Goal: Complete application form: Complete application form

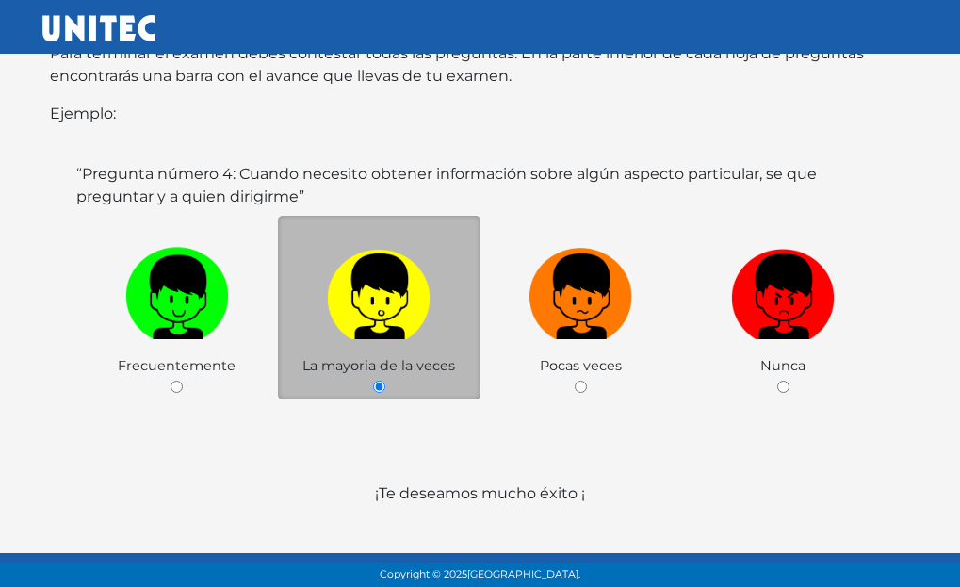
scroll to position [433, 0]
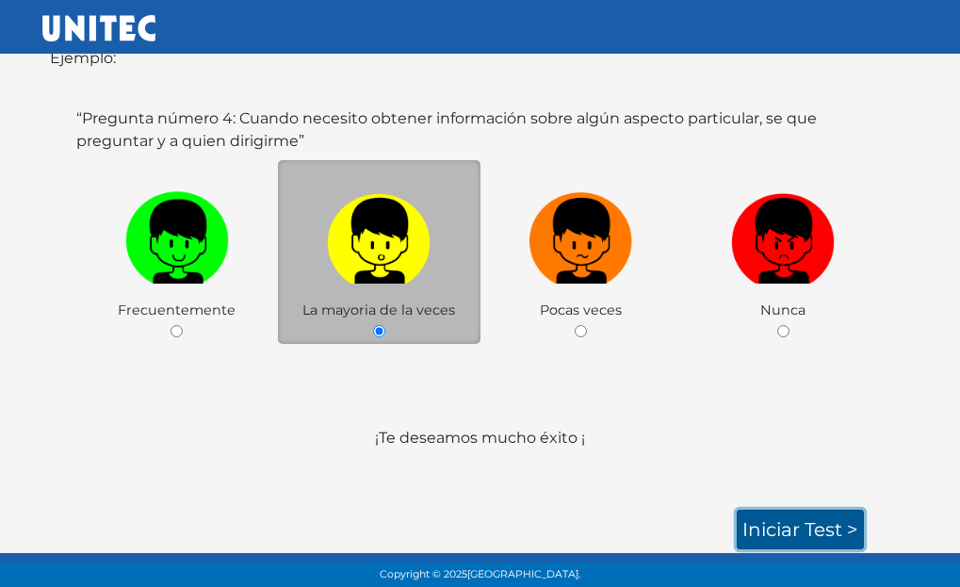
click at [828, 537] on link "Iniciar test >" at bounding box center [800, 530] width 127 height 40
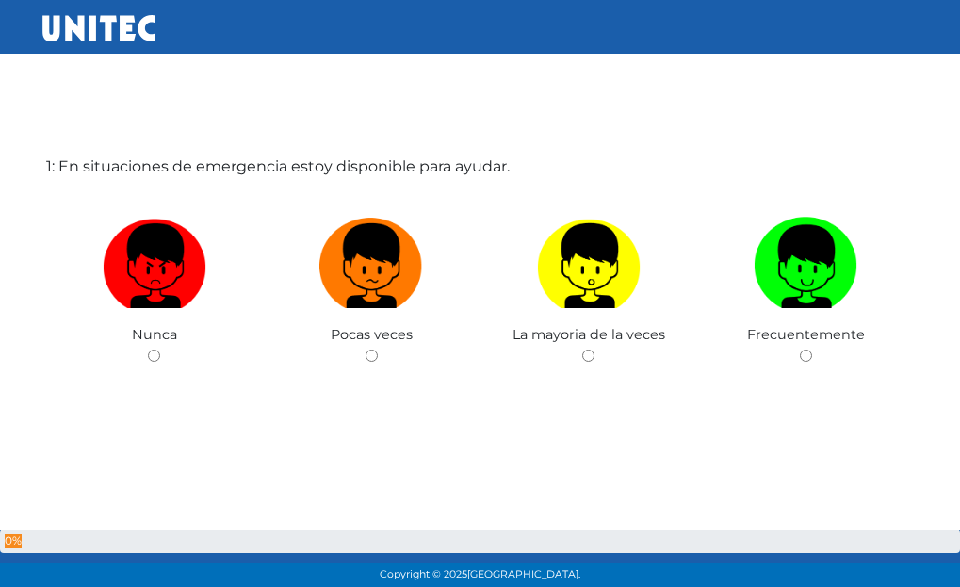
scroll to position [94, 0]
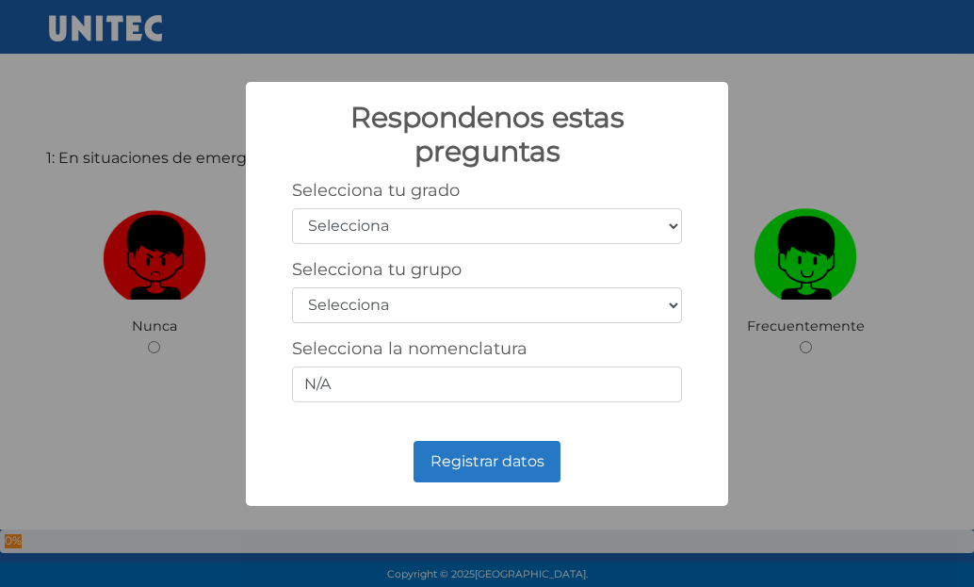
click at [863, 223] on div "Respondenos estas preguntas × Selecciona tu grado Selecciona 1er grado 2do grad…" at bounding box center [487, 293] width 974 height 587
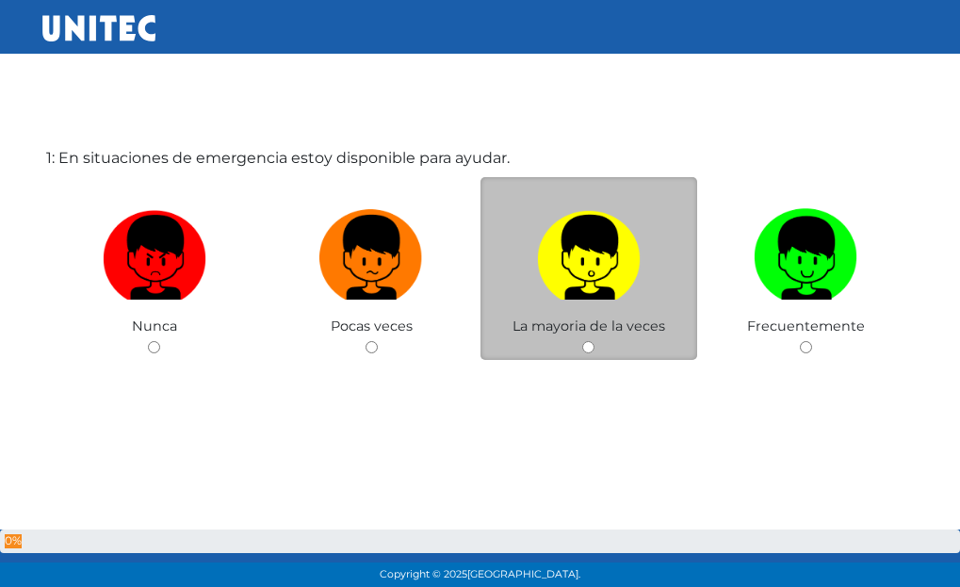
scroll to position [94, 0]
click at [531, 306] on label at bounding box center [590, 258] width 218 height 115
click at [582, 341] on input "radio" at bounding box center [588, 347] width 12 height 12
radio input "true"
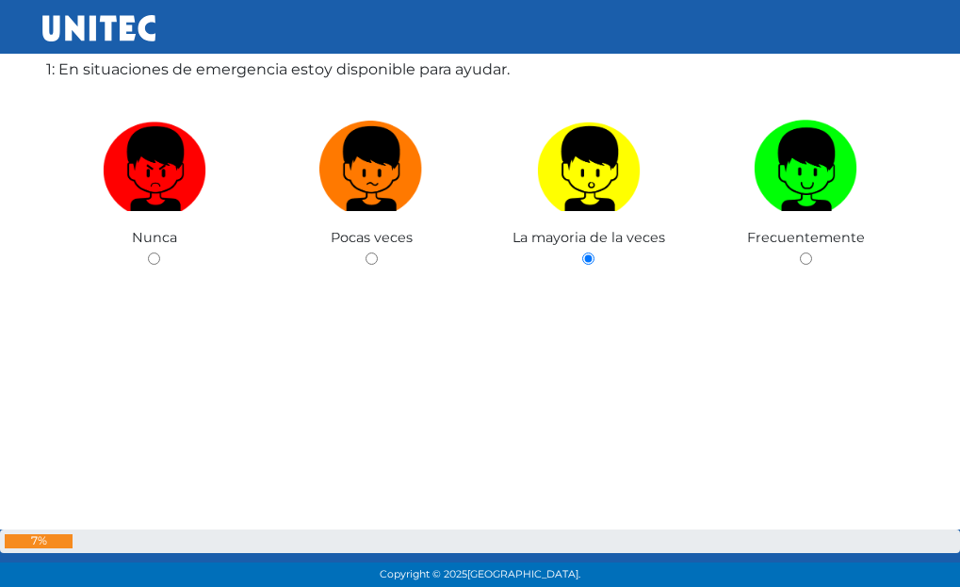
scroll to position [190, 0]
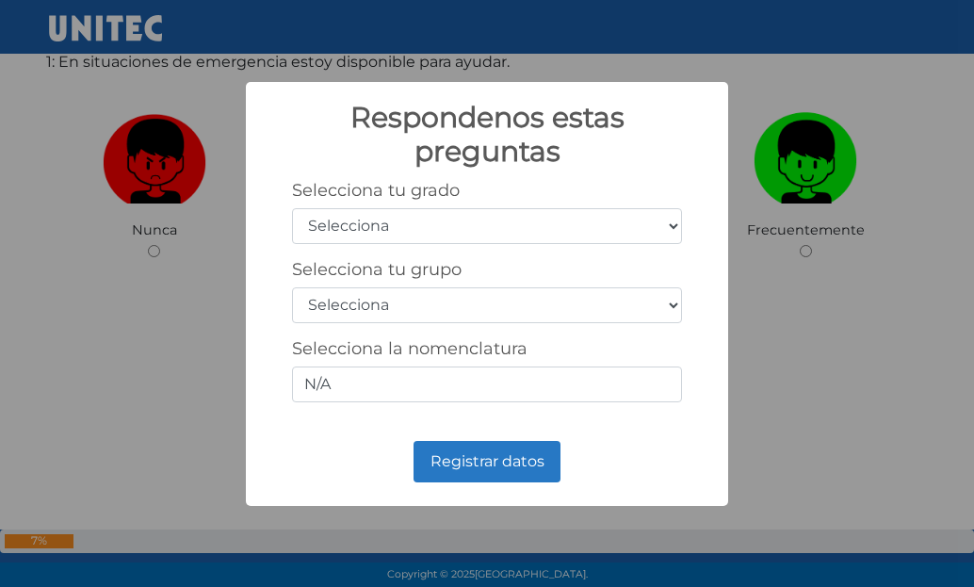
click at [567, 219] on select "Selecciona 1er grado 2do grado 3er grado 4to grado 5to grado 6to grado" at bounding box center [487, 226] width 390 height 36
select select "5"
click at [292, 208] on select "Selecciona 1er grado 2do grado 3er grado 4to grado 5to grado 6to grado" at bounding box center [487, 226] width 390 height 36
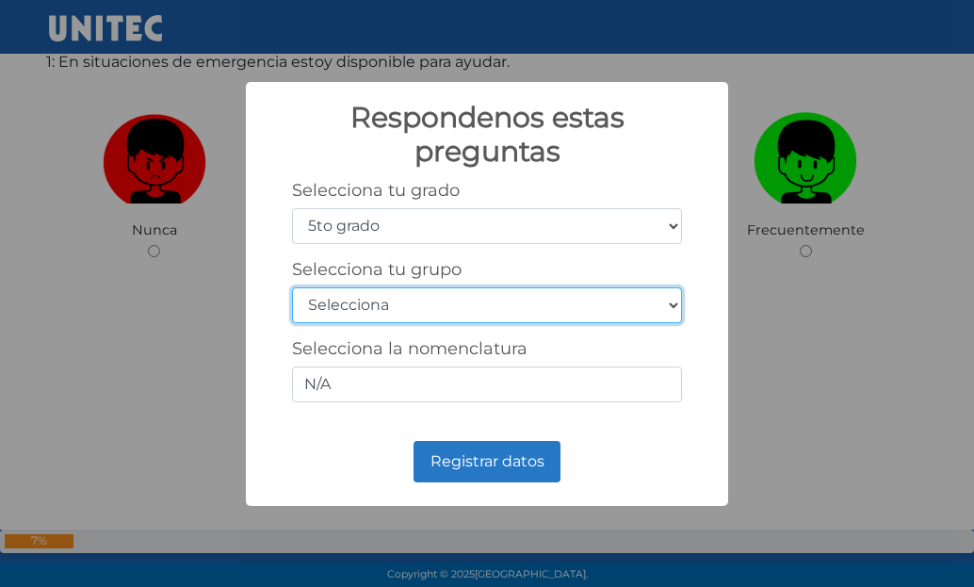
click at [469, 305] on select "Selecciona A B C D E F G H I J K L M N O P Q R S T U V W X Y Z" at bounding box center [487, 305] width 390 height 36
click at [495, 292] on select "Selecciona A B C D E F G H I J K L M N O P Q R S T U V W X Y Z" at bounding box center [487, 305] width 390 height 36
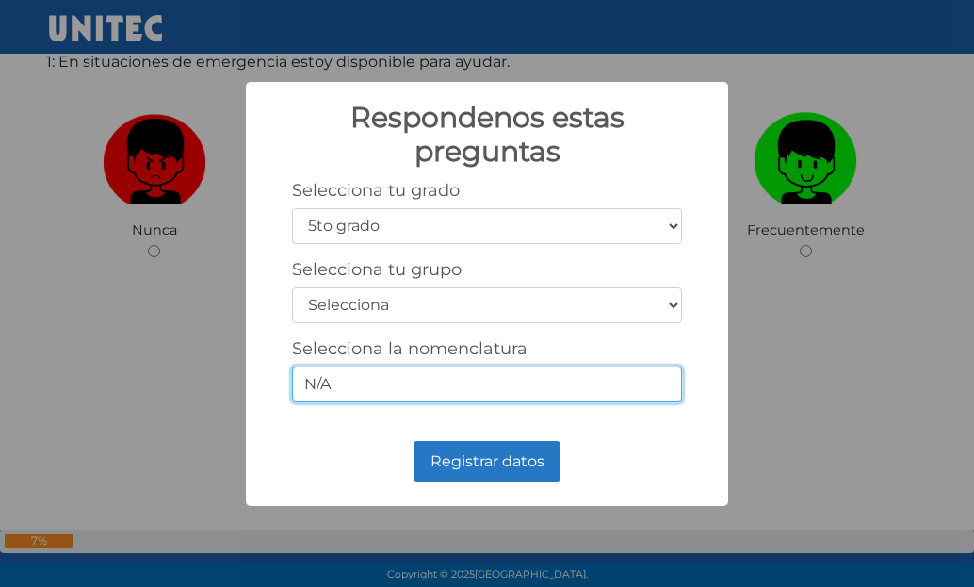
click at [523, 380] on input "N/A" at bounding box center [487, 385] width 390 height 36
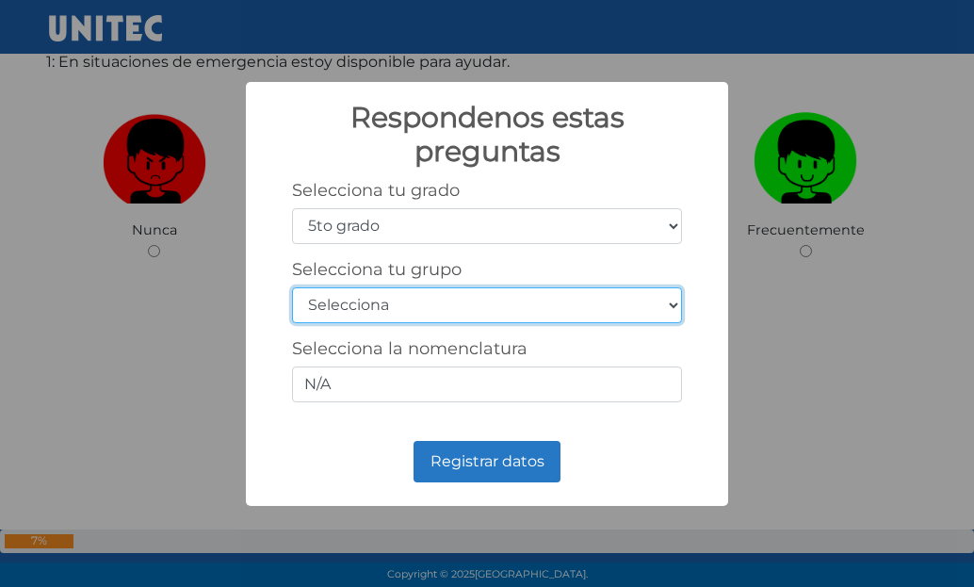
click at [545, 303] on select "Selecciona A B C D E F G H I J K L M N O P Q R S T U V W X Y Z" at bounding box center [487, 305] width 390 height 36
select select "a"
click at [292, 287] on select "Selecciona A B C D E F G H I J K L M N O P Q R S T U V W X Y Z" at bounding box center [487, 305] width 390 height 36
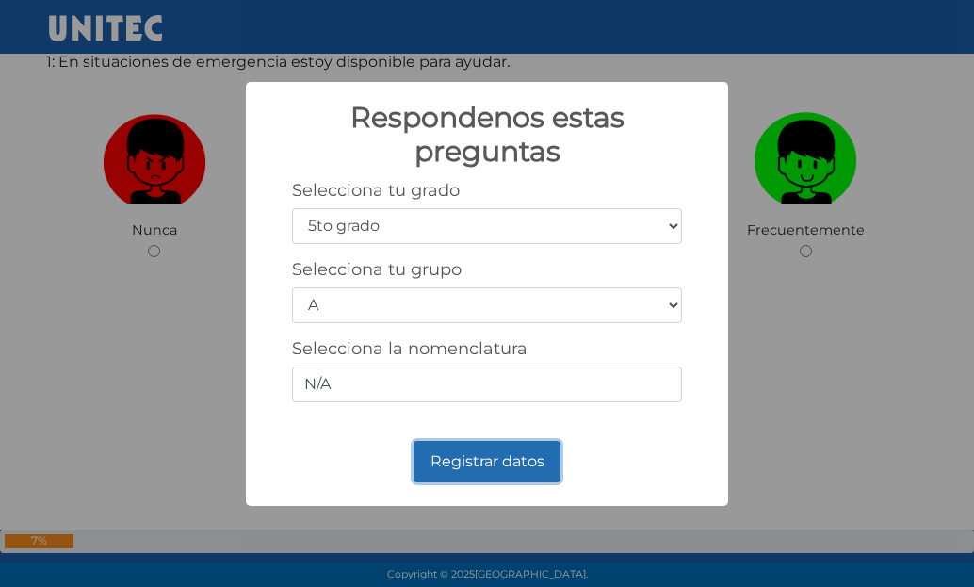
click at [483, 469] on button "Registrar datos" at bounding box center [487, 461] width 147 height 41
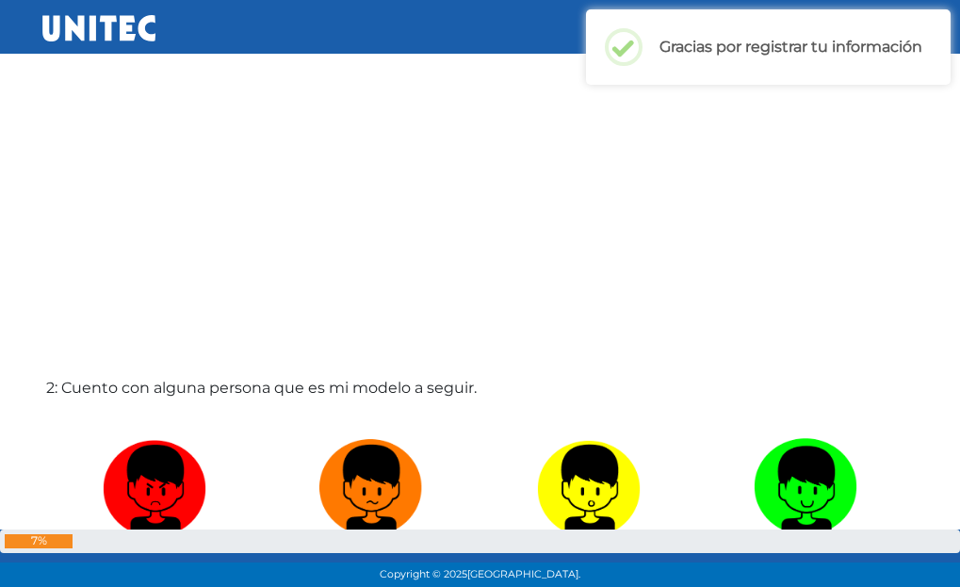
scroll to position [565, 0]
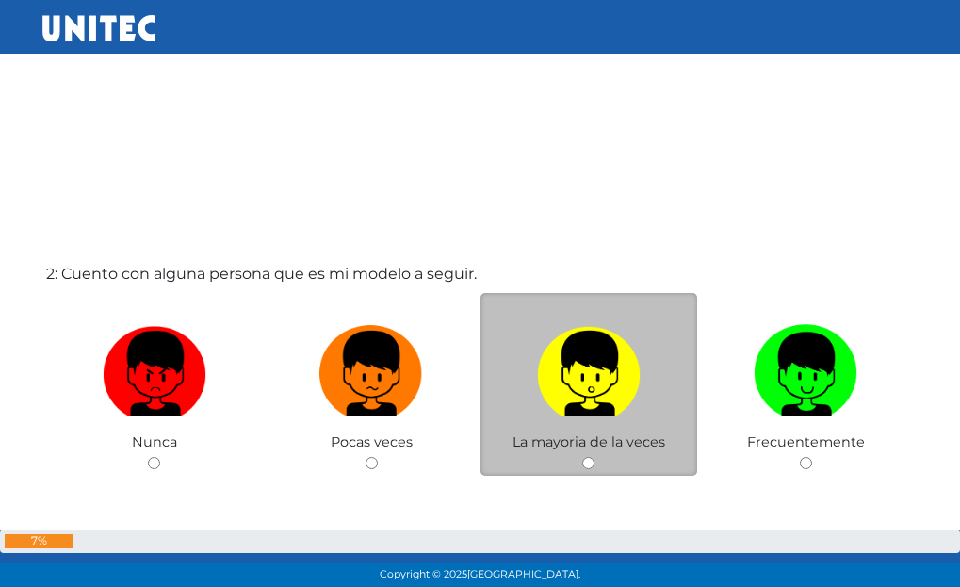
click at [582, 427] on label at bounding box center [590, 374] width 218 height 115
click at [582, 457] on input "radio" at bounding box center [588, 463] width 12 height 12
radio input "true"
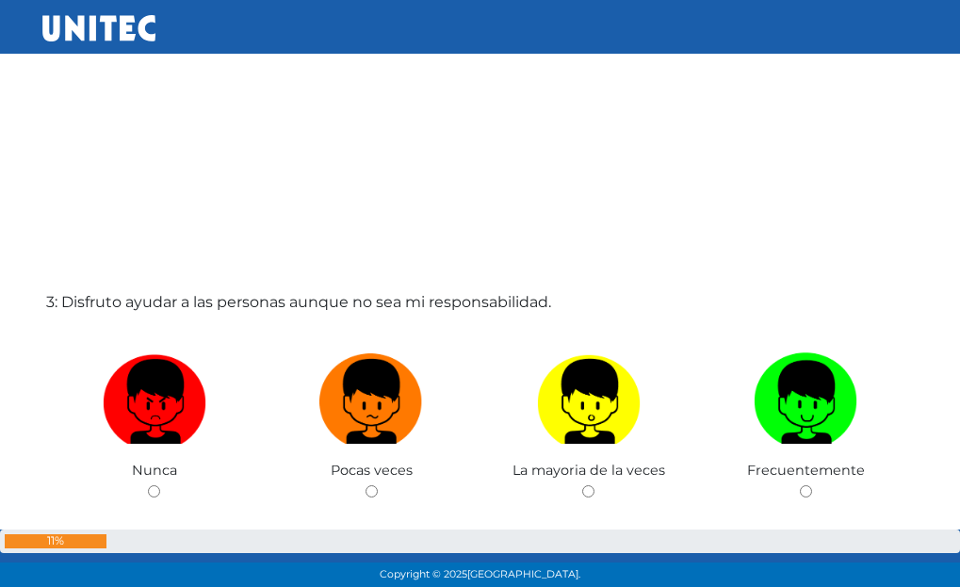
scroll to position [1128, 0]
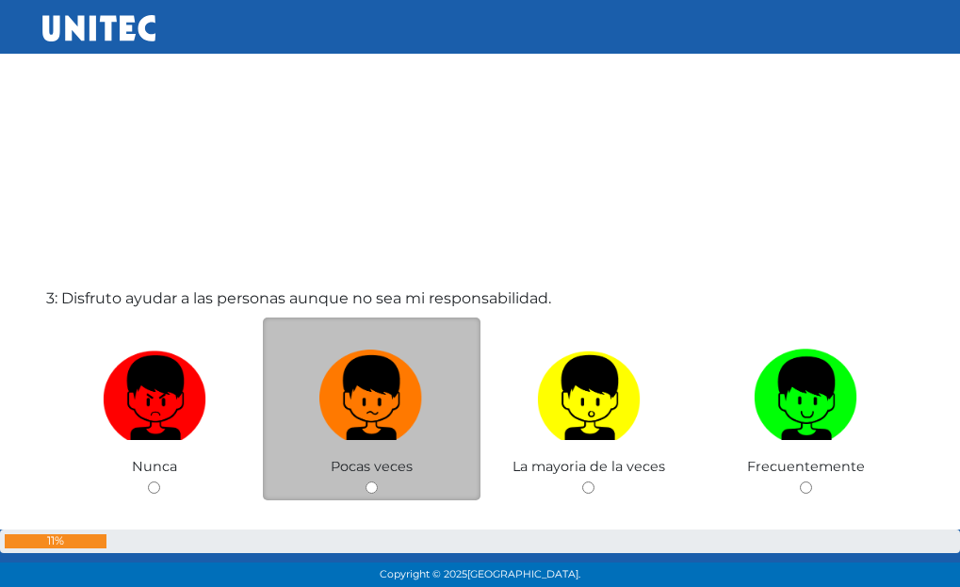
click at [369, 450] on label at bounding box center [372, 398] width 218 height 115
click at [369, 482] on input "radio" at bounding box center [372, 488] width 12 height 12
radio input "true"
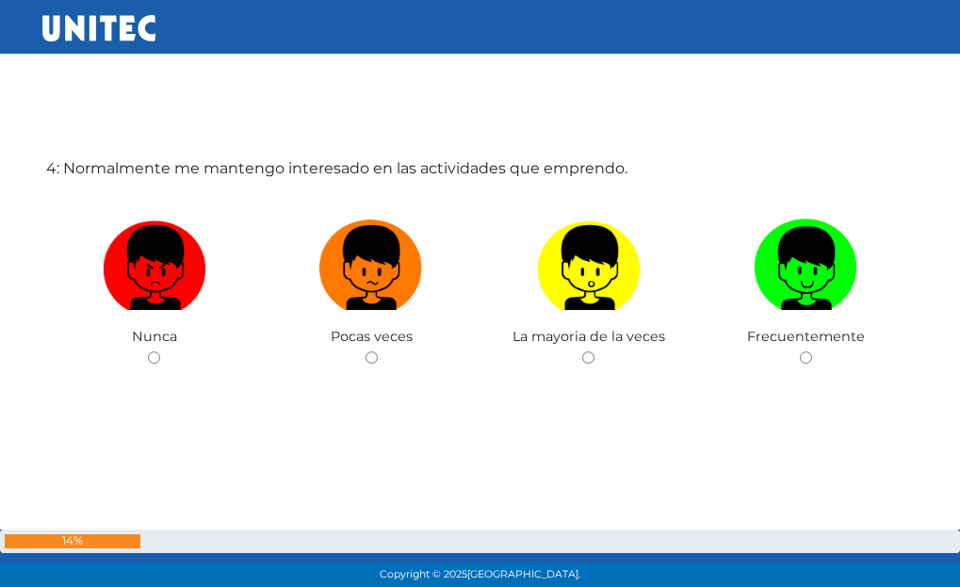
scroll to position [1856, 0]
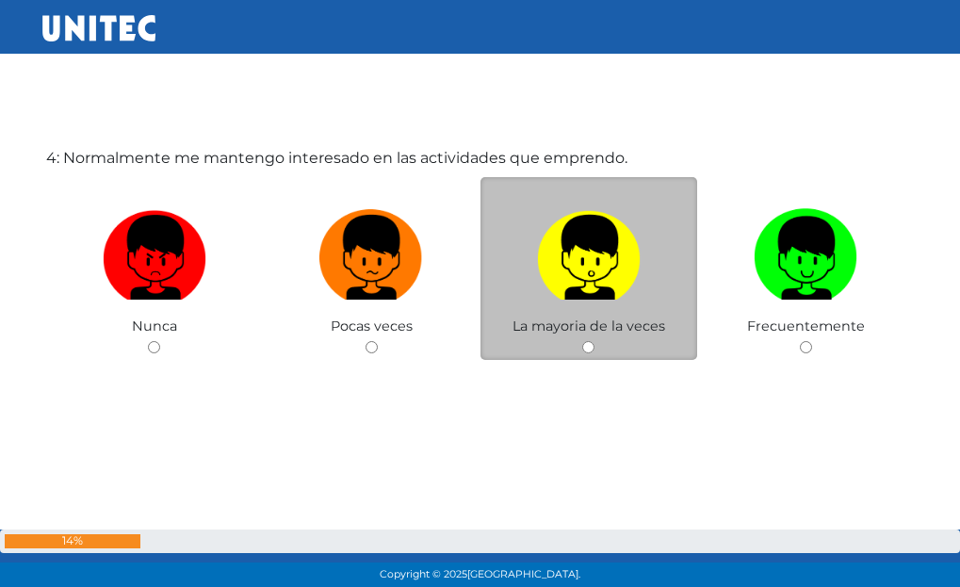
click at [587, 318] on span "La mayoria de la veces" at bounding box center [589, 326] width 153 height 17
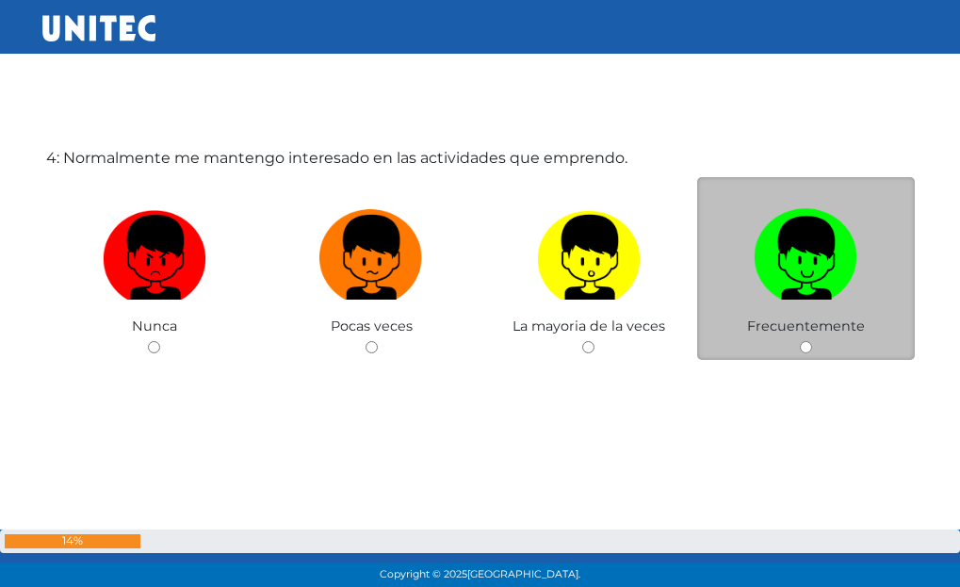
click at [748, 306] on label at bounding box center [806, 258] width 218 height 115
click at [800, 341] on input "radio" at bounding box center [806, 347] width 12 height 12
radio input "true"
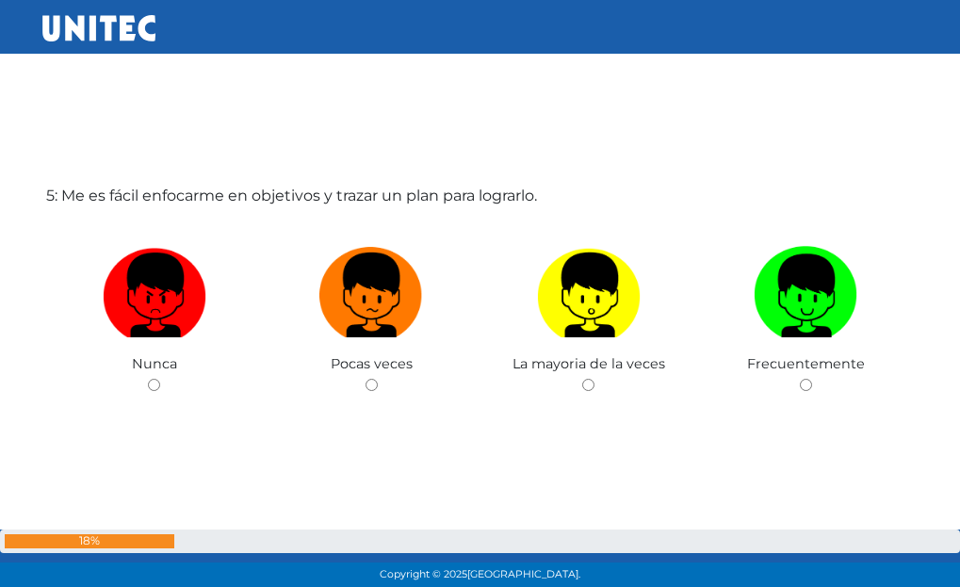
scroll to position [2443, 0]
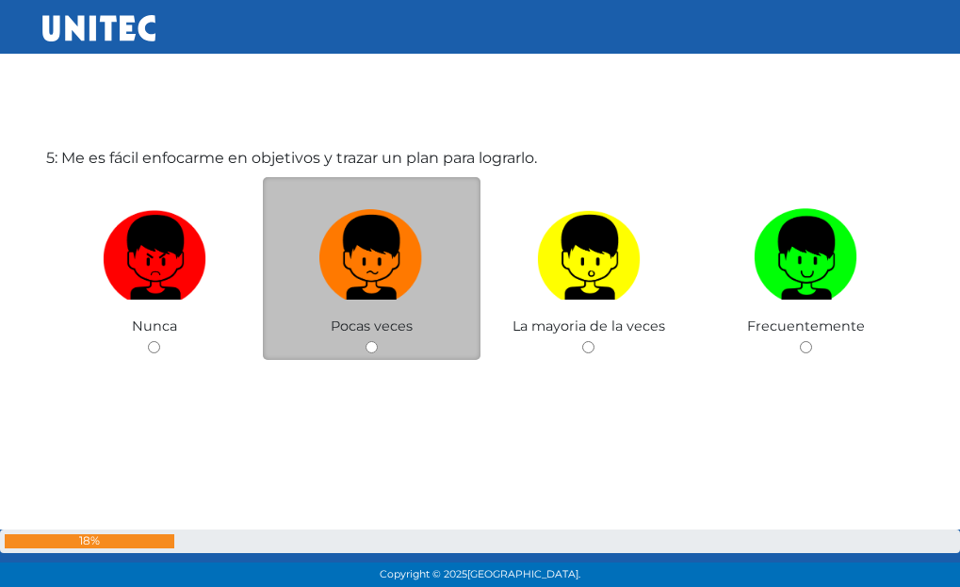
click at [373, 325] on span "Pocas veces" at bounding box center [372, 326] width 82 height 17
click at [421, 350] on div "Pocas veces" at bounding box center [372, 269] width 218 height 184
click at [368, 346] on input "radio" at bounding box center [372, 347] width 12 height 12
radio input "true"
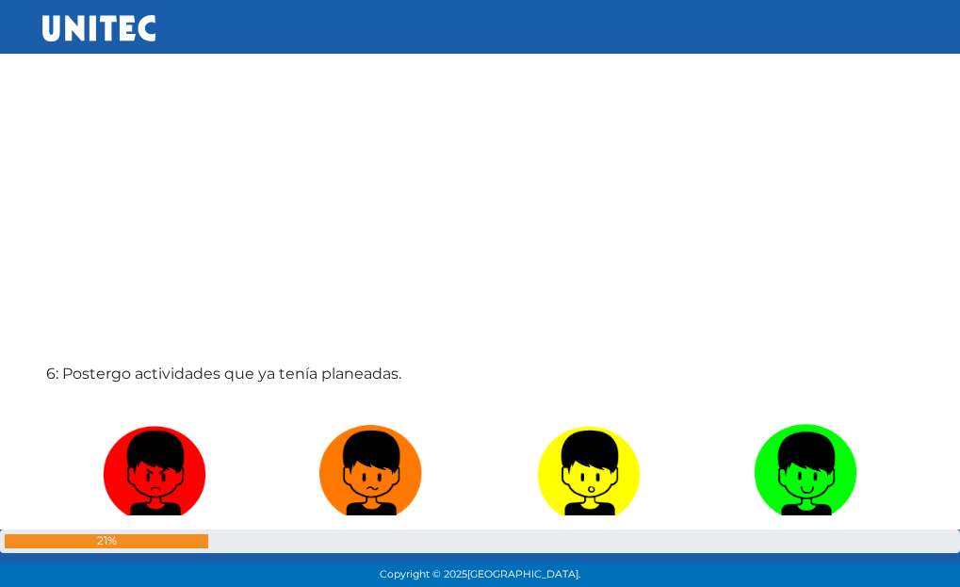
scroll to position [3003, 0]
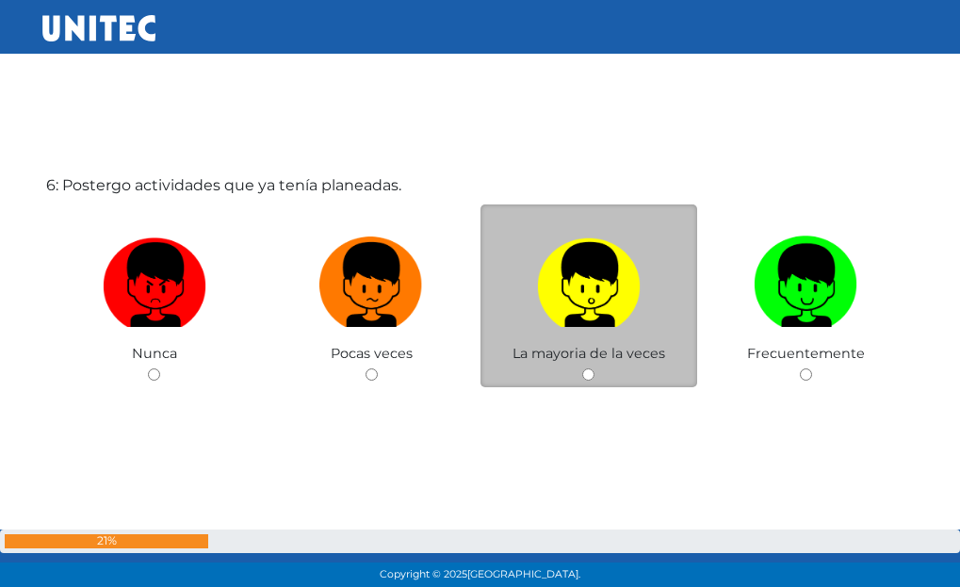
click at [558, 349] on span "La mayoria de la veces" at bounding box center [589, 353] width 153 height 17
click at [579, 380] on div "La mayoria de la veces" at bounding box center [590, 297] width 218 height 184
click at [598, 369] on div "La mayoria de la veces" at bounding box center [590, 297] width 218 height 184
click at [611, 336] on label at bounding box center [590, 285] width 218 height 115
click at [595, 368] on input "radio" at bounding box center [588, 374] width 12 height 12
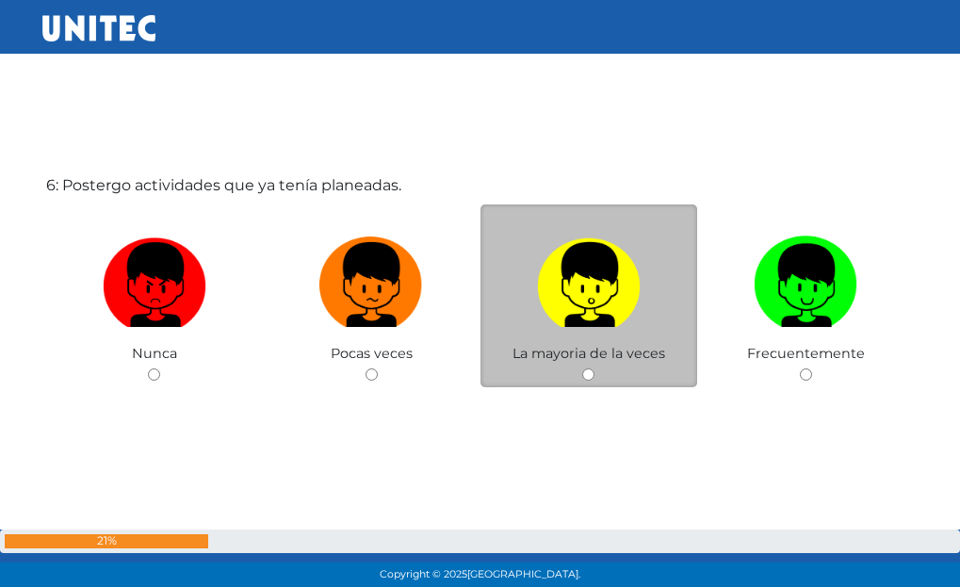
radio input "true"
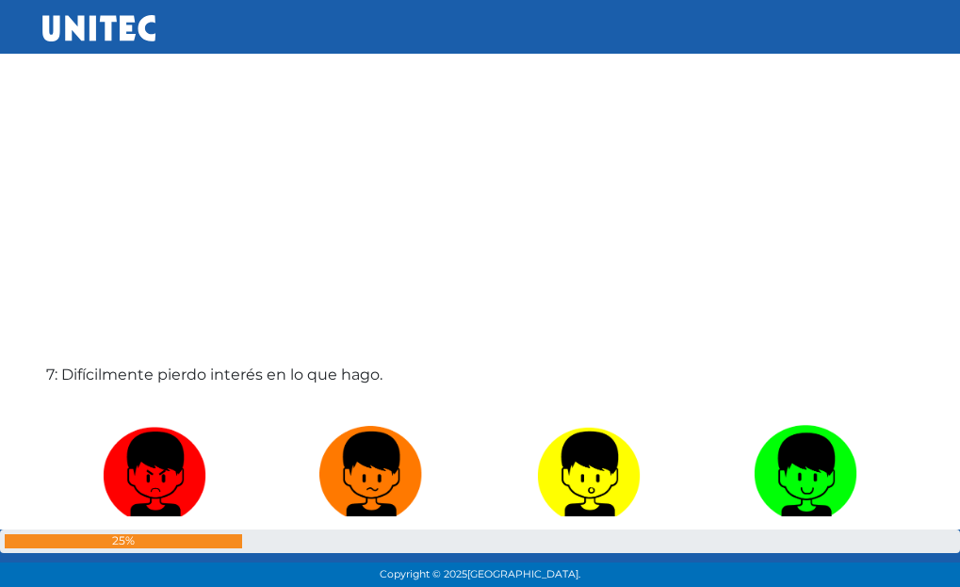
scroll to position [3455, 0]
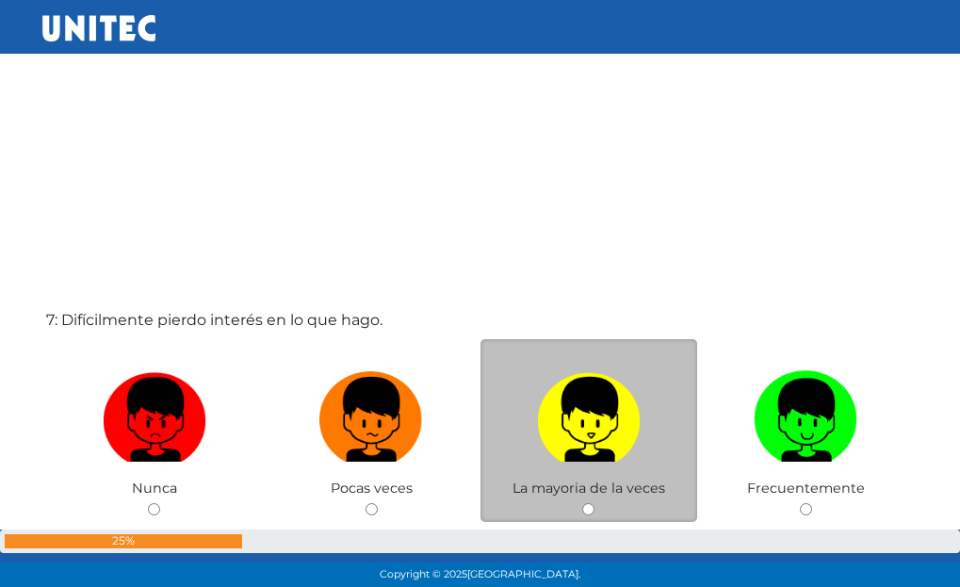
click at [593, 429] on img at bounding box center [589, 413] width 104 height 99
click at [593, 503] on input "radio" at bounding box center [588, 509] width 12 height 12
radio input "true"
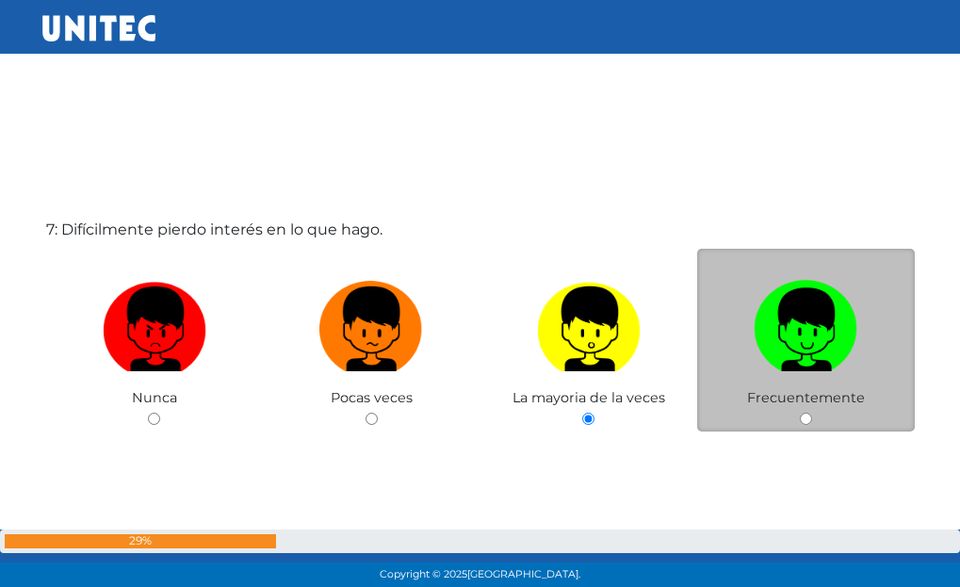
scroll to position [3549, 0]
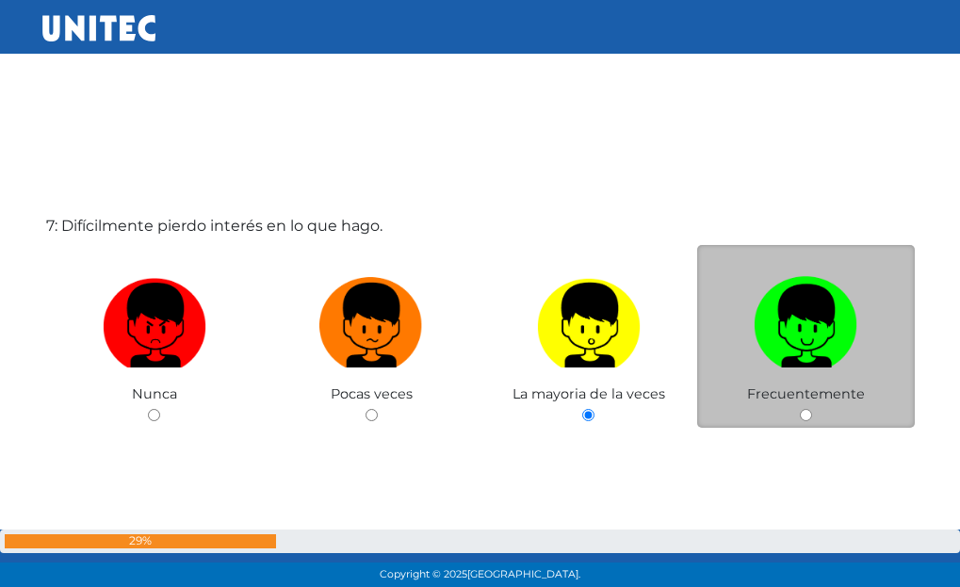
click at [851, 391] on span "Frecuentemente" at bounding box center [806, 393] width 118 height 17
click at [819, 416] on div "Frecuentemente" at bounding box center [806, 337] width 218 height 184
click at [819, 415] on div "Frecuentemente" at bounding box center [806, 337] width 218 height 184
click at [795, 415] on div "Frecuentemente" at bounding box center [806, 337] width 218 height 184
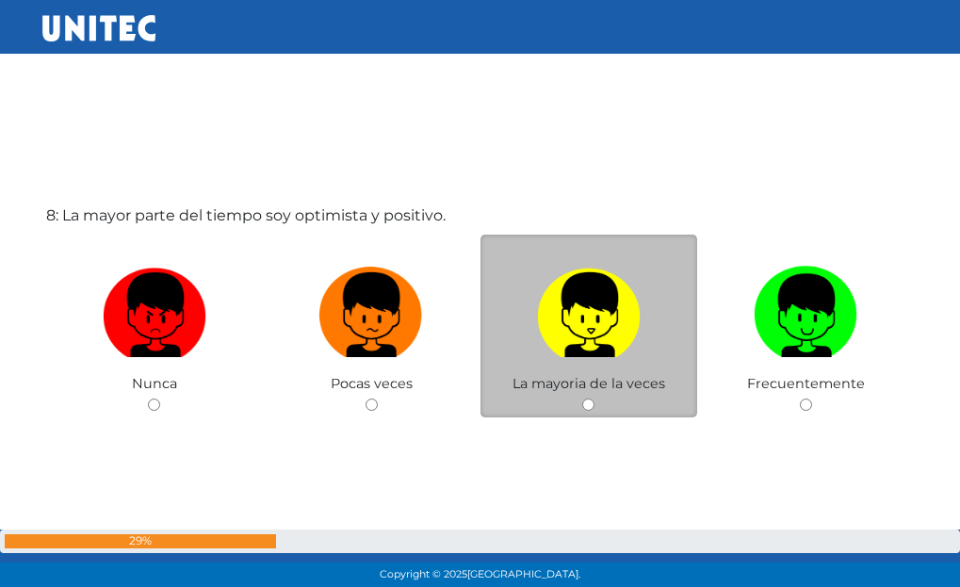
scroll to position [4209, 0]
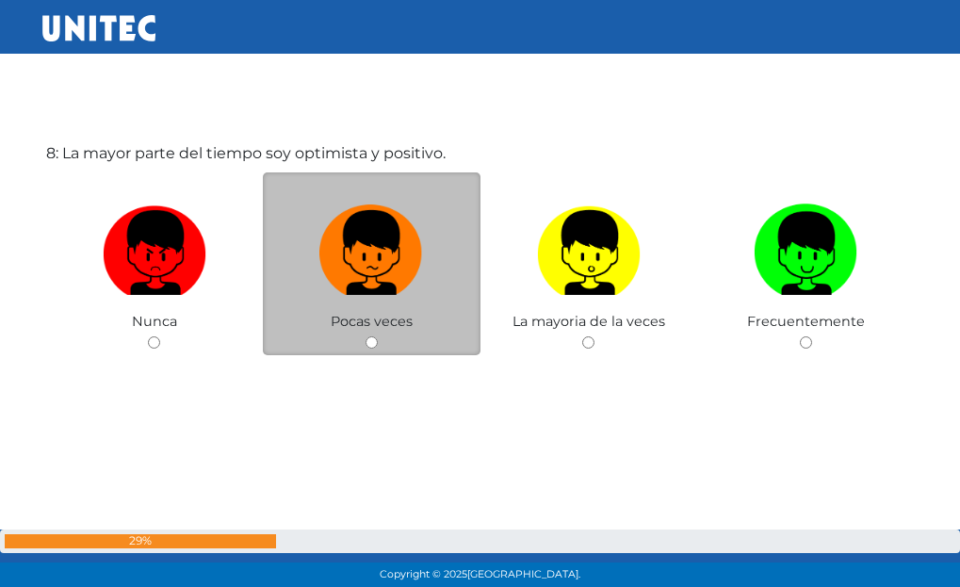
click at [317, 304] on label at bounding box center [372, 253] width 218 height 115
click at [366, 336] on input "radio" at bounding box center [372, 342] width 12 height 12
radio input "true"
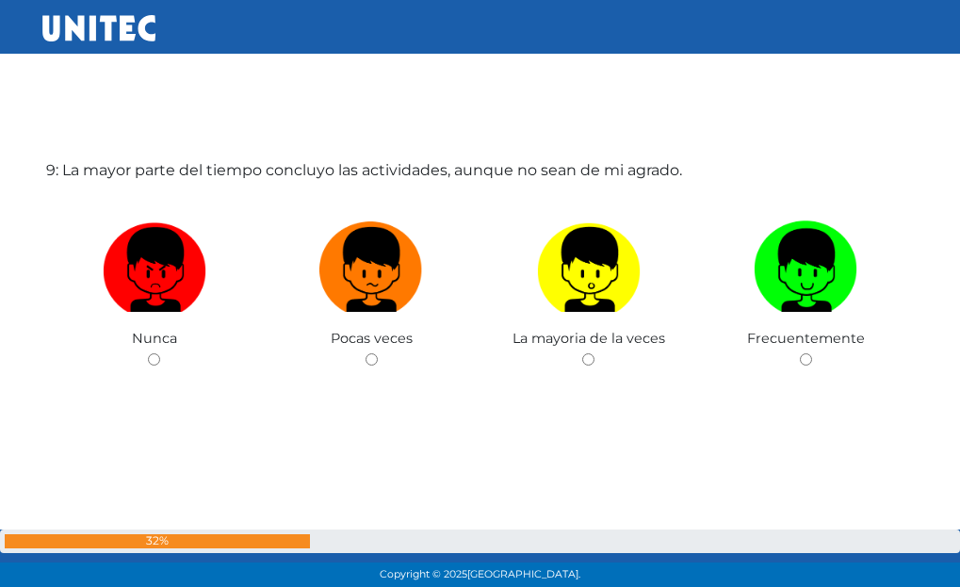
scroll to position [4682, 0]
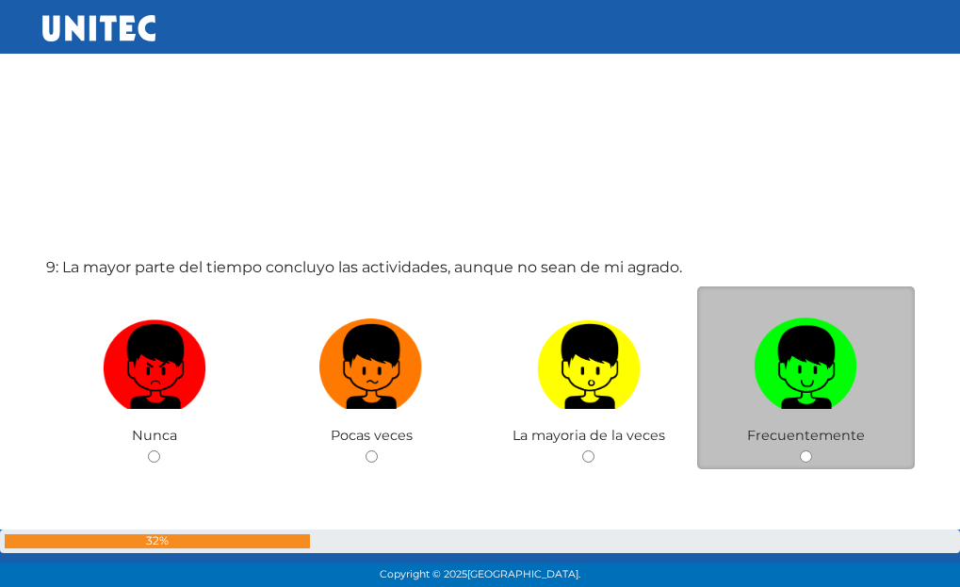
click at [734, 368] on label at bounding box center [806, 367] width 218 height 115
click at [800, 450] on input "radio" at bounding box center [806, 456] width 12 height 12
radio input "true"
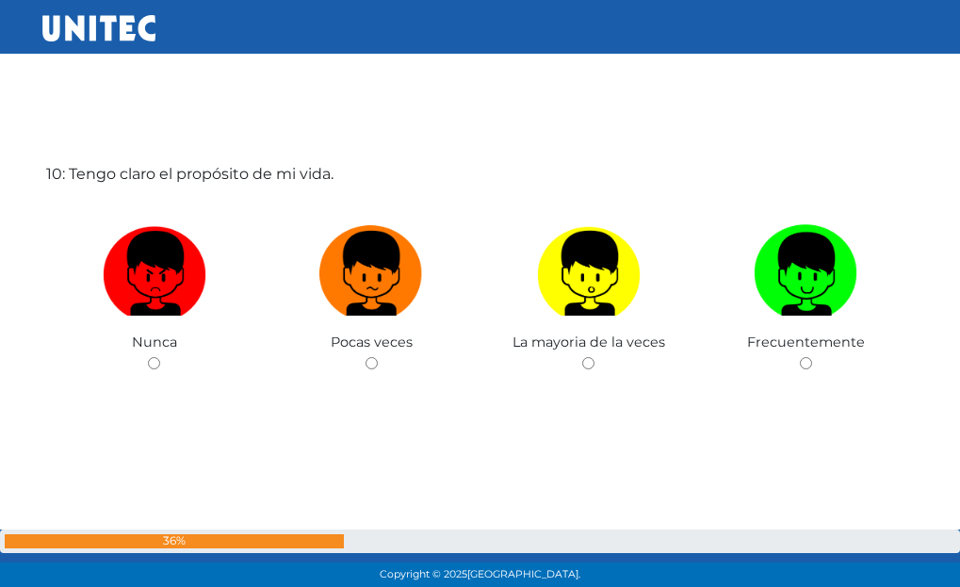
scroll to position [5379, 0]
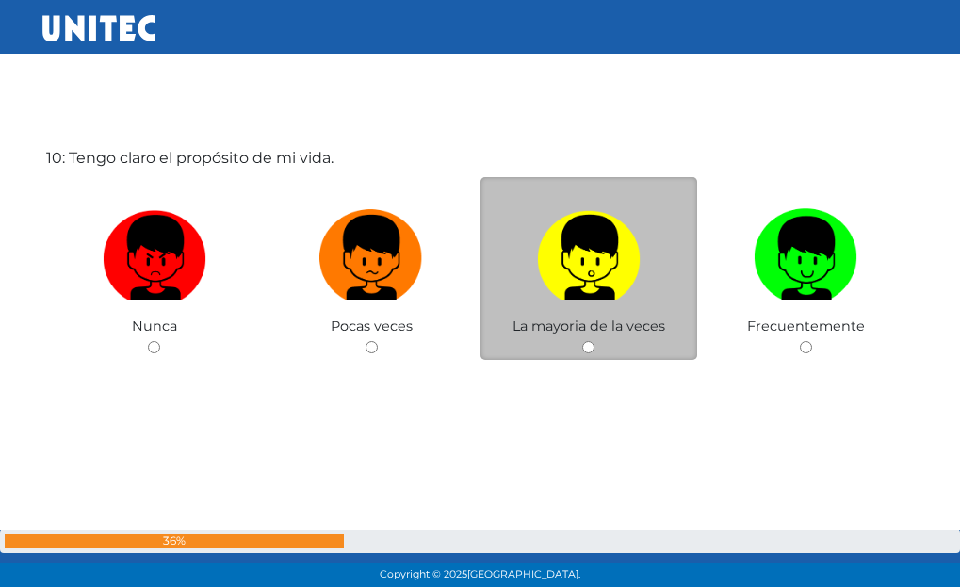
click at [552, 301] on label at bounding box center [590, 258] width 218 height 115
click at [582, 341] on input "radio" at bounding box center [588, 347] width 12 height 12
radio input "true"
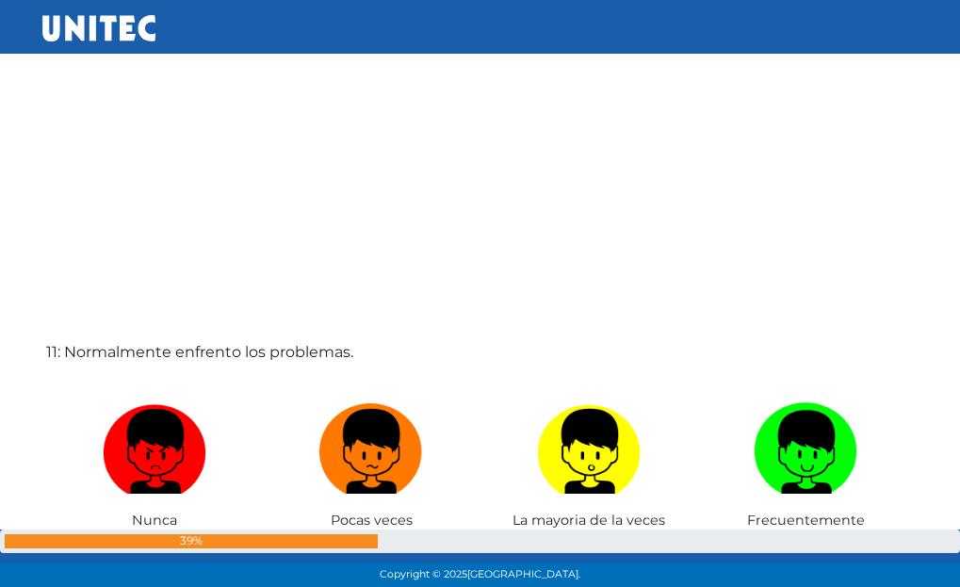
scroll to position [5834, 0]
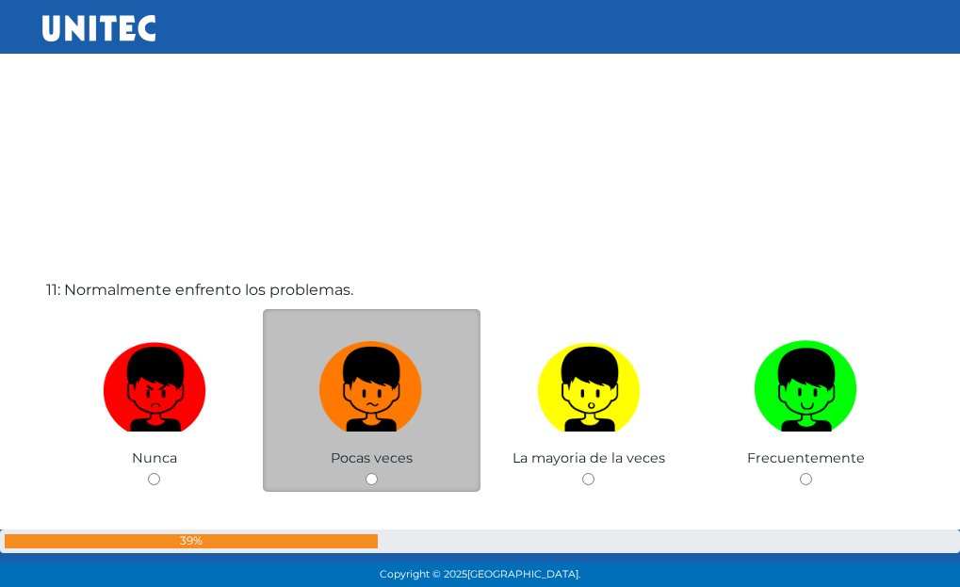
click at [401, 441] on label at bounding box center [372, 390] width 218 height 115
click at [378, 473] on input "radio" at bounding box center [372, 479] width 12 height 12
radio input "true"
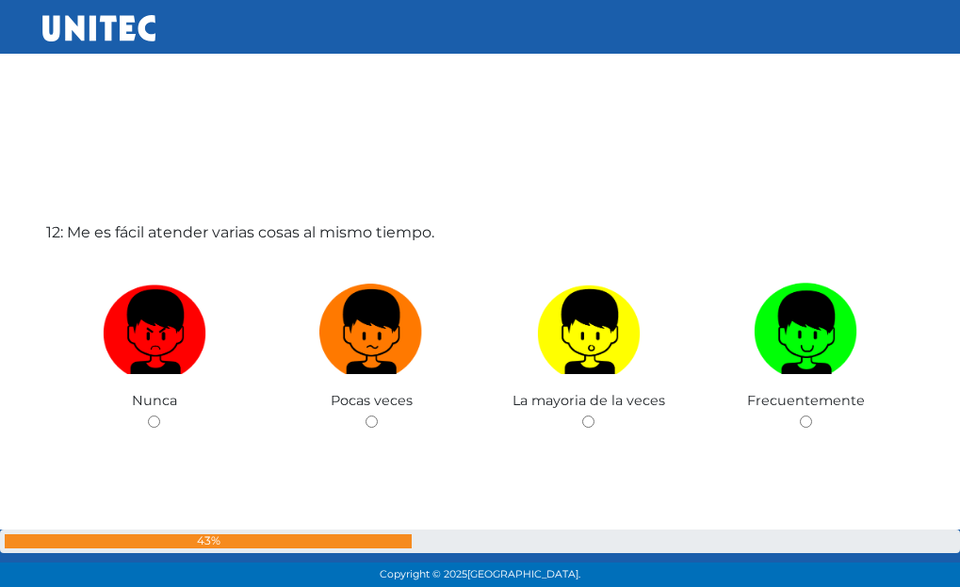
scroll to position [6553, 0]
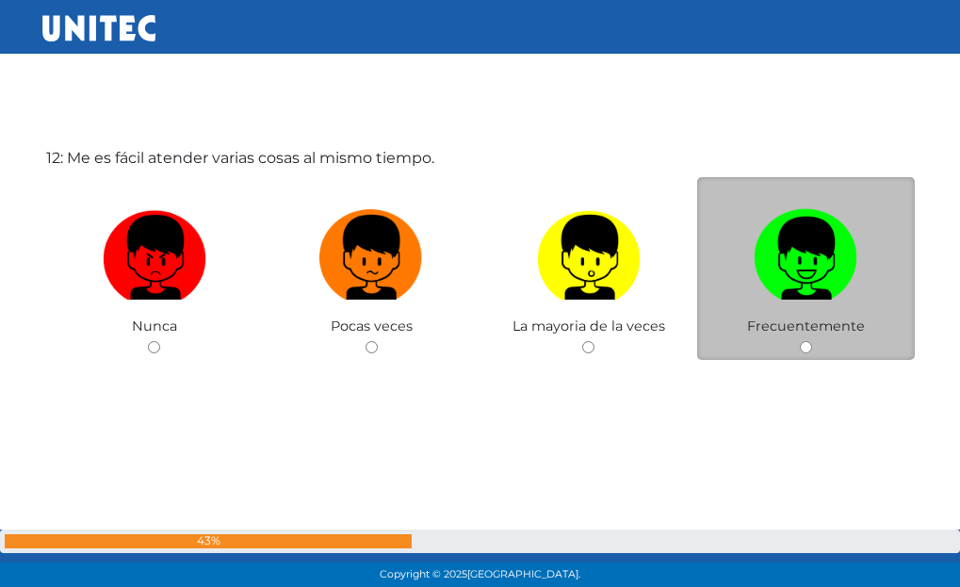
click at [833, 299] on img at bounding box center [806, 251] width 104 height 99
click at [812, 341] on input "radio" at bounding box center [806, 347] width 12 height 12
radio input "true"
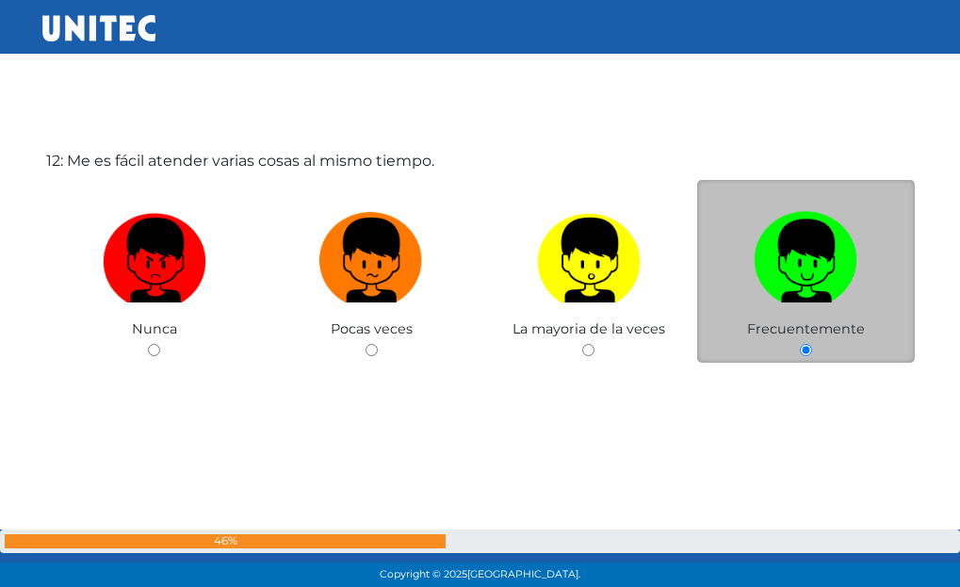
scroll to position [6739, 0]
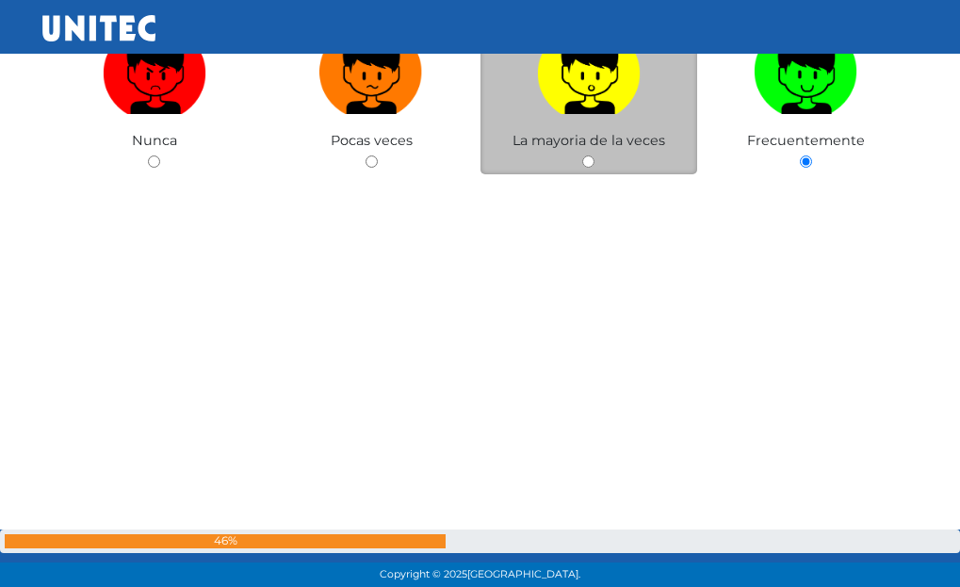
click at [602, 170] on div "La mayoria de la veces" at bounding box center [590, 84] width 218 height 184
click at [583, 154] on div "La mayoria de la veces" at bounding box center [590, 84] width 218 height 184
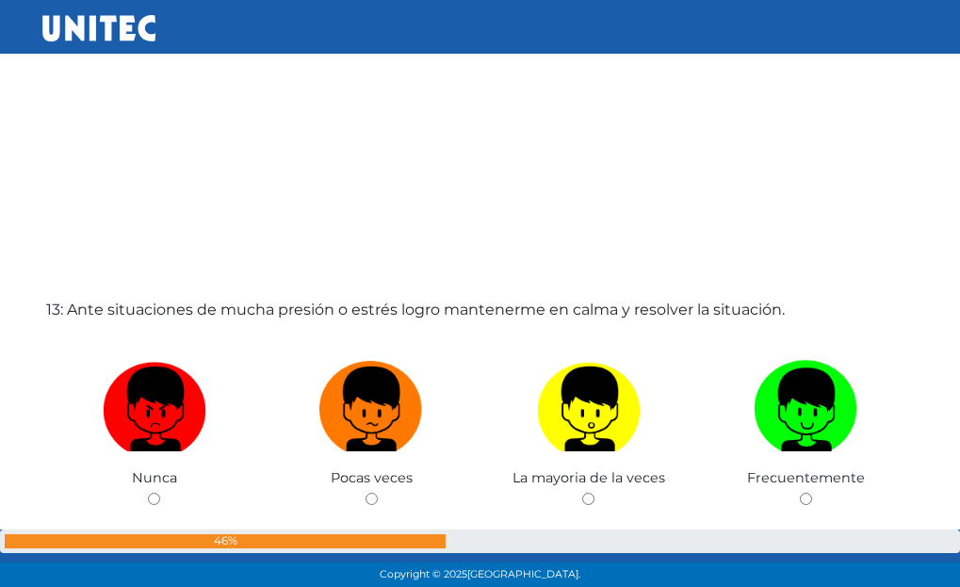
scroll to position [7021, 0]
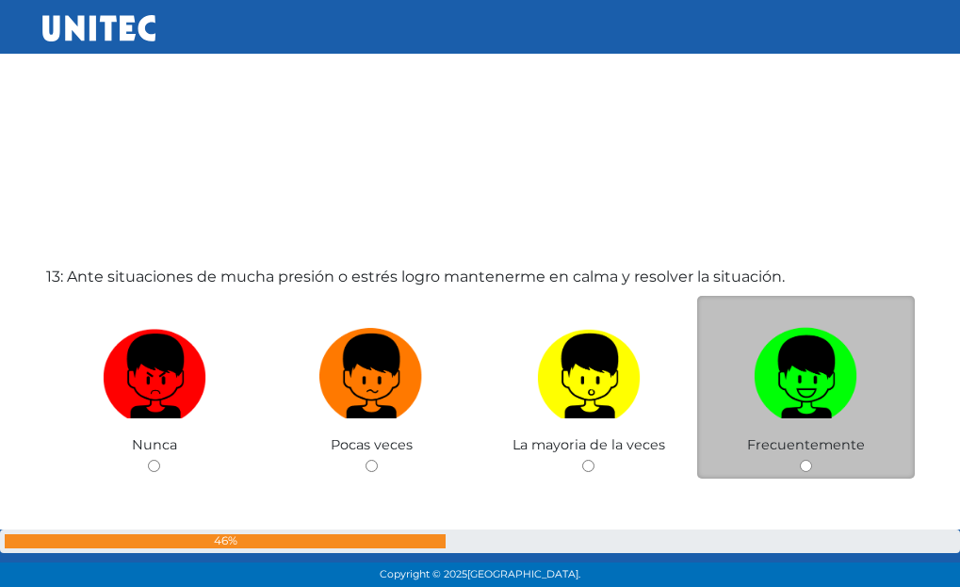
click at [830, 409] on img at bounding box center [806, 369] width 104 height 99
click at [812, 460] on input "radio" at bounding box center [806, 466] width 12 height 12
radio input "true"
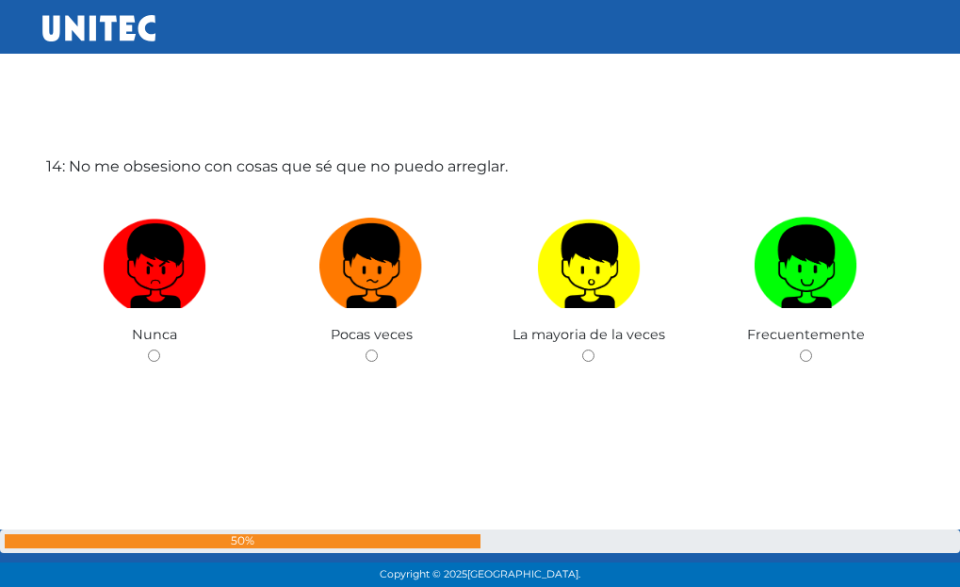
scroll to position [7727, 0]
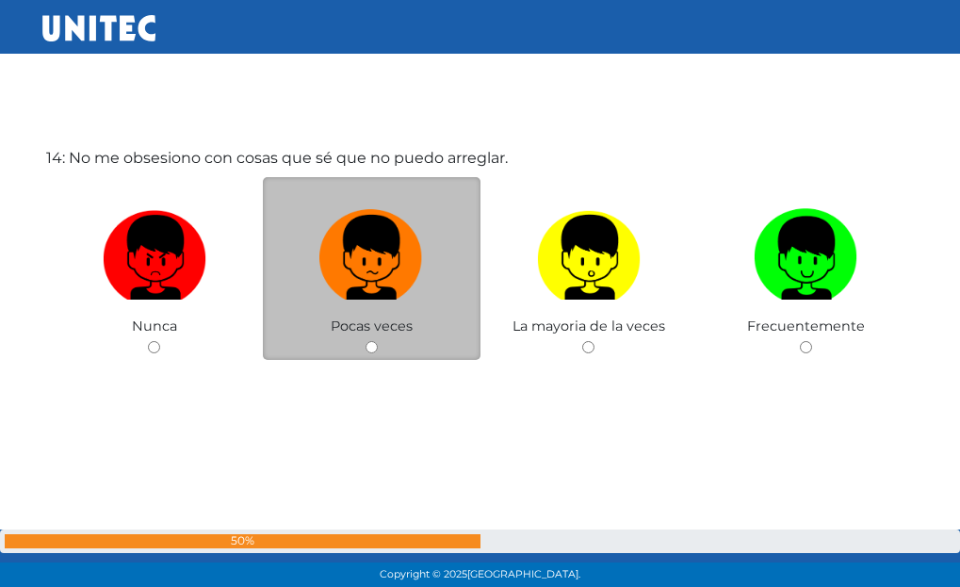
click at [406, 306] on label at bounding box center [372, 258] width 218 height 115
click at [378, 341] on input "radio" at bounding box center [372, 347] width 12 height 12
radio input "true"
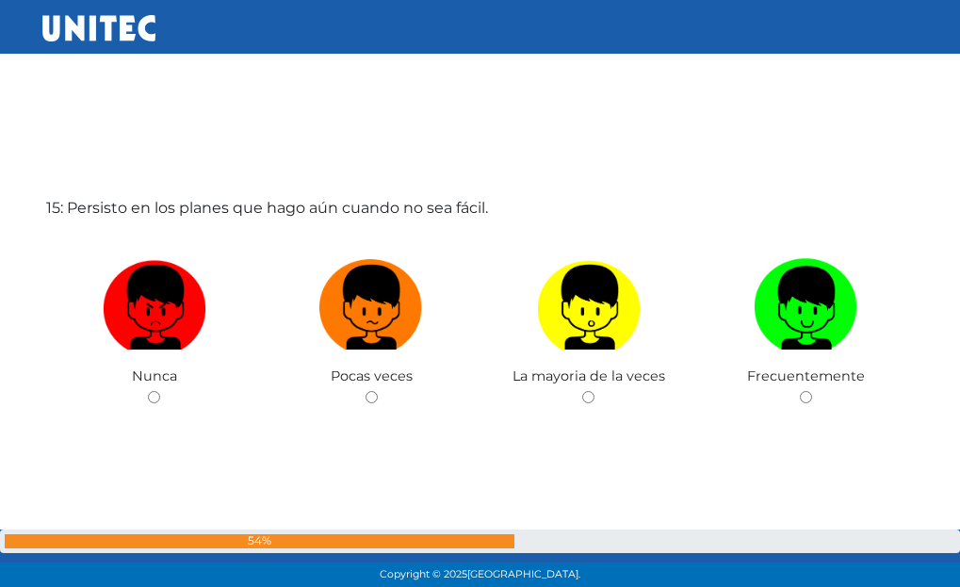
scroll to position [8314, 0]
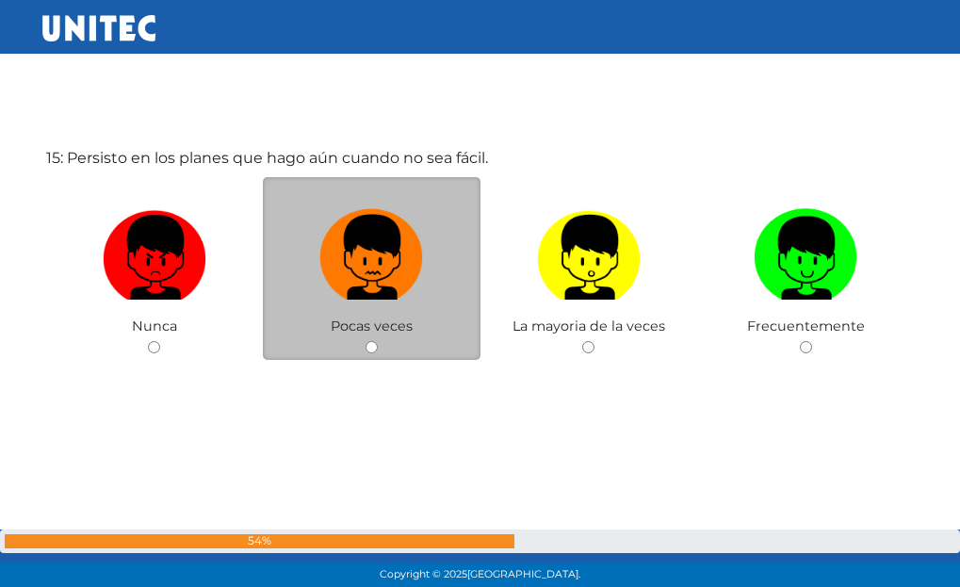
click at [410, 235] on img at bounding box center [371, 251] width 104 height 99
click at [378, 341] on input "radio" at bounding box center [372, 347] width 12 height 12
radio input "true"
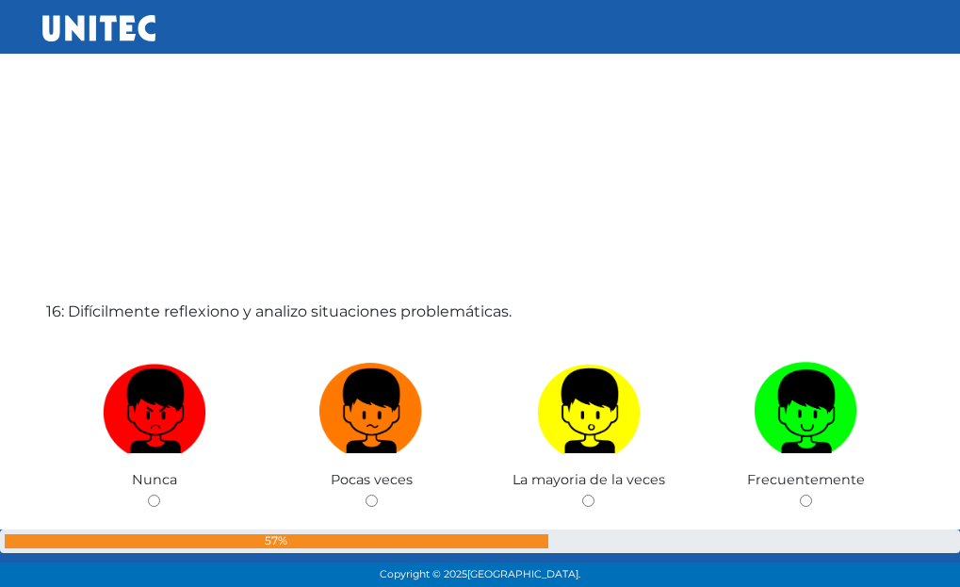
scroll to position [8783, 0]
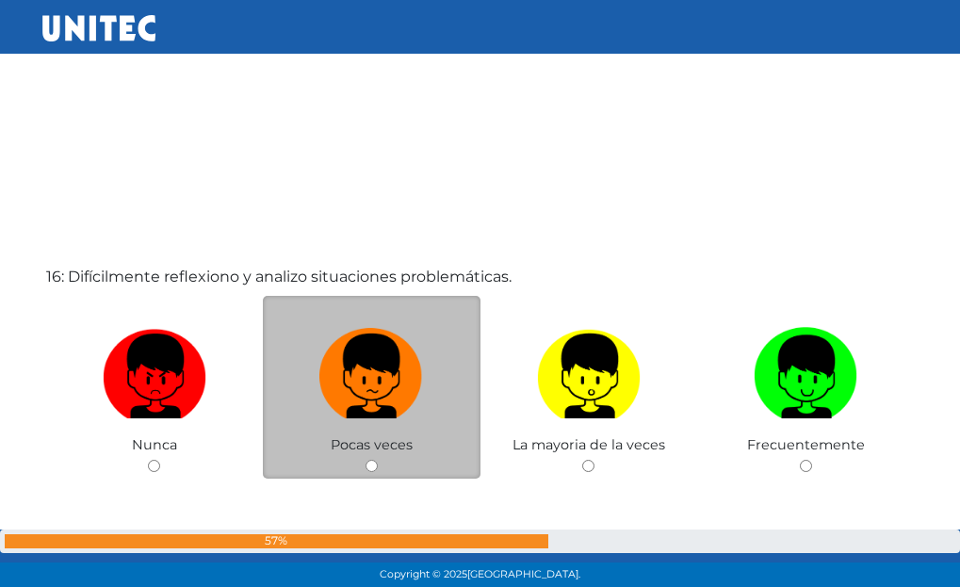
click at [462, 375] on label at bounding box center [372, 376] width 218 height 115
click at [378, 460] on input "radio" at bounding box center [372, 466] width 12 height 12
radio input "true"
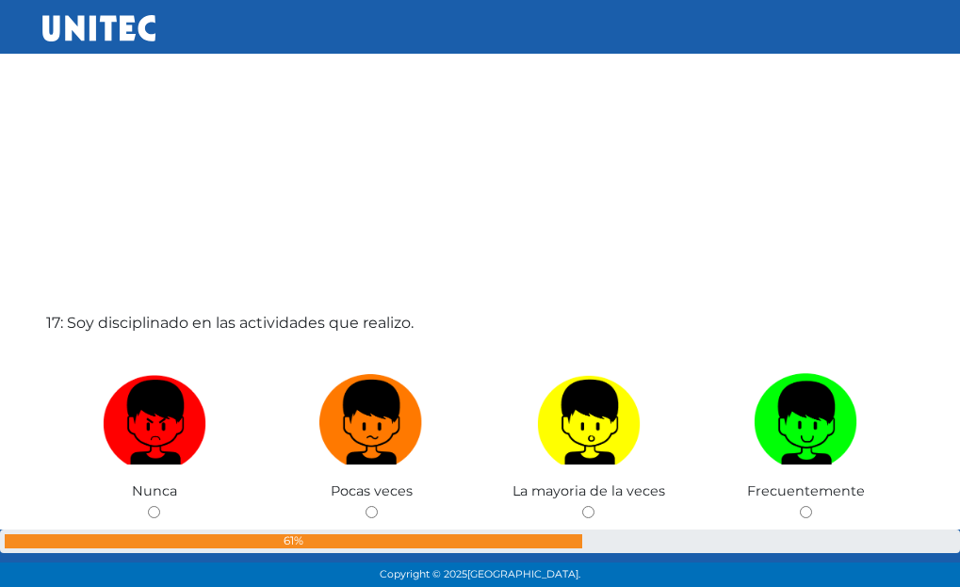
scroll to position [9418, 0]
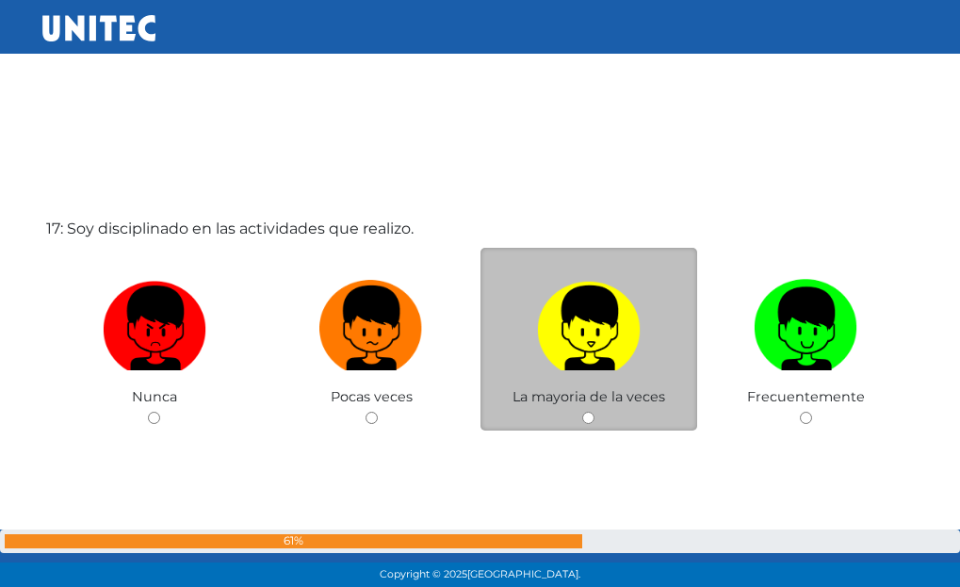
click at [546, 334] on img at bounding box center [589, 321] width 104 height 99
click at [582, 412] on input "radio" at bounding box center [588, 418] width 12 height 12
radio input "true"
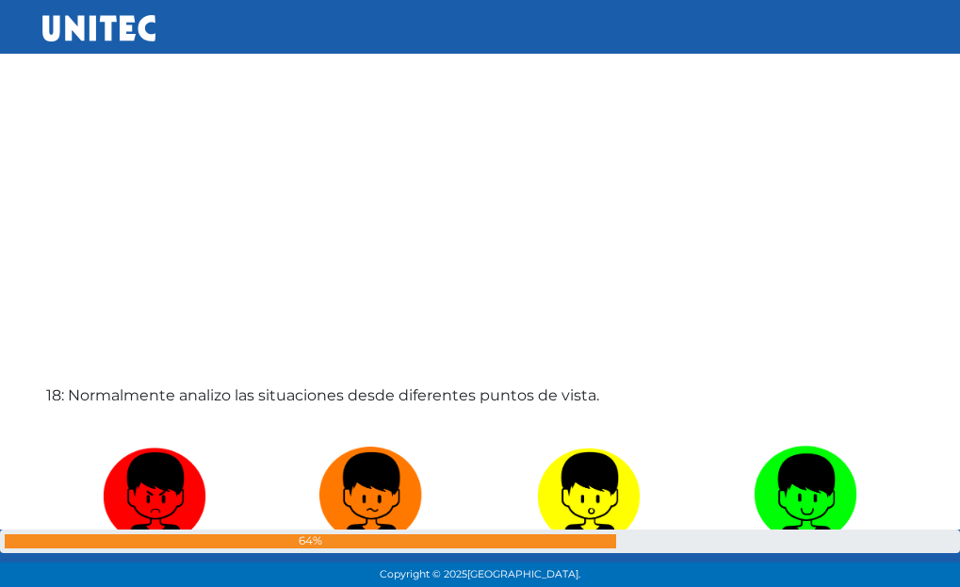
scroll to position [9959, 0]
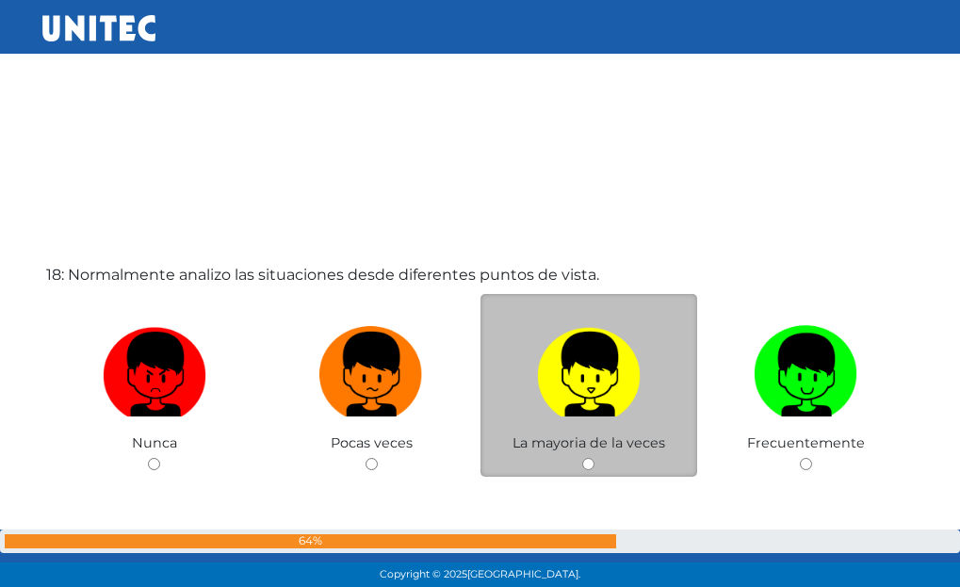
click at [557, 360] on img at bounding box center [589, 368] width 104 height 99
click at [582, 458] on input "radio" at bounding box center [588, 464] width 12 height 12
radio input "true"
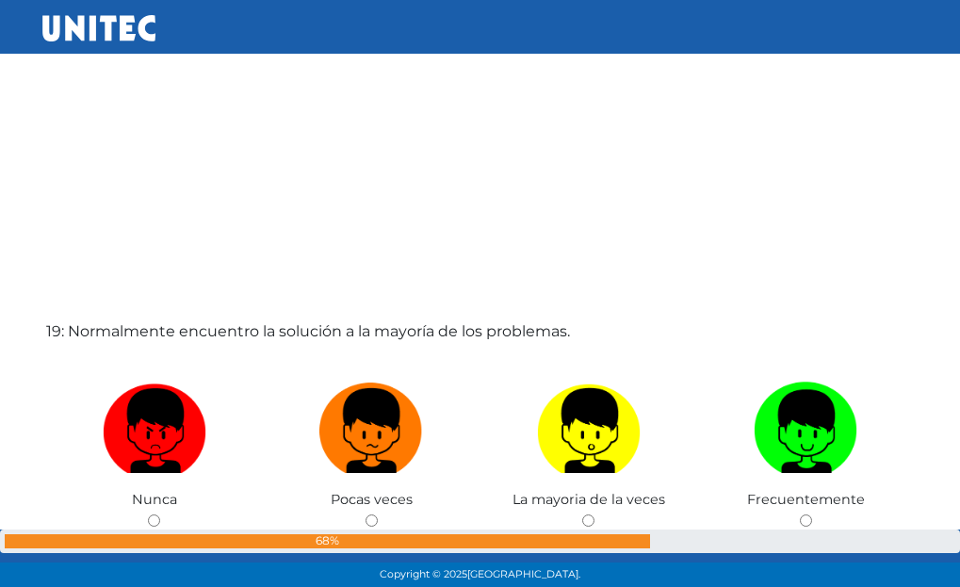
scroll to position [10521, 0]
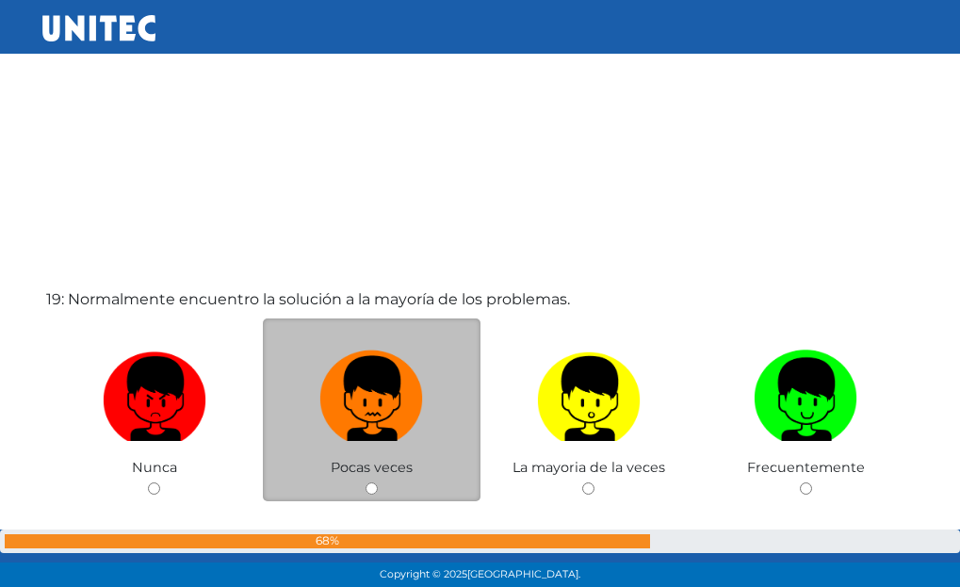
click at [340, 431] on img at bounding box center [371, 392] width 104 height 99
click at [366, 483] on input "radio" at bounding box center [372, 489] width 12 height 12
radio input "true"
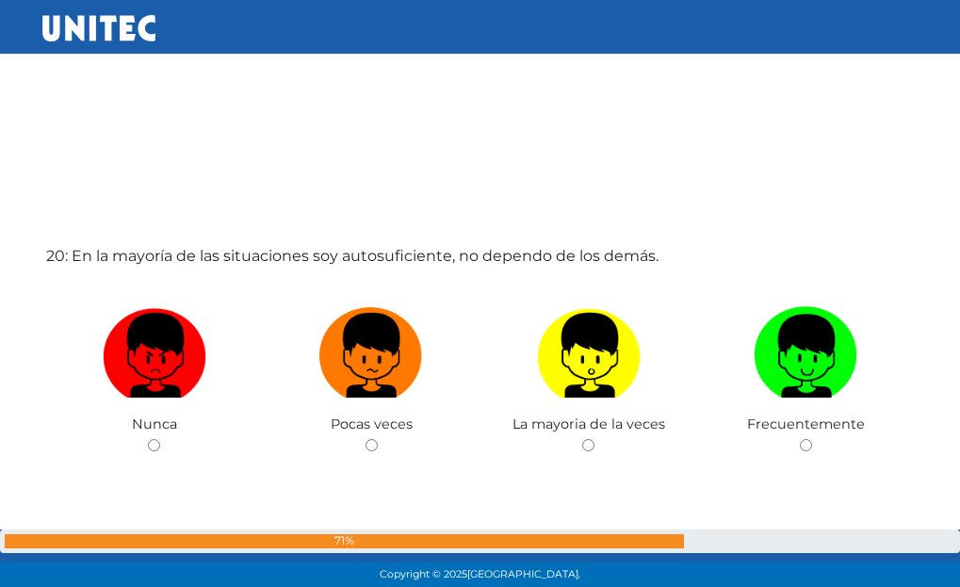
scroll to position [11244, 0]
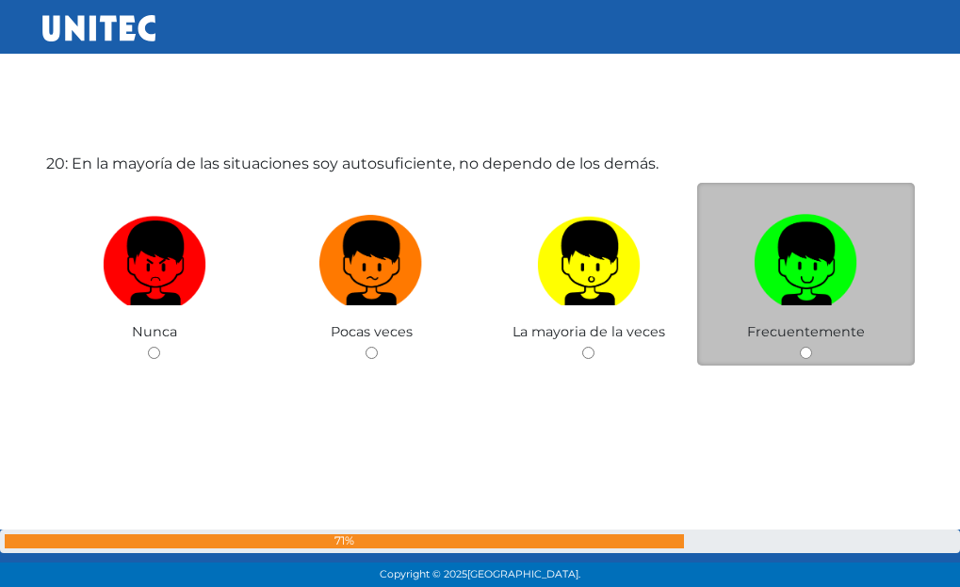
click at [861, 263] on label at bounding box center [806, 263] width 218 height 115
click at [812, 347] on input "radio" at bounding box center [806, 353] width 12 height 12
radio input "true"
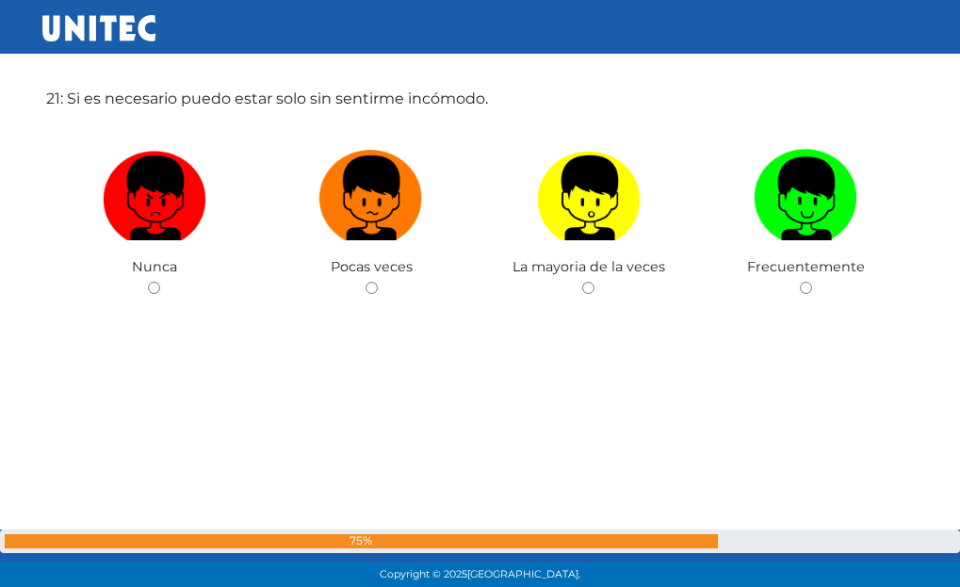
scroll to position [11930, 0]
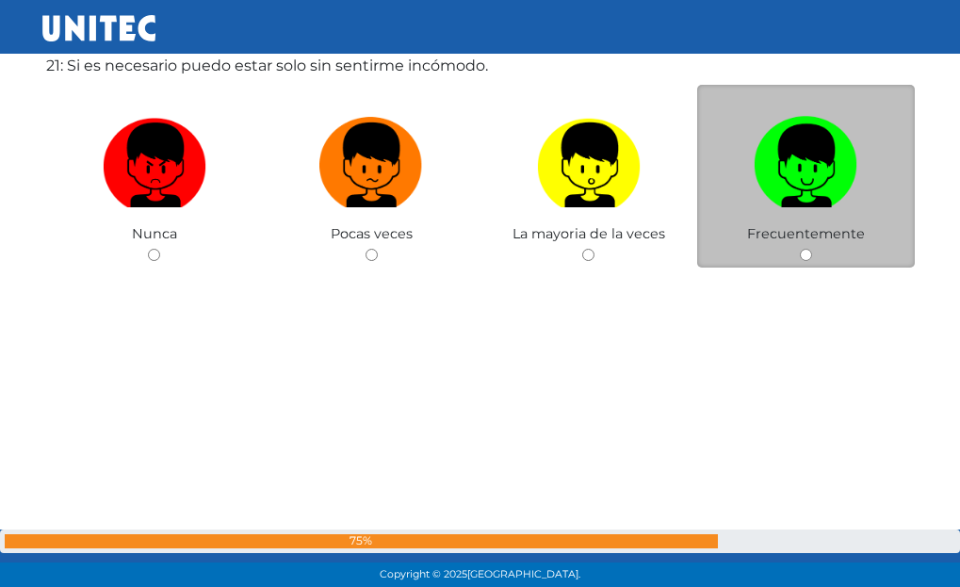
click at [838, 235] on span "Frecuentemente" at bounding box center [806, 233] width 118 height 17
click at [801, 257] on input "radio" at bounding box center [806, 255] width 12 height 12
radio input "true"
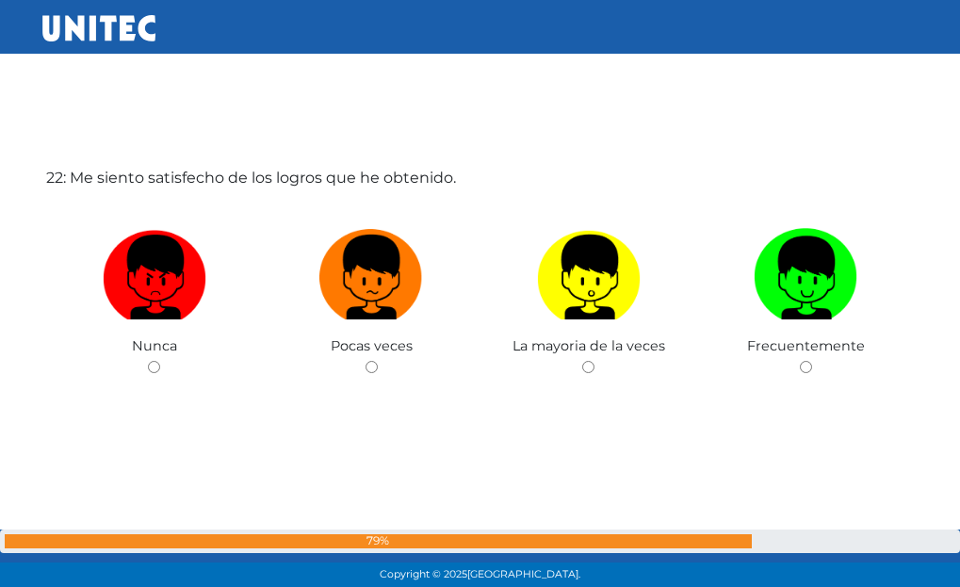
scroll to position [12424, 0]
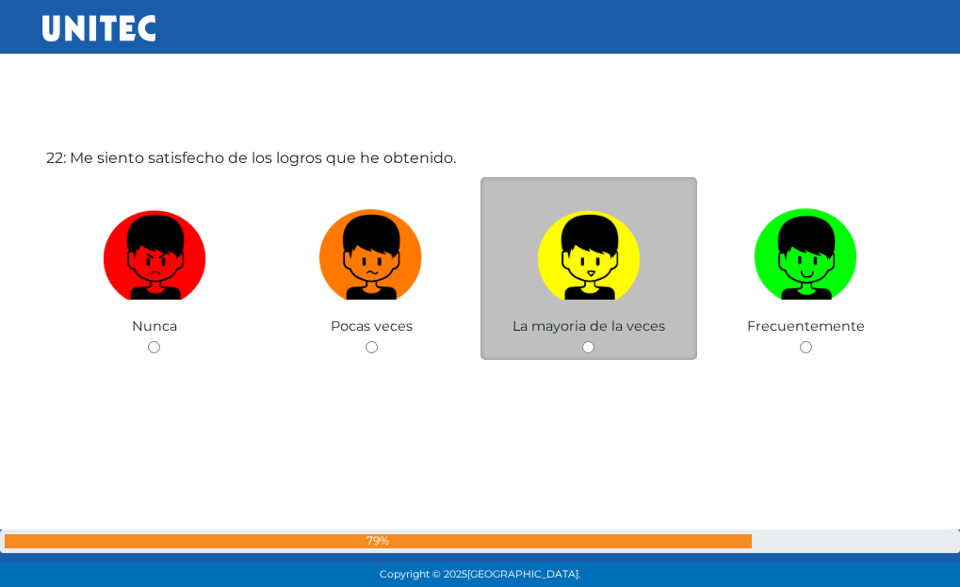
click at [612, 293] on img at bounding box center [589, 251] width 104 height 99
click at [595, 341] on input "radio" at bounding box center [588, 347] width 12 height 12
radio input "true"
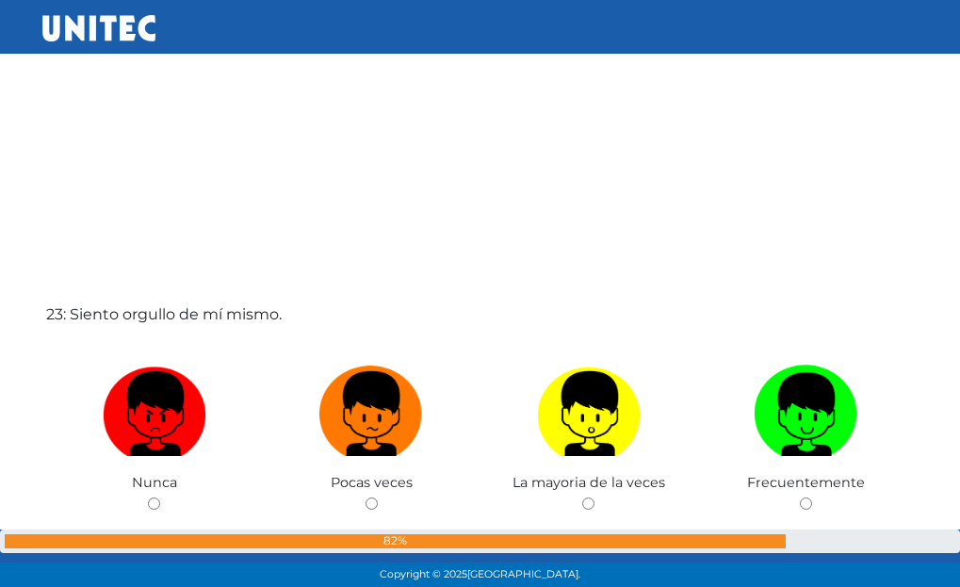
scroll to position [12899, 0]
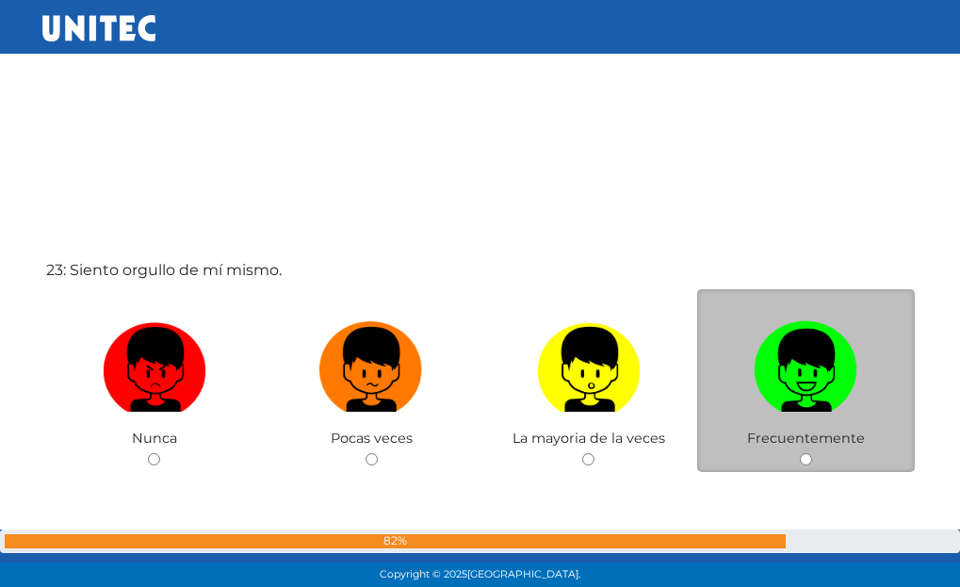
click at [793, 385] on img at bounding box center [806, 363] width 104 height 99
click at [800, 453] on input "radio" at bounding box center [806, 459] width 12 height 12
radio input "true"
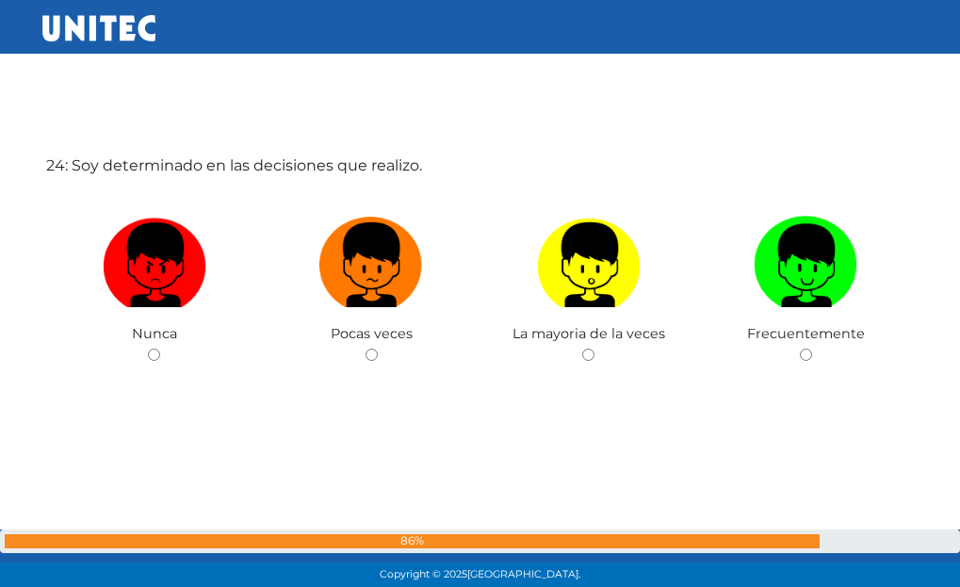
scroll to position [13599, 0]
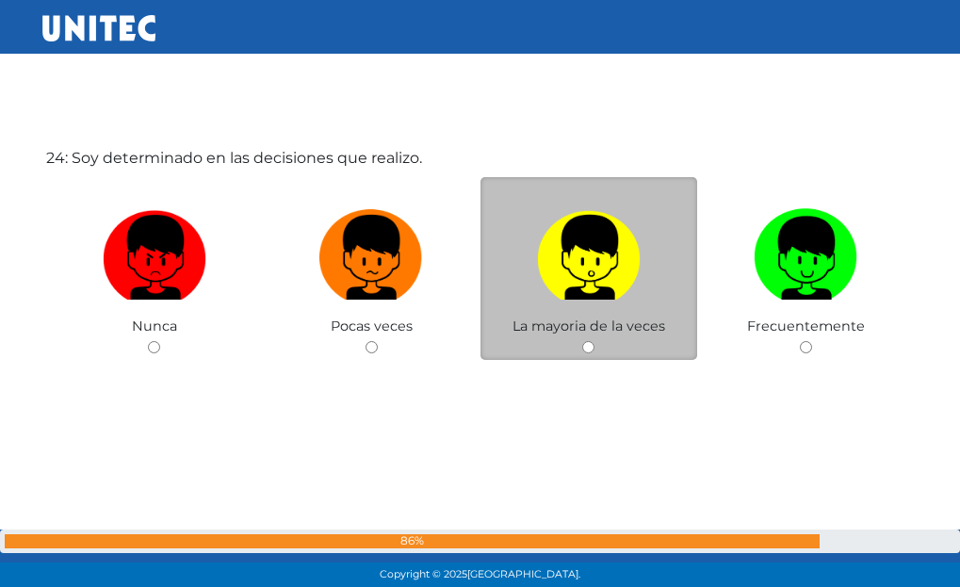
click at [616, 331] on span "La mayoria de la veces" at bounding box center [589, 326] width 153 height 17
click at [579, 352] on div "La mayoria de la veces" at bounding box center [590, 269] width 218 height 184
click at [598, 335] on span "La mayoria de la veces" at bounding box center [589, 326] width 153 height 17
click at [585, 352] on input "radio" at bounding box center [588, 347] width 12 height 12
radio input "true"
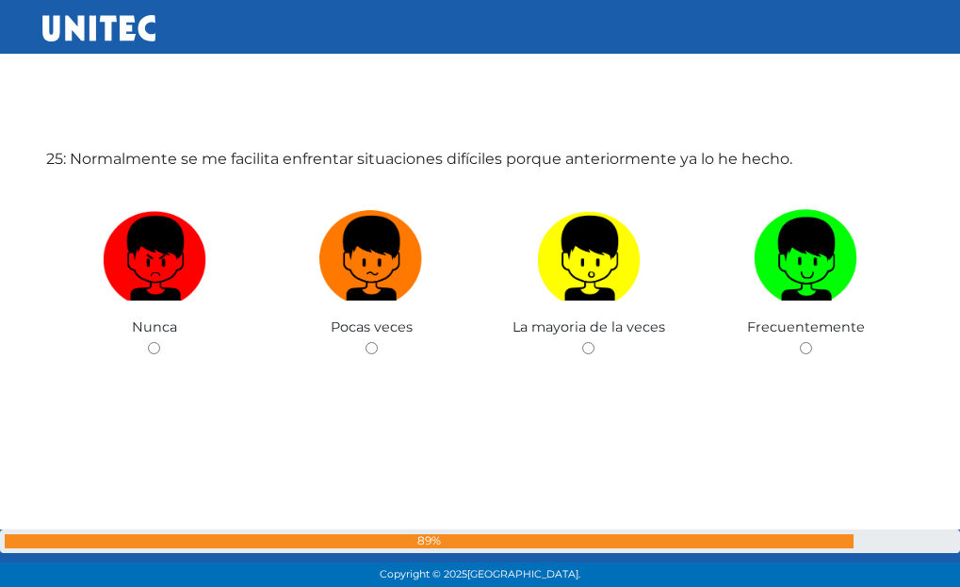
scroll to position [14186, 0]
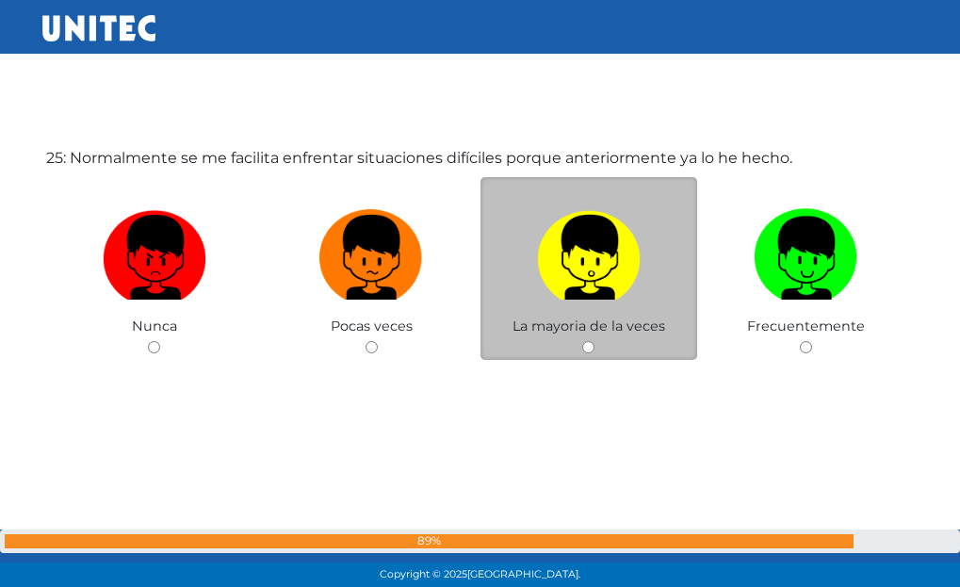
click at [593, 312] on label at bounding box center [590, 258] width 218 height 115
click at [593, 341] on input "radio" at bounding box center [588, 347] width 12 height 12
radio input "true"
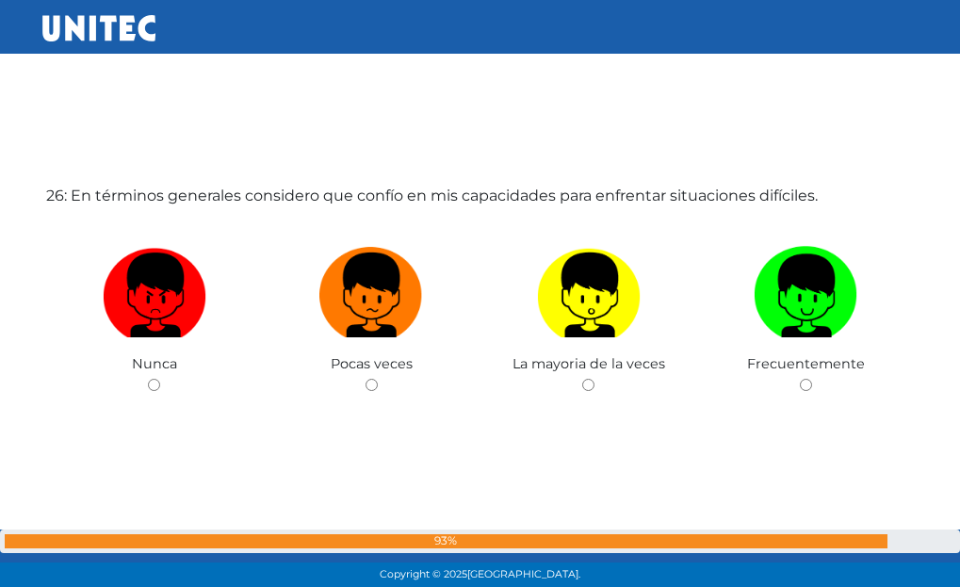
scroll to position [14754, 0]
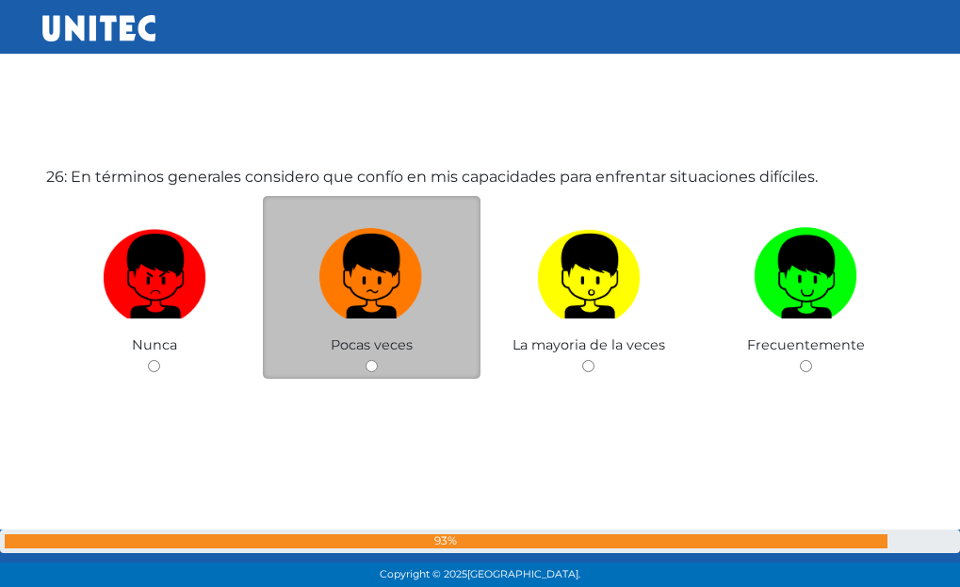
click at [375, 366] on input "radio" at bounding box center [372, 366] width 12 height 12
radio input "true"
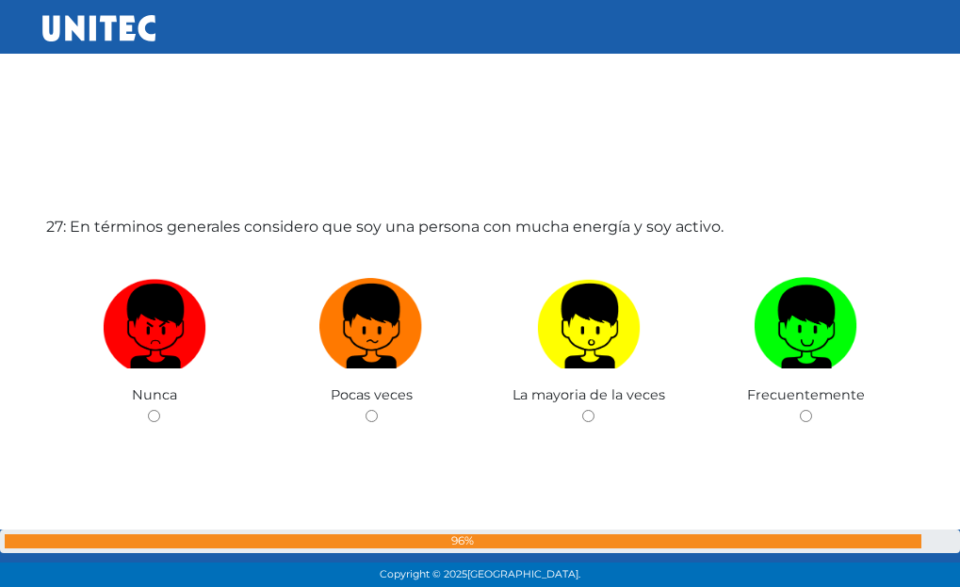
scroll to position [15292, 0]
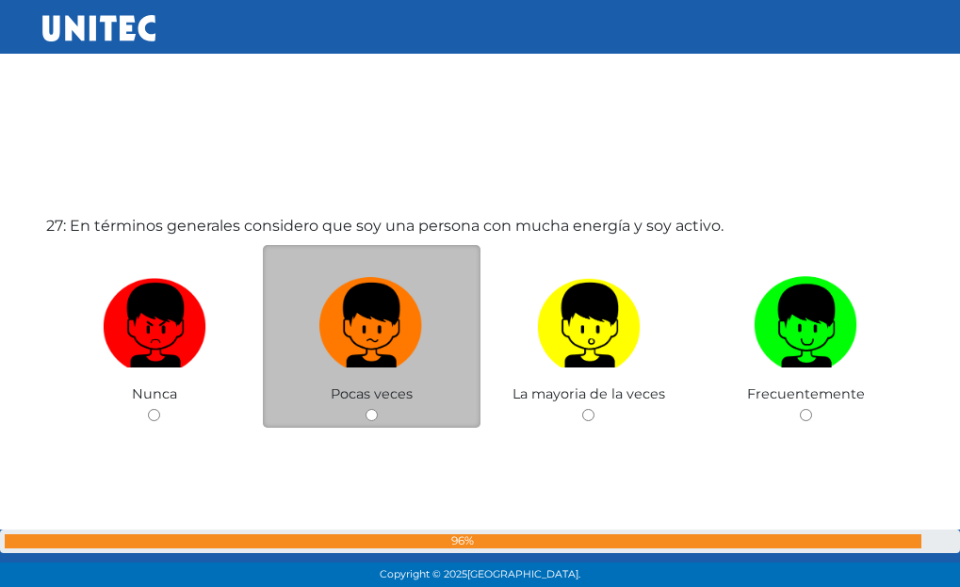
click at [314, 321] on label at bounding box center [372, 326] width 218 height 115
click at [366, 409] on input "radio" at bounding box center [372, 415] width 12 height 12
radio input "true"
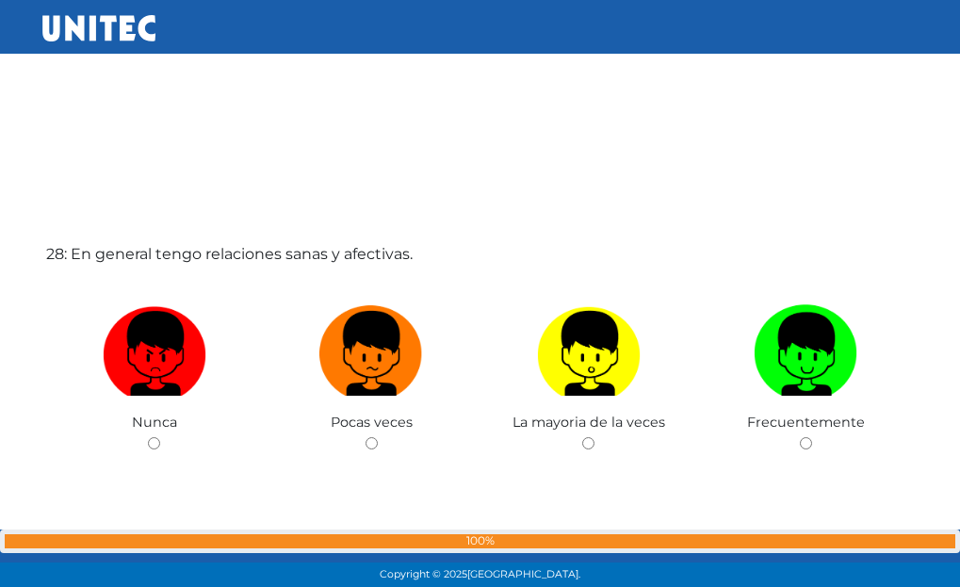
scroll to position [15859, 0]
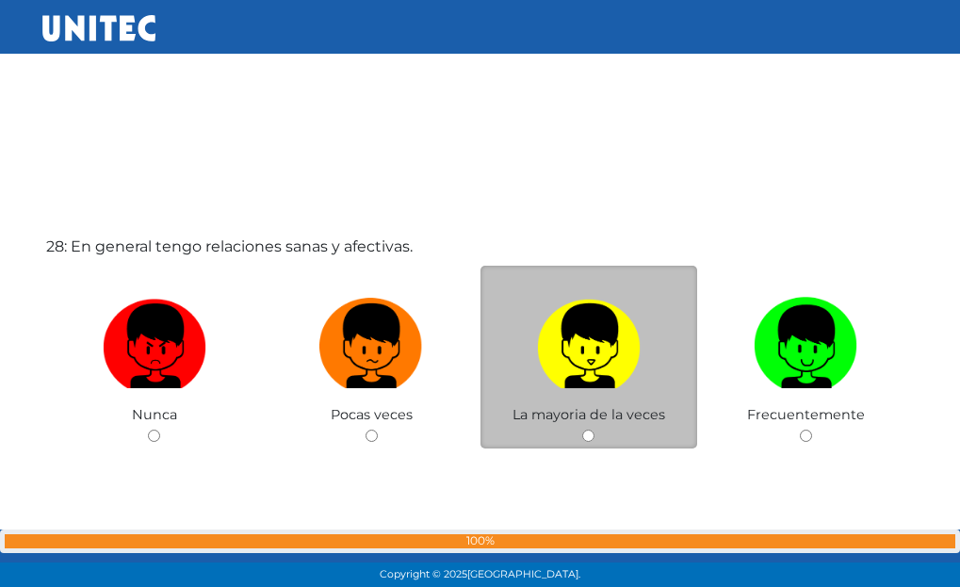
click at [543, 380] on img at bounding box center [589, 339] width 104 height 99
click at [582, 430] on input "radio" at bounding box center [588, 436] width 12 height 12
radio input "true"
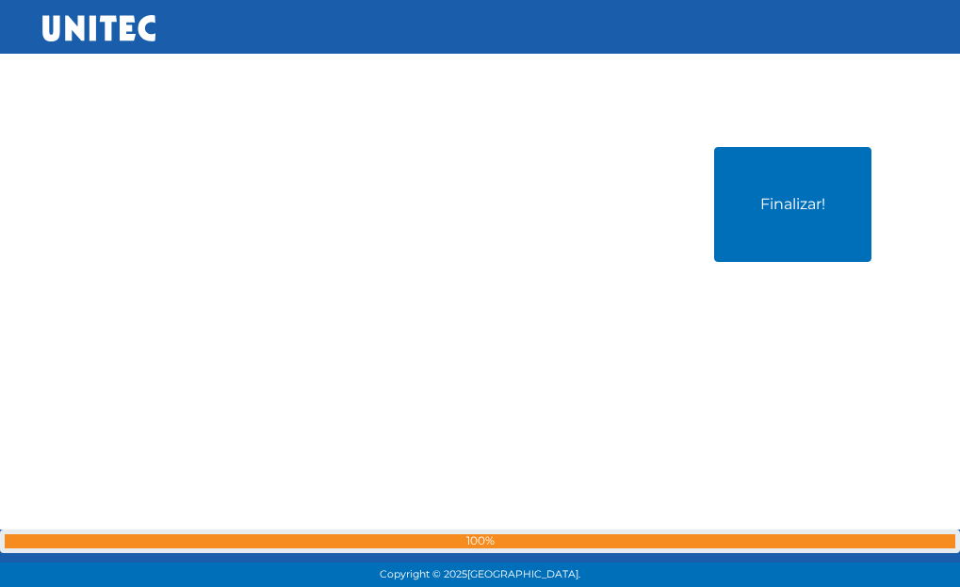
scroll to position [16572, 0]
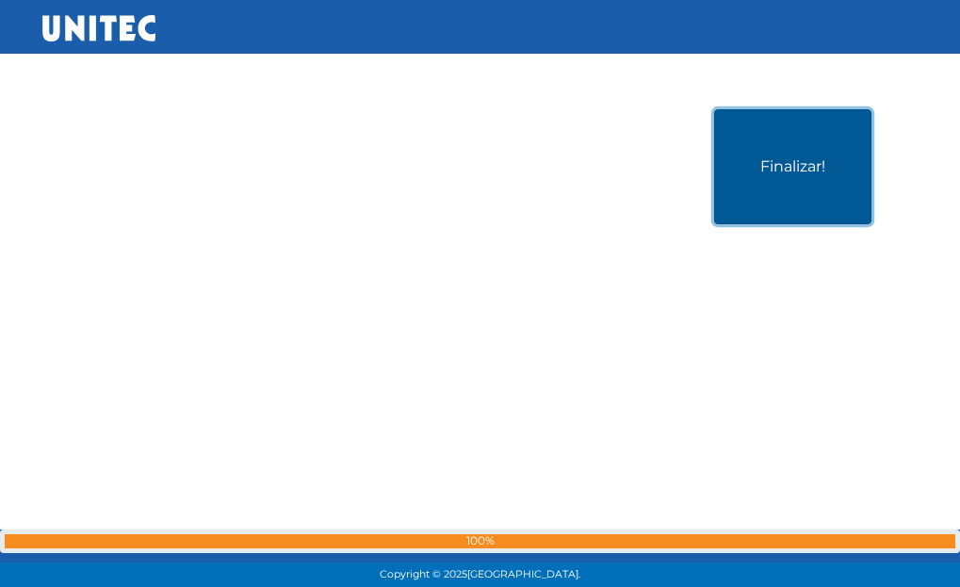
click at [738, 187] on button "Finalizar!" at bounding box center [792, 166] width 157 height 115
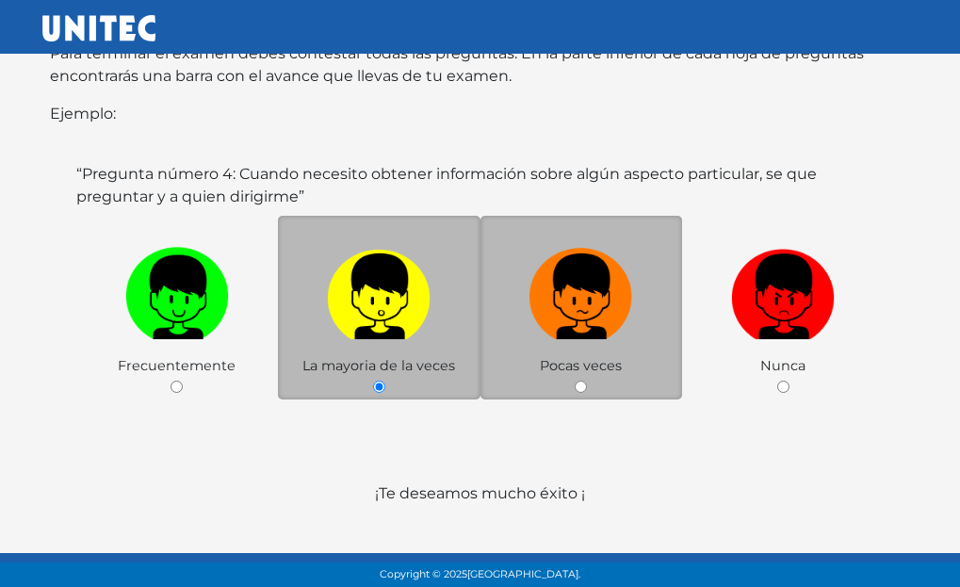
scroll to position [433, 0]
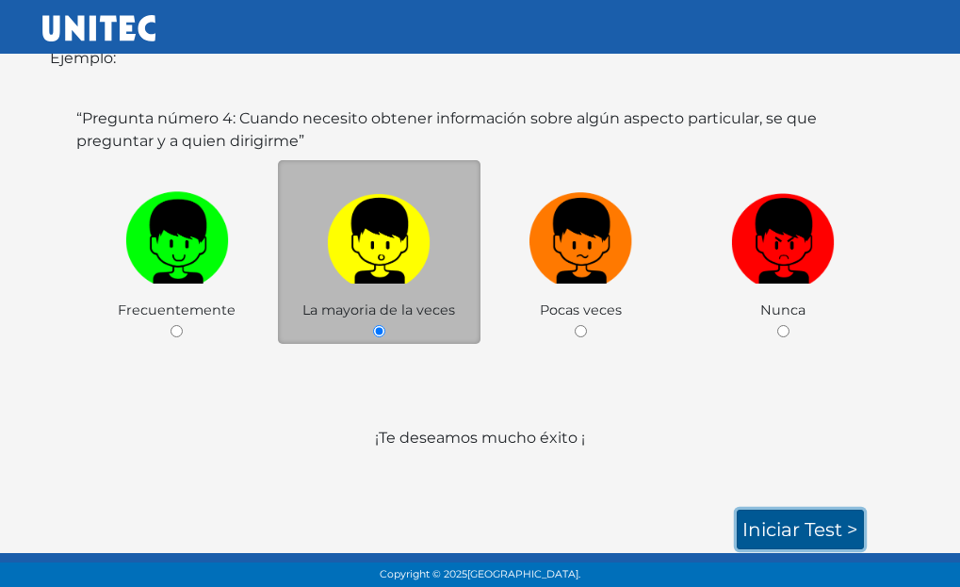
click at [854, 532] on link "Iniciar test >" at bounding box center [800, 530] width 127 height 40
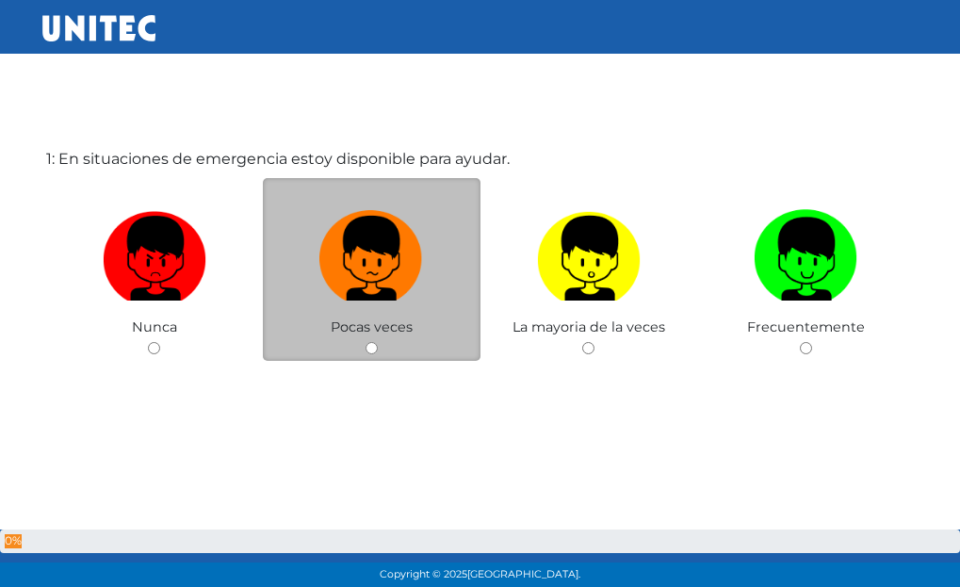
scroll to position [94, 0]
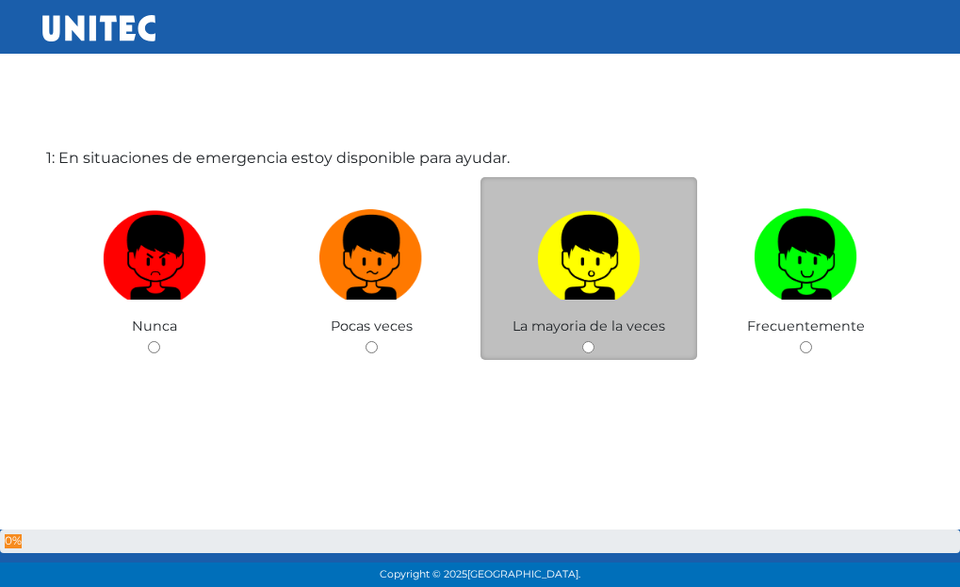
click at [581, 341] on div "La mayoria de la veces" at bounding box center [590, 269] width 218 height 184
click at [651, 352] on div "La mayoria de la veces" at bounding box center [590, 269] width 218 height 184
click at [584, 343] on input "radio" at bounding box center [588, 347] width 12 height 12
radio input "true"
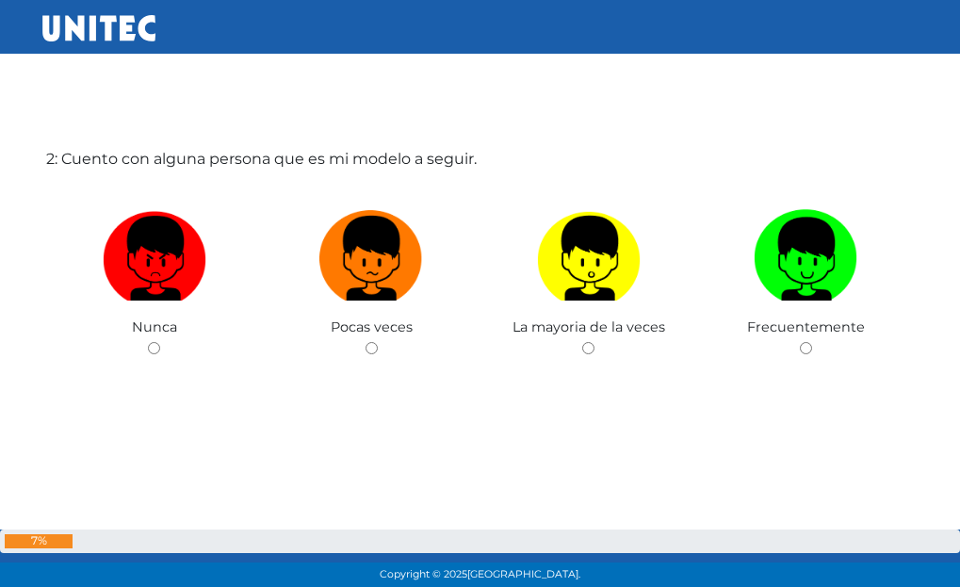
scroll to position [767, 0]
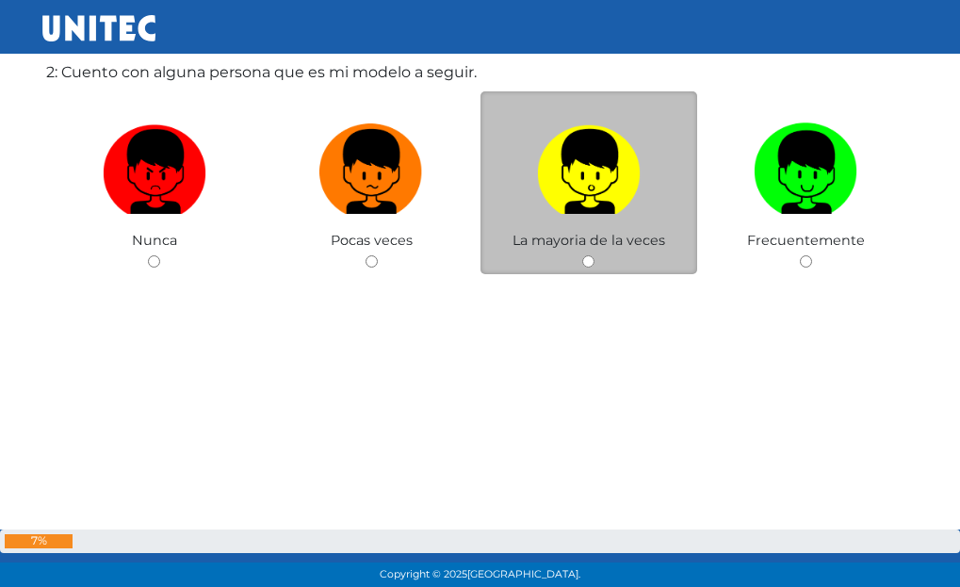
click at [593, 254] on div "La mayoria de la veces" at bounding box center [590, 183] width 218 height 184
click at [575, 268] on div "La mayoria de la veces" at bounding box center [590, 183] width 218 height 184
click at [558, 272] on div "La mayoria de la veces" at bounding box center [590, 183] width 218 height 184
click at [590, 260] on input "radio" at bounding box center [588, 261] width 12 height 12
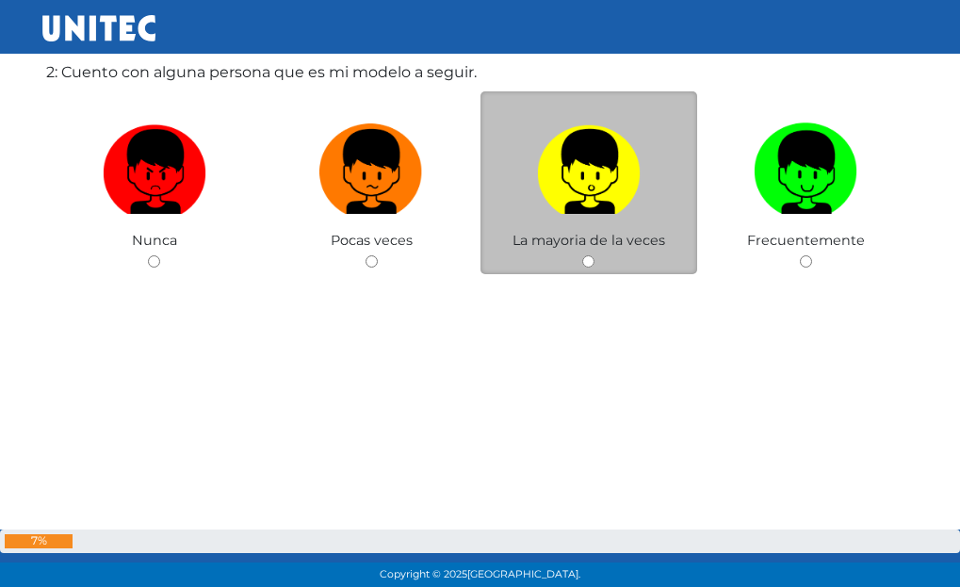
radio input "true"
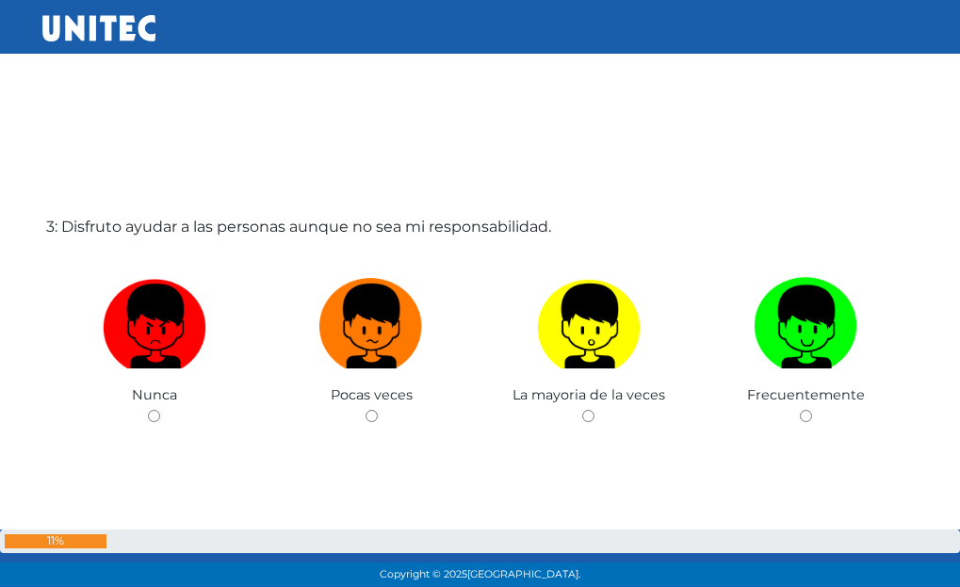
scroll to position [1231, 0]
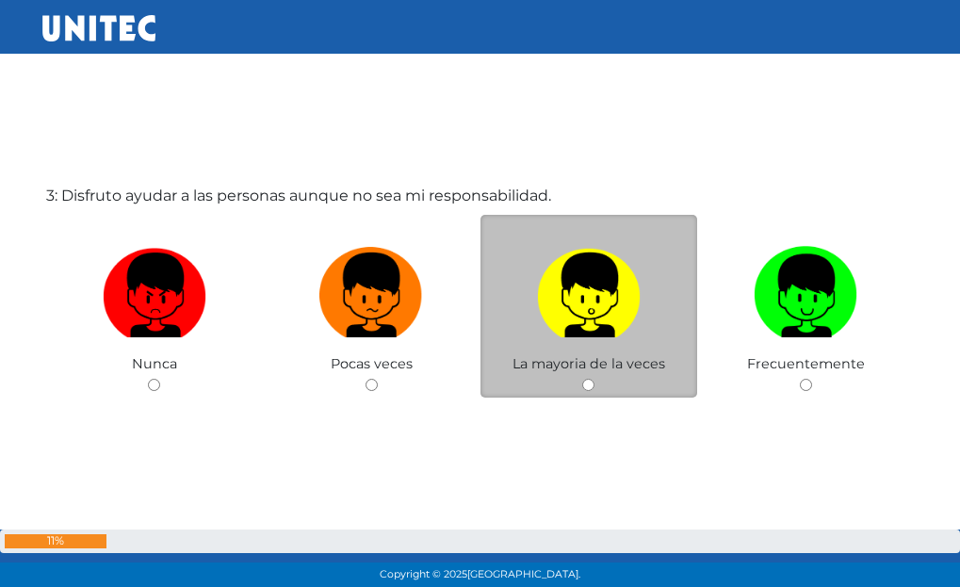
click at [568, 384] on div "La mayoria de la veces" at bounding box center [590, 307] width 218 height 184
click at [595, 382] on input "radio" at bounding box center [588, 385] width 12 height 12
radio input "true"
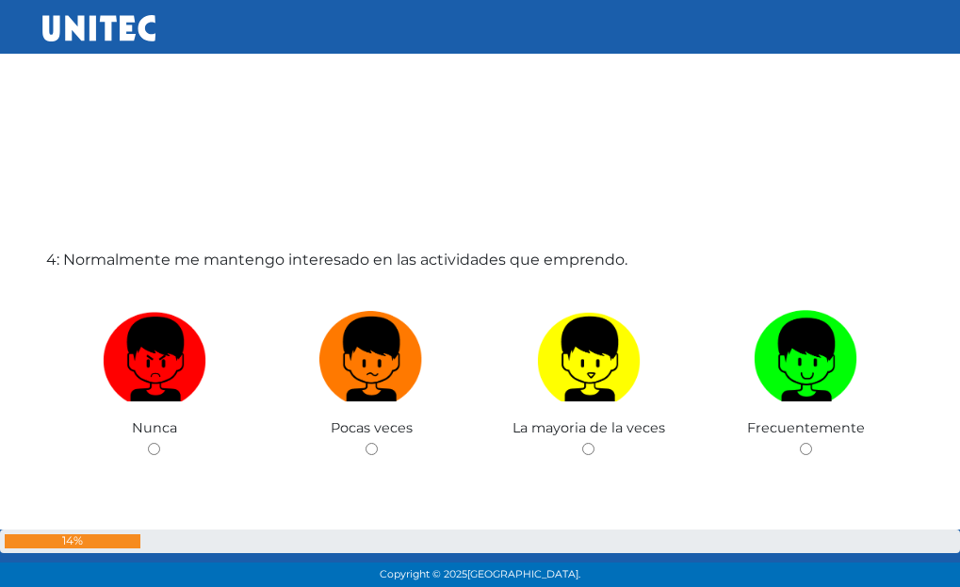
scroll to position [1796, 0]
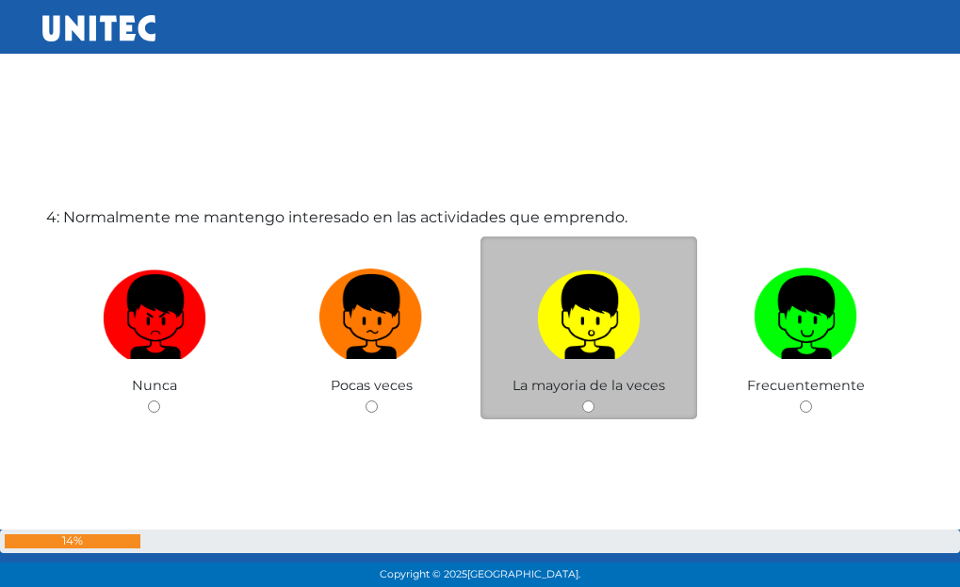
click at [552, 410] on div "La mayoria de la veces" at bounding box center [590, 329] width 218 height 184
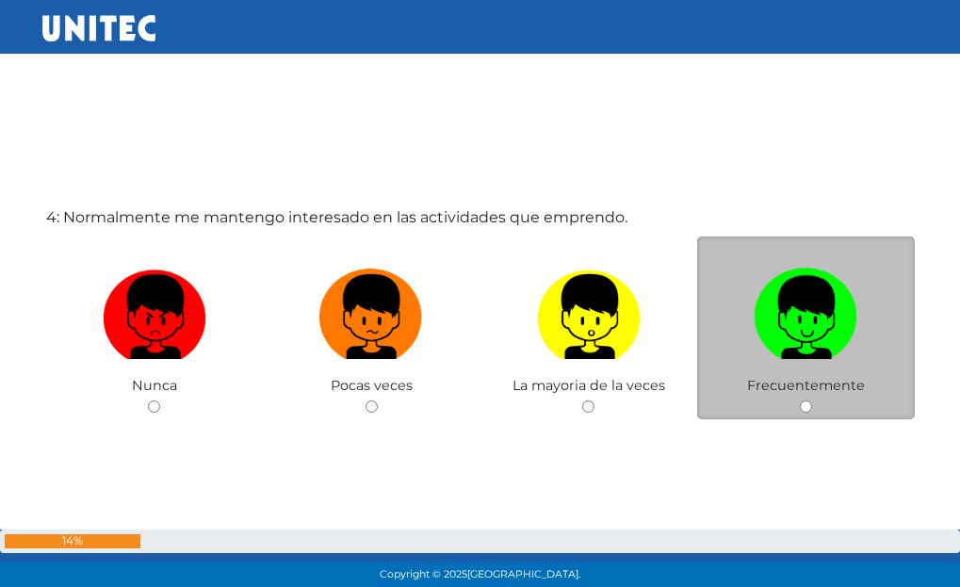
click at [793, 367] on label at bounding box center [806, 317] width 218 height 115
click at [800, 401] on input "radio" at bounding box center [806, 407] width 12 height 12
radio input "true"
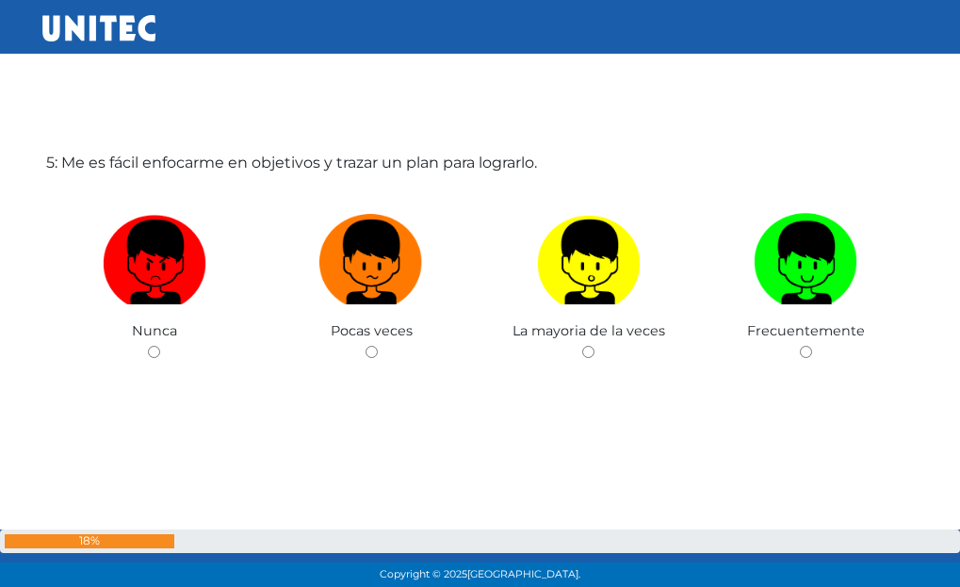
scroll to position [2443, 0]
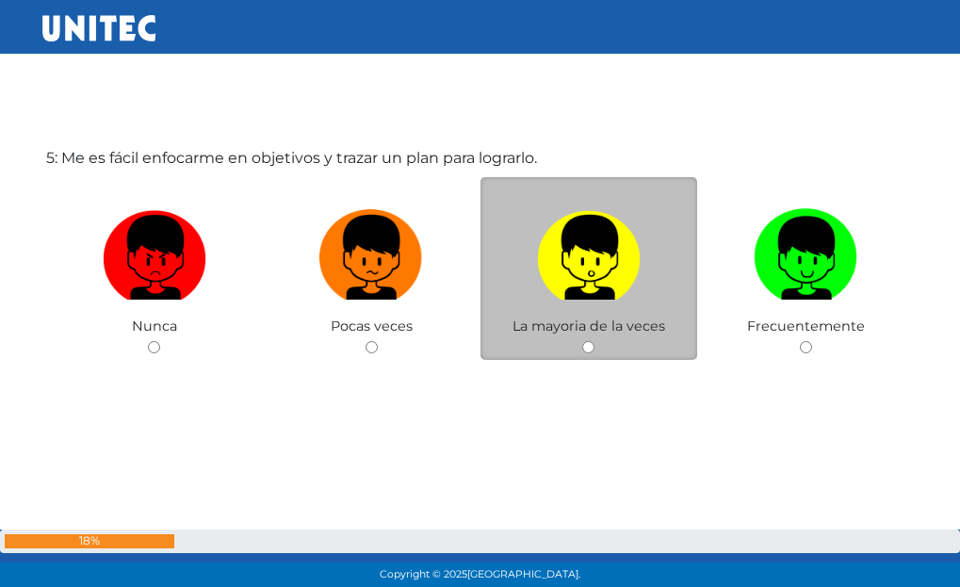
click at [576, 341] on div "La mayoria de la veces" at bounding box center [590, 269] width 218 height 184
click at [594, 353] on input "radio" at bounding box center [588, 347] width 12 height 12
radio input "true"
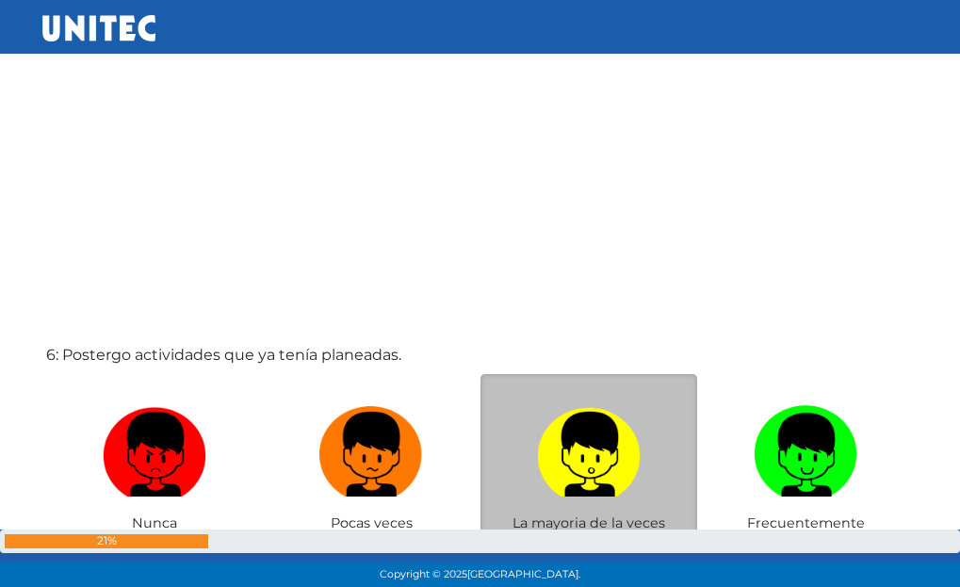
scroll to position [2927, 0]
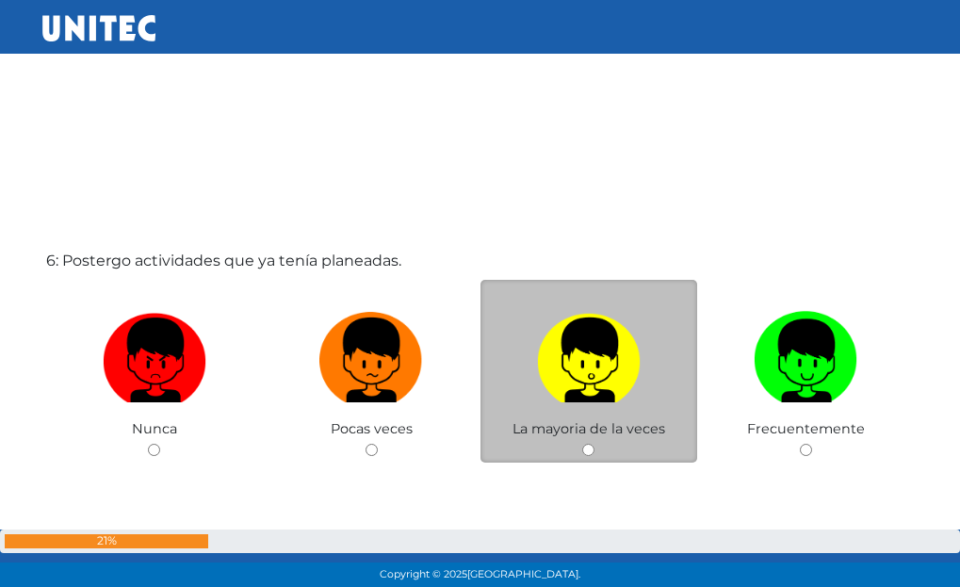
click at [615, 456] on div "La mayoria de la veces" at bounding box center [590, 372] width 218 height 184
click at [614, 455] on div "La mayoria de la veces" at bounding box center [590, 372] width 218 height 184
click at [596, 425] on span "La mayoria de la veces" at bounding box center [589, 428] width 153 height 17
click at [588, 443] on div "La mayoria de la veces" at bounding box center [590, 372] width 218 height 184
click at [588, 445] on input "radio" at bounding box center [588, 450] width 12 height 12
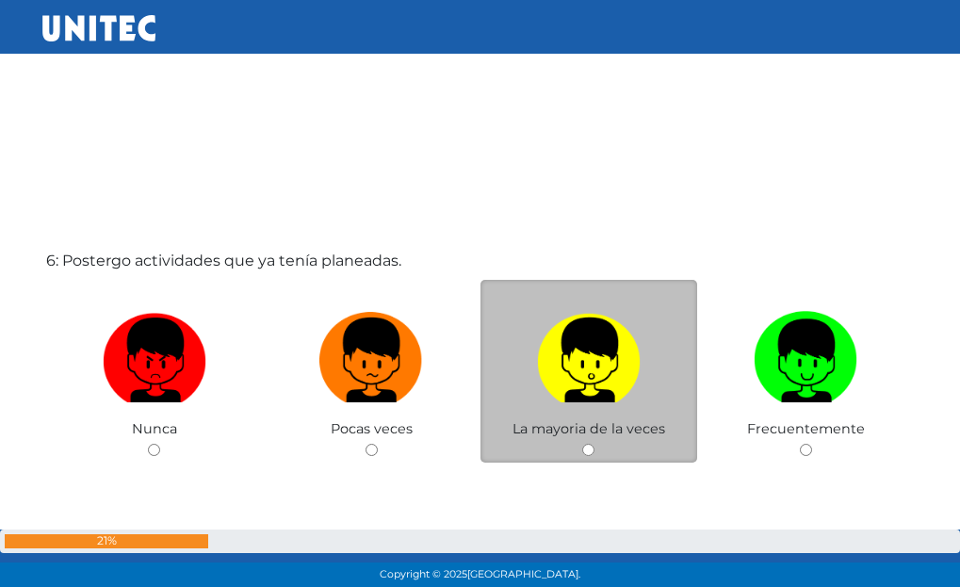
radio input "true"
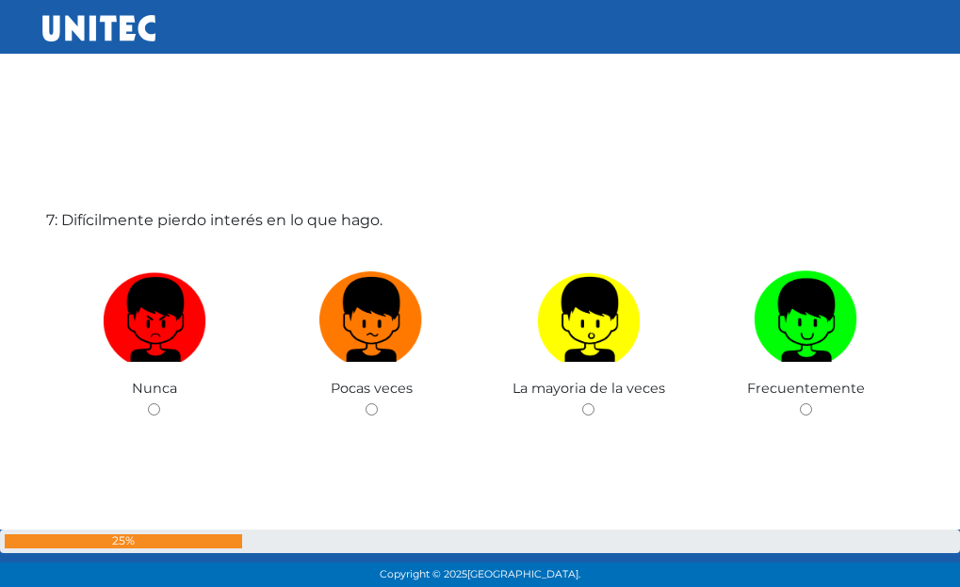
scroll to position [3617, 0]
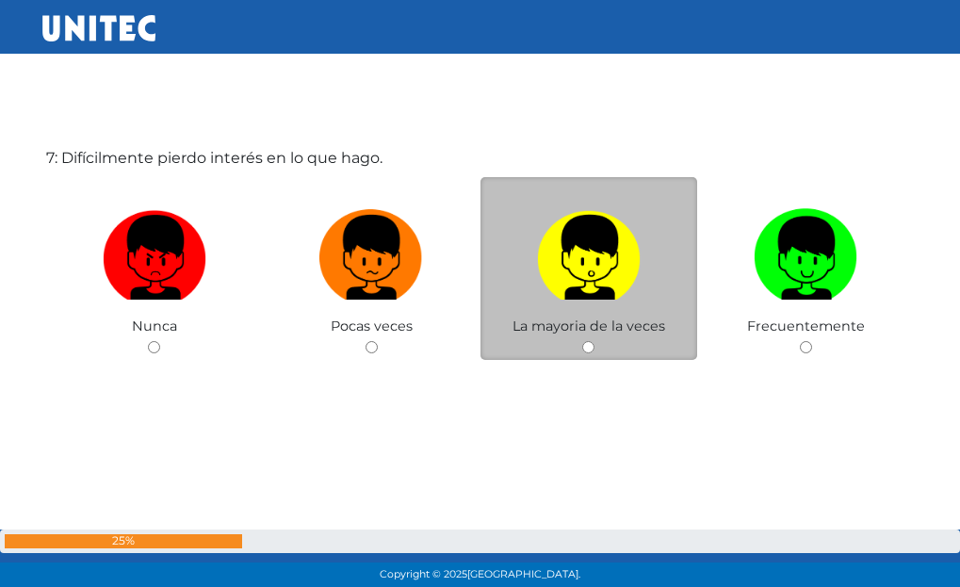
click at [583, 329] on span "La mayoria de la veces" at bounding box center [589, 326] width 153 height 17
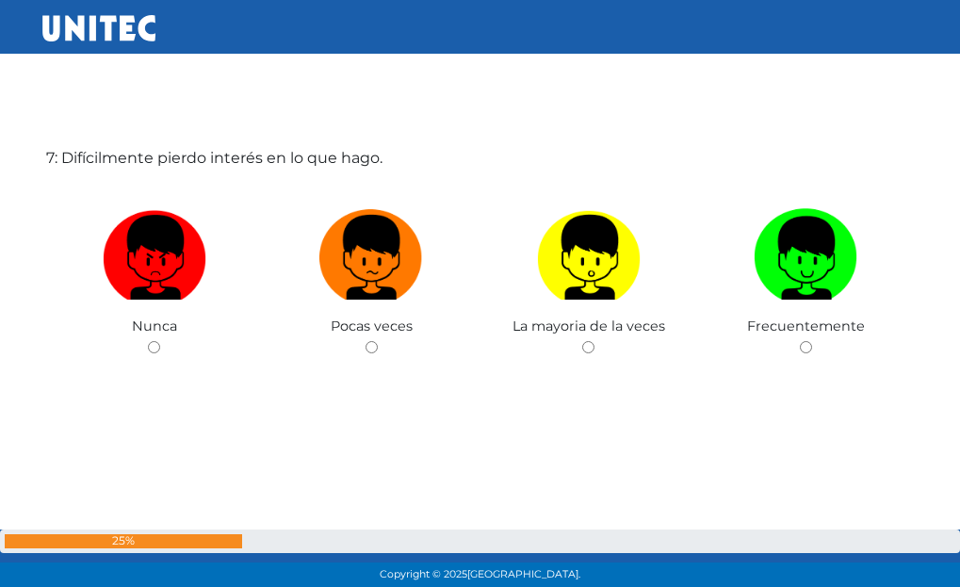
click at [588, 364] on div "7: Difícilmente pierdo interés en lo que hago. Nunca Pocas veces La mayoria de …" at bounding box center [480, 293] width 876 height 587
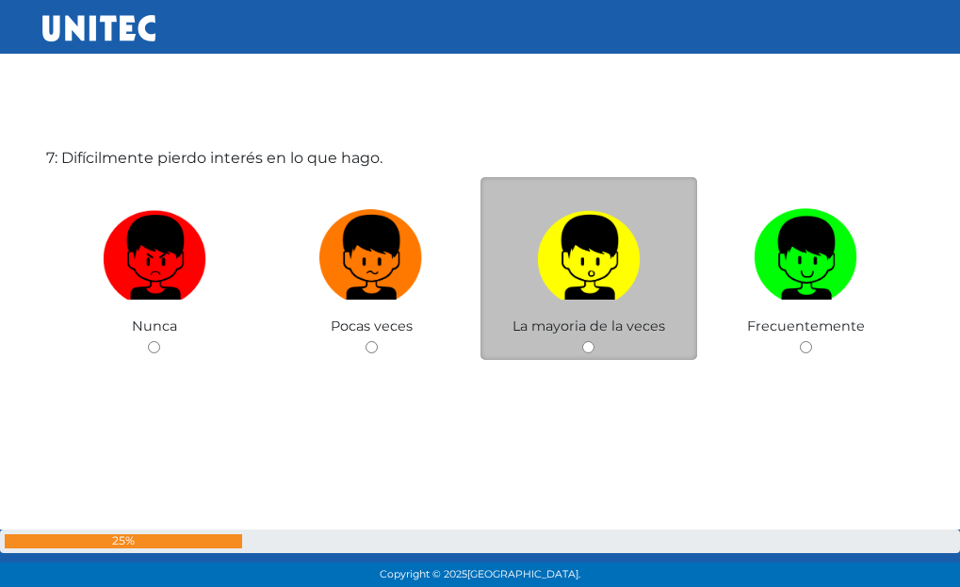
click at [597, 344] on div "La mayoria de la veces" at bounding box center [590, 269] width 218 height 184
click at [590, 352] on input "radio" at bounding box center [588, 347] width 12 height 12
radio input "true"
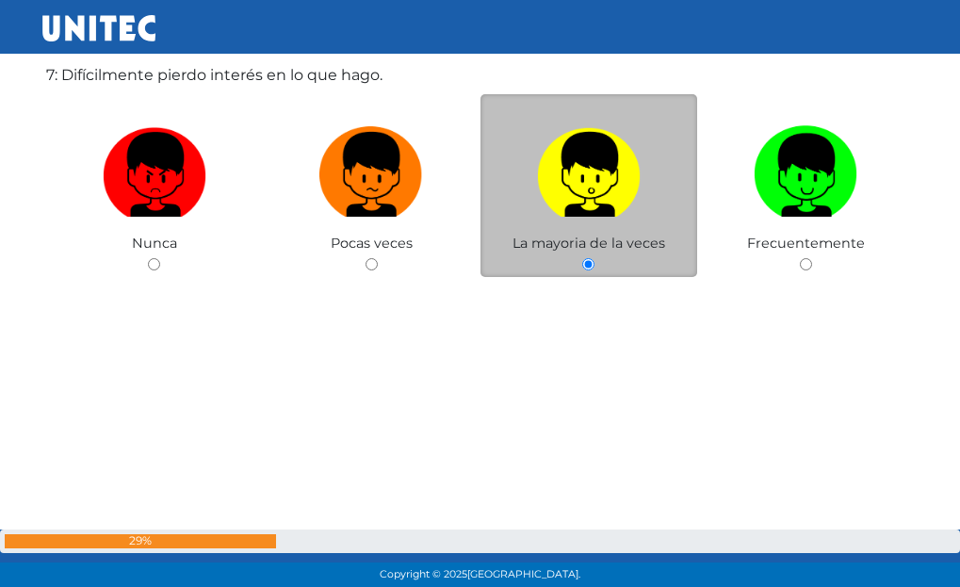
scroll to position [4075, 0]
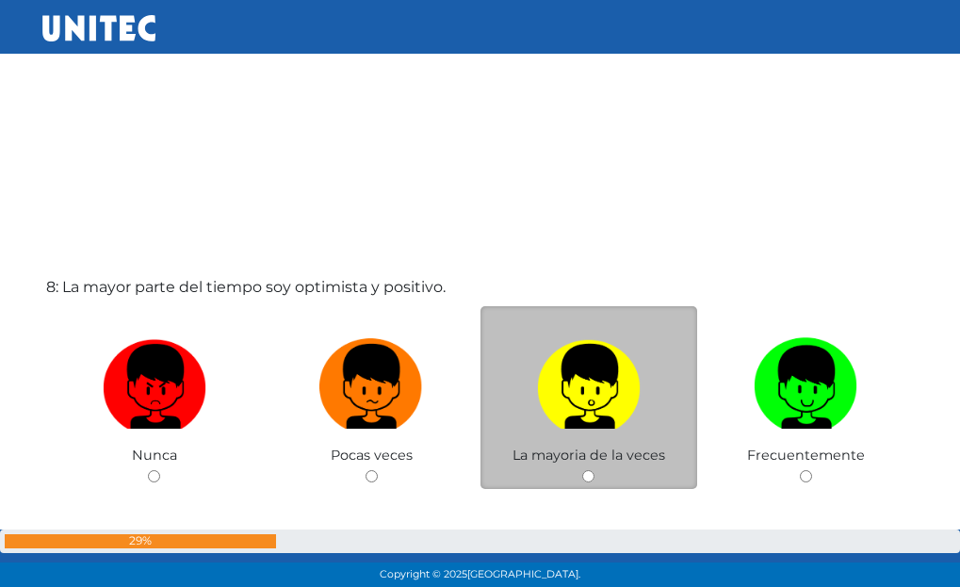
click at [650, 412] on label at bounding box center [590, 387] width 218 height 115
click at [595, 470] on input "radio" at bounding box center [588, 476] width 12 height 12
radio input "true"
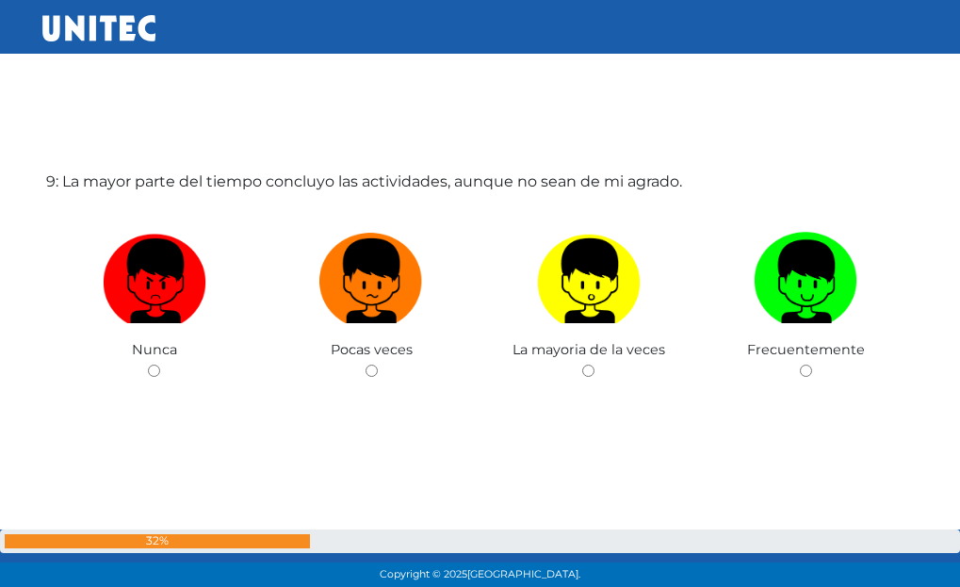
scroll to position [4791, 0]
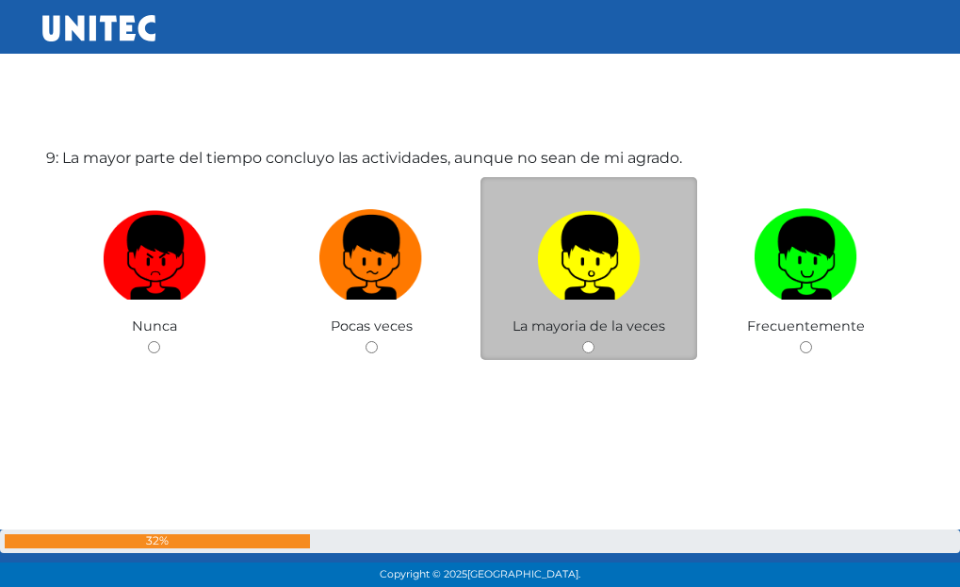
click at [630, 334] on span "La mayoria de la veces" at bounding box center [589, 326] width 153 height 17
click at [596, 350] on div "La mayoria de la veces" at bounding box center [590, 269] width 218 height 184
click at [593, 339] on div "La mayoria de la veces" at bounding box center [590, 269] width 218 height 184
click at [608, 284] on img at bounding box center [589, 251] width 104 height 99
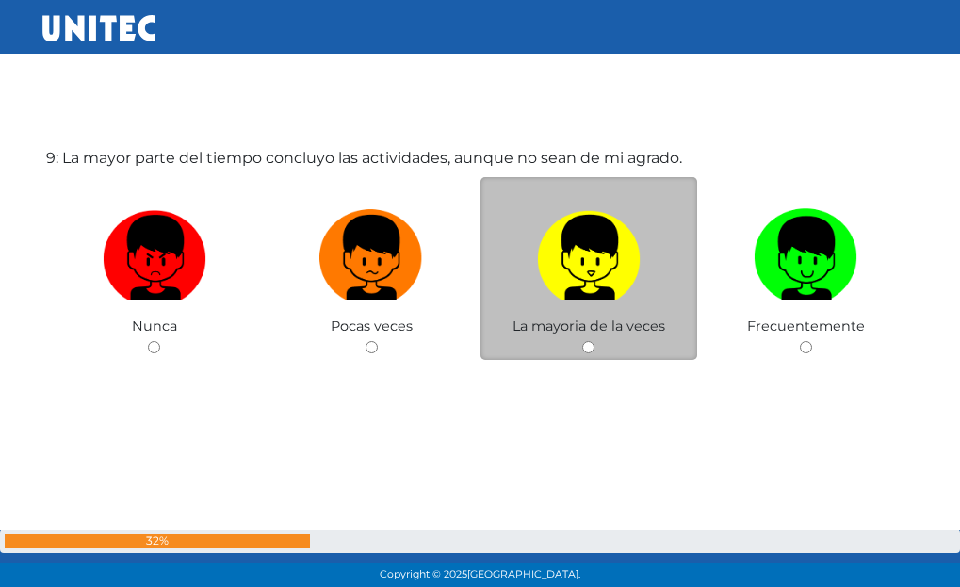
click at [595, 341] on input "radio" at bounding box center [588, 347] width 12 height 12
radio input "true"
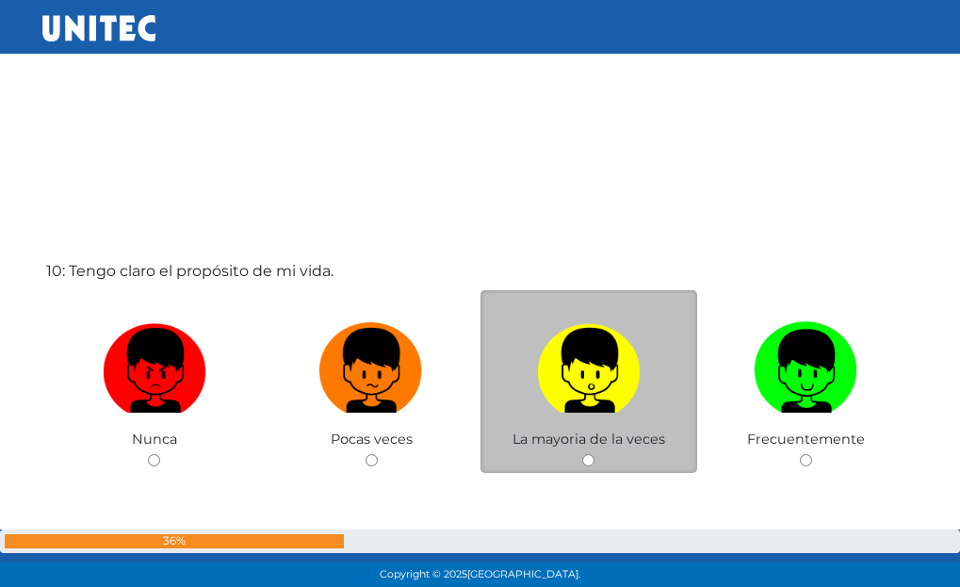
click at [629, 421] on label at bounding box center [590, 371] width 218 height 115
click at [595, 454] on input "radio" at bounding box center [588, 460] width 12 height 12
radio input "true"
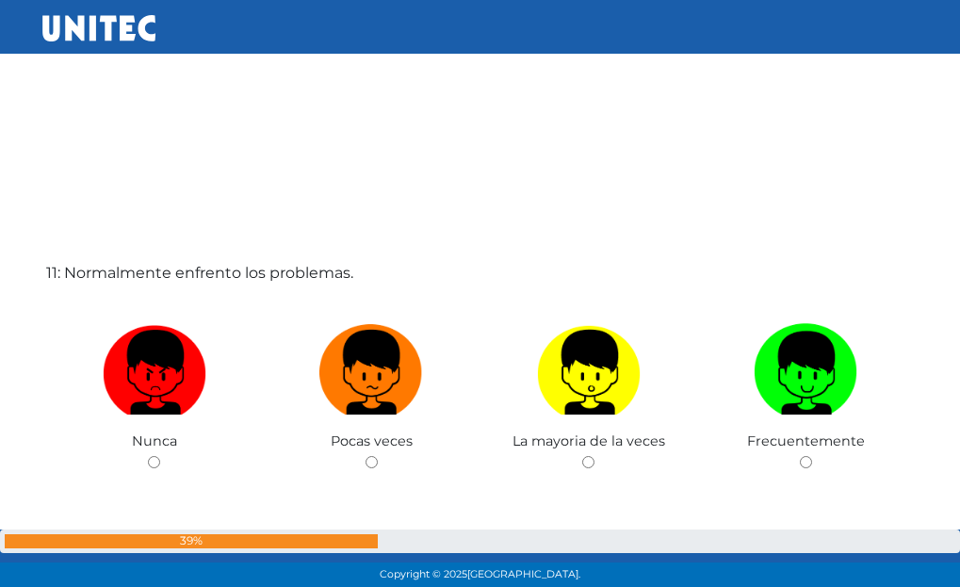
scroll to position [5922, 0]
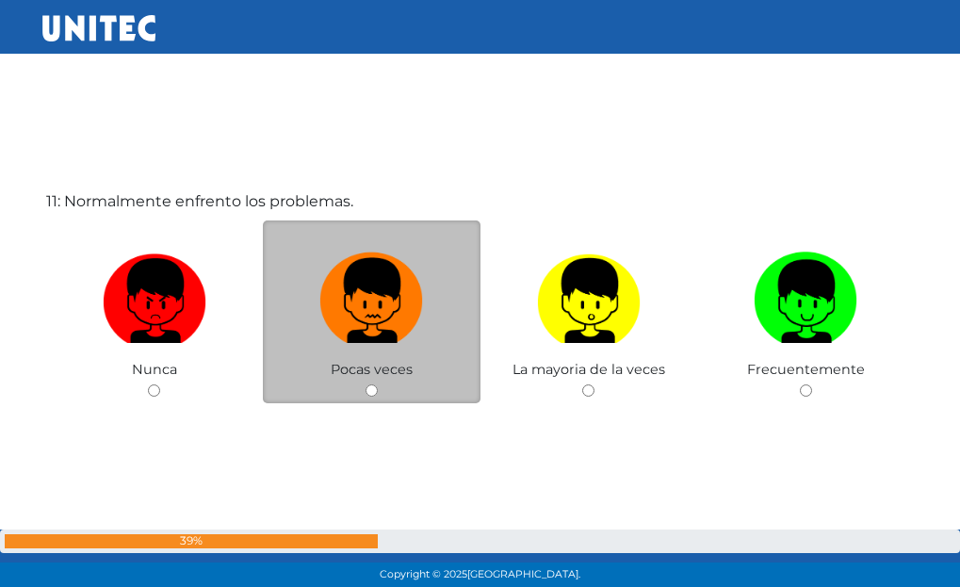
click at [369, 335] on img at bounding box center [371, 294] width 104 height 99
click at [369, 385] on input "radio" at bounding box center [372, 391] width 12 height 12
radio input "true"
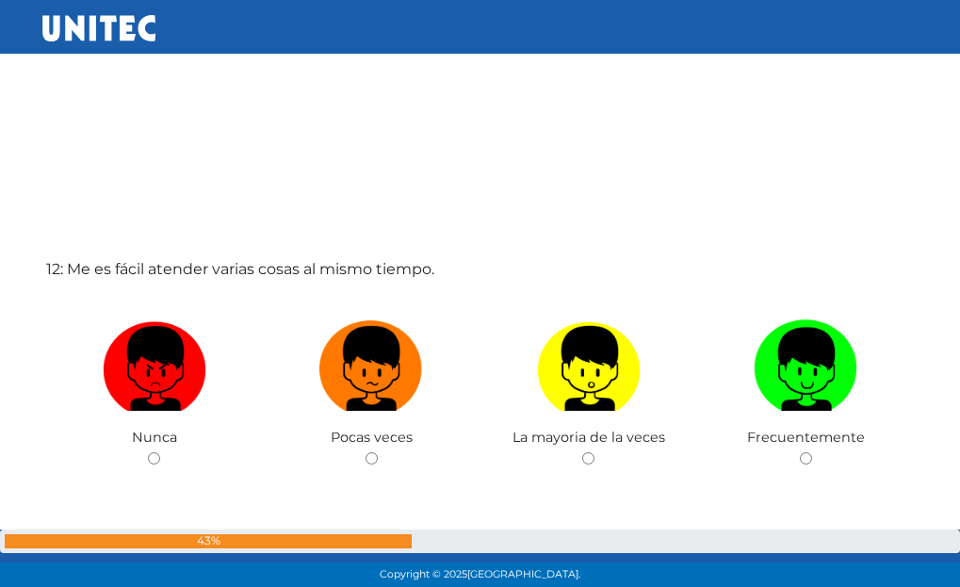
scroll to position [6475, 0]
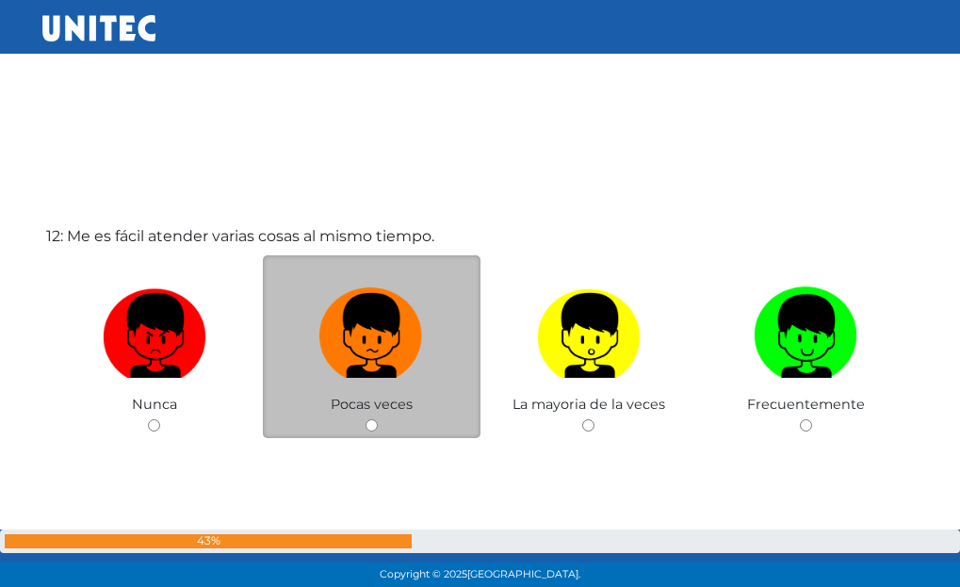
click at [426, 316] on label at bounding box center [372, 336] width 218 height 115
click at [378, 419] on input "radio" at bounding box center [372, 425] width 12 height 12
radio input "true"
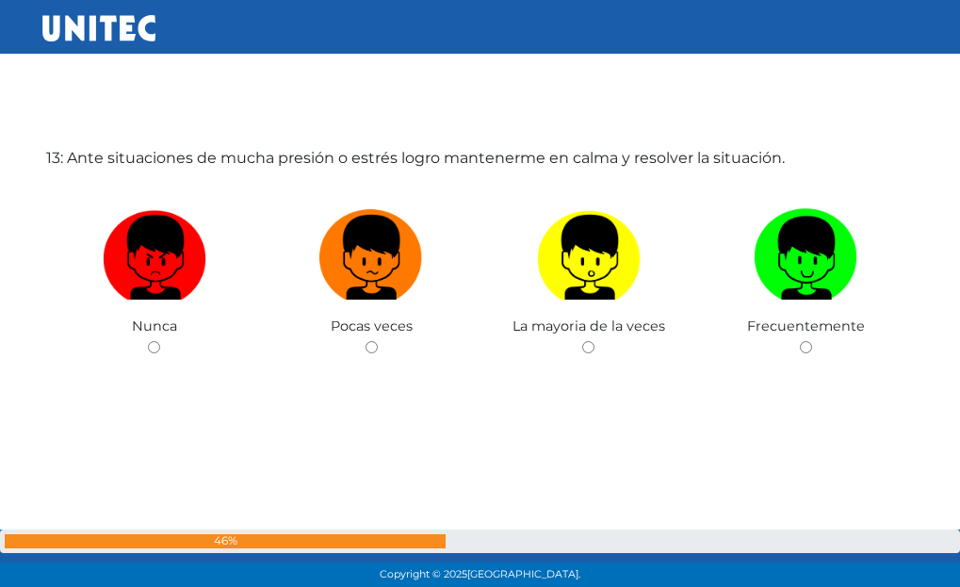
scroll to position [7111, 0]
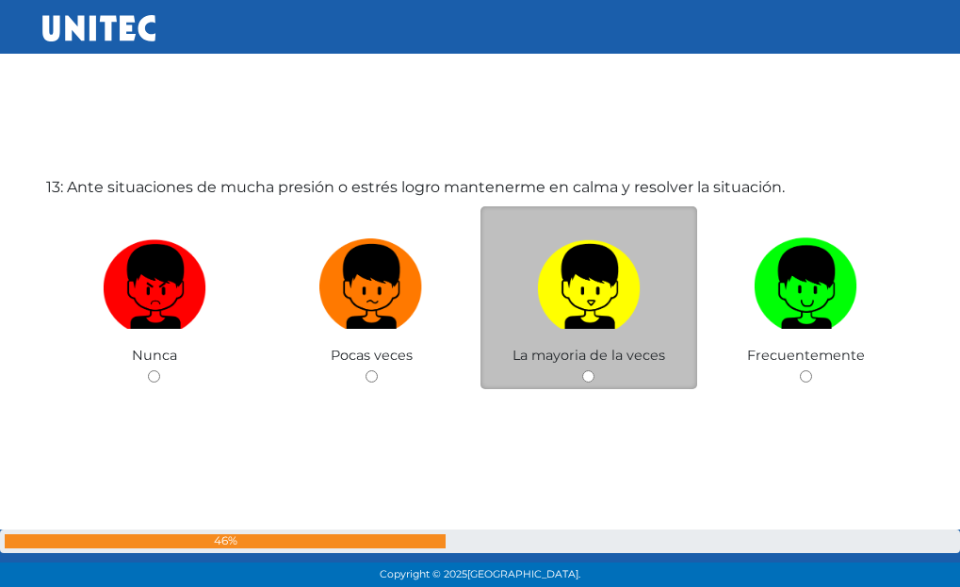
click at [609, 295] on img at bounding box center [589, 280] width 104 height 99
click at [595, 370] on input "radio" at bounding box center [588, 376] width 12 height 12
radio input "true"
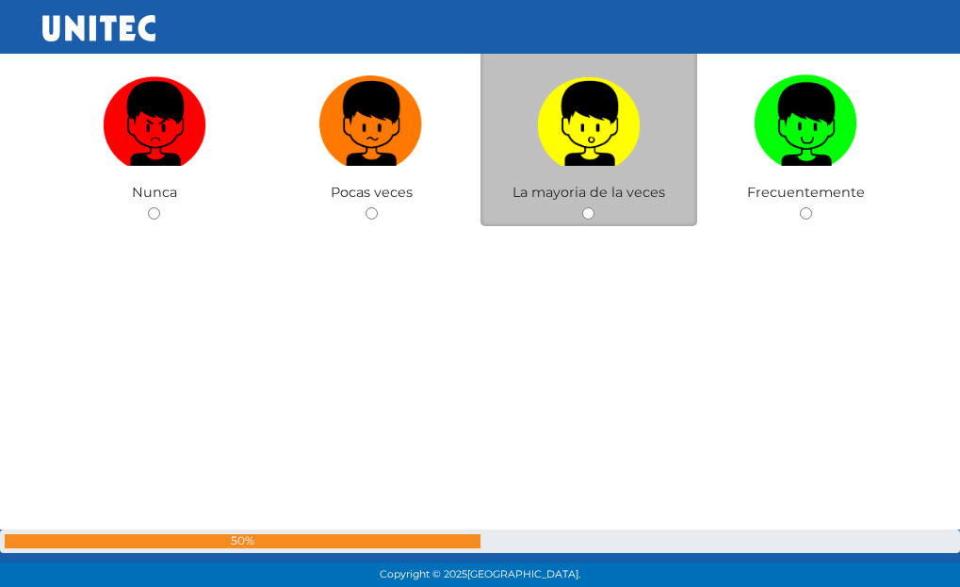
scroll to position [7880, 0]
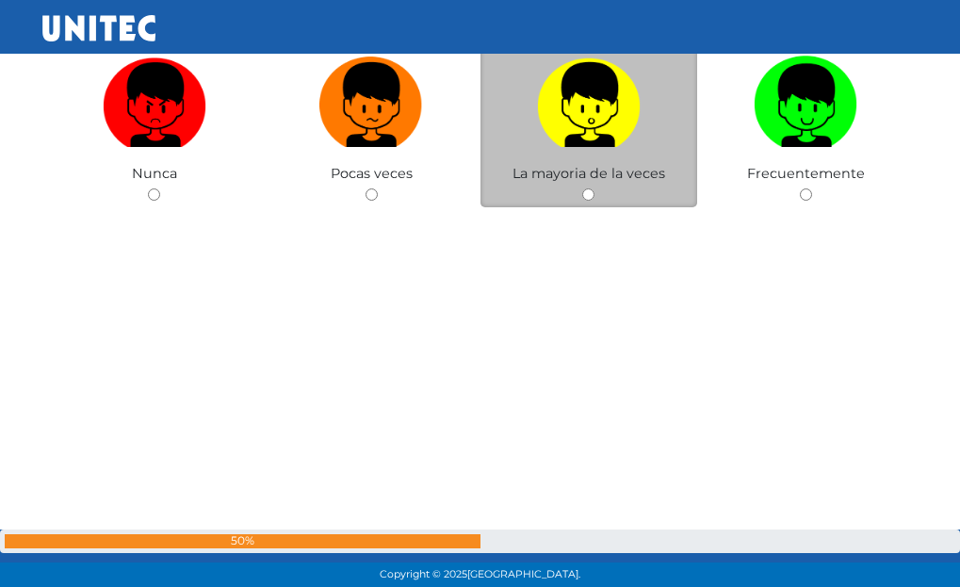
click at [602, 163] on div "La mayoria de la veces" at bounding box center [590, 117] width 218 height 184
click at [616, 196] on div "La mayoria de la veces" at bounding box center [590, 117] width 218 height 184
click at [595, 205] on div "La mayoria de la veces" at bounding box center [590, 117] width 218 height 184
click at [590, 197] on input "radio" at bounding box center [588, 194] width 12 height 12
radio input "true"
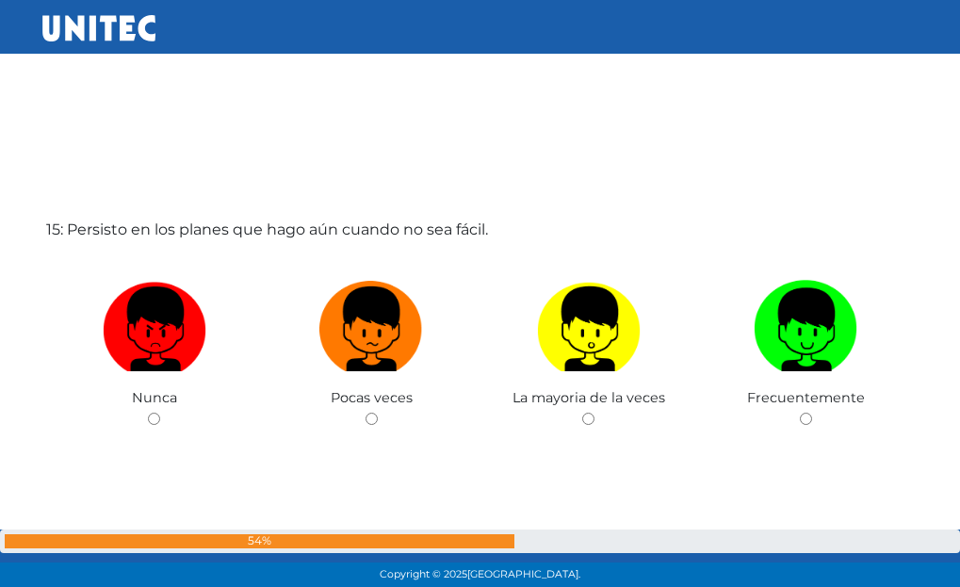
scroll to position [8351, 0]
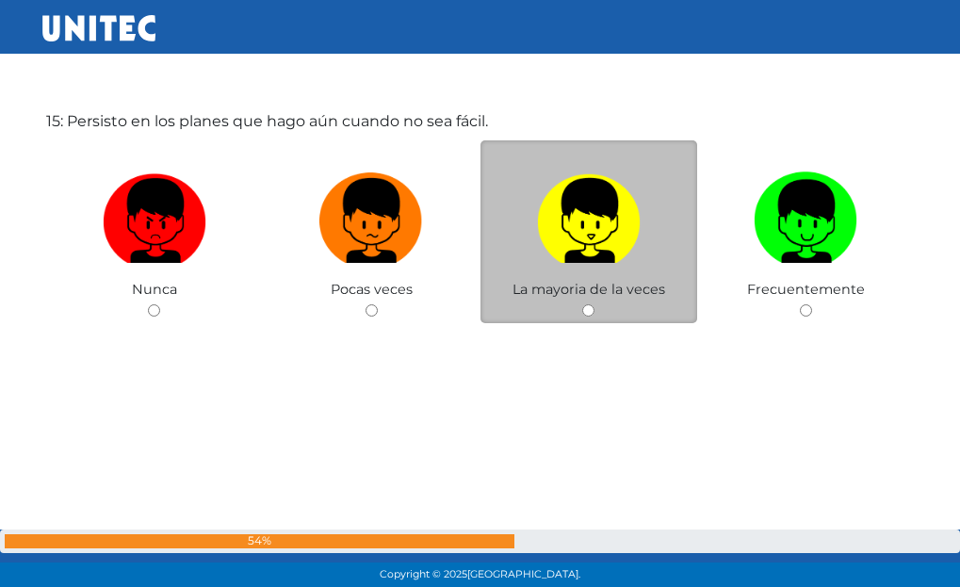
click at [622, 190] on img at bounding box center [589, 214] width 104 height 99
click at [595, 304] on input "radio" at bounding box center [588, 310] width 12 height 12
radio input "true"
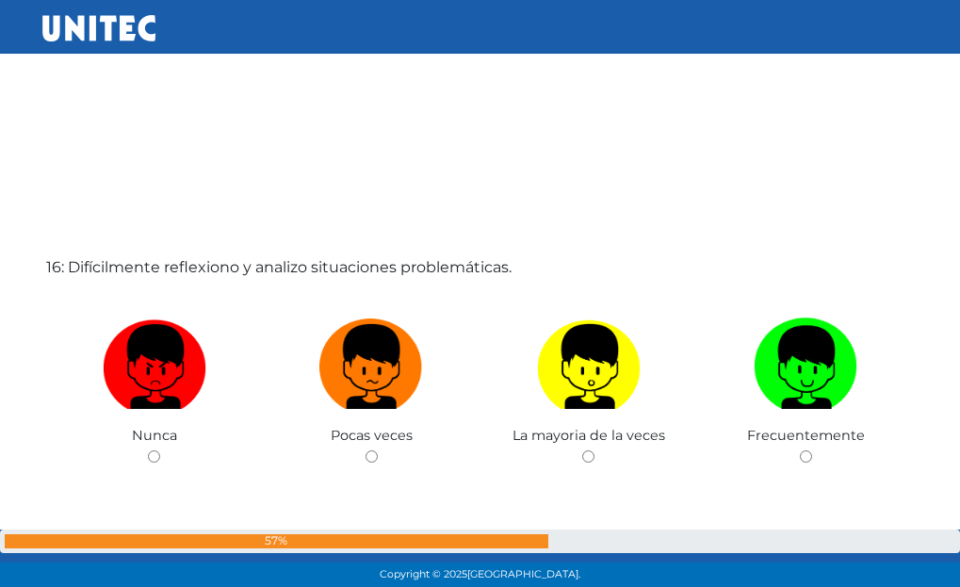
scroll to position [8821, 0]
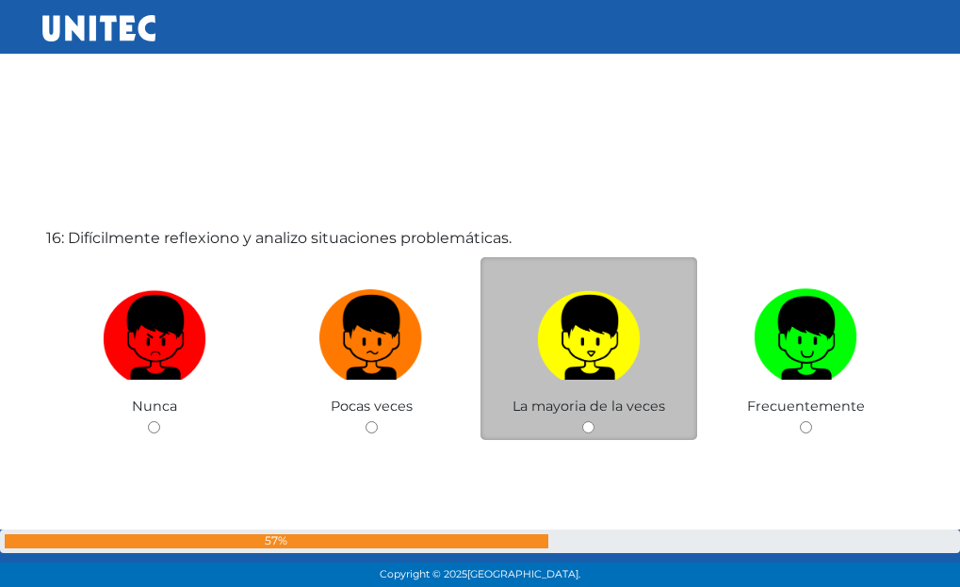
click at [618, 308] on img at bounding box center [589, 331] width 104 height 99
click at [595, 421] on input "radio" at bounding box center [588, 427] width 12 height 12
radio input "true"
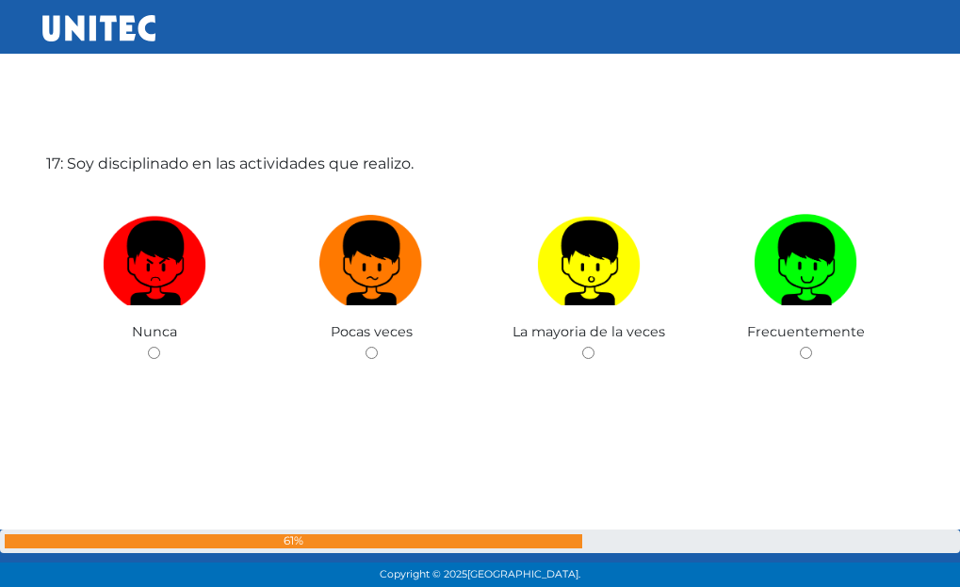
scroll to position [9536, 0]
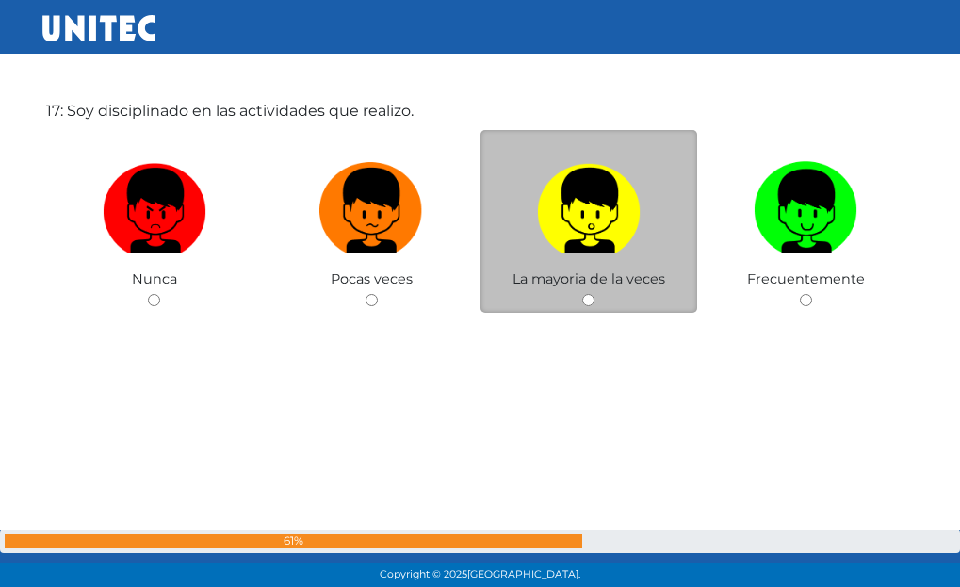
click at [617, 273] on span "La mayoria de la veces" at bounding box center [589, 278] width 153 height 17
click at [639, 294] on div "La mayoria de la veces" at bounding box center [590, 222] width 218 height 184
click at [596, 300] on div "La mayoria de la veces" at bounding box center [590, 222] width 218 height 184
click at [654, 261] on label at bounding box center [590, 211] width 218 height 115
click at [595, 294] on input "radio" at bounding box center [588, 300] width 12 height 12
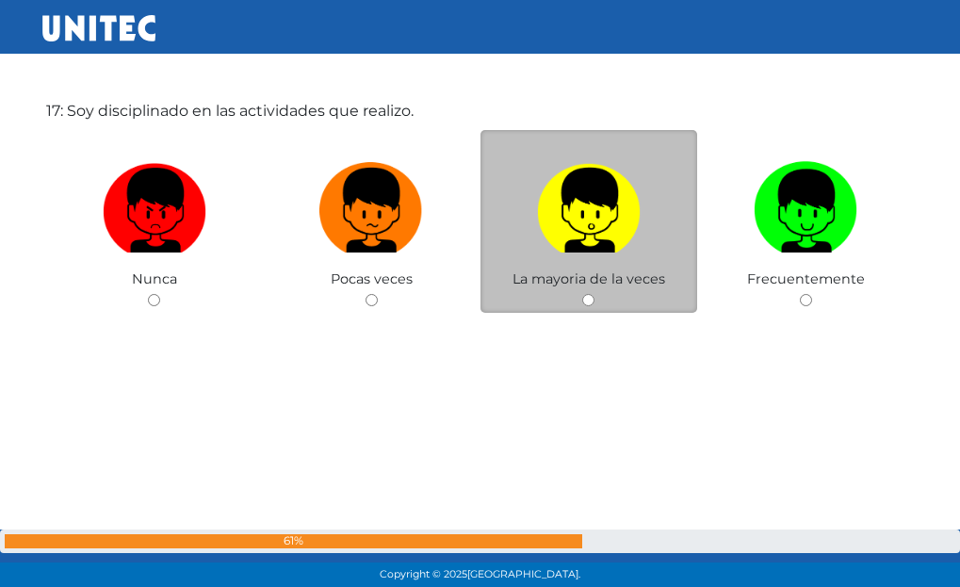
radio input "true"
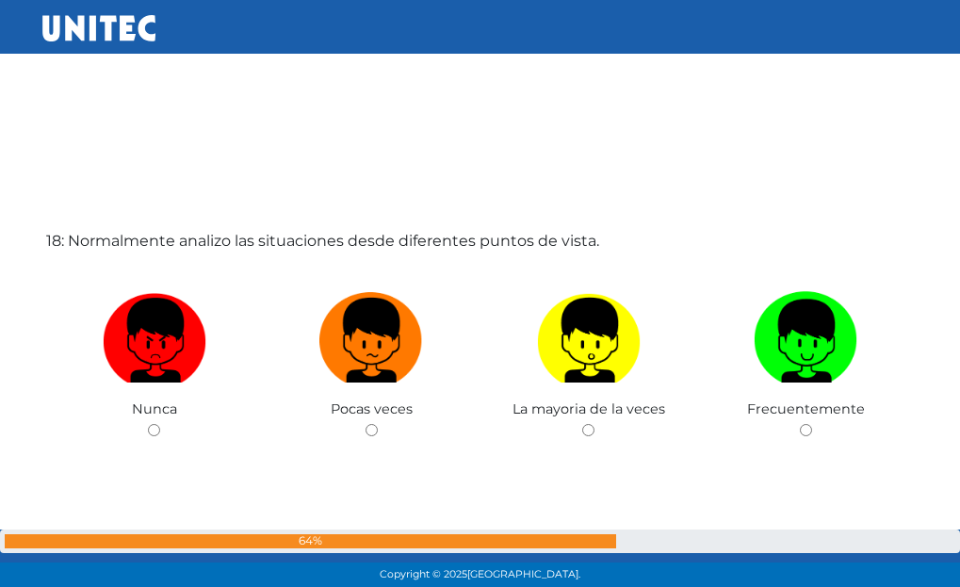
scroll to position [10108, 0]
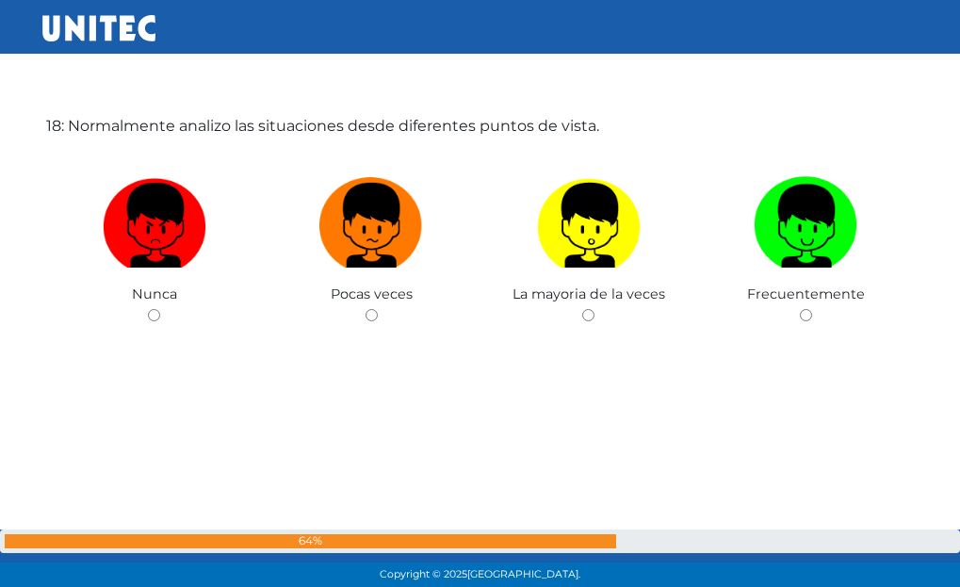
click at [586, 290] on span "La mayoria de la veces" at bounding box center [589, 294] width 153 height 17
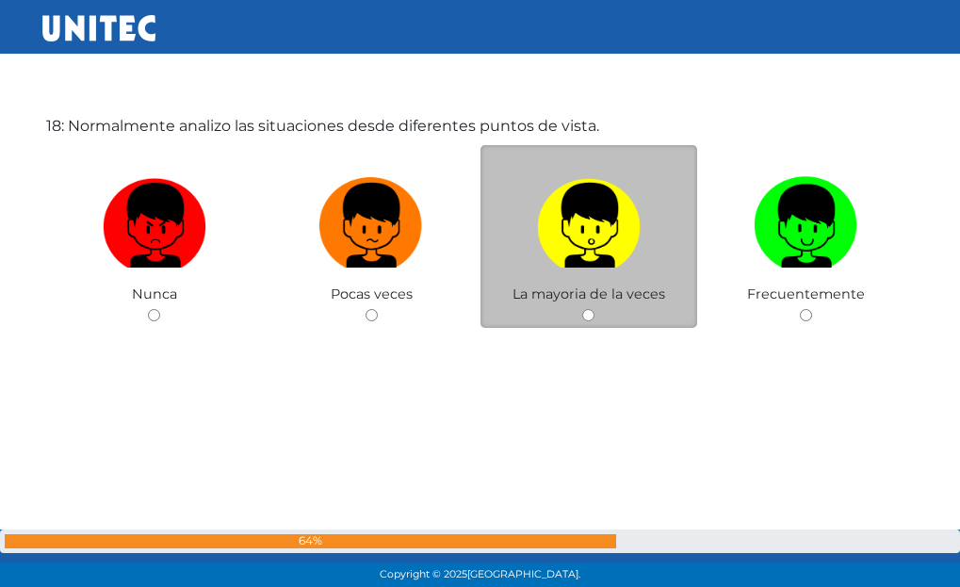
click at [616, 317] on div "La mayoria de la veces" at bounding box center [590, 237] width 218 height 184
click at [570, 307] on div "La mayoria de la veces" at bounding box center [590, 237] width 218 height 184
click at [589, 307] on div "La mayoria de la veces" at bounding box center [590, 237] width 218 height 184
click at [588, 316] on input "radio" at bounding box center [588, 315] width 12 height 12
radio input "true"
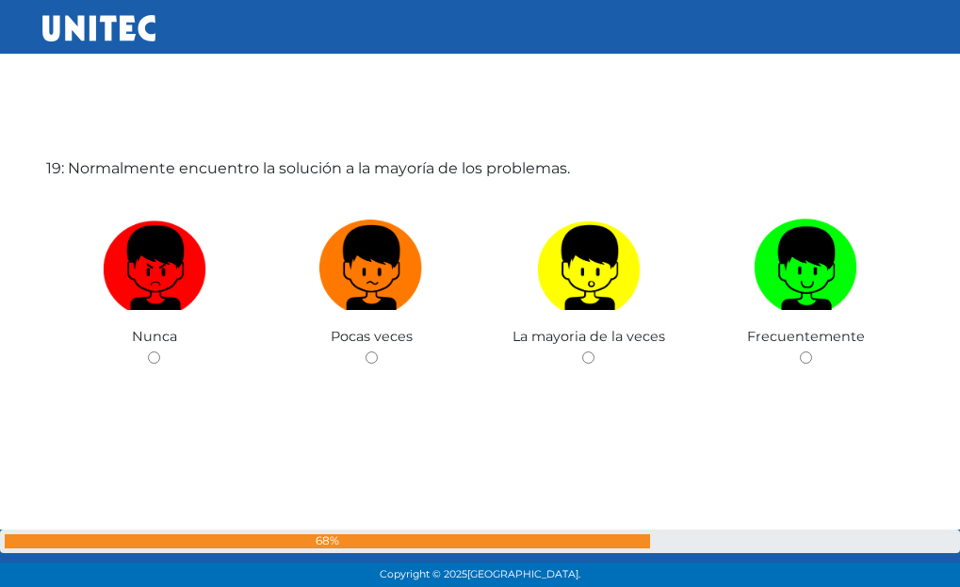
scroll to position [10656, 0]
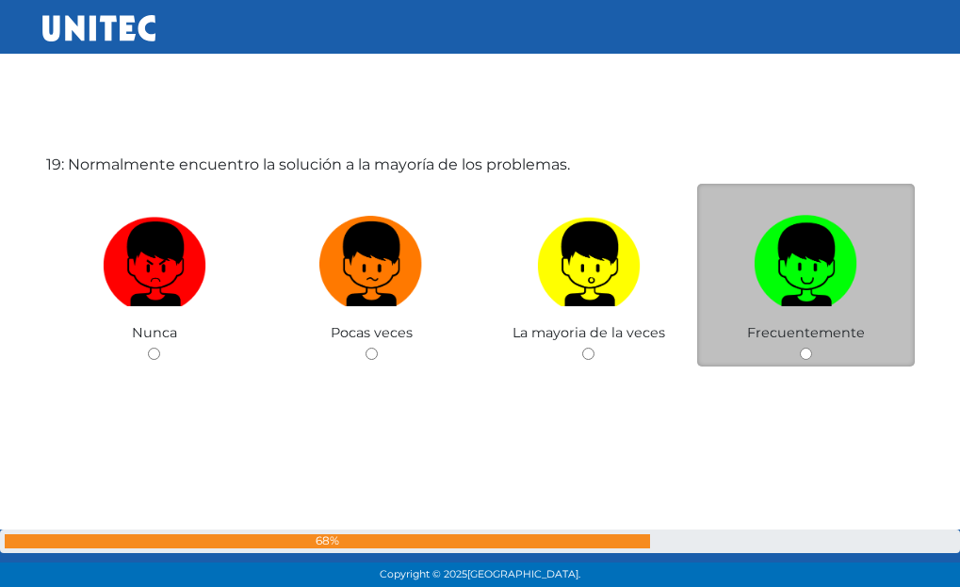
click at [733, 277] on label at bounding box center [806, 264] width 218 height 115
click at [800, 348] on input "radio" at bounding box center [806, 354] width 12 height 12
radio input "true"
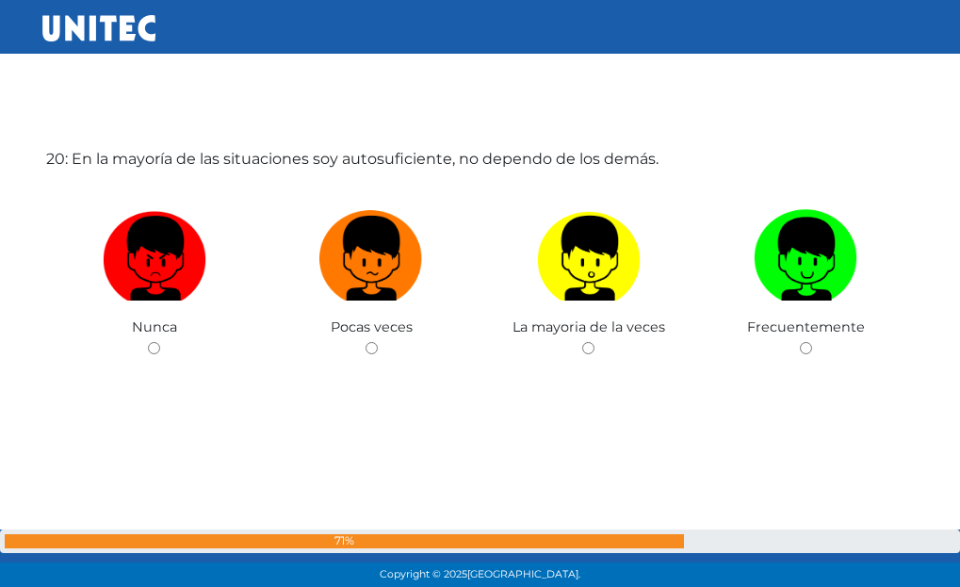
scroll to position [11250, 0]
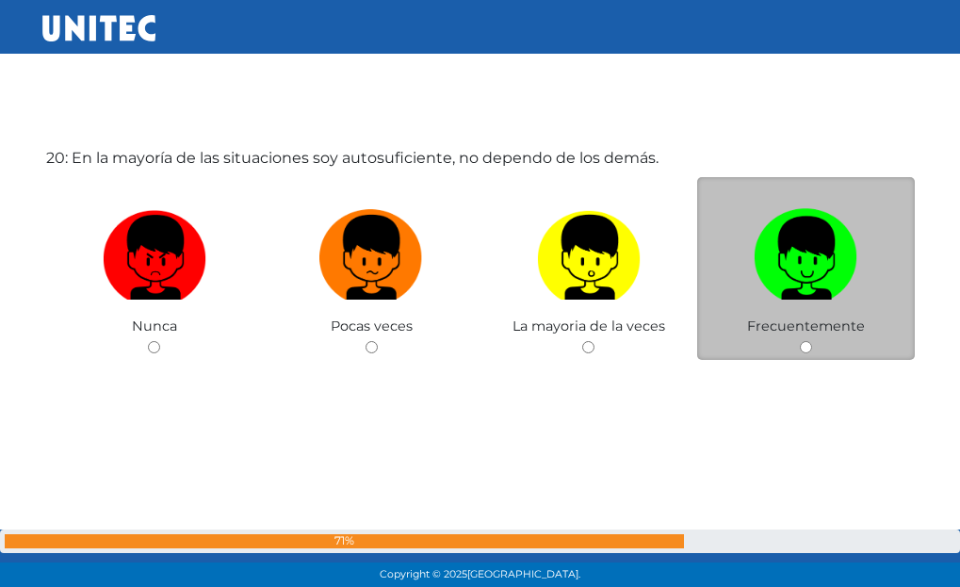
click at [751, 249] on label at bounding box center [806, 258] width 218 height 115
click at [800, 341] on input "radio" at bounding box center [806, 347] width 12 height 12
radio input "true"
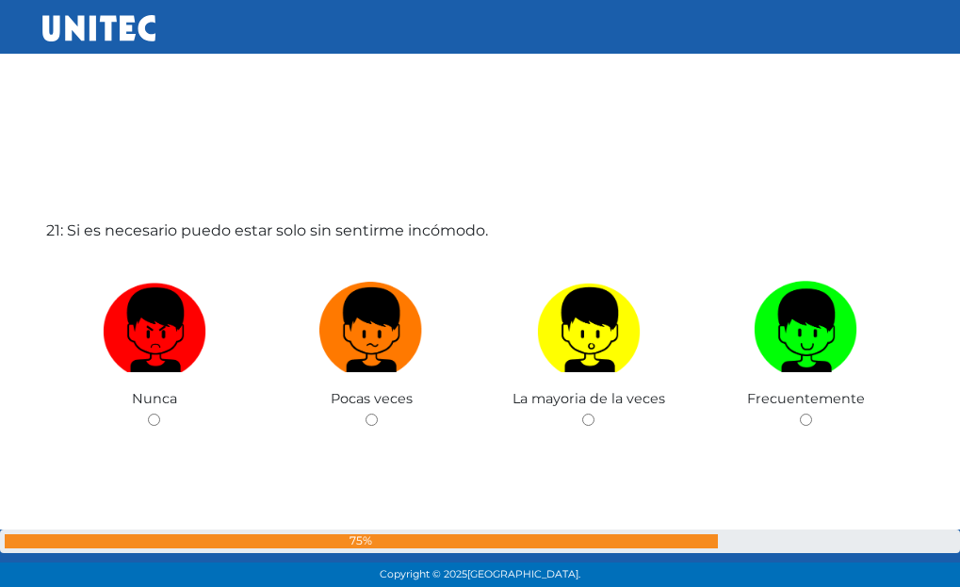
scroll to position [11837, 0]
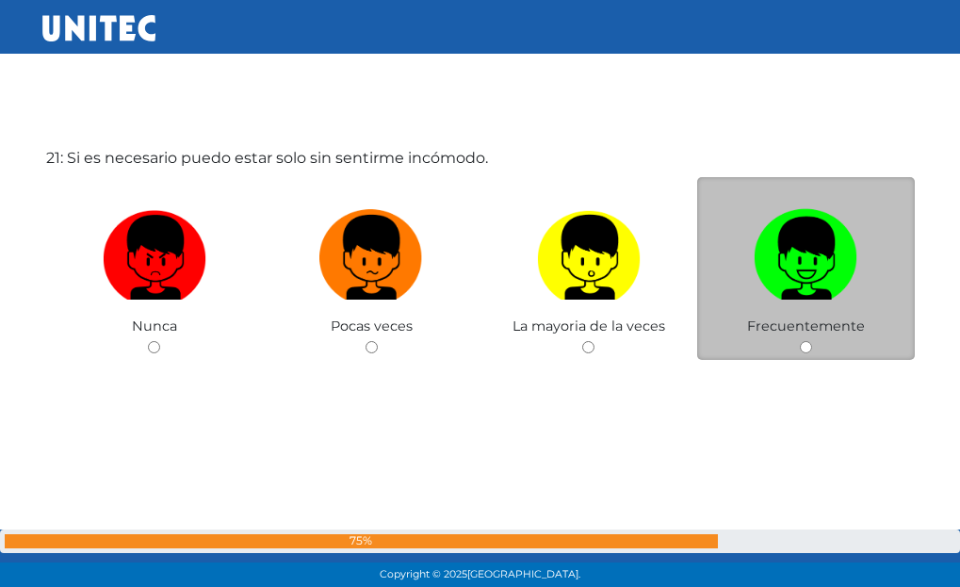
click at [769, 260] on img at bounding box center [806, 251] width 104 height 99
click at [800, 341] on input "radio" at bounding box center [806, 347] width 12 height 12
radio input "true"
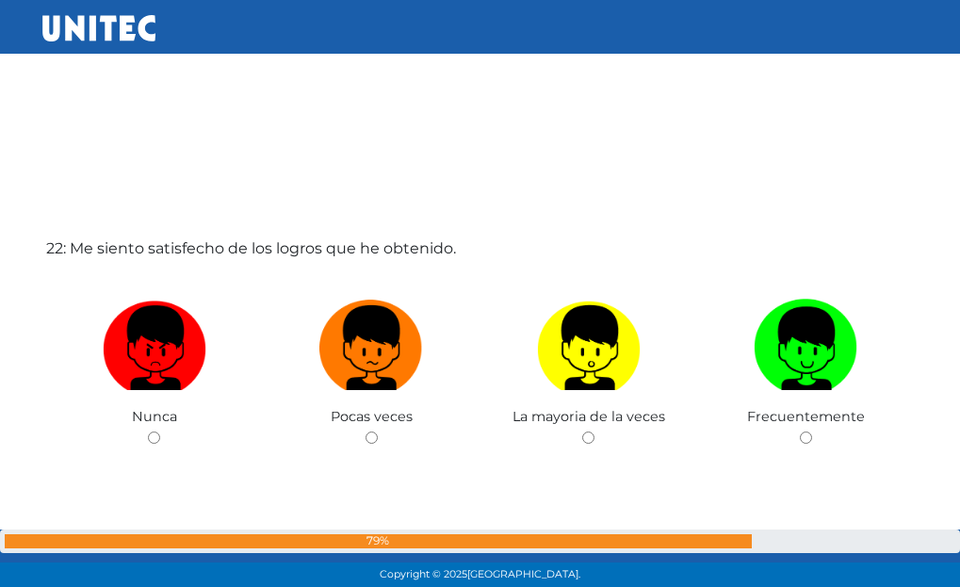
scroll to position [12378, 0]
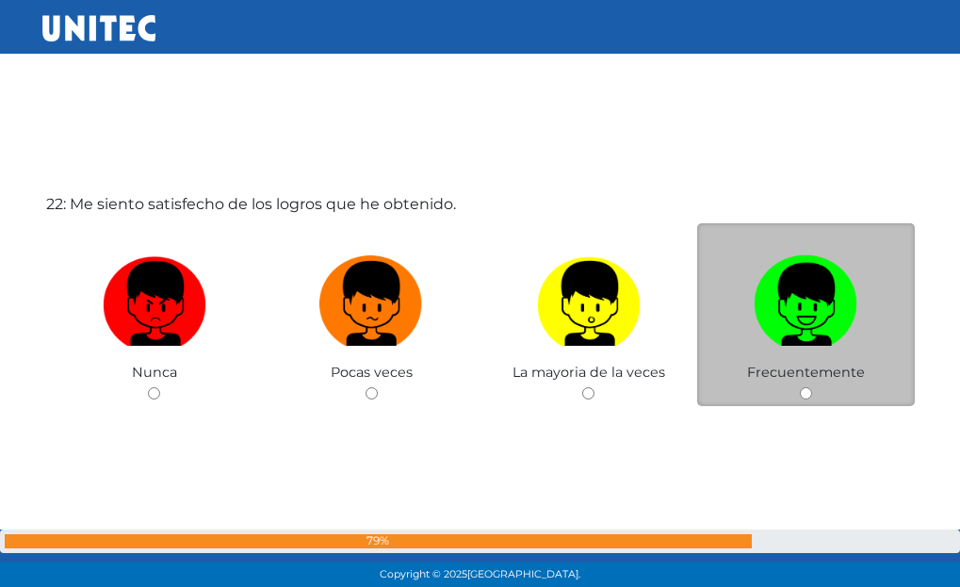
click at [833, 291] on img at bounding box center [806, 297] width 104 height 99
click at [812, 387] on input "radio" at bounding box center [806, 393] width 12 height 12
radio input "true"
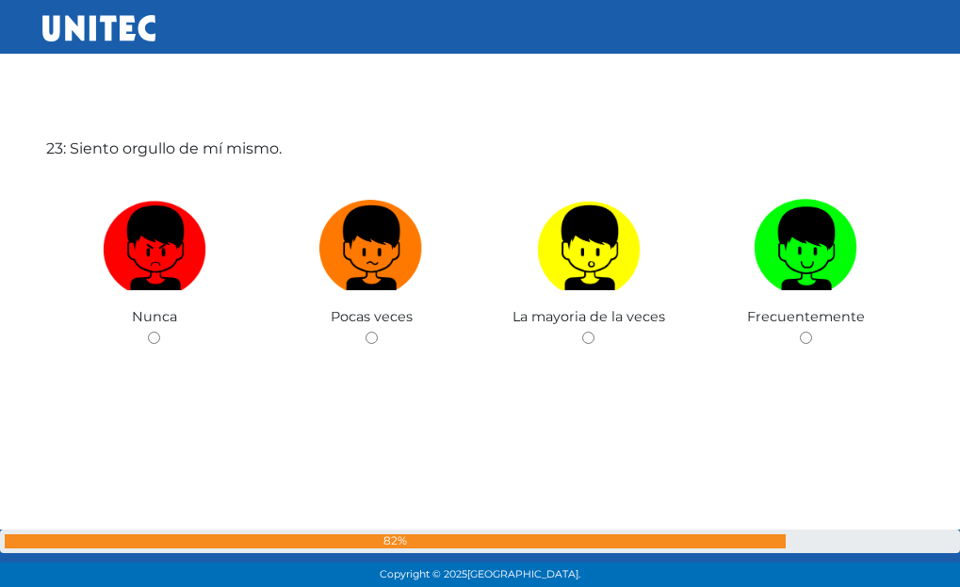
click at [833, 291] on label at bounding box center [806, 248] width 218 height 115
click at [812, 332] on input "radio" at bounding box center [806, 338] width 12 height 12
radio input "true"
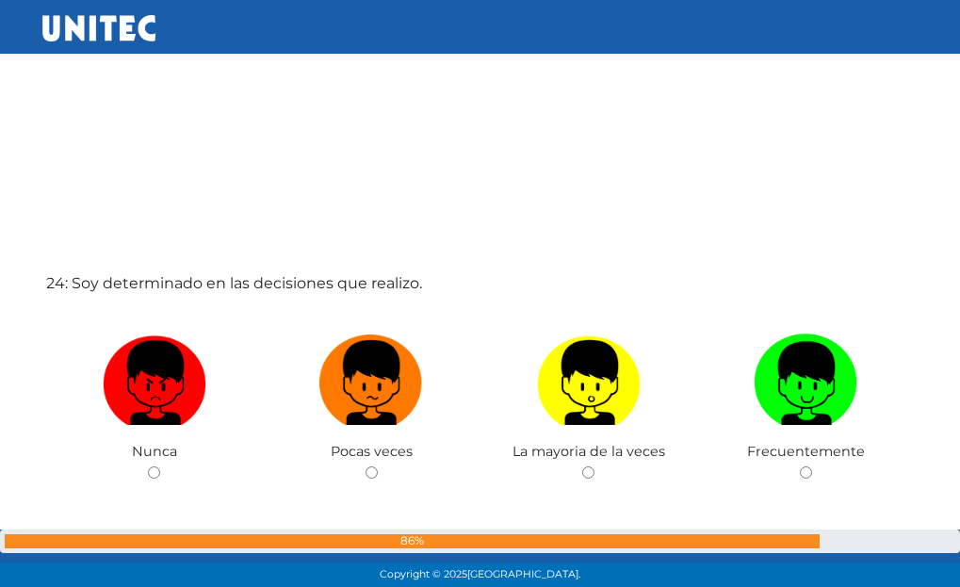
scroll to position [13497, 0]
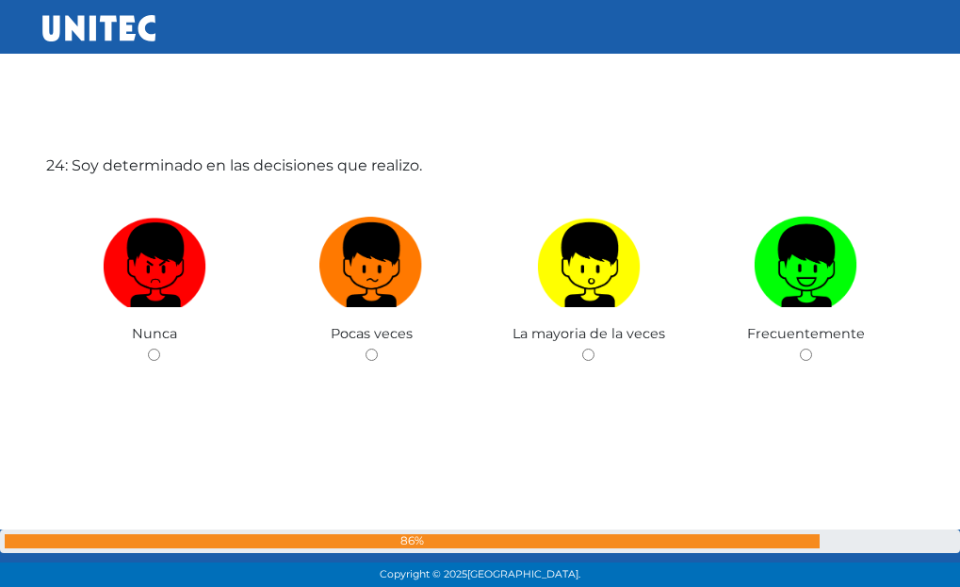
click at [835, 291] on img at bounding box center [806, 258] width 104 height 99
click at [812, 349] on input "radio" at bounding box center [806, 355] width 12 height 12
radio input "true"
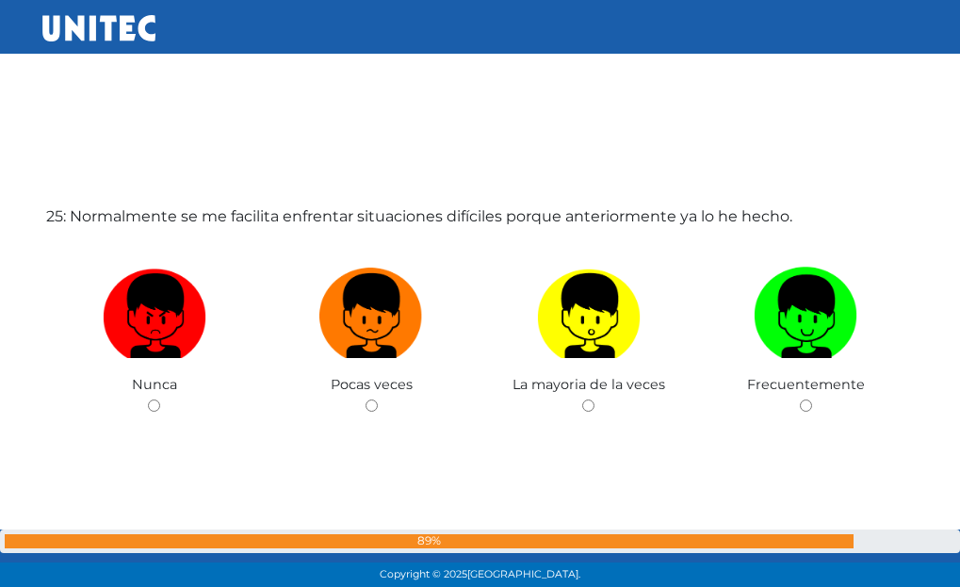
scroll to position [14160, 0]
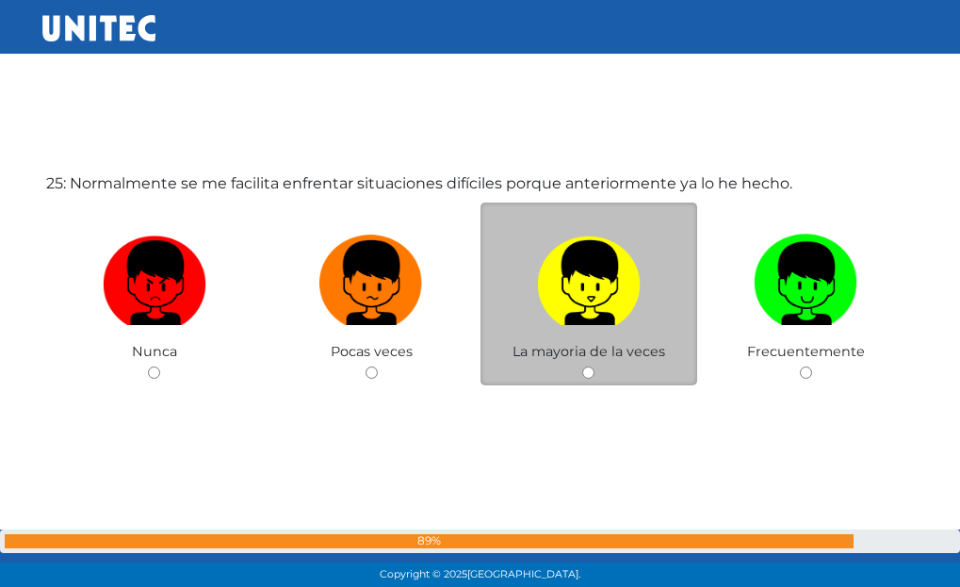
click at [632, 316] on img at bounding box center [589, 276] width 104 height 99
click at [595, 367] on input "radio" at bounding box center [588, 373] width 12 height 12
radio input "true"
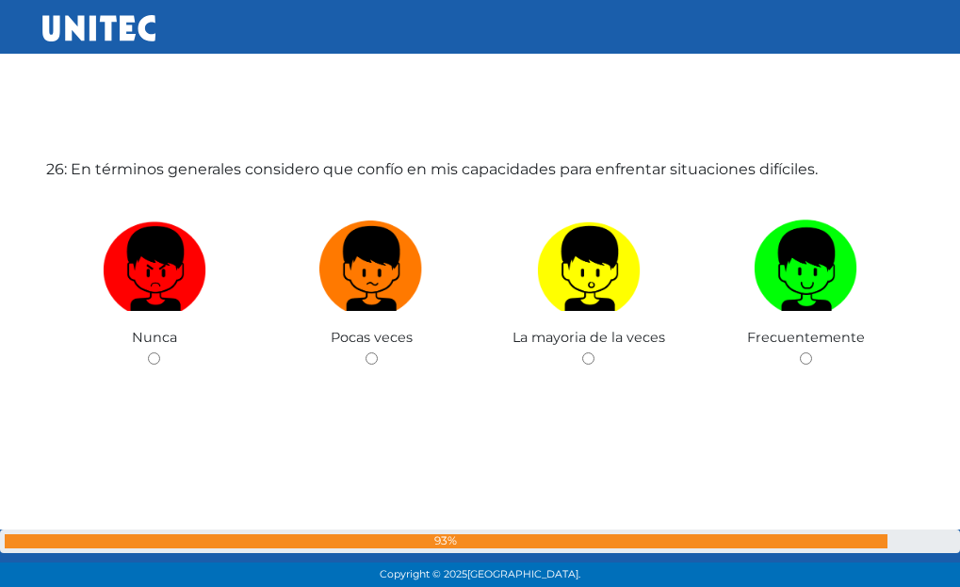
scroll to position [14773, 0]
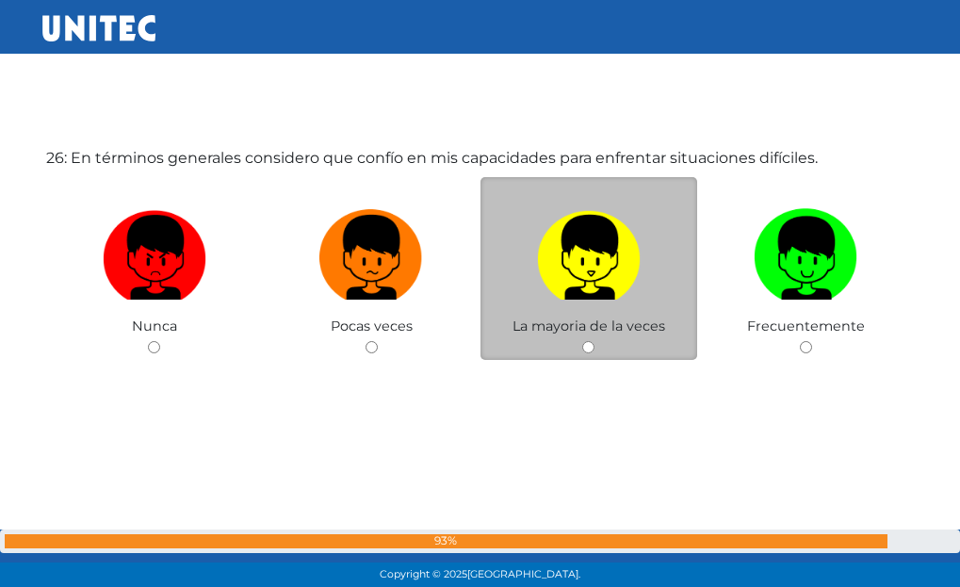
click at [592, 260] on img at bounding box center [589, 251] width 104 height 99
click at [592, 341] on input "radio" at bounding box center [588, 347] width 12 height 12
radio input "true"
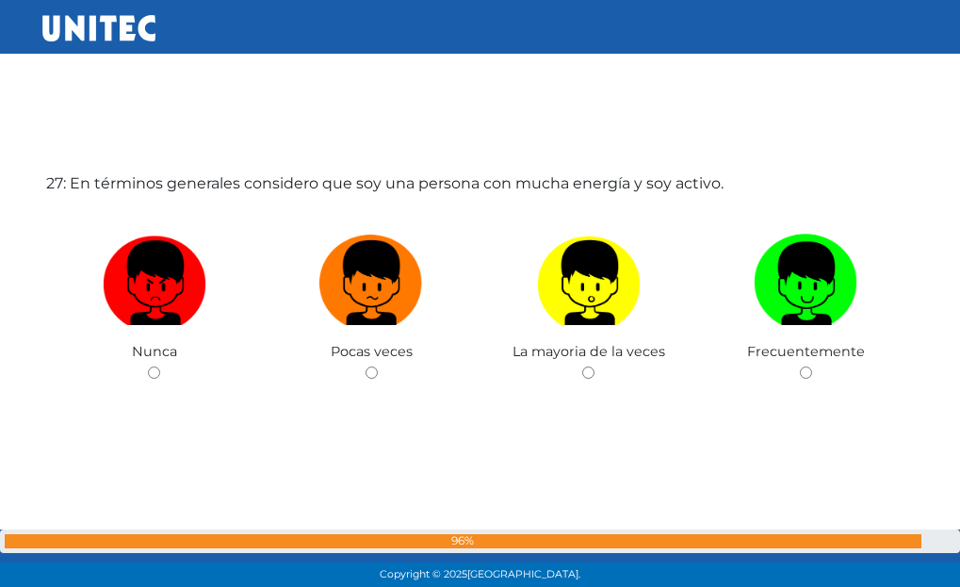
scroll to position [15343, 0]
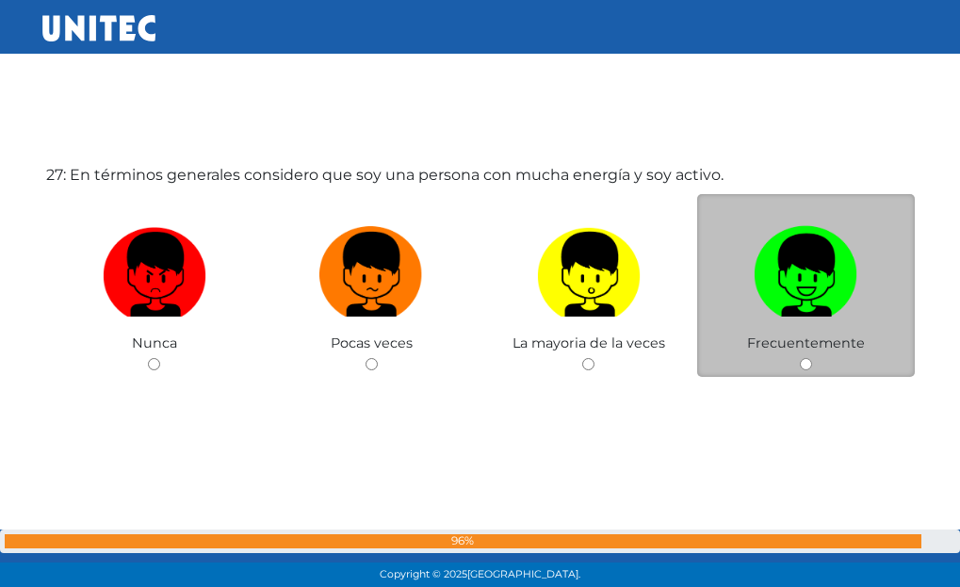
click at [799, 288] on img at bounding box center [806, 268] width 104 height 99
click at [800, 358] on input "radio" at bounding box center [806, 364] width 12 height 12
radio input "true"
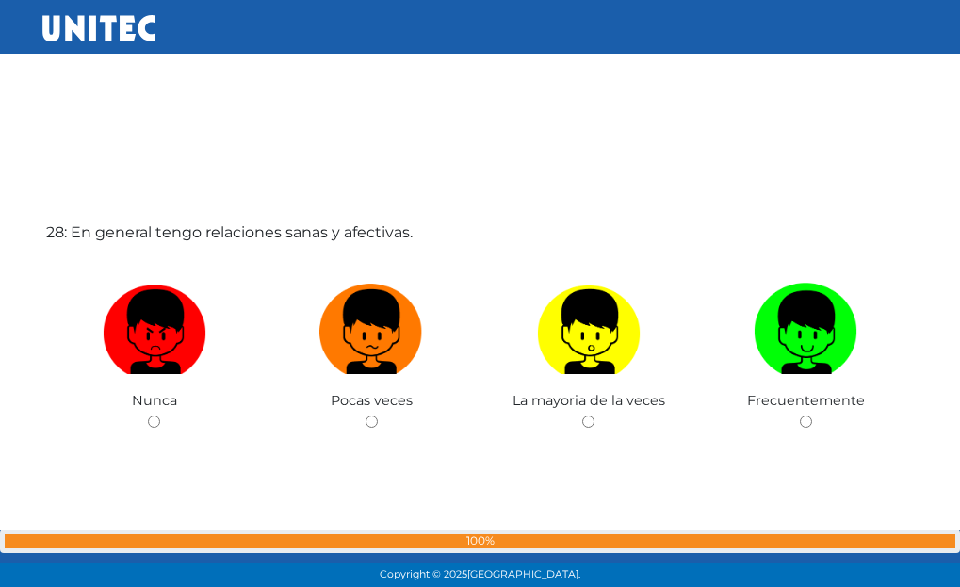
scroll to position [15906, 0]
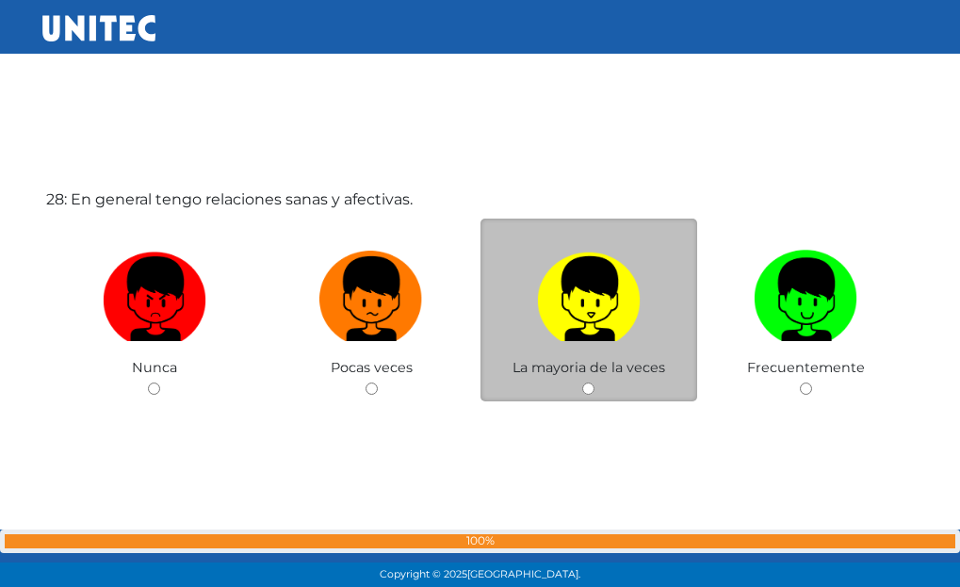
click at [581, 298] on img at bounding box center [589, 292] width 104 height 99
click at [582, 383] on input "radio" at bounding box center [588, 389] width 12 height 12
radio input "true"
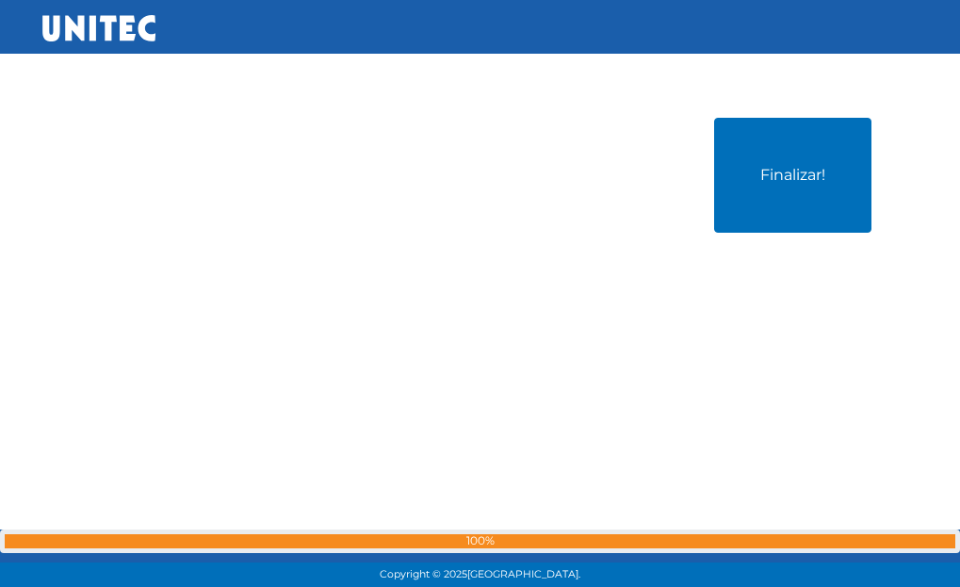
scroll to position [16568, 0]
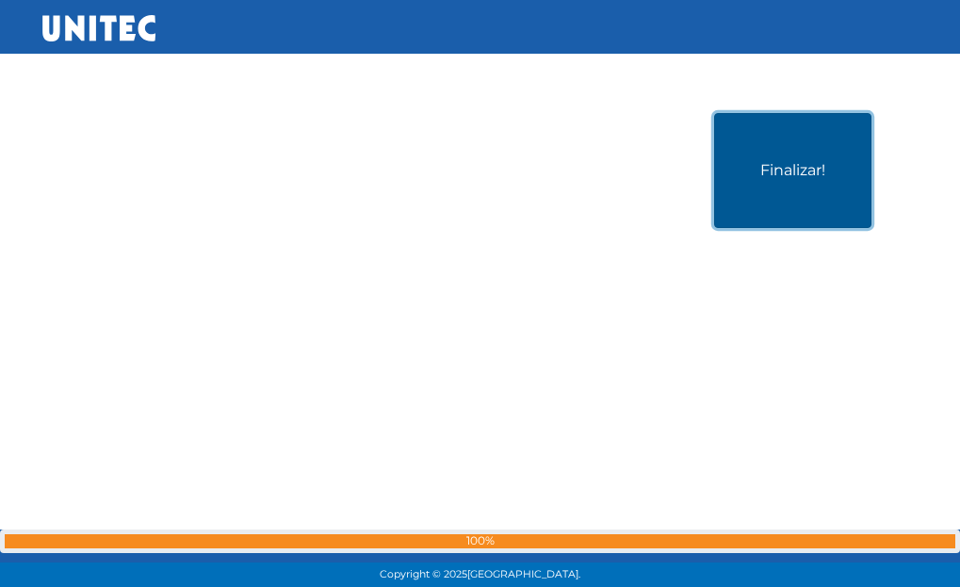
click at [781, 203] on button "Finalizar!" at bounding box center [792, 170] width 157 height 115
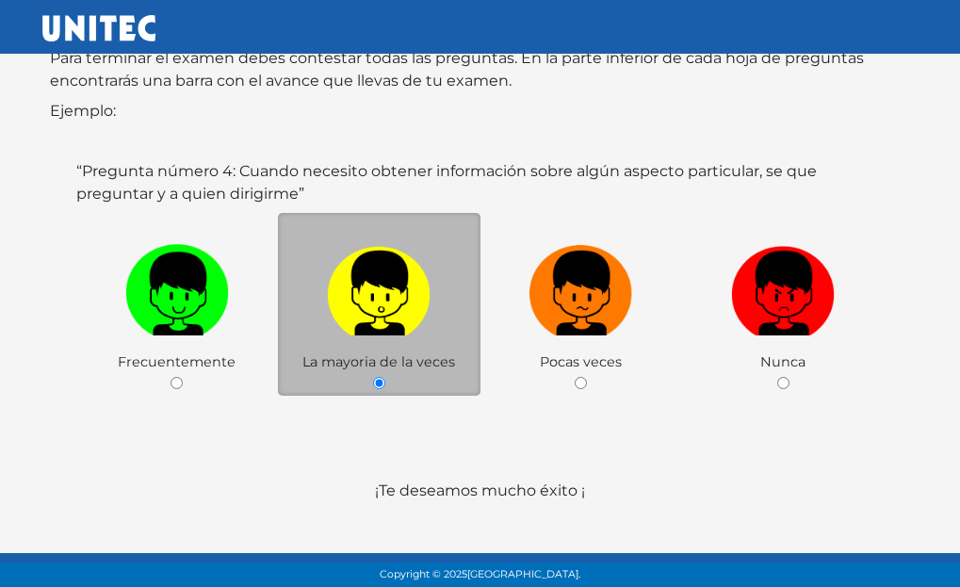
scroll to position [350, 0]
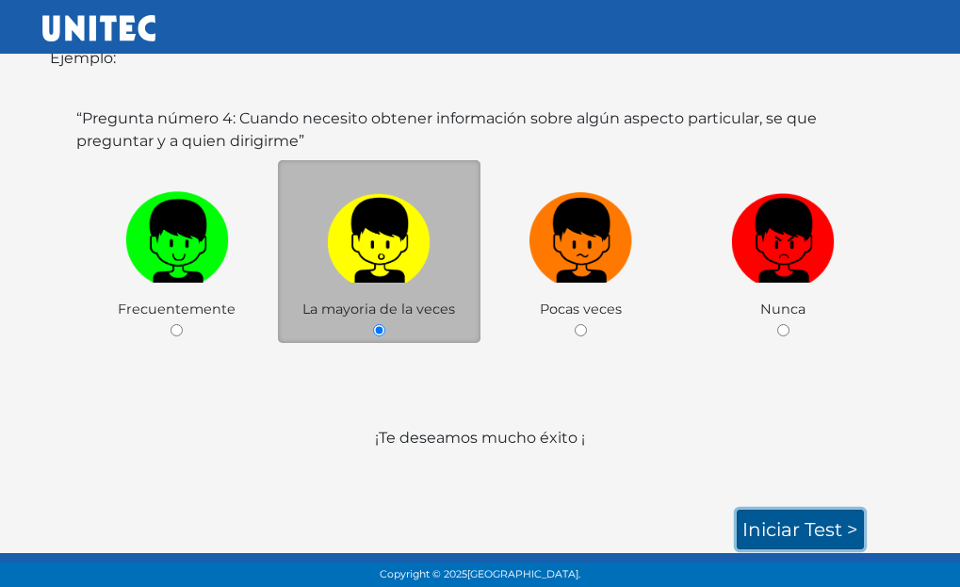
click at [813, 526] on link "Iniciar test >" at bounding box center [800, 530] width 127 height 40
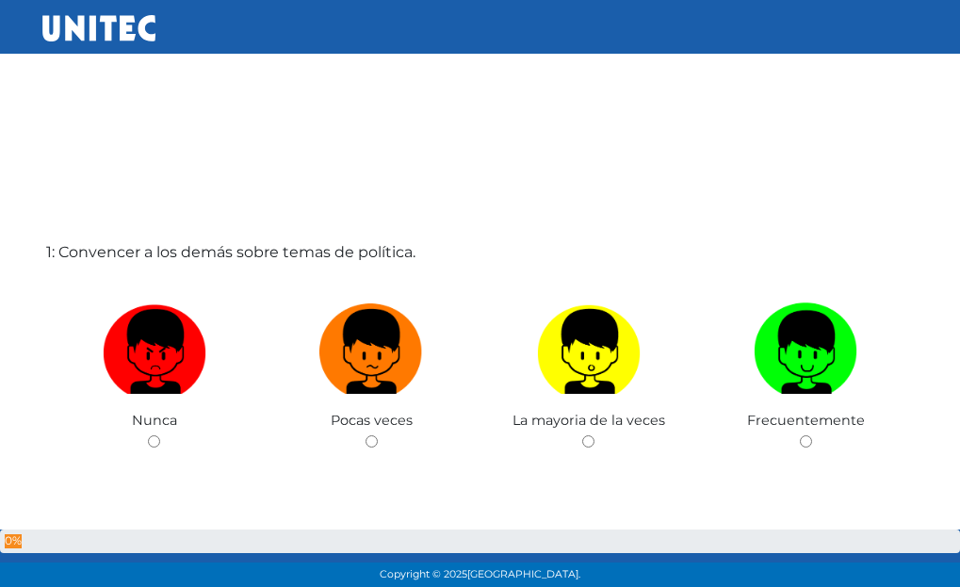
scroll to position [94, 0]
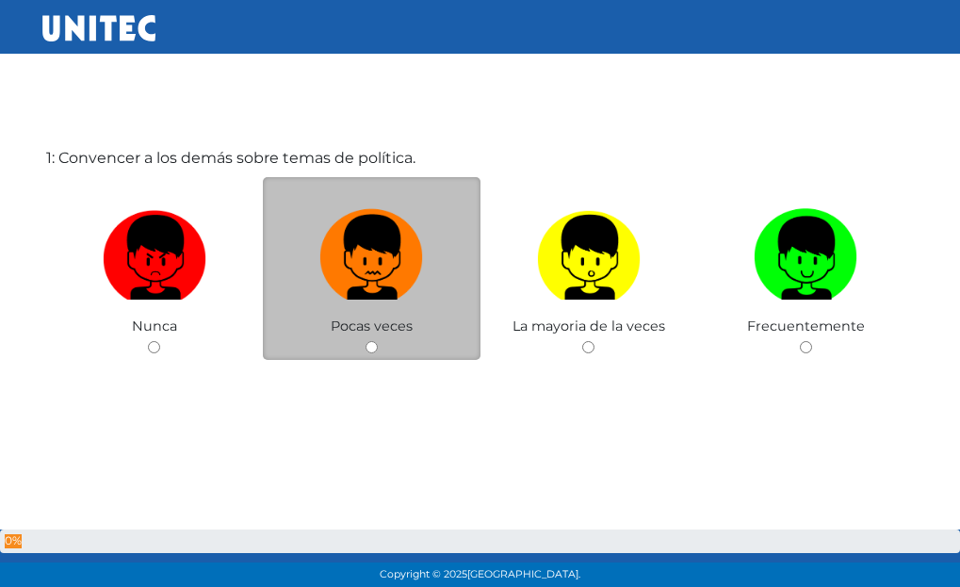
click at [392, 294] on img at bounding box center [371, 251] width 104 height 99
click at [378, 341] on input "radio" at bounding box center [372, 347] width 12 height 12
radio input "true"
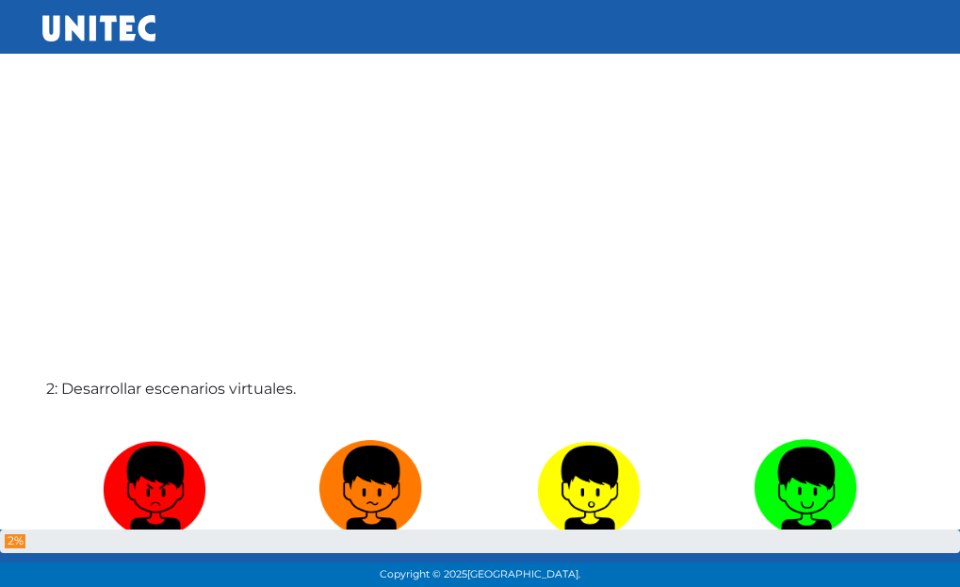
scroll to position [532, 0]
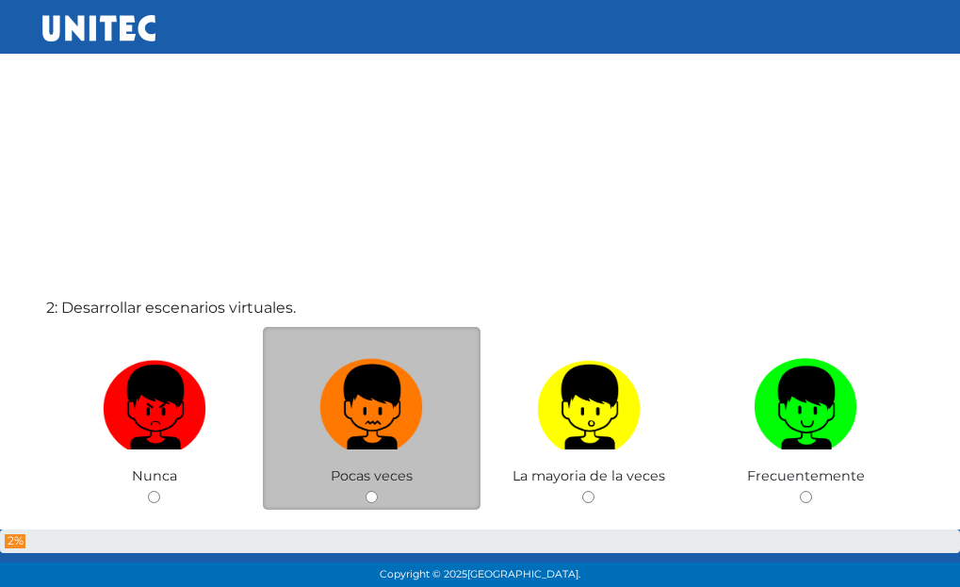
click at [394, 420] on img at bounding box center [371, 401] width 104 height 99
click at [378, 491] on input "radio" at bounding box center [372, 497] width 12 height 12
radio input "true"
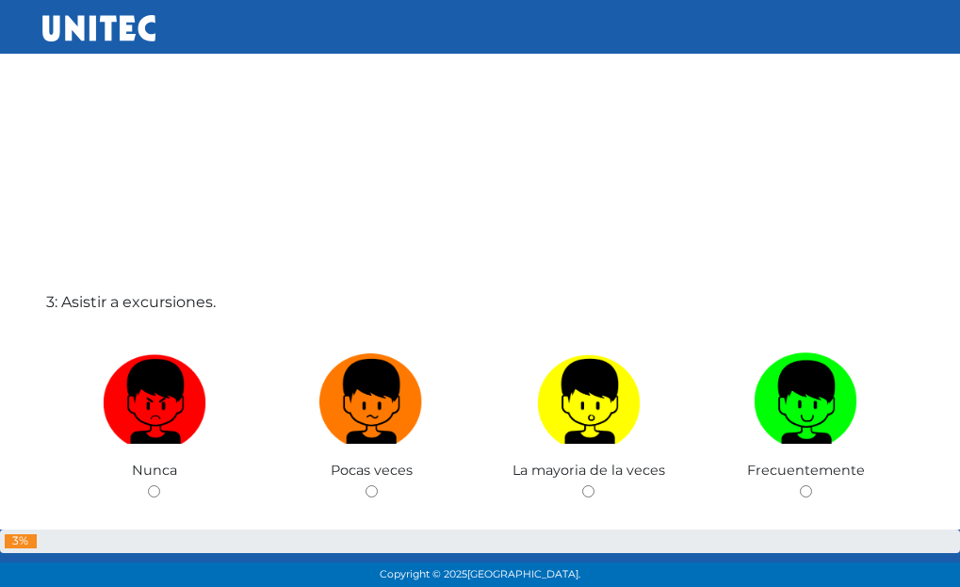
scroll to position [1168, 0]
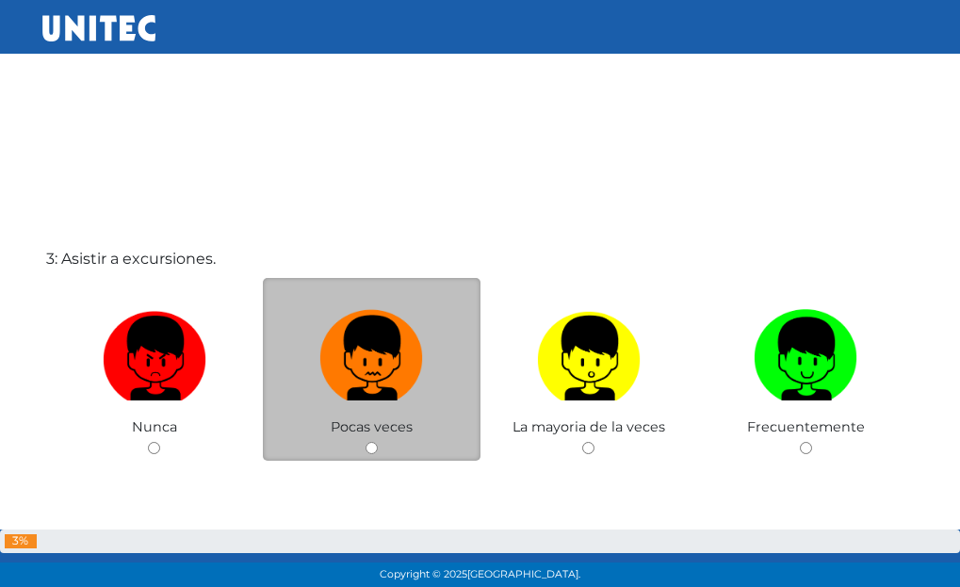
click at [395, 369] on img at bounding box center [371, 352] width 104 height 99
click at [378, 442] on input "radio" at bounding box center [372, 448] width 12 height 12
radio input "true"
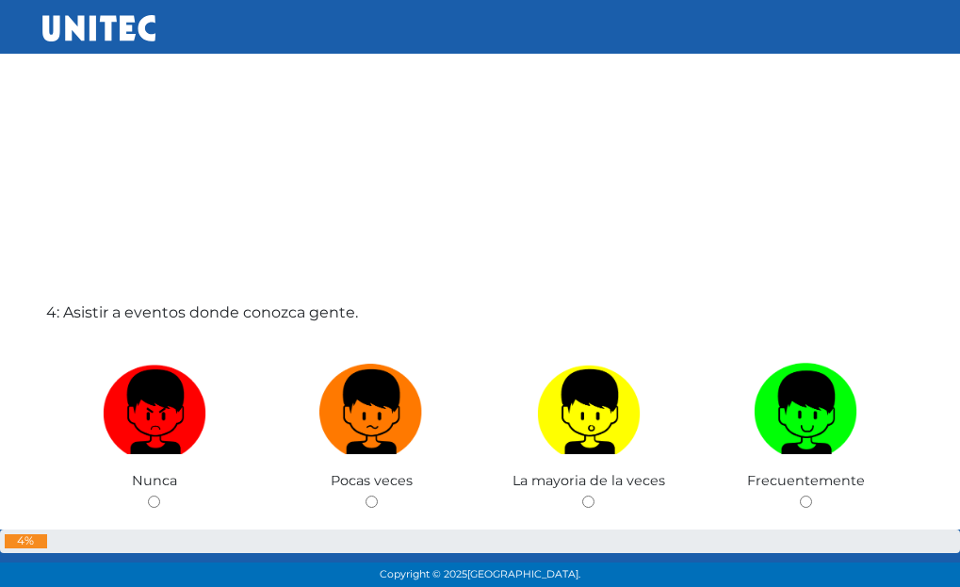
scroll to position [1702, 0]
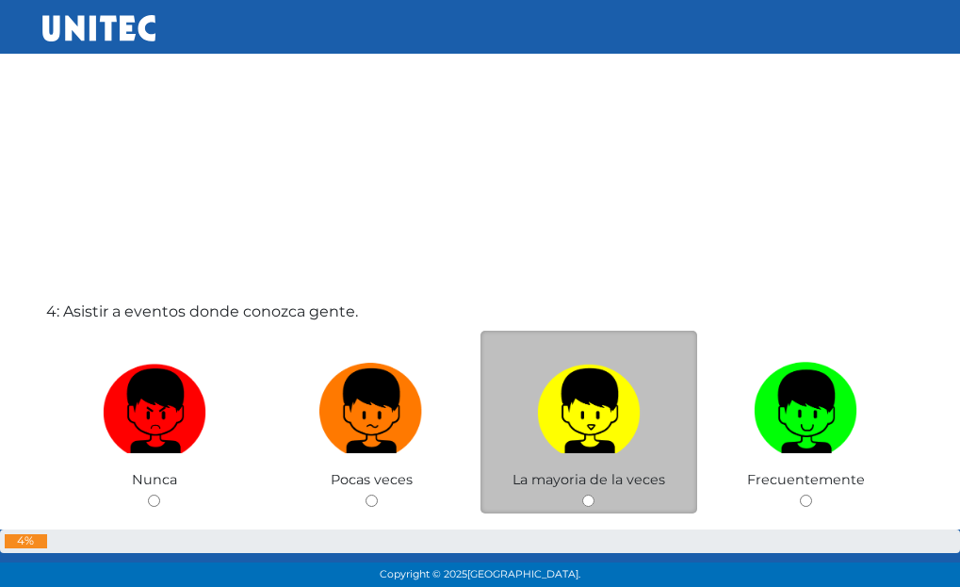
click at [588, 414] on img at bounding box center [589, 404] width 104 height 99
click at [588, 495] on input "radio" at bounding box center [588, 501] width 12 height 12
radio input "true"
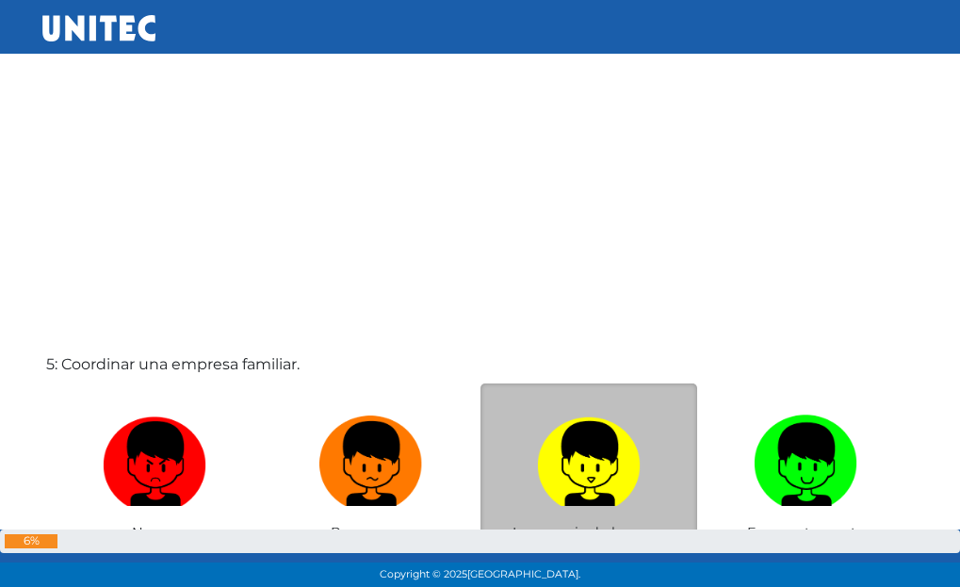
scroll to position [2331, 0]
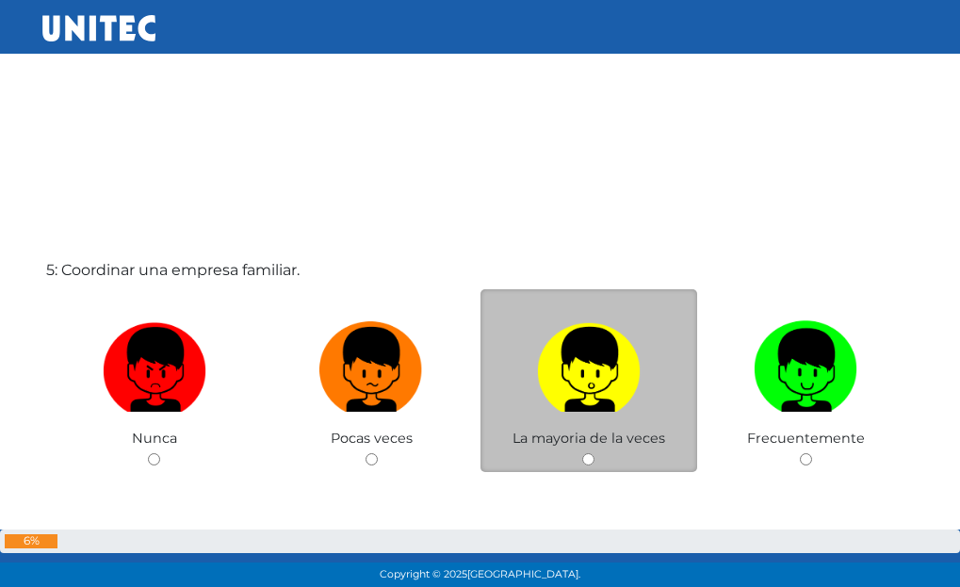
click at [553, 413] on label at bounding box center [590, 370] width 218 height 115
click at [582, 453] on input "radio" at bounding box center [588, 459] width 12 height 12
radio input "true"
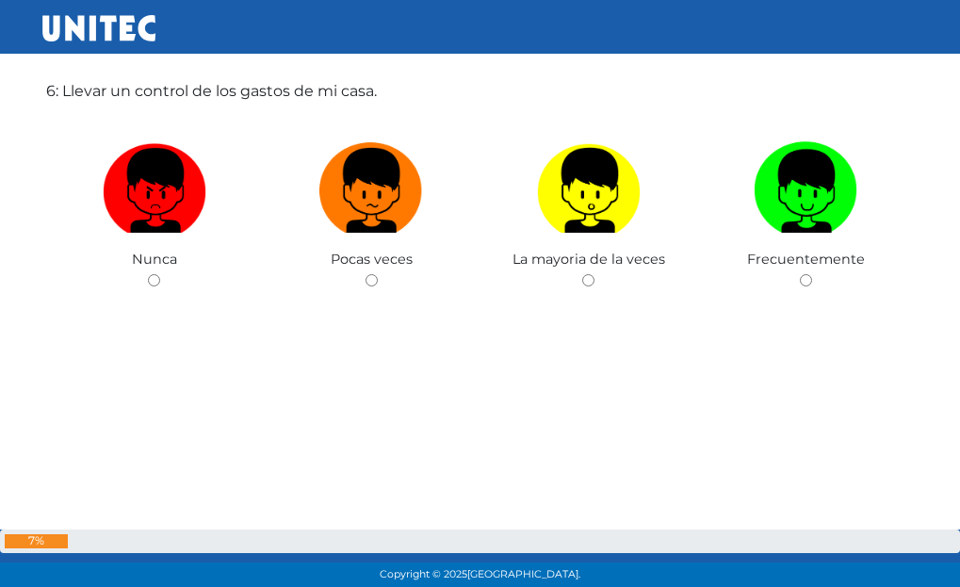
scroll to position [3099, 0]
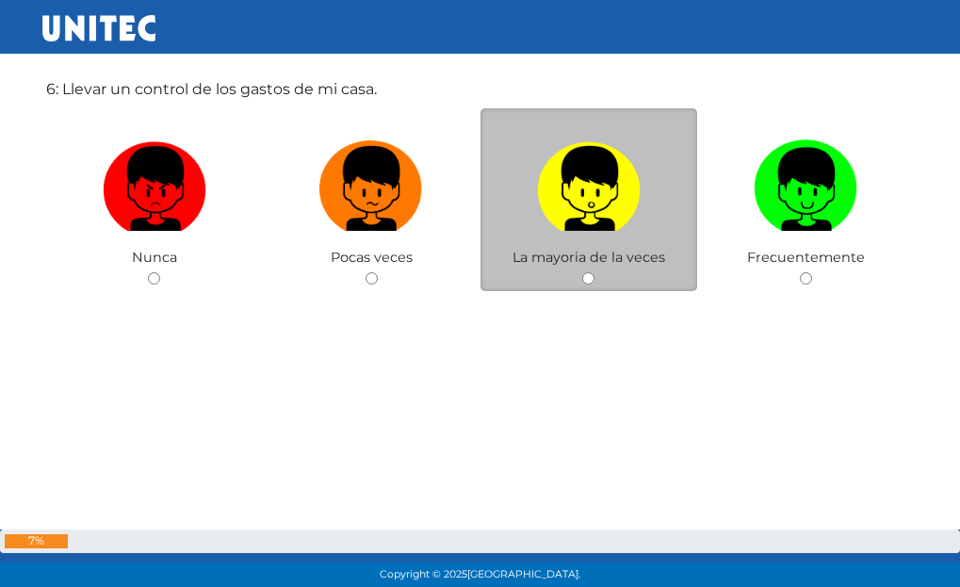
click at [586, 235] on label at bounding box center [590, 189] width 218 height 115
click at [586, 272] on input "radio" at bounding box center [588, 278] width 12 height 12
radio input "true"
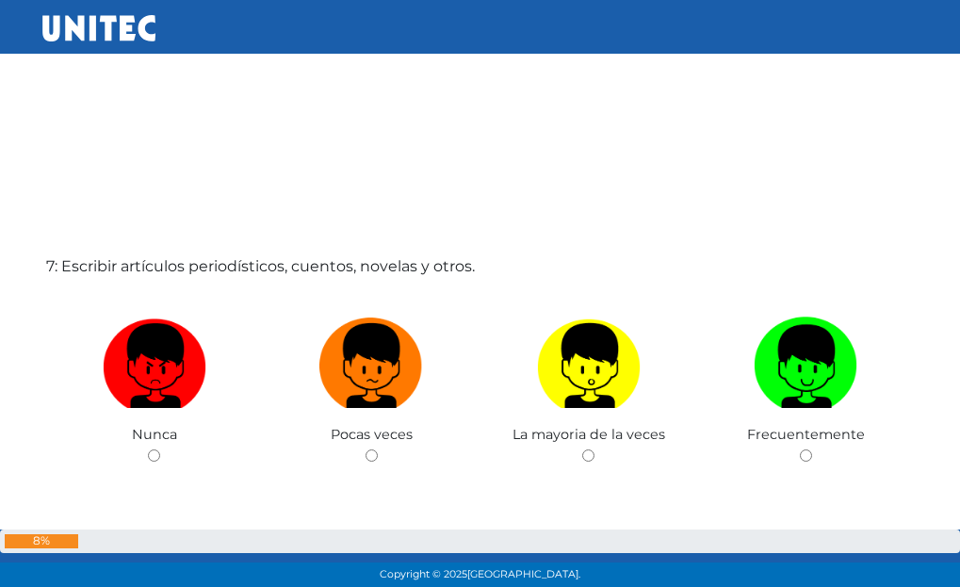
scroll to position [3543, 0]
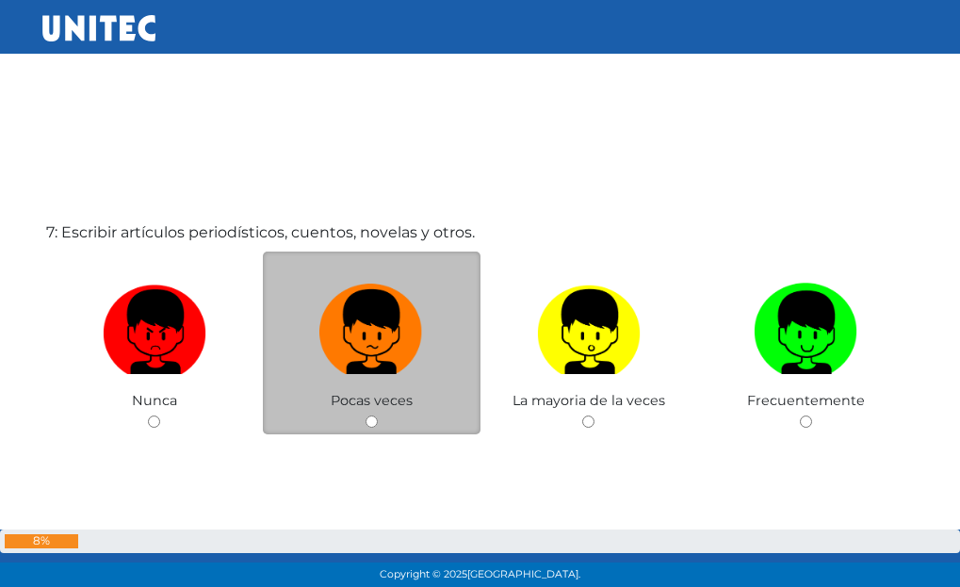
click at [436, 336] on label at bounding box center [372, 332] width 218 height 115
click at [378, 416] on input "radio" at bounding box center [372, 422] width 12 height 12
radio input "true"
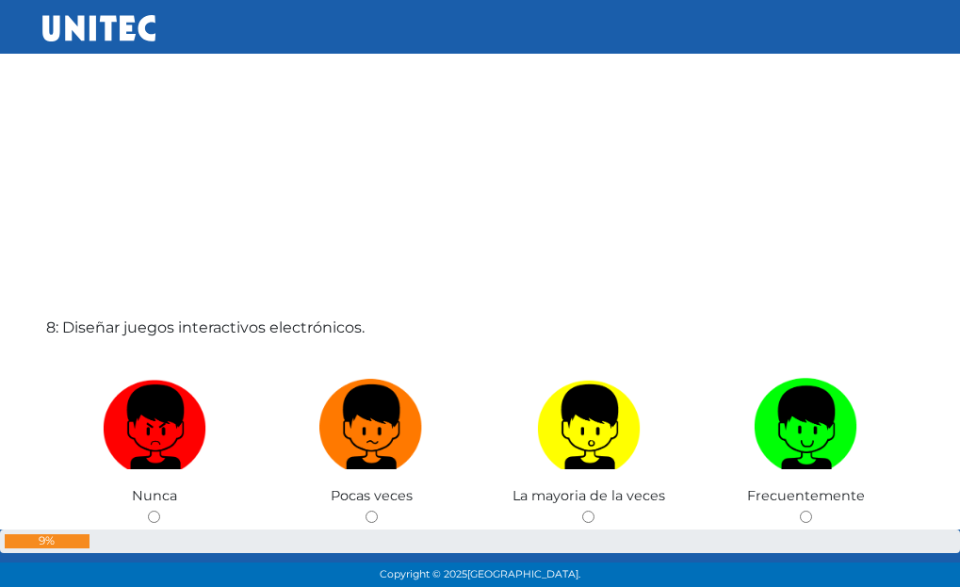
scroll to position [4080, 0]
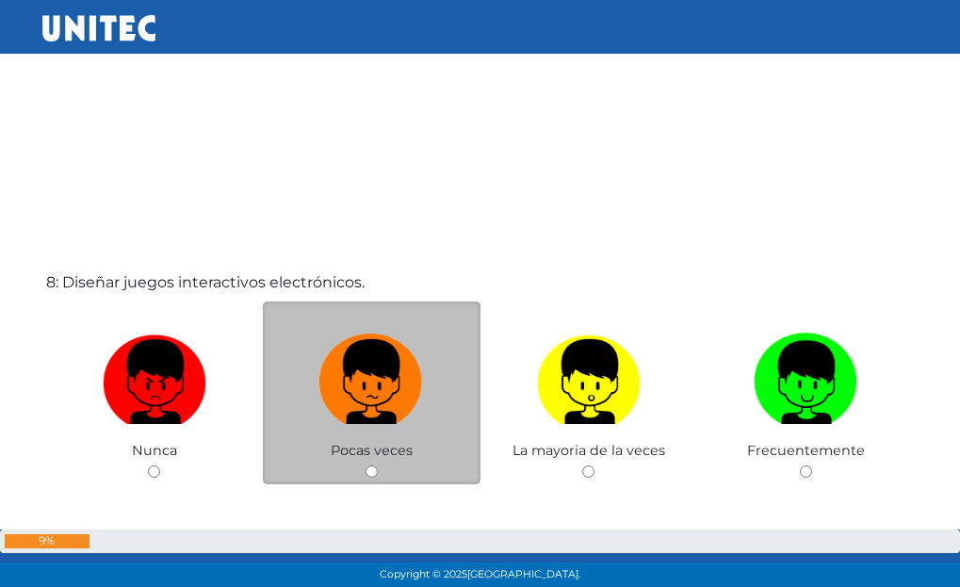
click at [438, 354] on label at bounding box center [372, 382] width 218 height 115
click at [378, 466] on input "radio" at bounding box center [372, 472] width 12 height 12
radio input "true"
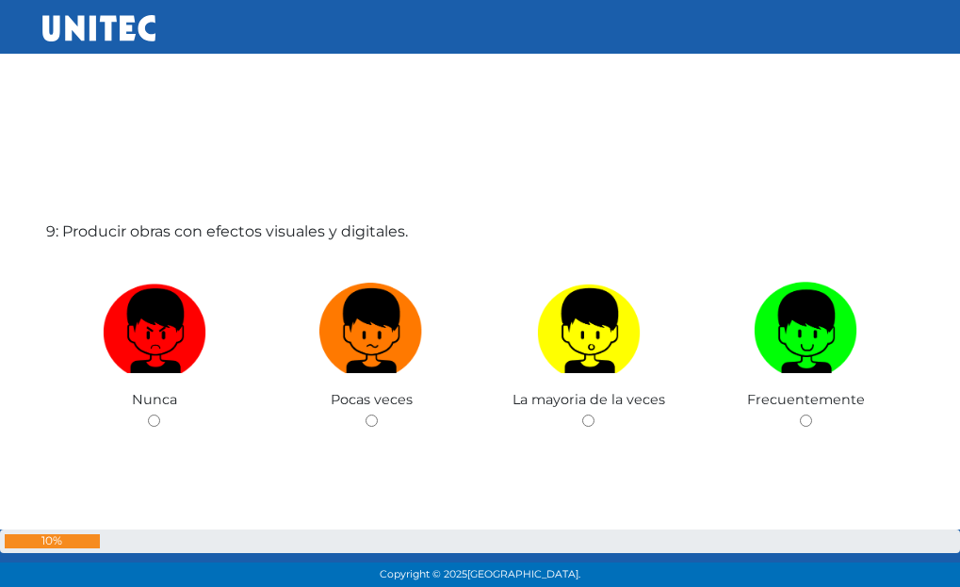
scroll to position [4791, 0]
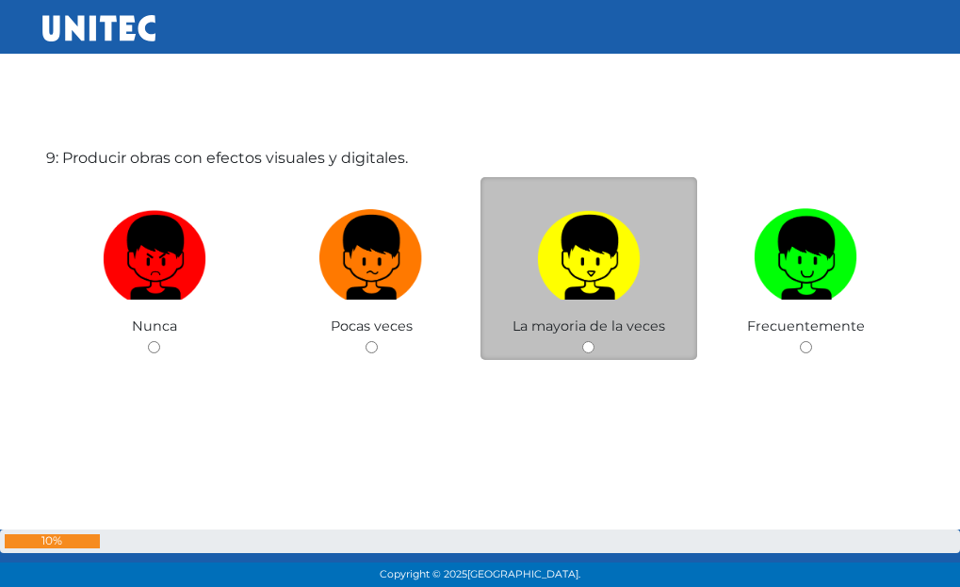
click at [582, 290] on img at bounding box center [589, 251] width 104 height 99
click at [582, 341] on input "radio" at bounding box center [588, 347] width 12 height 12
radio input "true"
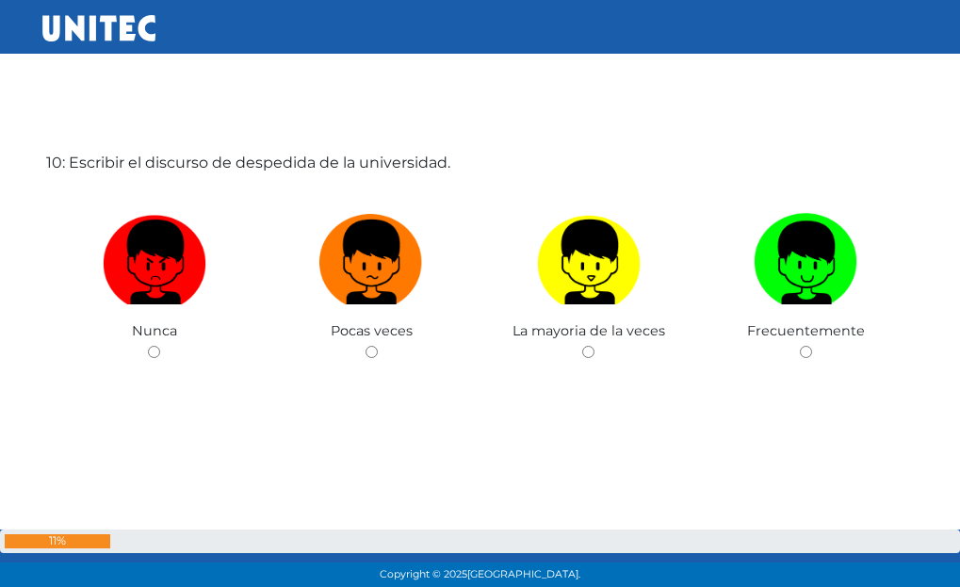
scroll to position [5379, 0]
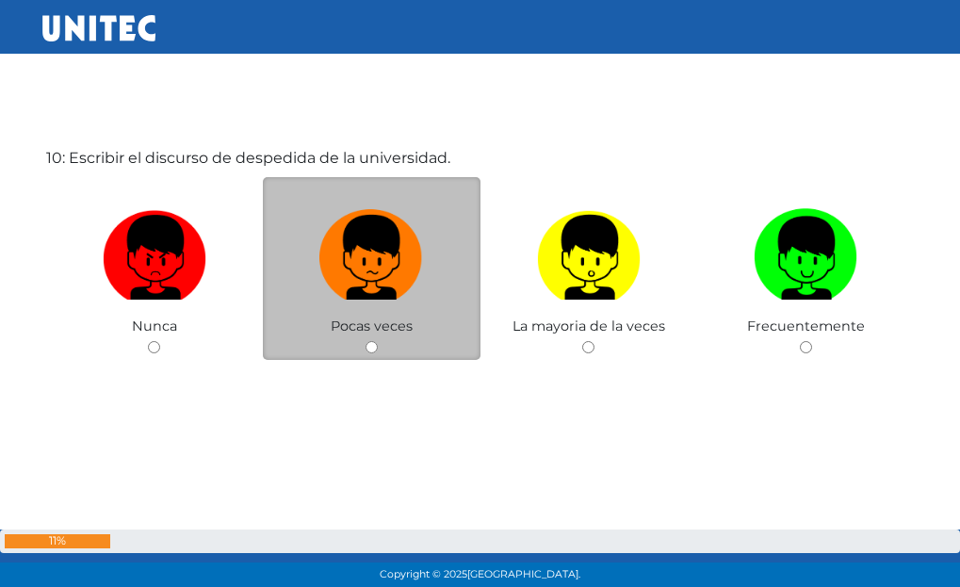
click at [394, 315] on label at bounding box center [372, 258] width 218 height 115
click at [378, 341] on input "radio" at bounding box center [372, 347] width 12 height 12
radio input "true"
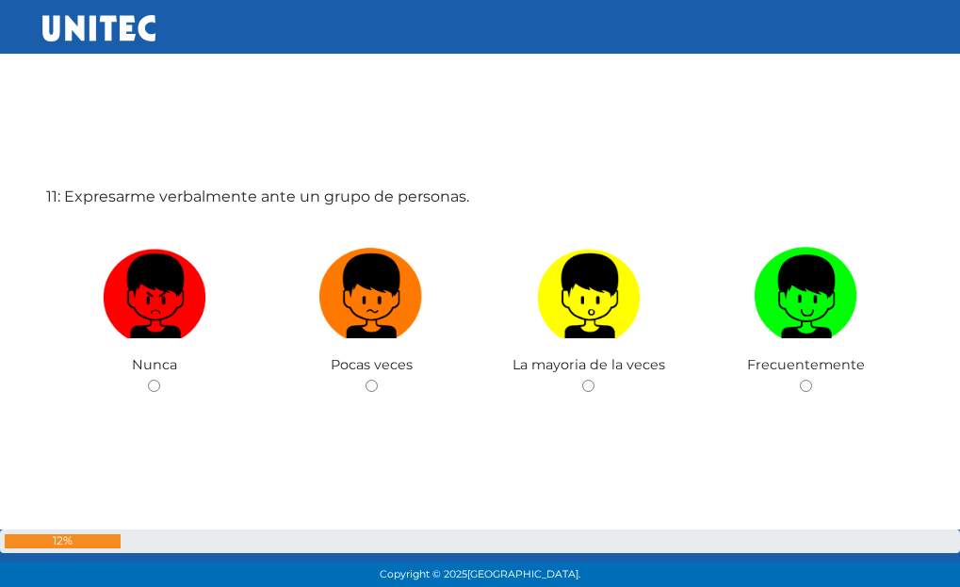
scroll to position [5966, 0]
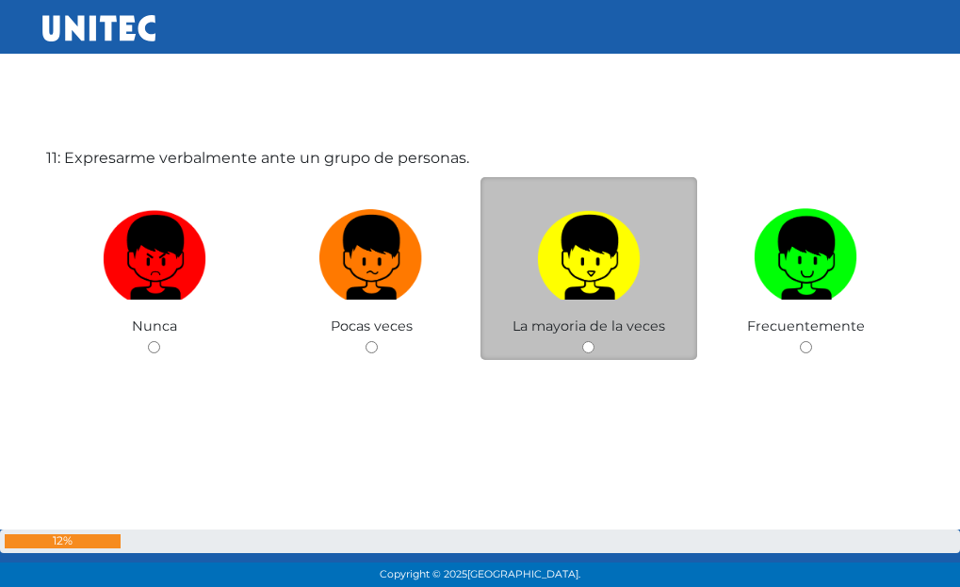
click at [563, 254] on img at bounding box center [589, 251] width 104 height 99
click at [582, 341] on input "radio" at bounding box center [588, 347] width 12 height 12
radio input "true"
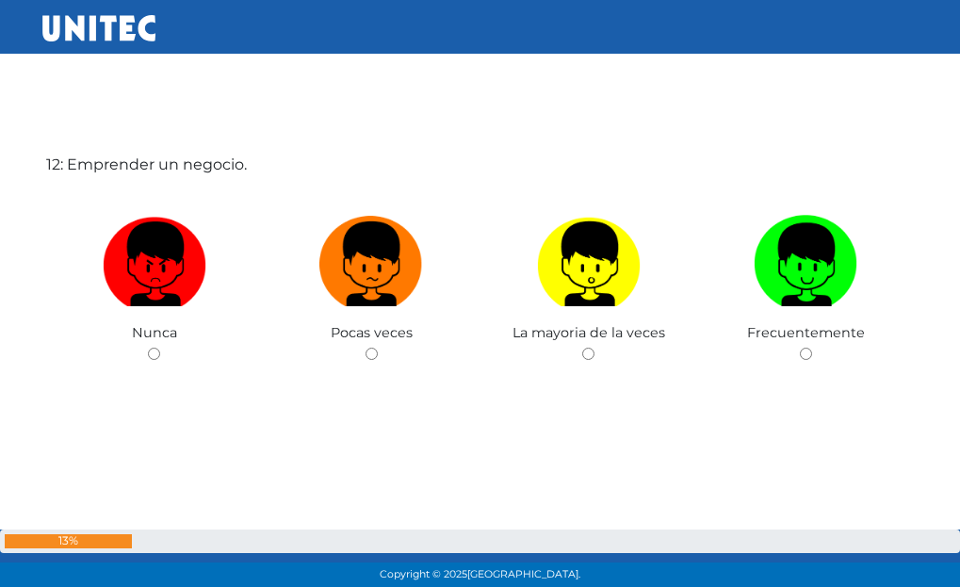
scroll to position [6553, 0]
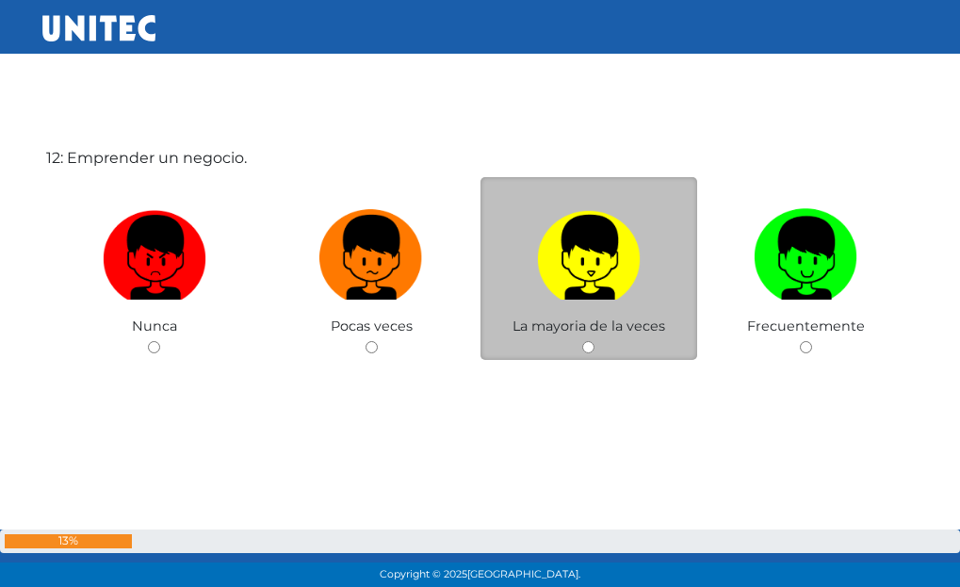
click at [560, 298] on img at bounding box center [589, 251] width 104 height 99
click at [582, 341] on input "radio" at bounding box center [588, 347] width 12 height 12
radio input "true"
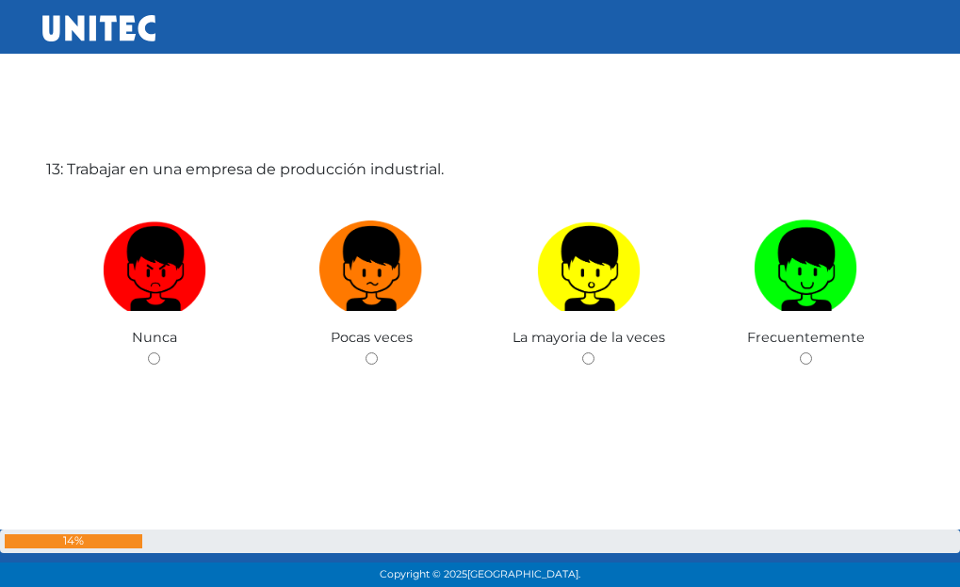
scroll to position [7140, 0]
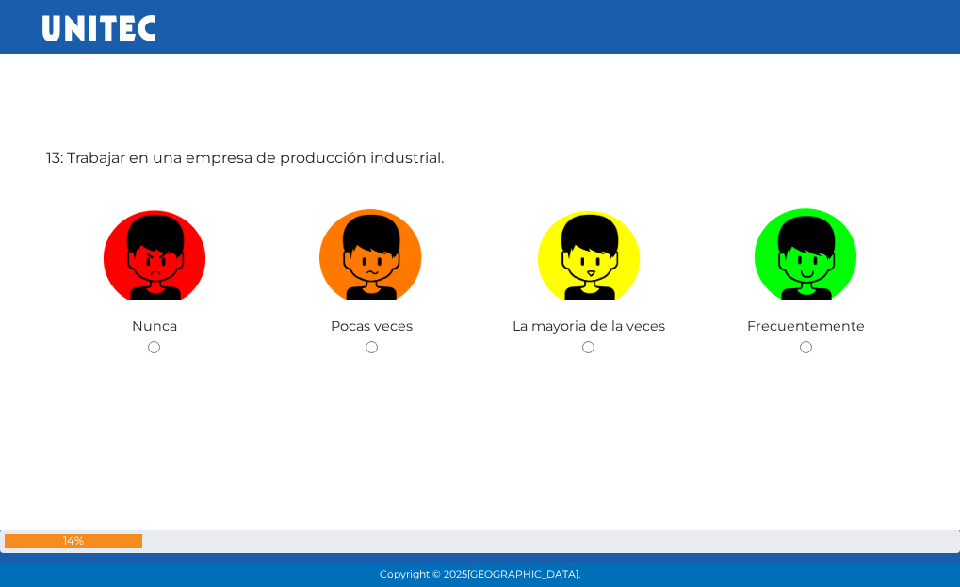
click at [559, 299] on img at bounding box center [589, 251] width 104 height 99
click at [582, 341] on input "radio" at bounding box center [588, 347] width 12 height 12
radio input "true"
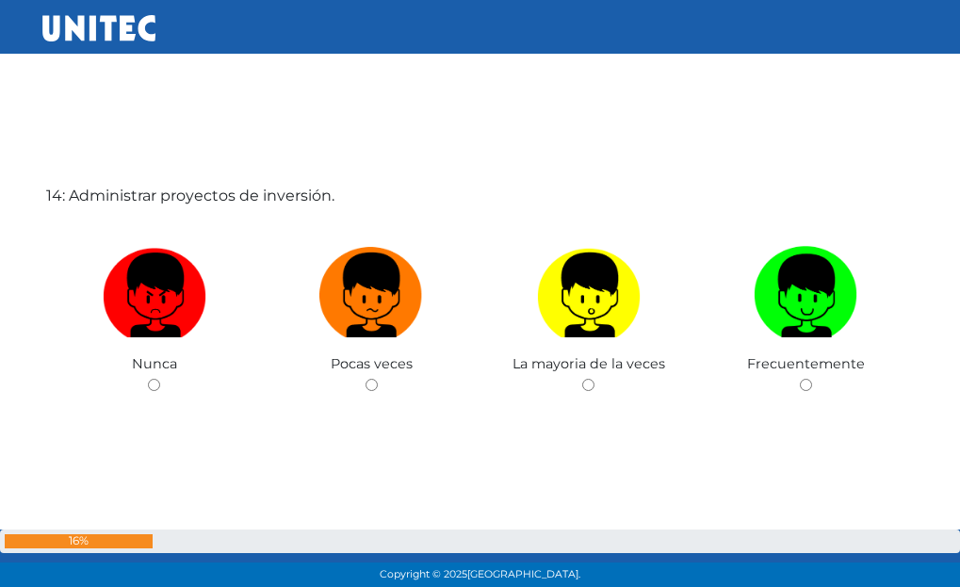
scroll to position [7727, 0]
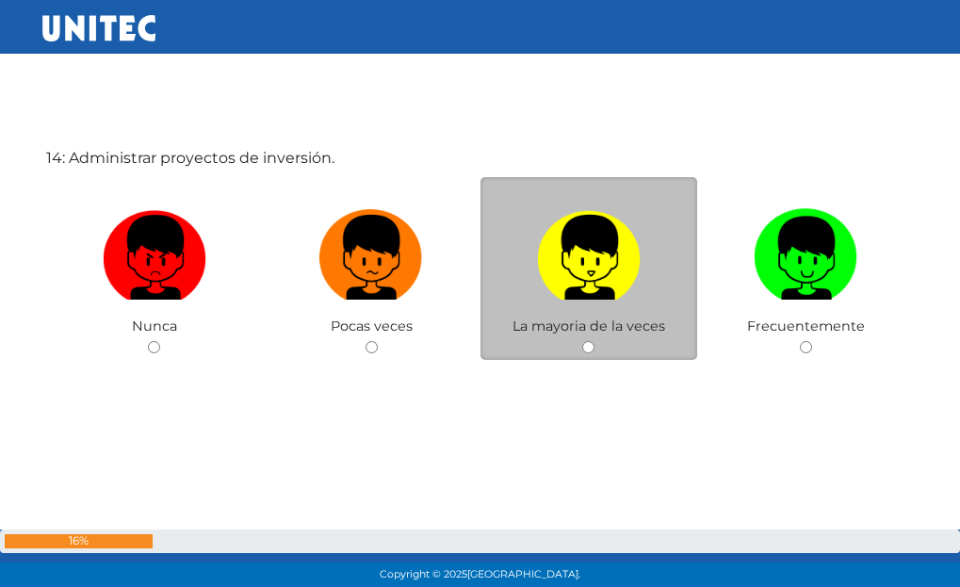
click at [596, 275] on img at bounding box center [589, 251] width 104 height 99
click at [595, 341] on input "radio" at bounding box center [588, 347] width 12 height 12
radio input "true"
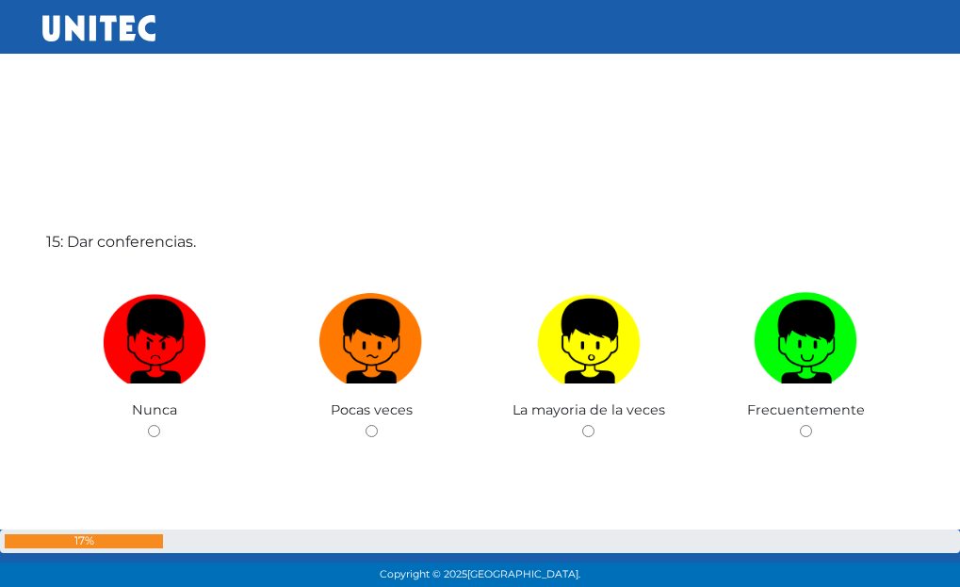
scroll to position [8264, 0]
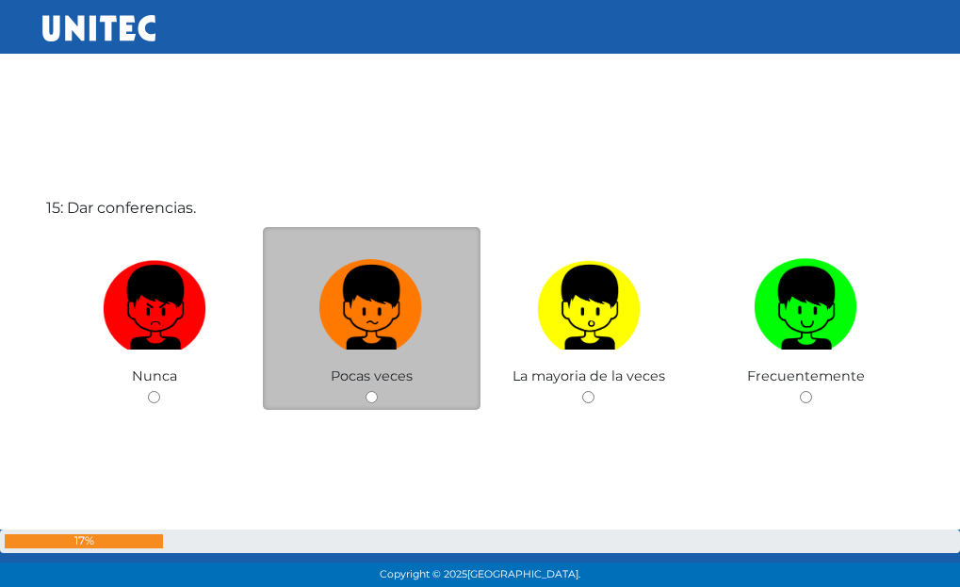
click at [432, 310] on label at bounding box center [372, 308] width 218 height 115
click at [378, 391] on input "radio" at bounding box center [372, 397] width 12 height 12
radio input "true"
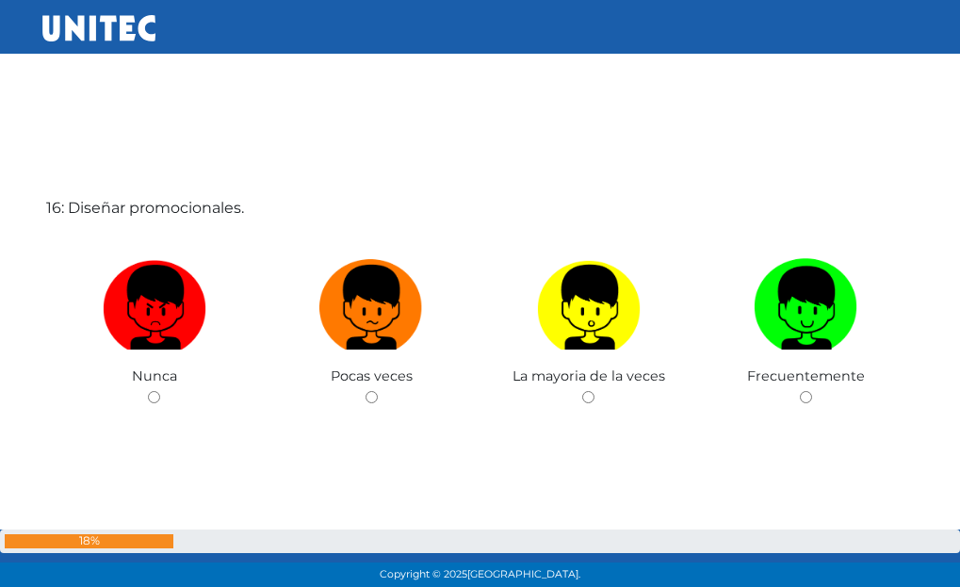
scroll to position [8901, 0]
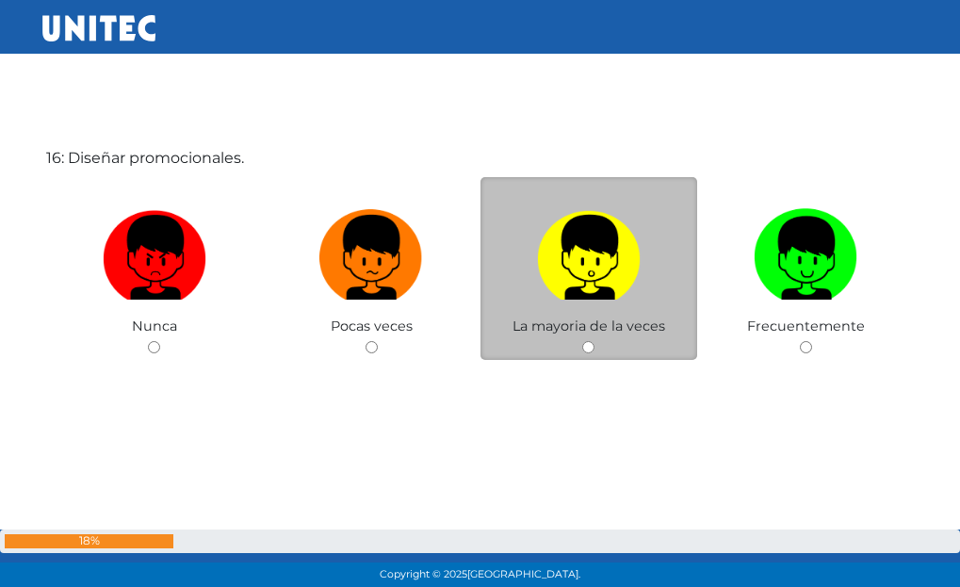
click at [536, 320] on span "La mayoria de la veces" at bounding box center [589, 326] width 153 height 17
click at [585, 340] on div "La mayoria de la veces" at bounding box center [590, 269] width 218 height 184
click at [594, 349] on input "radio" at bounding box center [588, 347] width 12 height 12
radio input "true"
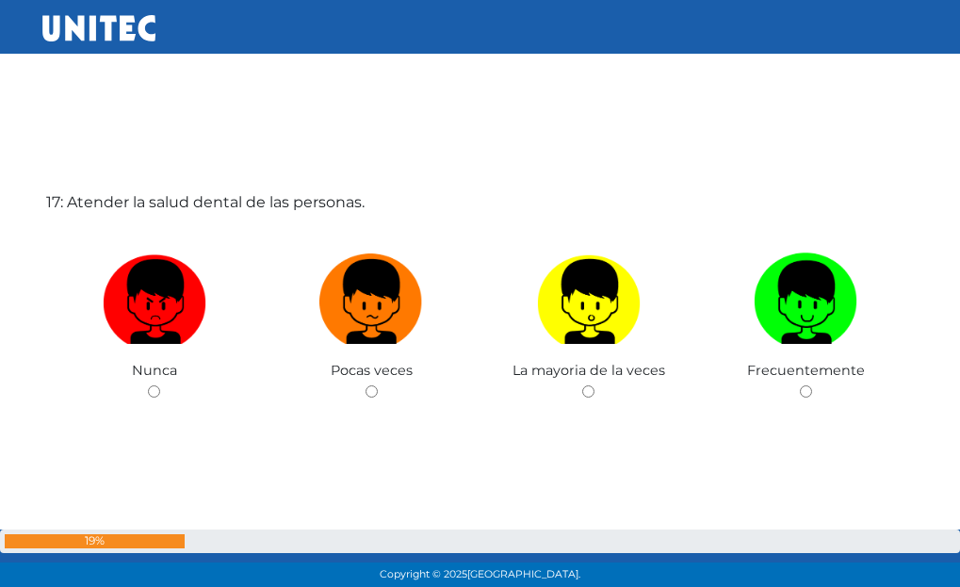
scroll to position [9455, 0]
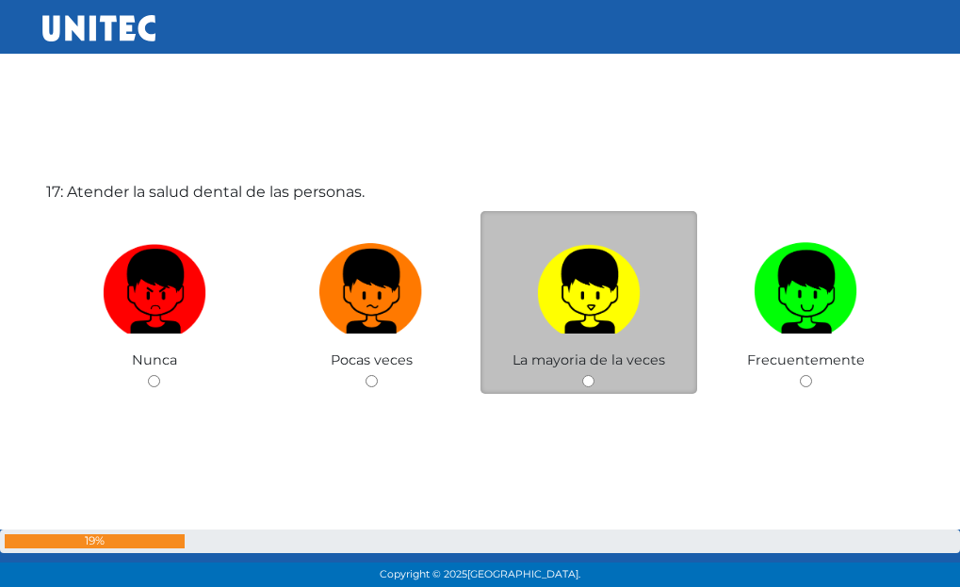
click at [577, 301] on img at bounding box center [589, 285] width 104 height 99
click at [582, 375] on input "radio" at bounding box center [588, 381] width 12 height 12
radio input "true"
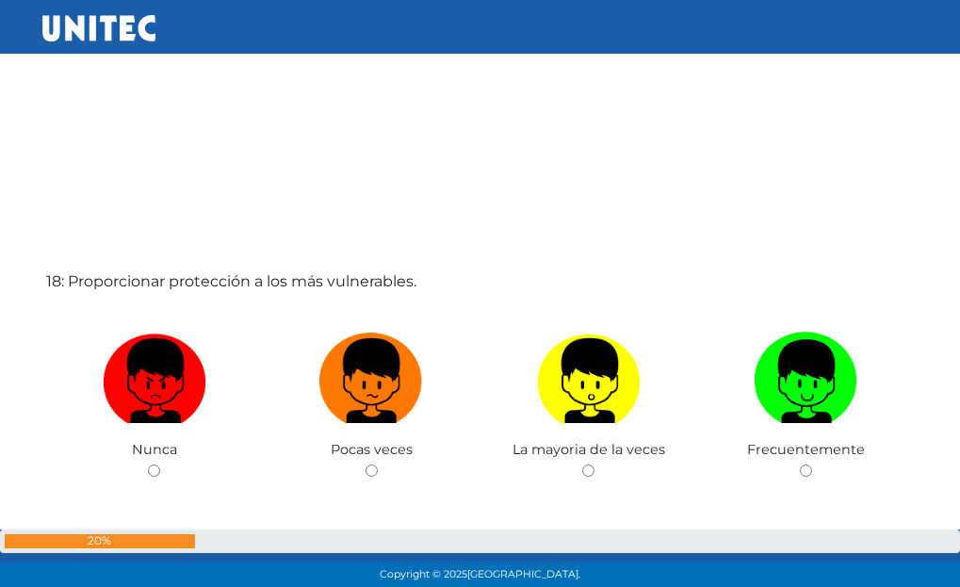
scroll to position [9998, 0]
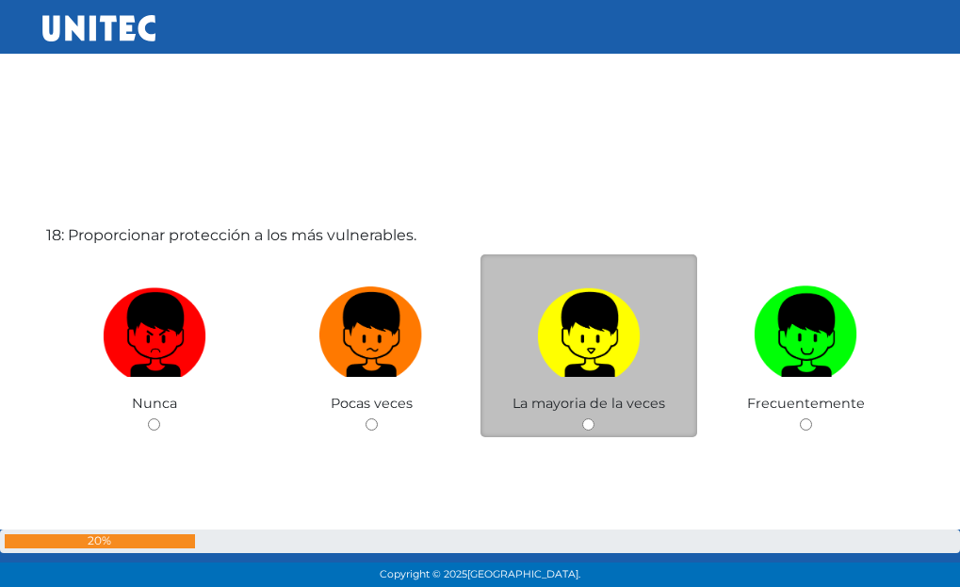
click at [636, 351] on img at bounding box center [589, 328] width 104 height 99
click at [595, 418] on input "radio" at bounding box center [588, 424] width 12 height 12
radio input "true"
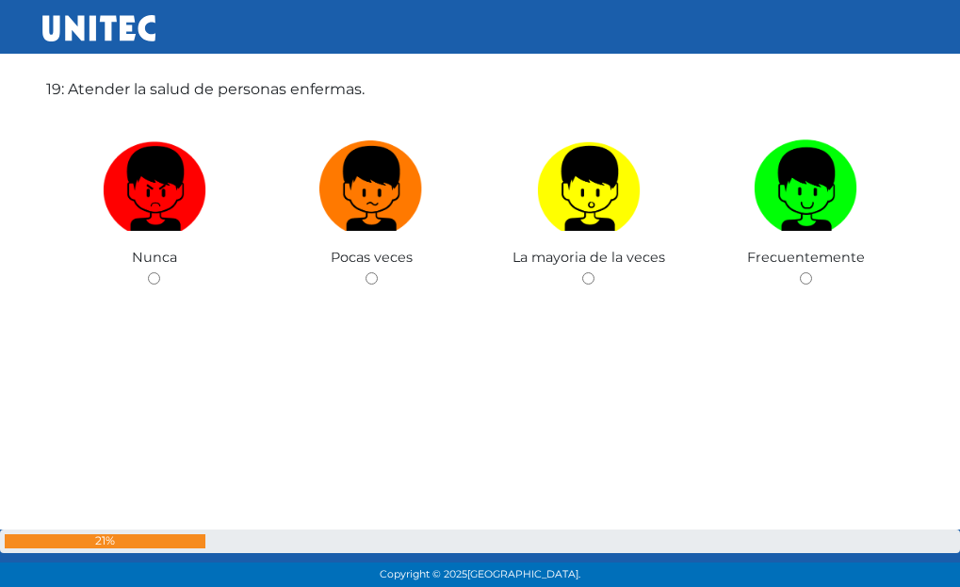
scroll to position [10743, 0]
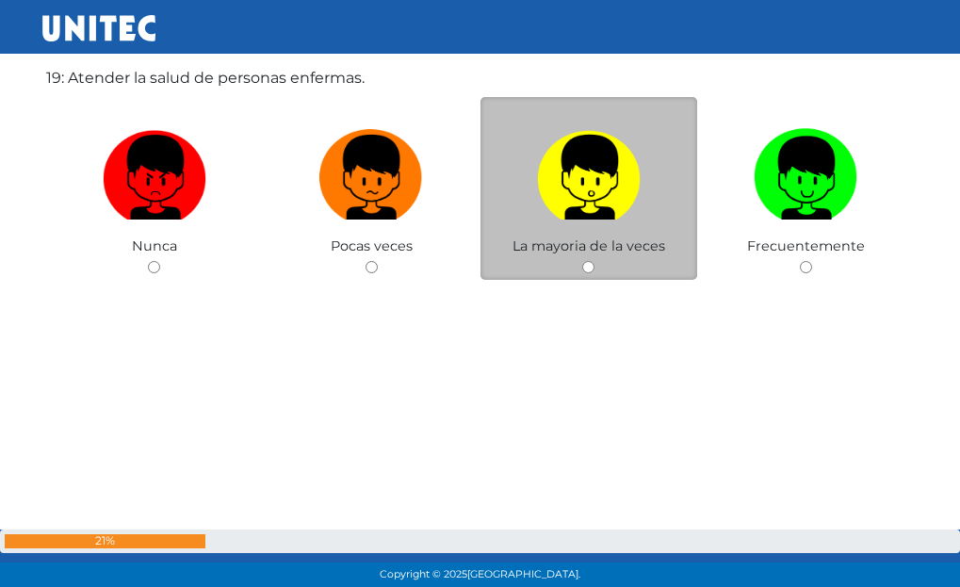
click at [608, 261] on div "La mayoria de la veces" at bounding box center [590, 189] width 218 height 184
click at [588, 270] on input "radio" at bounding box center [588, 267] width 12 height 12
radio input "true"
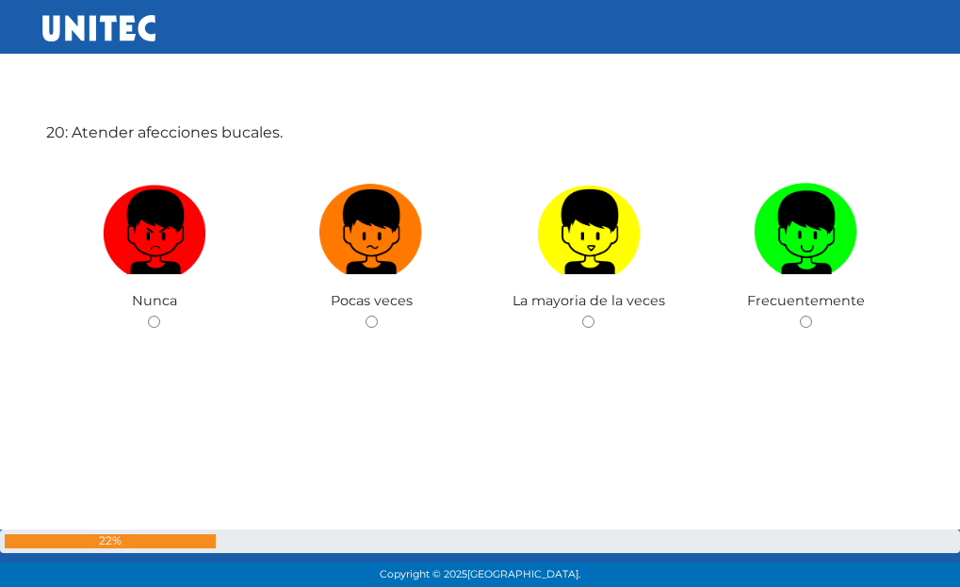
scroll to position [11308, 0]
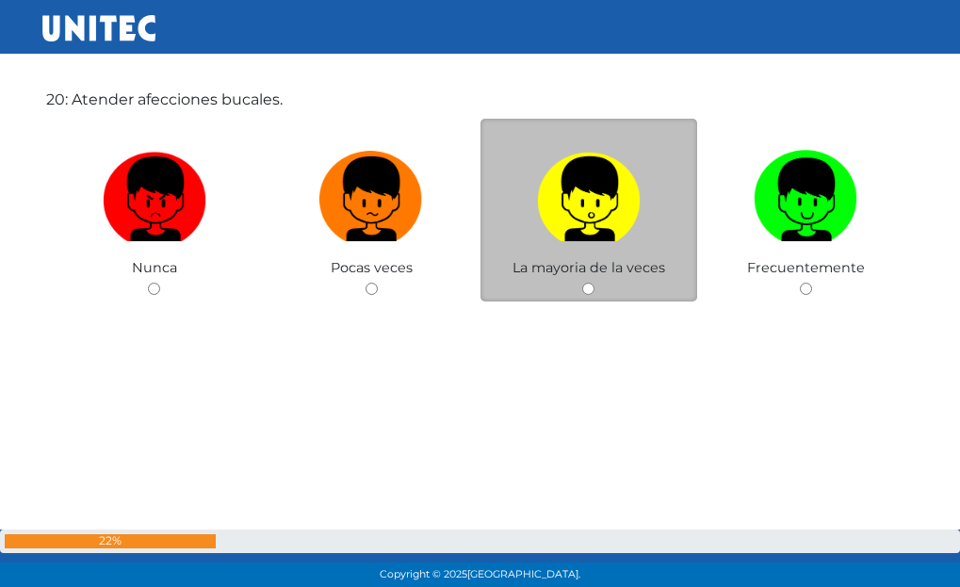
click at [558, 264] on span "La mayoria de la veces" at bounding box center [589, 267] width 153 height 17
click at [597, 288] on div "La mayoria de la veces" at bounding box center [590, 211] width 218 height 184
click at [597, 287] on div "La mayoria de la veces" at bounding box center [590, 211] width 218 height 184
click at [597, 288] on div "La mayoria de la veces" at bounding box center [590, 211] width 218 height 184
click at [588, 286] on input "radio" at bounding box center [588, 289] width 12 height 12
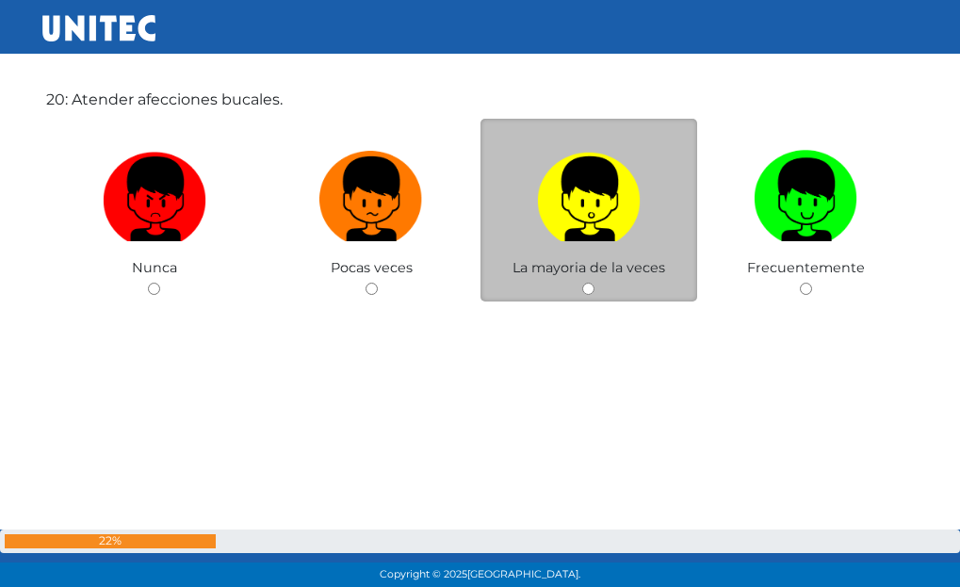
radio input "true"
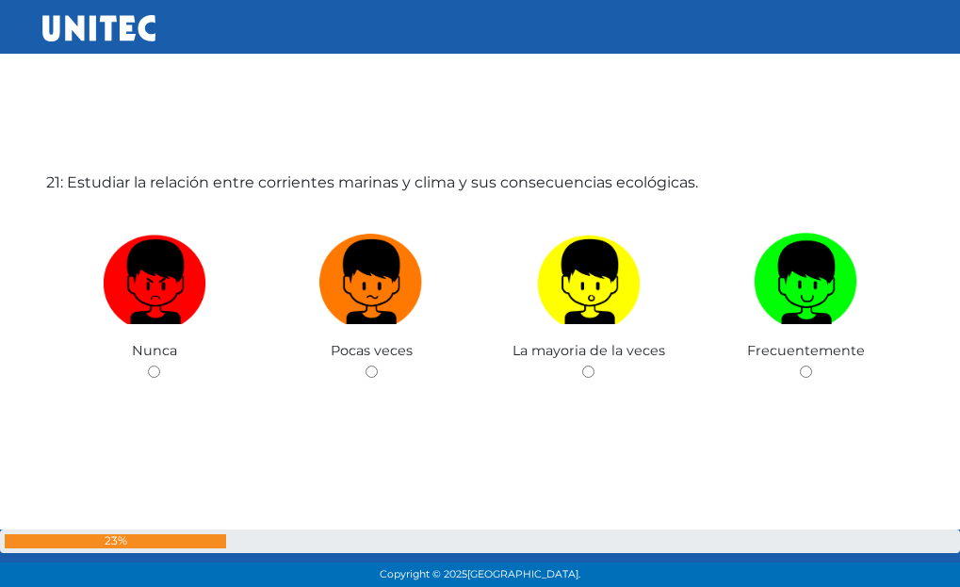
scroll to position [11837, 0]
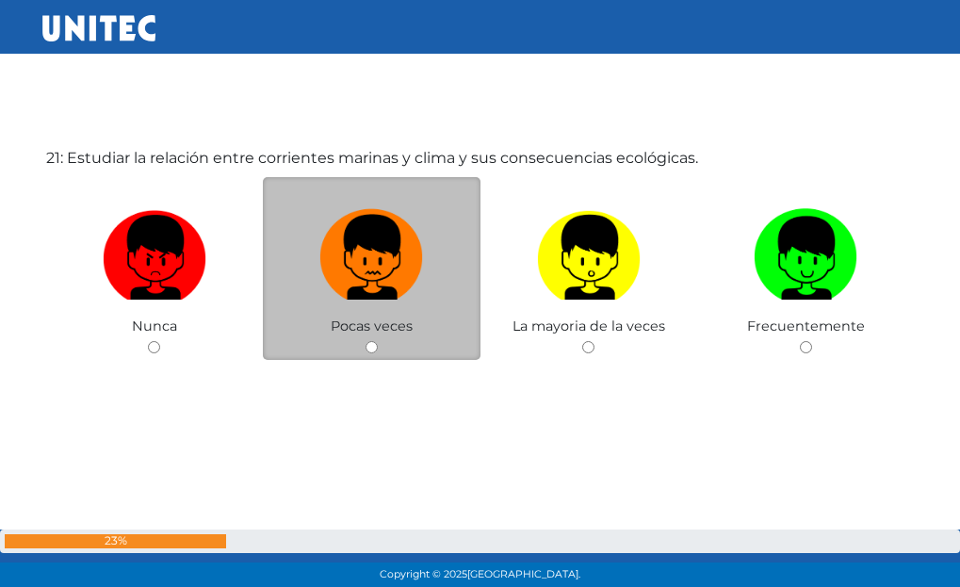
click at [383, 294] on img at bounding box center [371, 251] width 104 height 99
click at [378, 341] on input "radio" at bounding box center [372, 347] width 12 height 12
radio input "true"
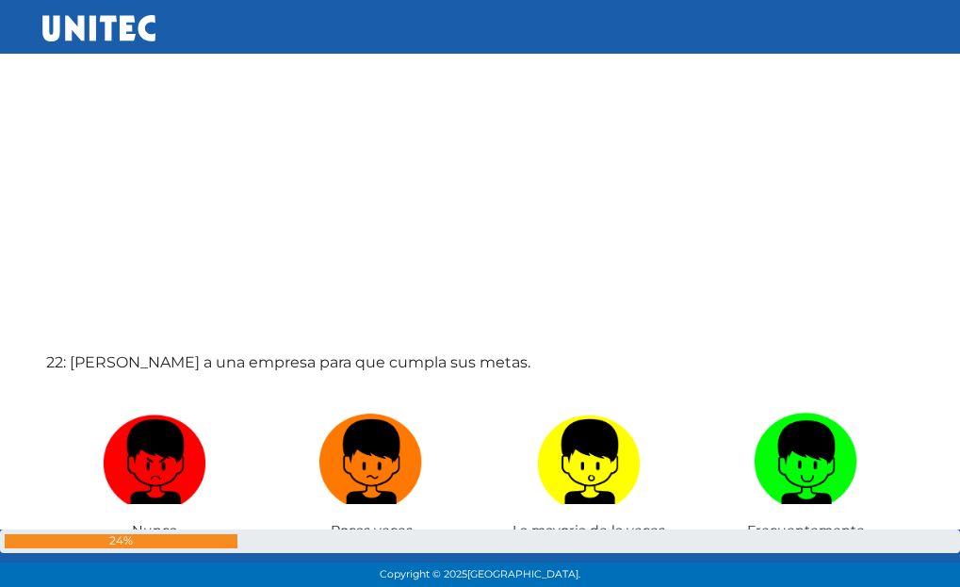
scroll to position [12314, 0]
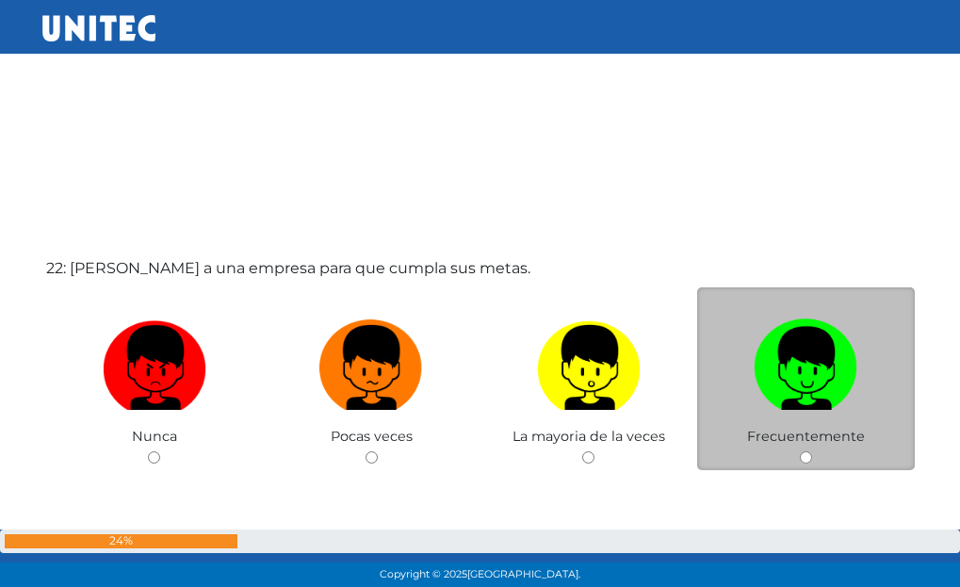
click at [800, 432] on span "Frecuentemente" at bounding box center [806, 436] width 118 height 17
click at [803, 450] on div "Frecuentemente" at bounding box center [806, 379] width 218 height 184
click at [811, 462] on input "radio" at bounding box center [806, 457] width 12 height 12
radio input "true"
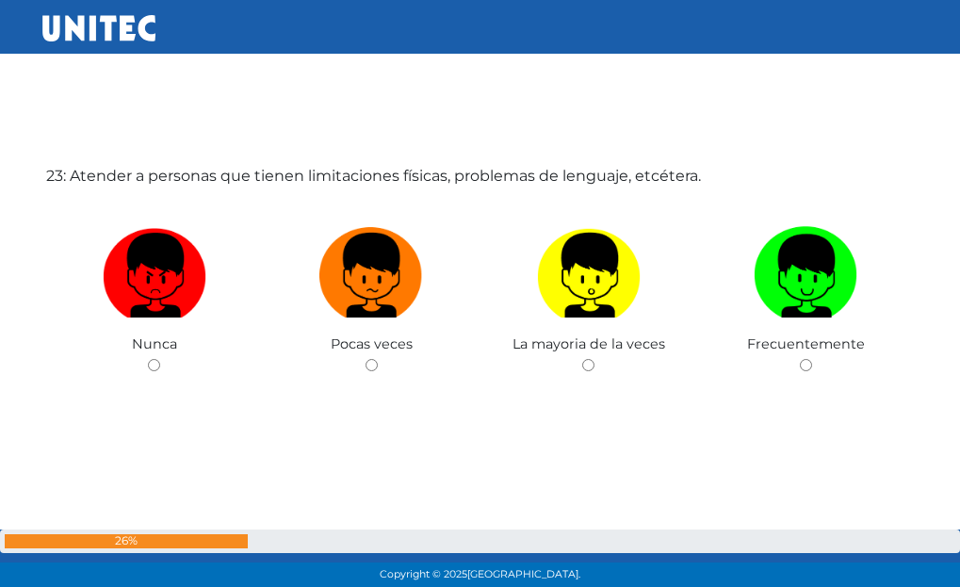
scroll to position [12961, 0]
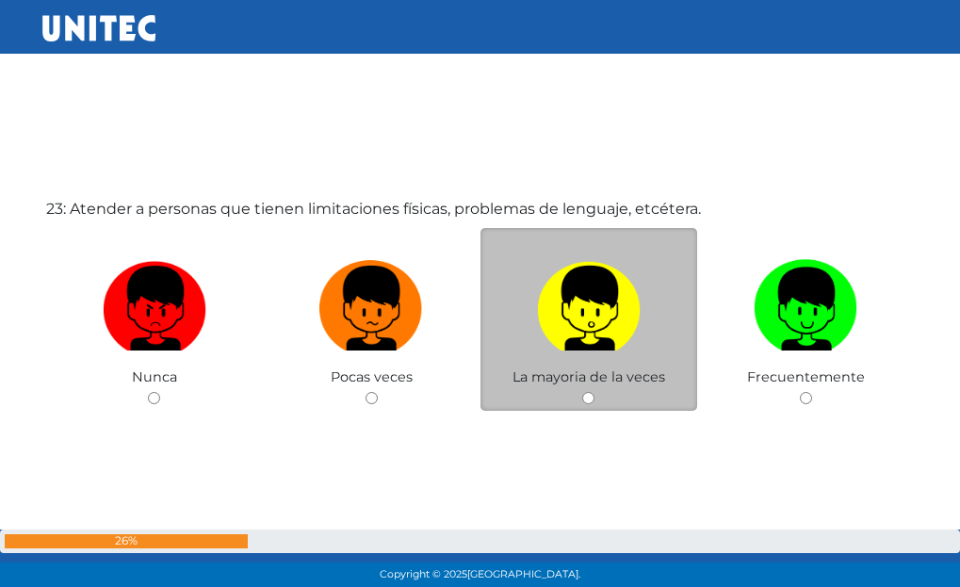
click at [655, 392] on div "La mayoria de la veces" at bounding box center [590, 320] width 218 height 184
click at [657, 390] on div "La mayoria de la veces" at bounding box center [590, 320] width 218 height 184
click at [582, 397] on input "radio" at bounding box center [588, 398] width 12 height 12
radio input "true"
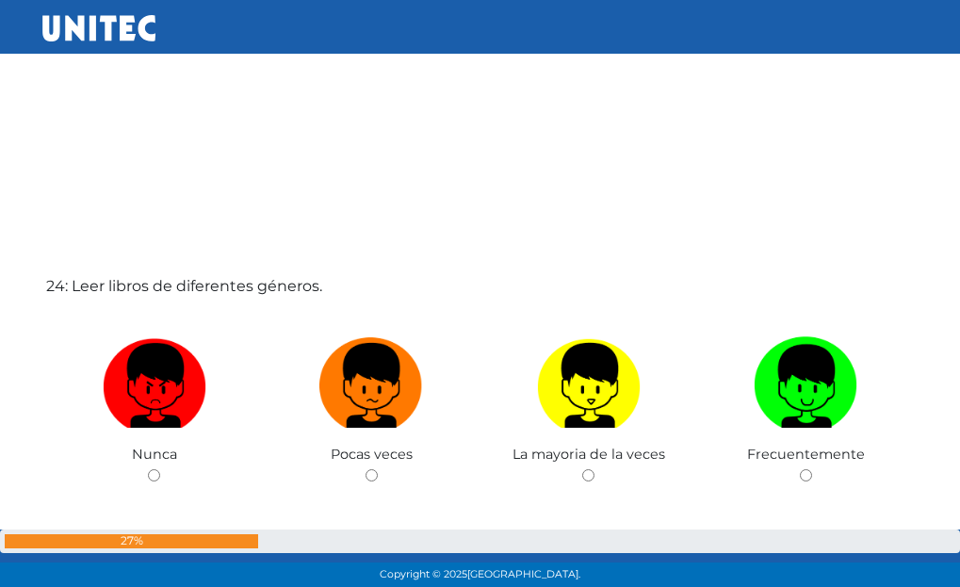
scroll to position [13503, 0]
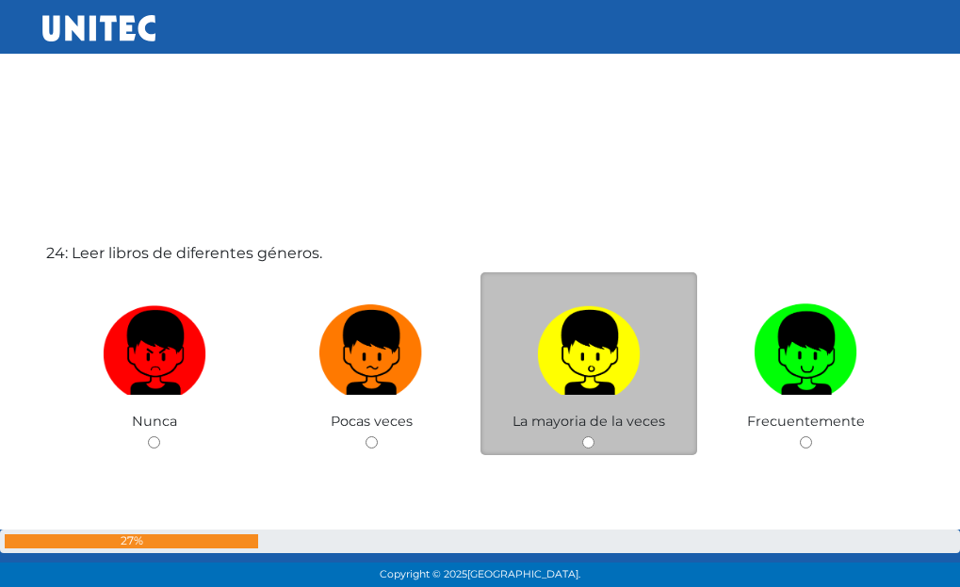
click at [598, 439] on div "La mayoria de la veces" at bounding box center [590, 364] width 218 height 184
click at [592, 440] on input "radio" at bounding box center [588, 442] width 12 height 12
radio input "true"
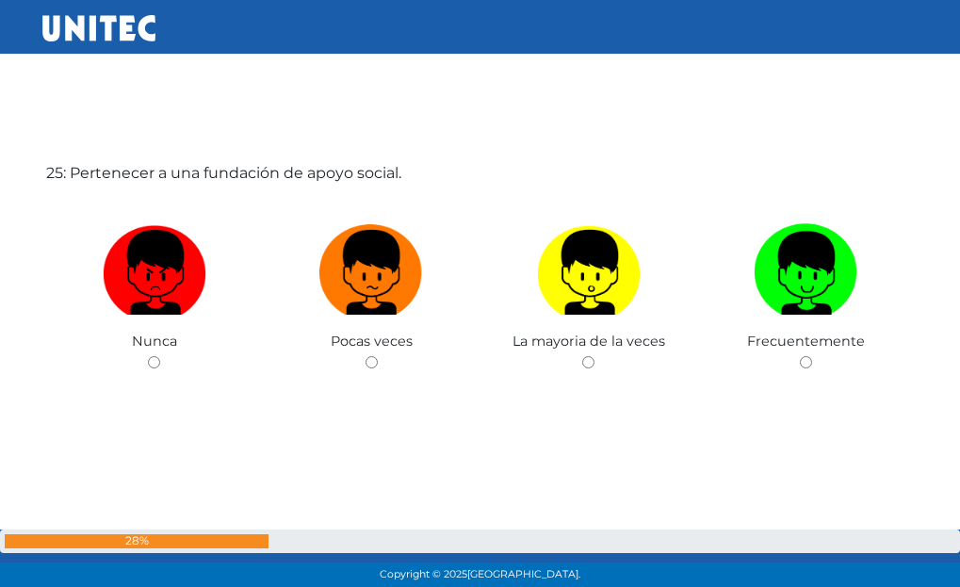
scroll to position [14186, 0]
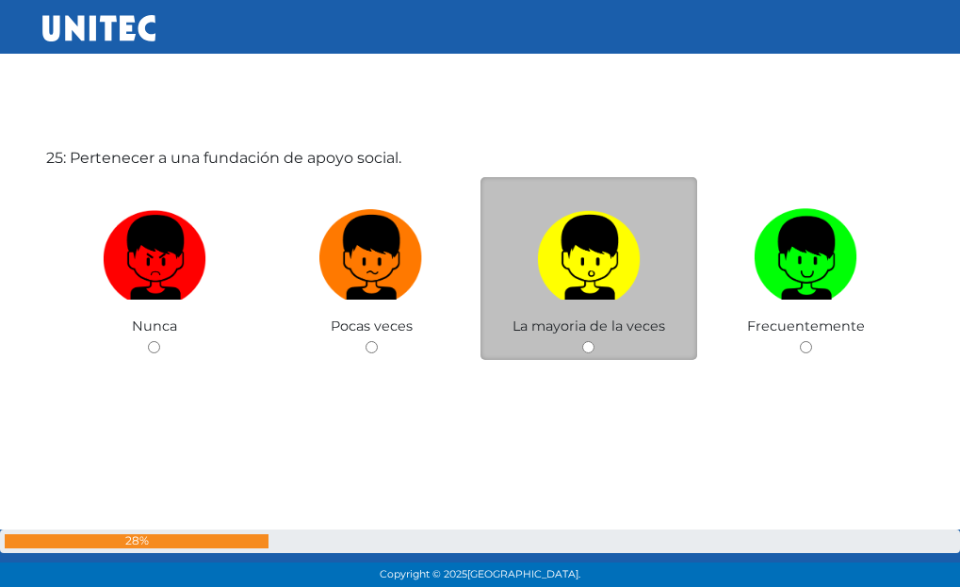
click at [589, 357] on div "La mayoria de la veces" at bounding box center [590, 269] width 218 height 184
click at [629, 342] on div "La mayoria de la veces" at bounding box center [590, 269] width 218 height 184
click at [587, 344] on input "radio" at bounding box center [588, 347] width 12 height 12
radio input "true"
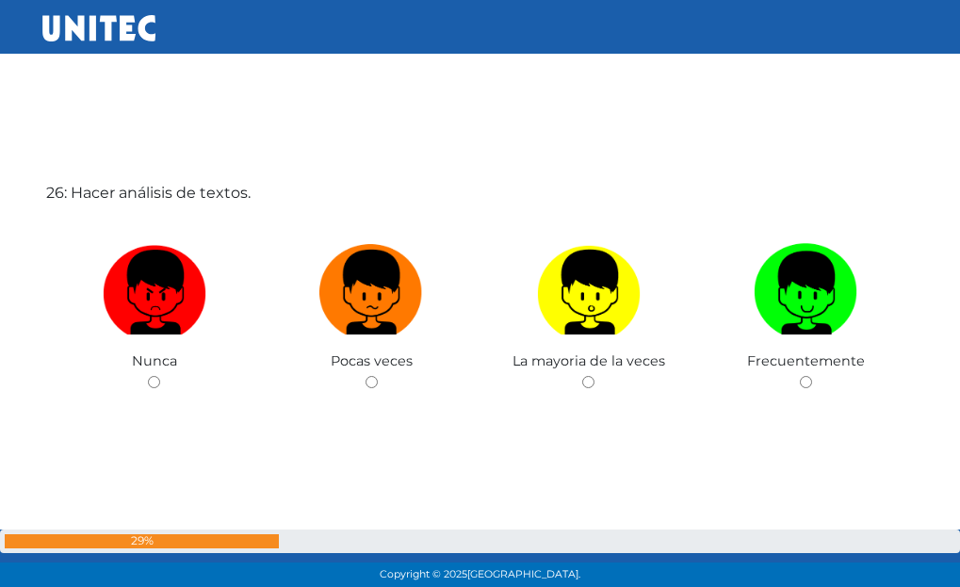
scroll to position [14773, 0]
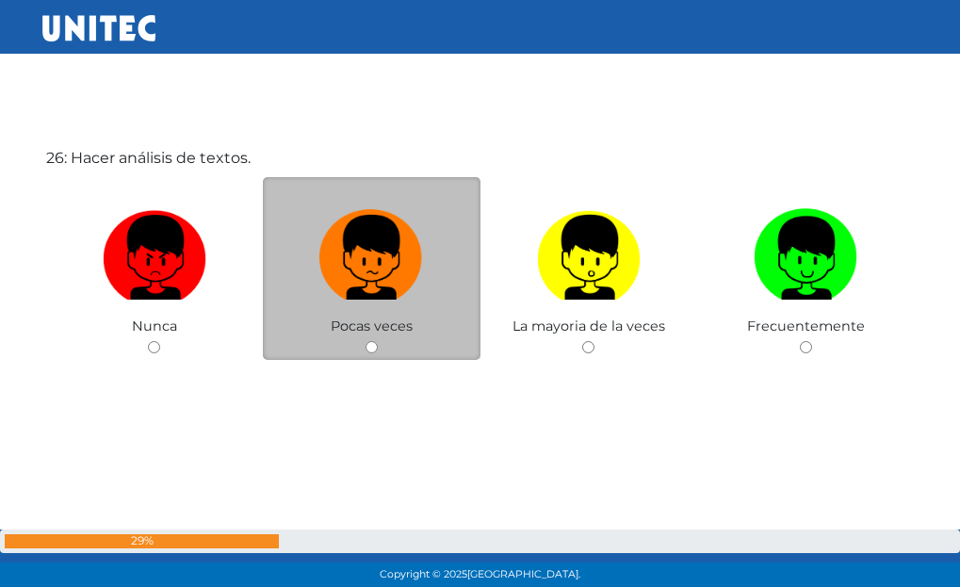
click at [370, 350] on input "radio" at bounding box center [372, 347] width 12 height 12
radio input "true"
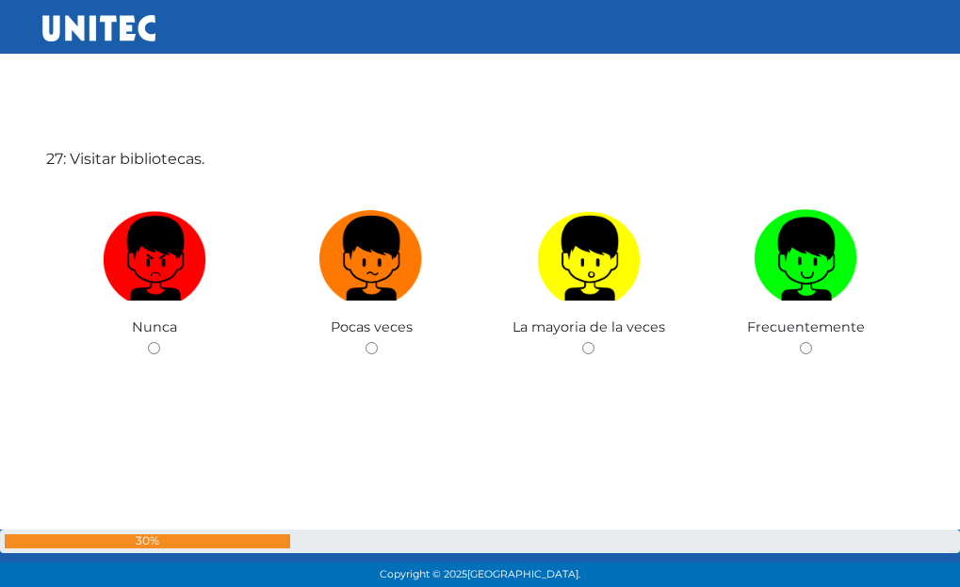
scroll to position [15360, 0]
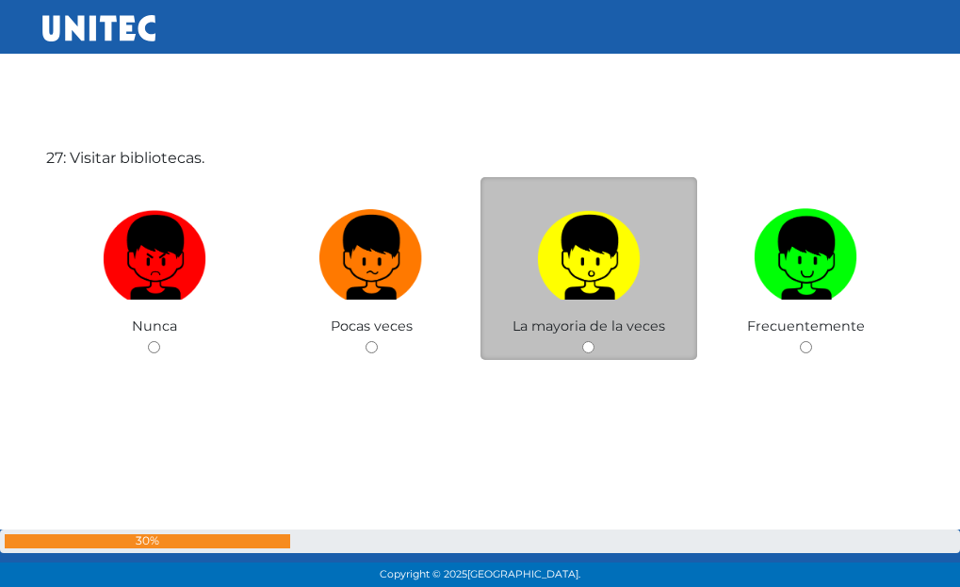
click at [593, 342] on input "radio" at bounding box center [588, 347] width 12 height 12
radio input "true"
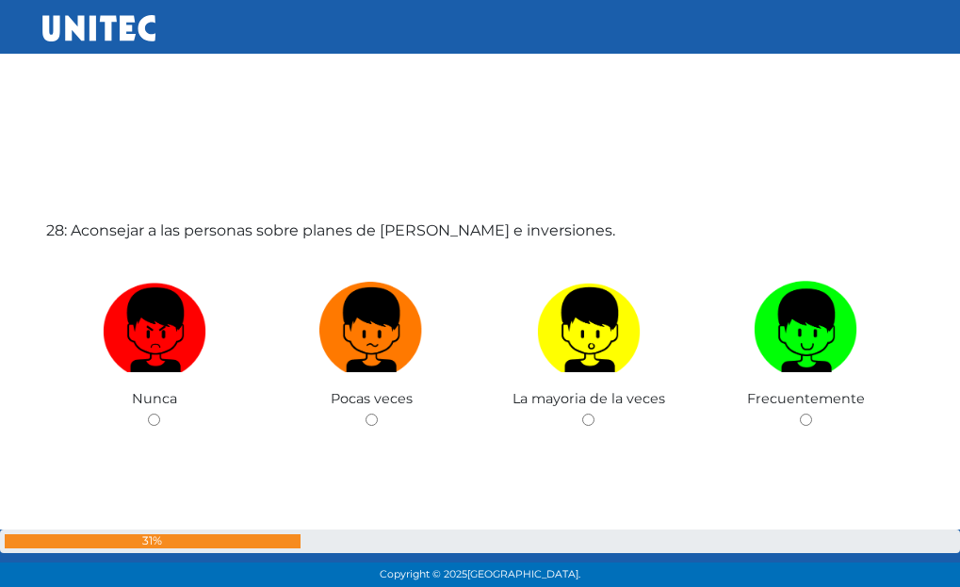
scroll to position [15916, 0]
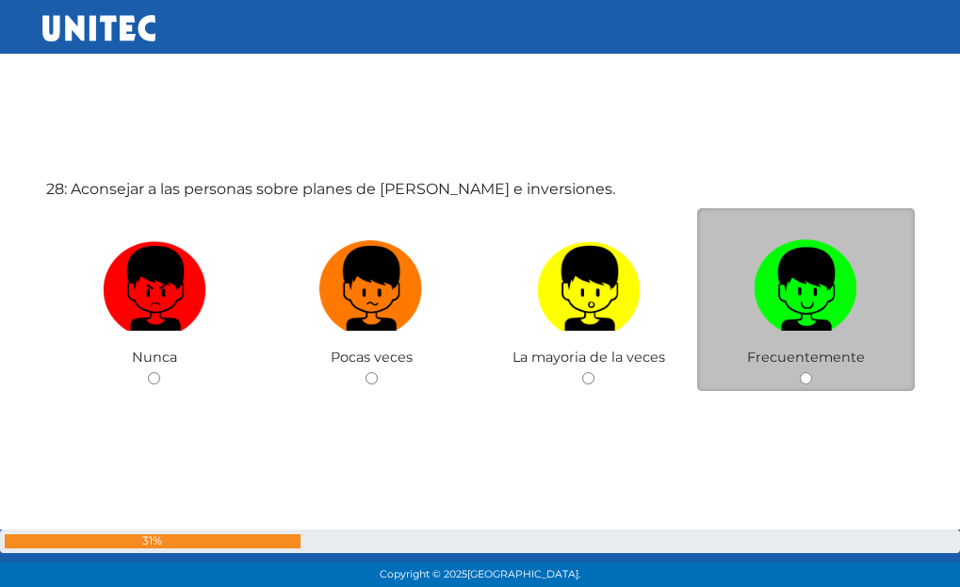
click at [860, 314] on label at bounding box center [806, 289] width 218 height 115
click at [812, 372] on input "radio" at bounding box center [806, 378] width 12 height 12
radio input "true"
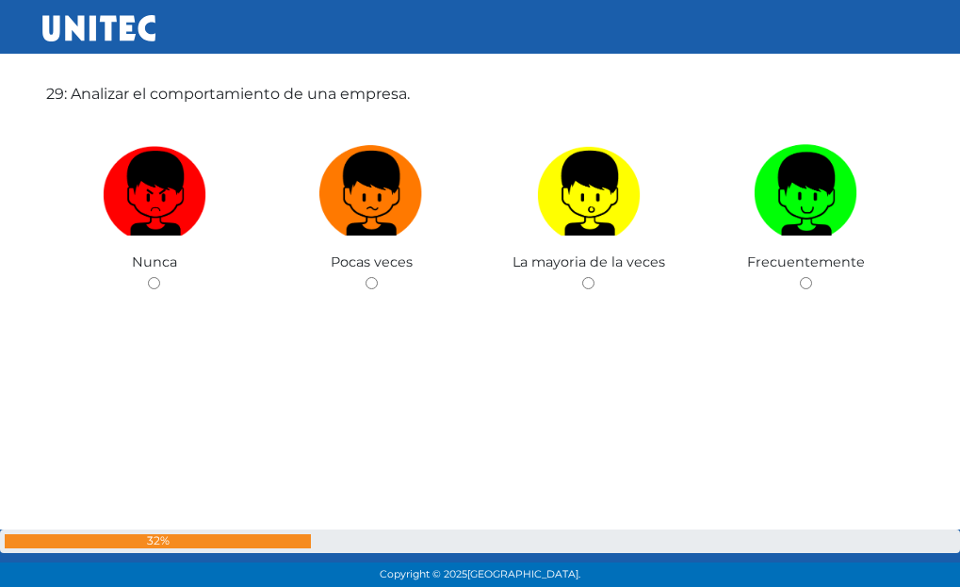
scroll to position [16555, 0]
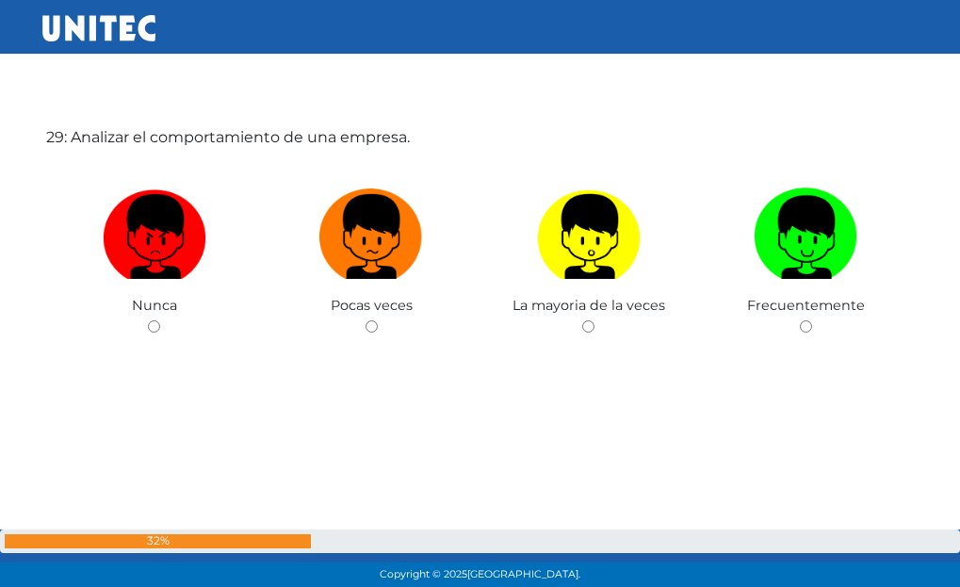
click at [860, 314] on span "Frecuentemente" at bounding box center [806, 305] width 118 height 17
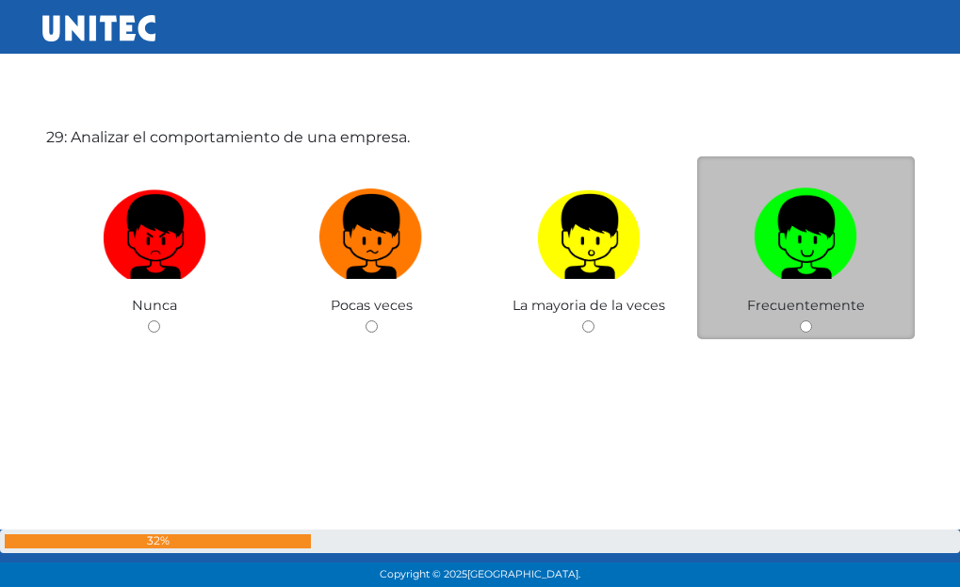
click at [850, 300] on span "Frecuentemente" at bounding box center [806, 305] width 118 height 17
click at [811, 320] on input "radio" at bounding box center [806, 326] width 12 height 12
radio input "true"
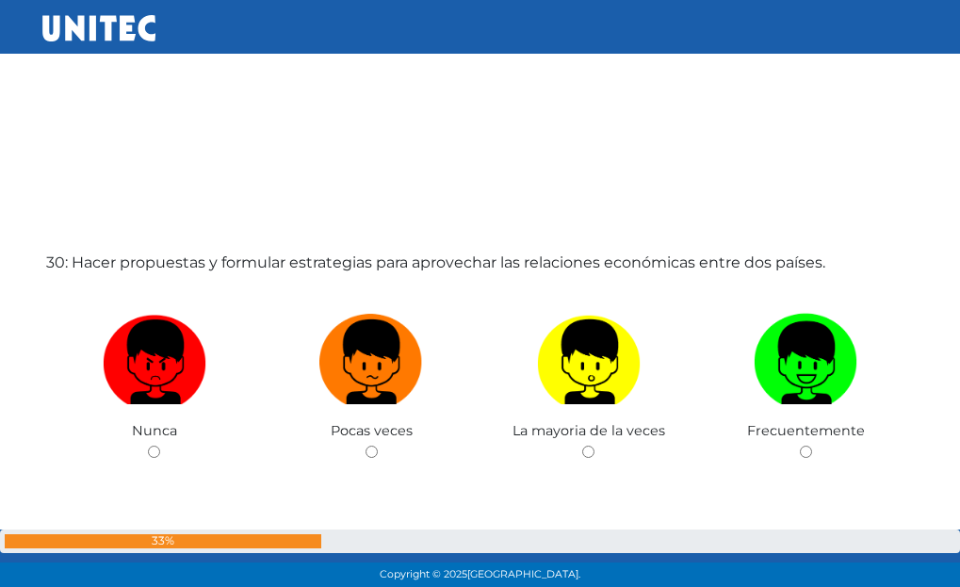
scroll to position [17111, 0]
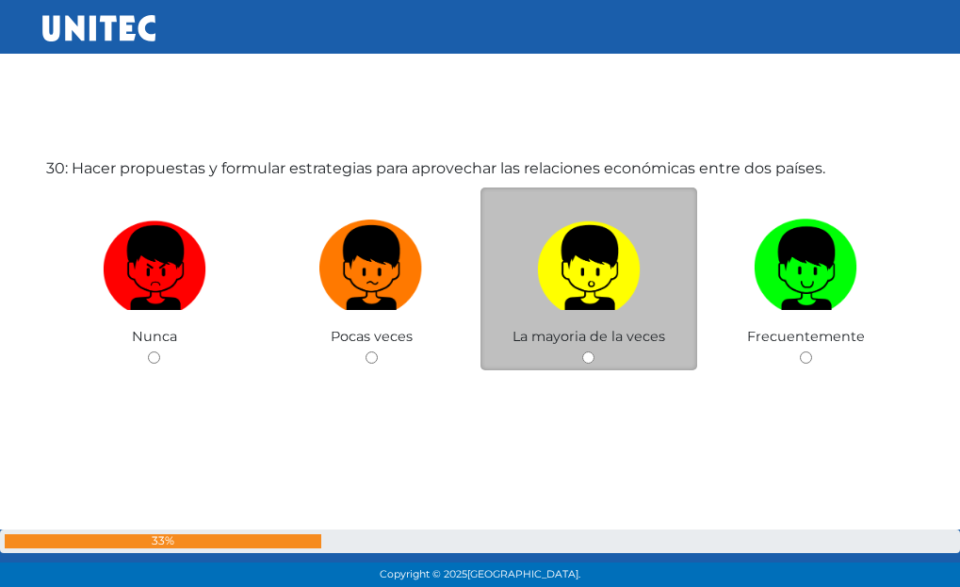
click at [609, 322] on label at bounding box center [590, 268] width 218 height 115
click at [595, 352] on input "radio" at bounding box center [588, 358] width 12 height 12
radio input "true"
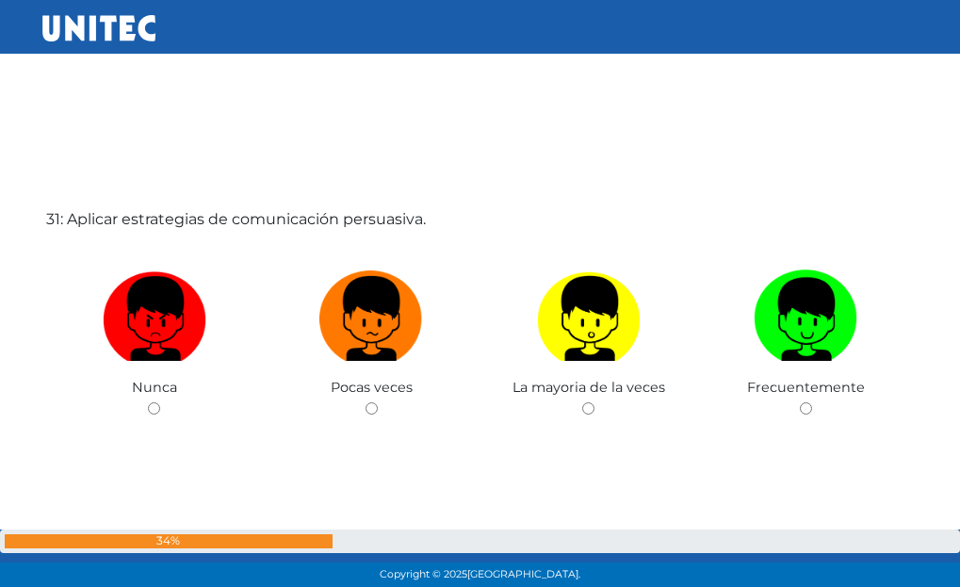
scroll to position [17678, 0]
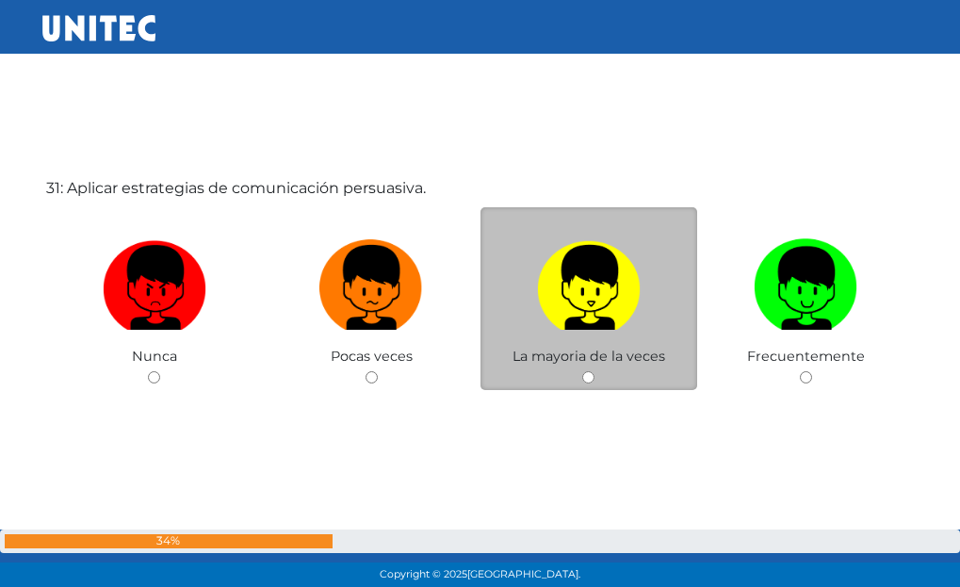
click at [584, 321] on img at bounding box center [589, 281] width 104 height 99
click at [584, 371] on input "radio" at bounding box center [588, 377] width 12 height 12
radio input "true"
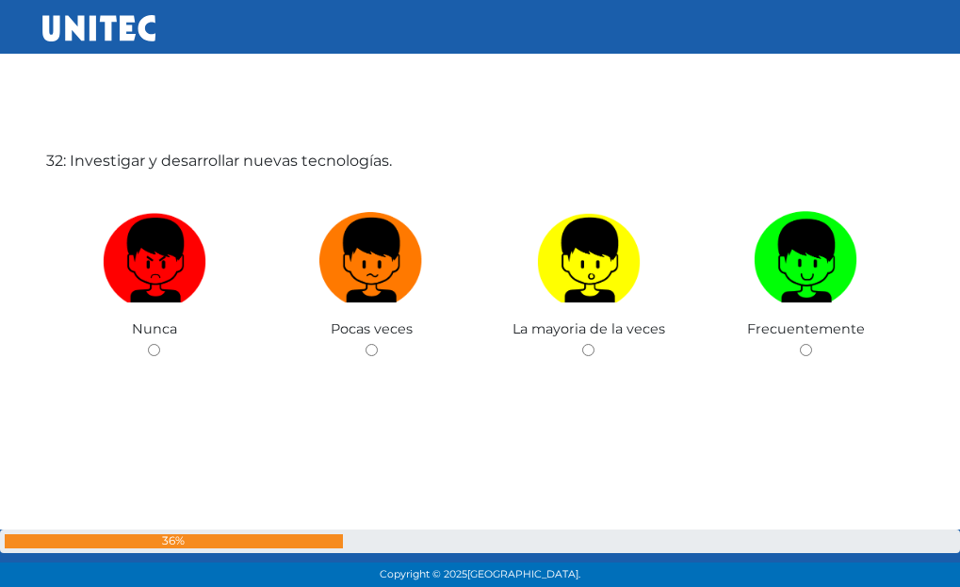
scroll to position [18296, 0]
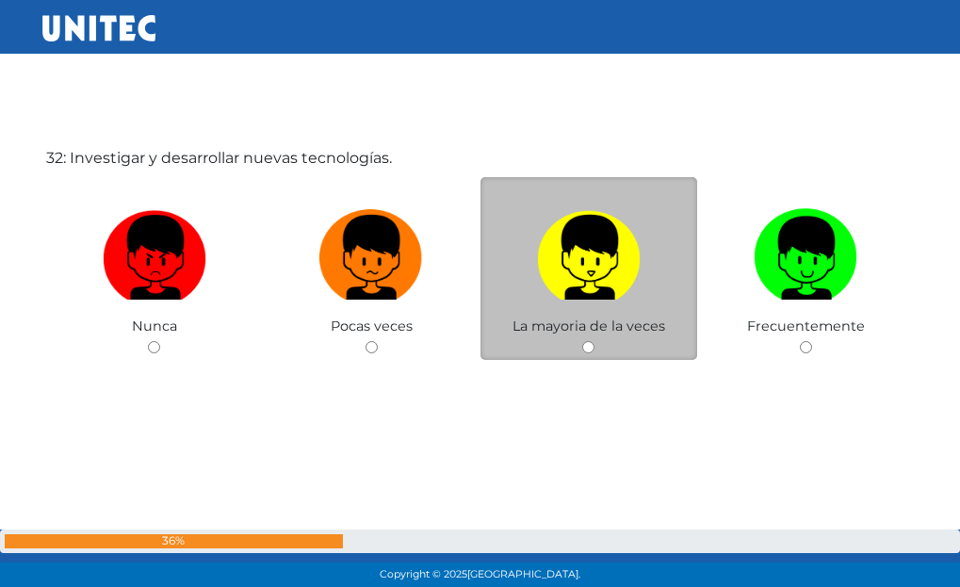
click at [546, 287] on img at bounding box center [589, 251] width 104 height 99
click at [582, 341] on input "radio" at bounding box center [588, 347] width 12 height 12
radio input "true"
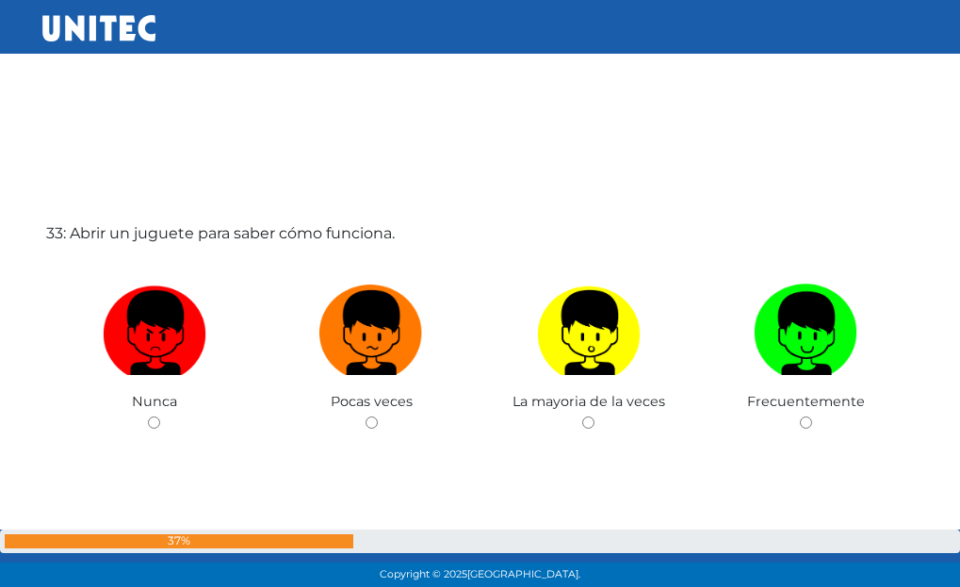
scroll to position [18840, 0]
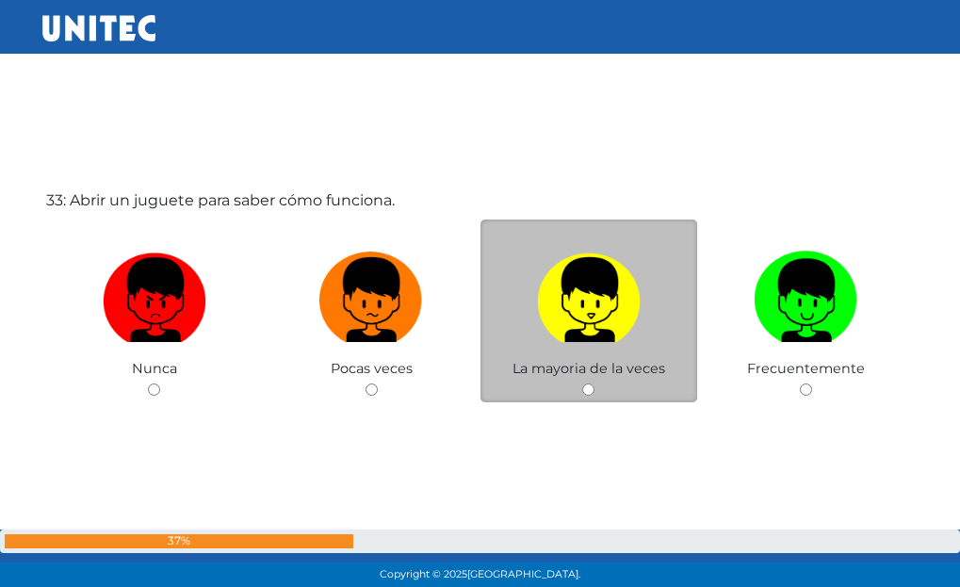
click at [568, 290] on img at bounding box center [589, 293] width 104 height 99
click at [582, 384] on input "radio" at bounding box center [588, 390] width 12 height 12
radio input "true"
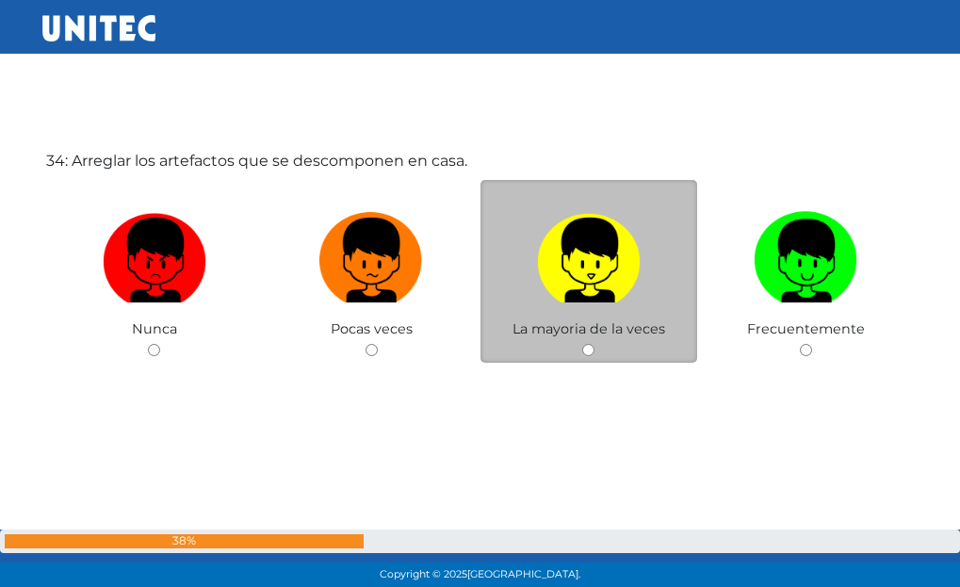
scroll to position [19470, 0]
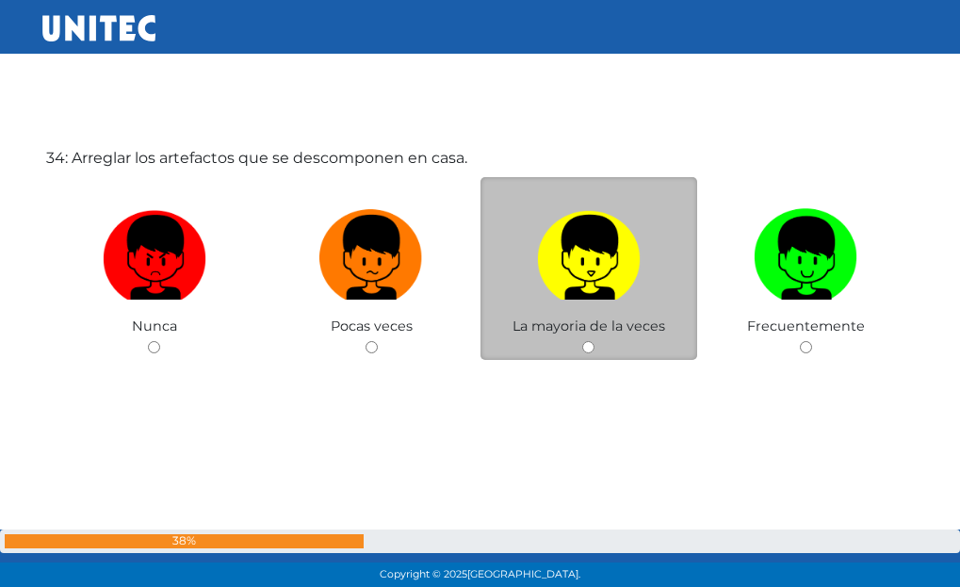
click at [606, 293] on img at bounding box center [589, 251] width 104 height 99
click at [595, 341] on input "radio" at bounding box center [588, 347] width 12 height 12
radio input "true"
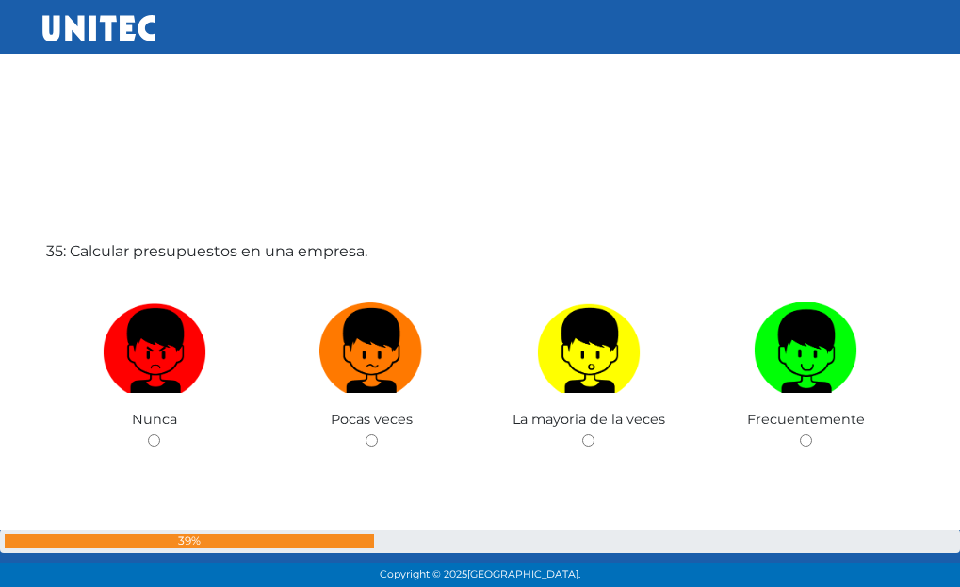
scroll to position [20010, 0]
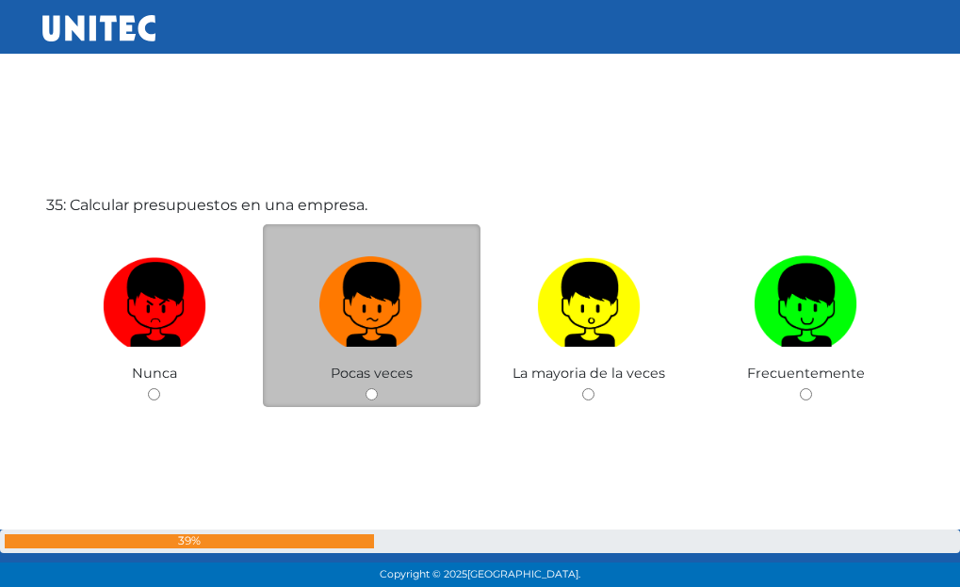
click at [384, 352] on label at bounding box center [372, 305] width 218 height 115
click at [378, 388] on input "radio" at bounding box center [372, 394] width 12 height 12
radio input "true"
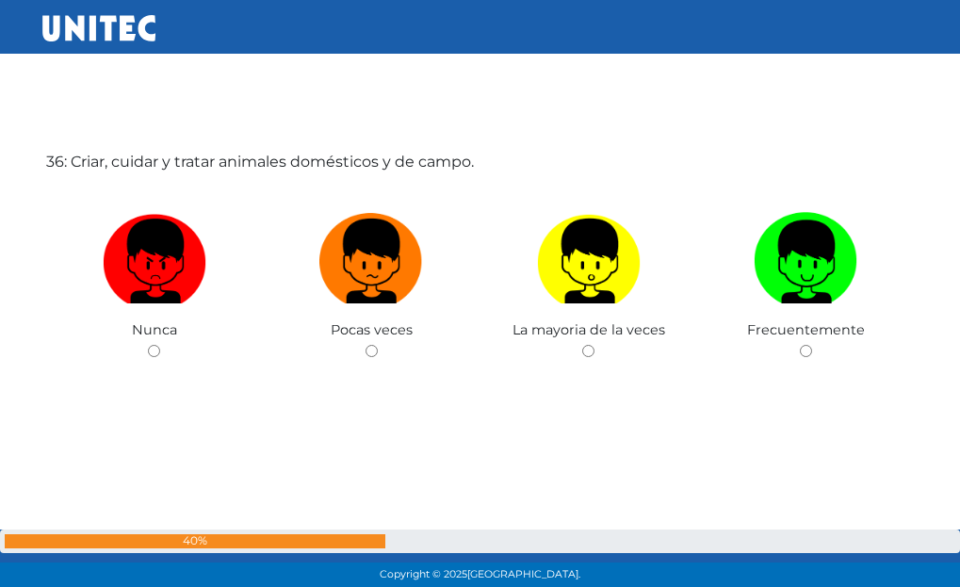
scroll to position [20644, 0]
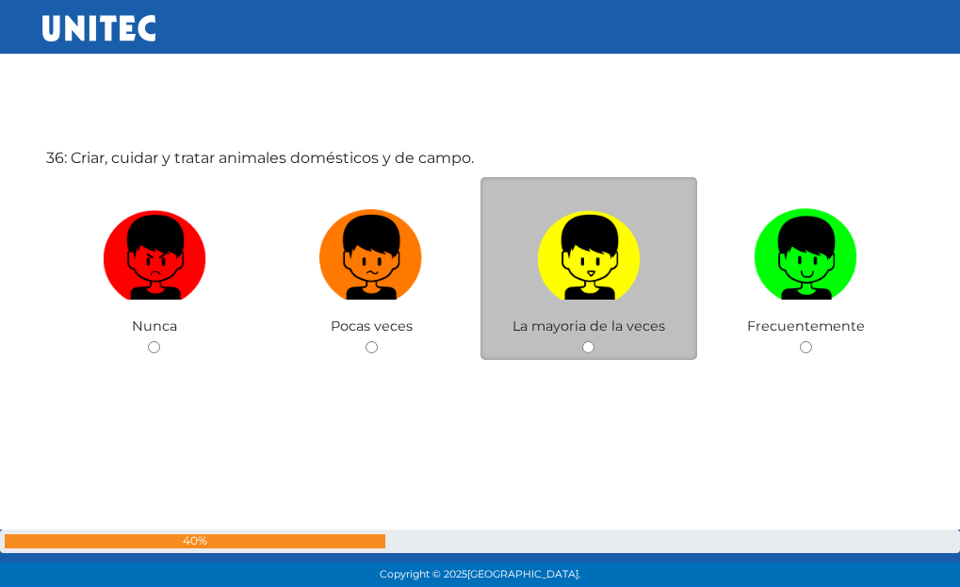
click at [568, 270] on img at bounding box center [589, 251] width 104 height 99
click at [582, 341] on input "radio" at bounding box center [588, 347] width 12 height 12
radio input "true"
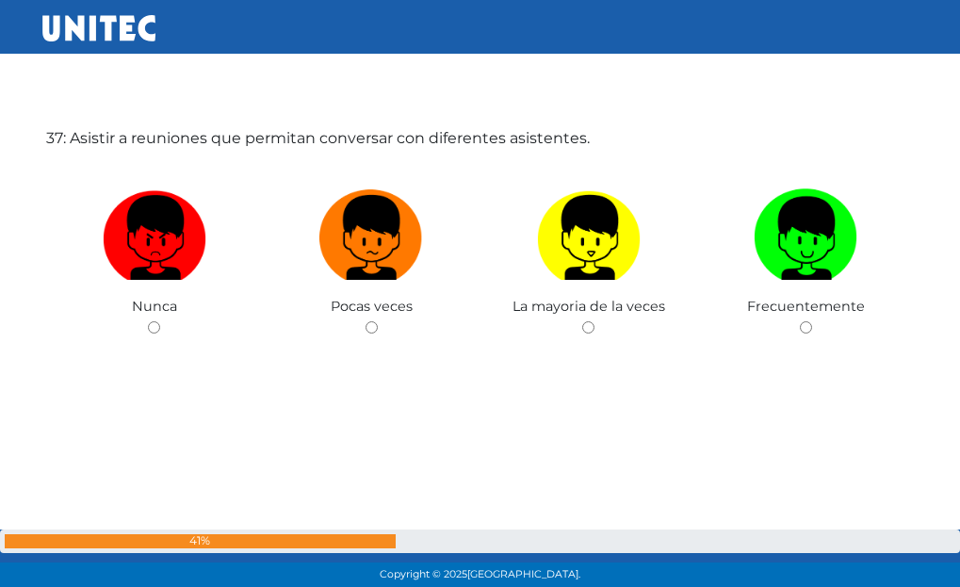
scroll to position [21284, 0]
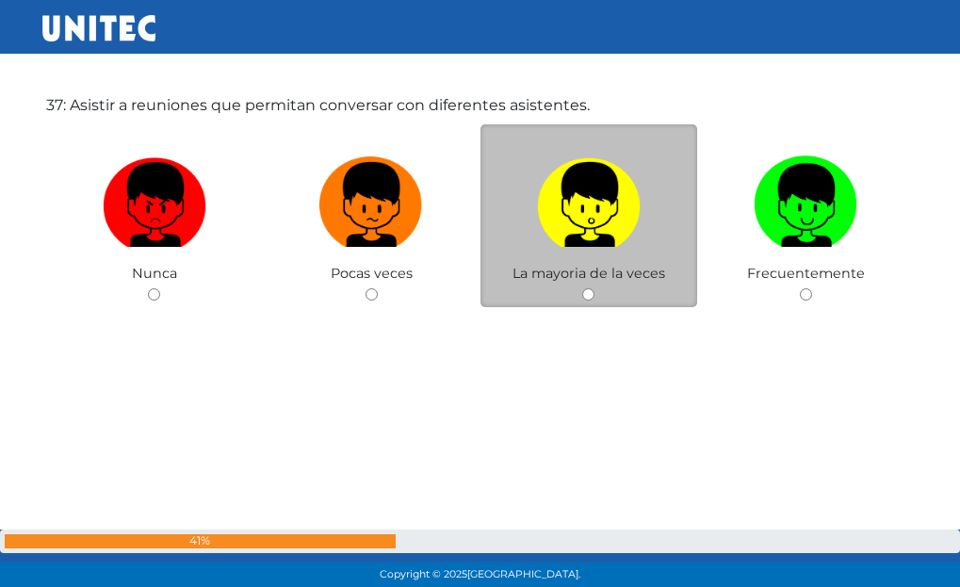
click at [678, 255] on label at bounding box center [590, 205] width 218 height 115
click at [595, 288] on input "radio" at bounding box center [588, 294] width 12 height 12
radio input "true"
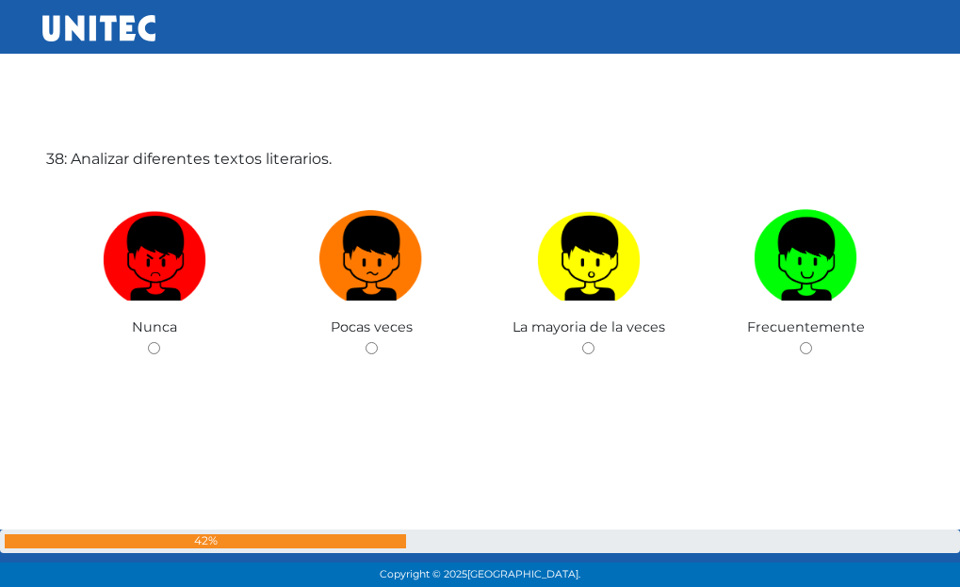
scroll to position [21819, 0]
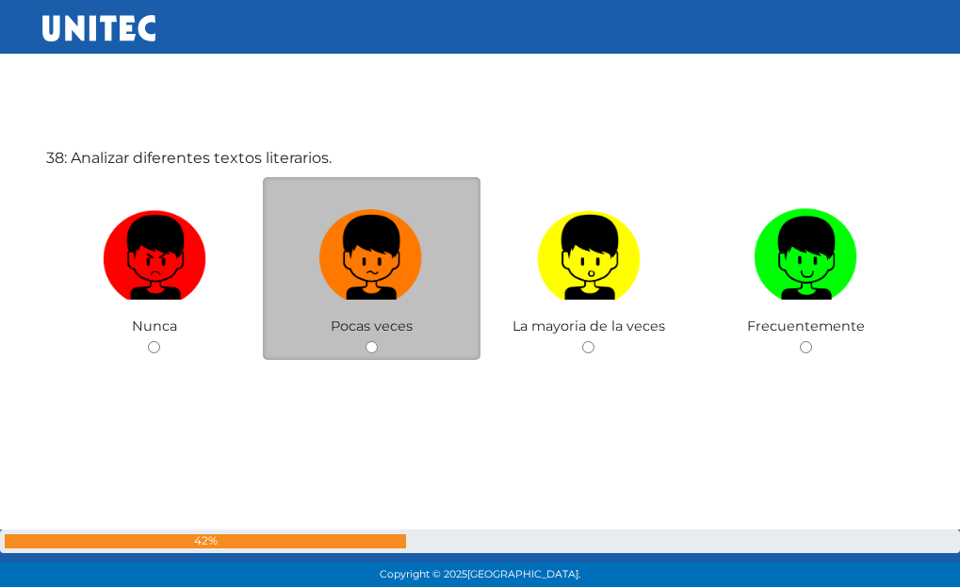
click at [377, 305] on label at bounding box center [372, 258] width 218 height 115
click at [377, 341] on input "radio" at bounding box center [372, 347] width 12 height 12
radio input "true"
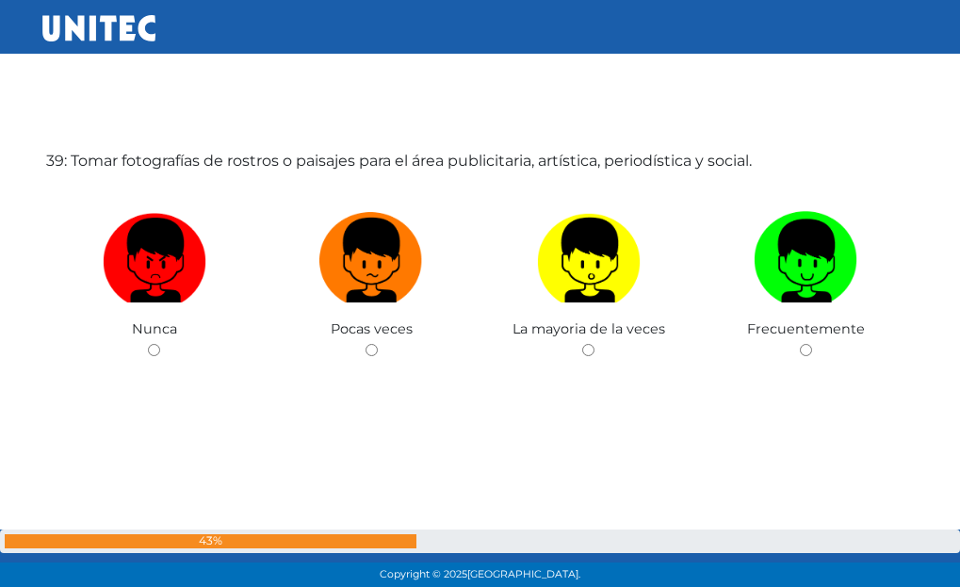
scroll to position [22406, 0]
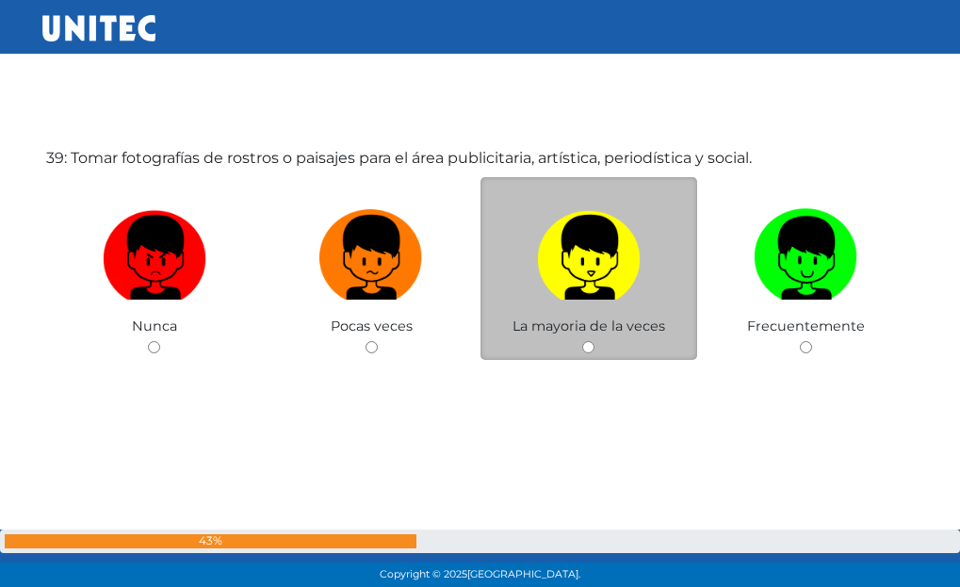
click at [575, 264] on img at bounding box center [589, 251] width 104 height 99
click at [582, 341] on input "radio" at bounding box center [588, 347] width 12 height 12
radio input "true"
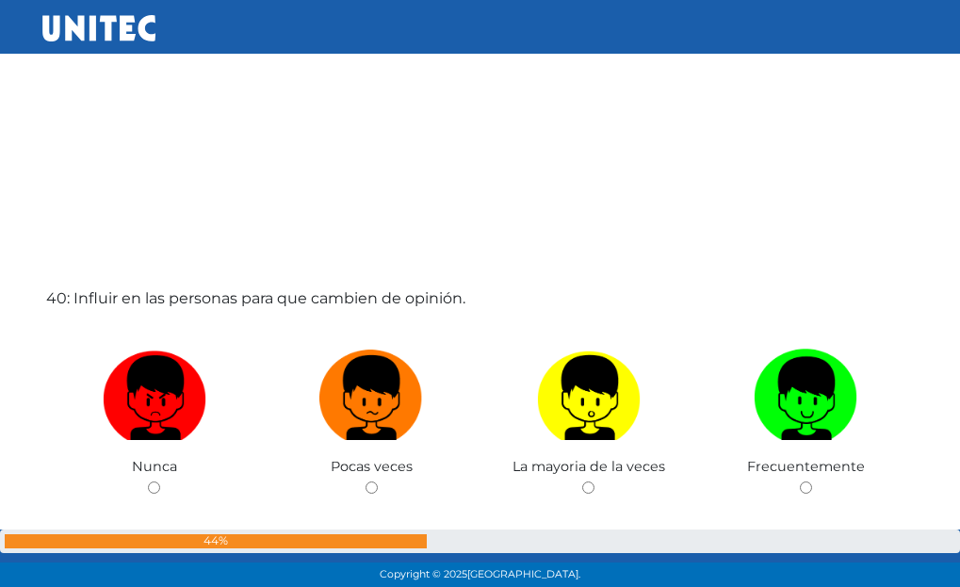
scroll to position [22947, 0]
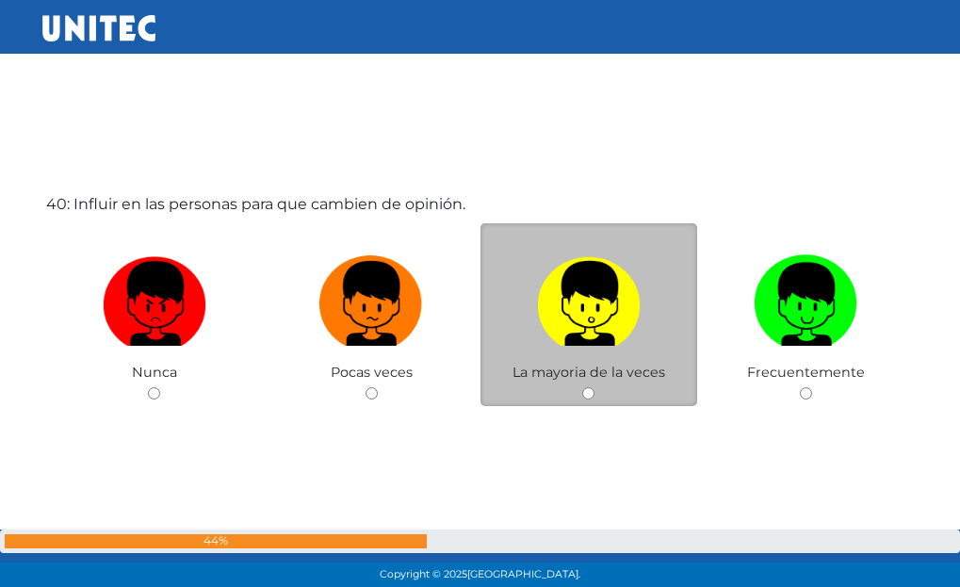
click at [628, 368] on span "La mayoria de la veces" at bounding box center [589, 372] width 153 height 17
click at [623, 390] on div "La mayoria de la veces" at bounding box center [590, 315] width 218 height 184
click at [598, 393] on div "La mayoria de la veces" at bounding box center [590, 315] width 218 height 184
click at [586, 386] on div "La mayoria de la veces" at bounding box center [590, 315] width 218 height 184
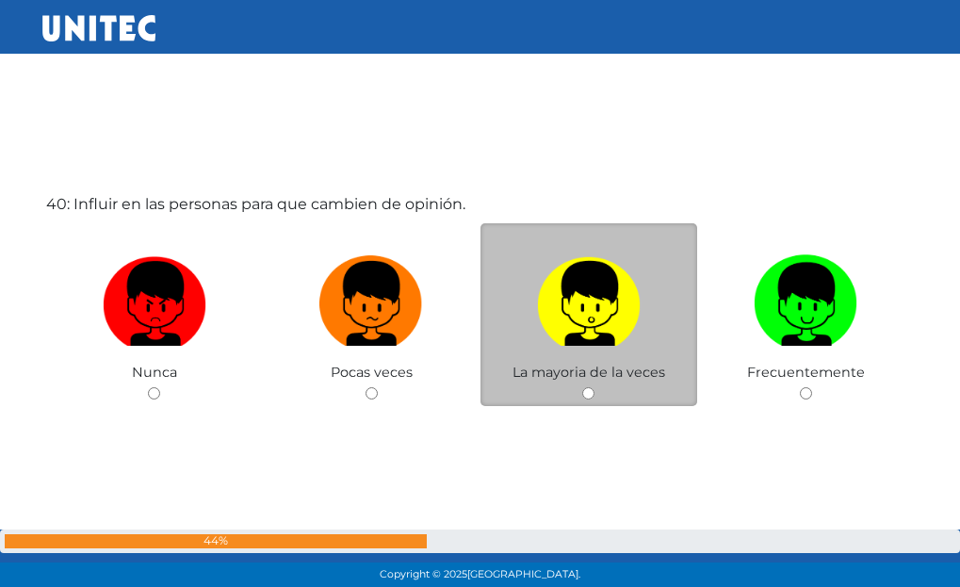
click at [587, 392] on input "radio" at bounding box center [588, 393] width 12 height 12
radio input "true"
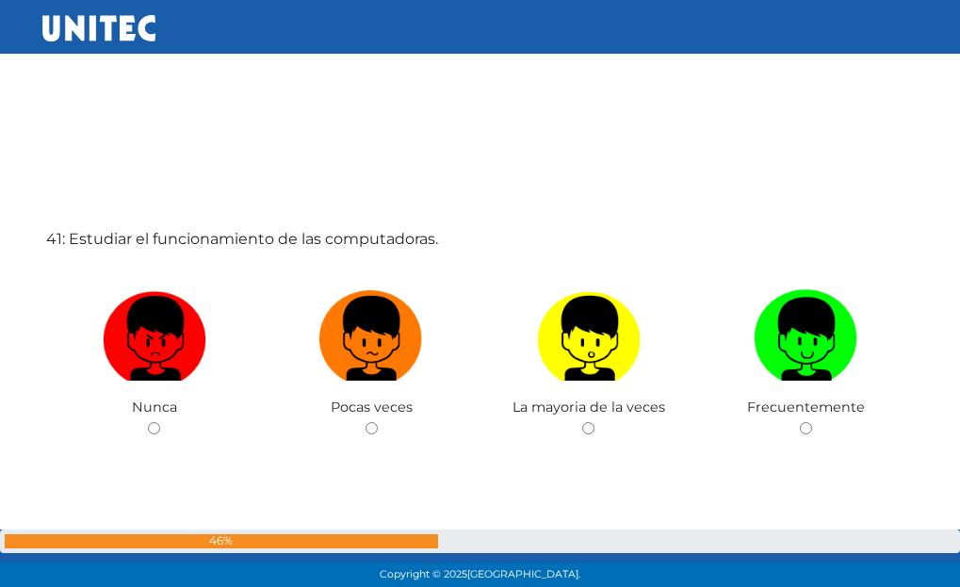
scroll to position [23611, 0]
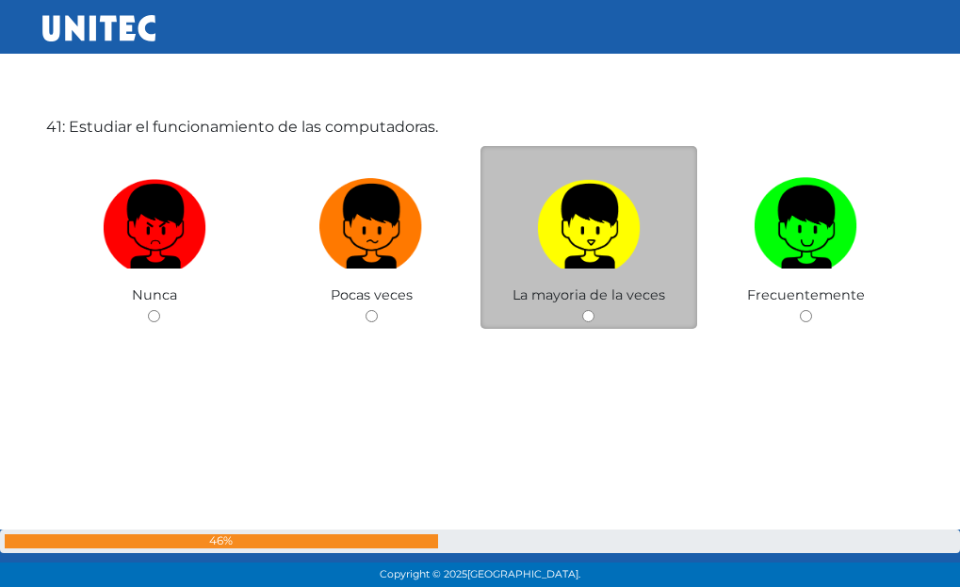
click at [581, 197] on img at bounding box center [589, 220] width 104 height 99
click at [582, 310] on input "radio" at bounding box center [588, 316] width 12 height 12
radio input "true"
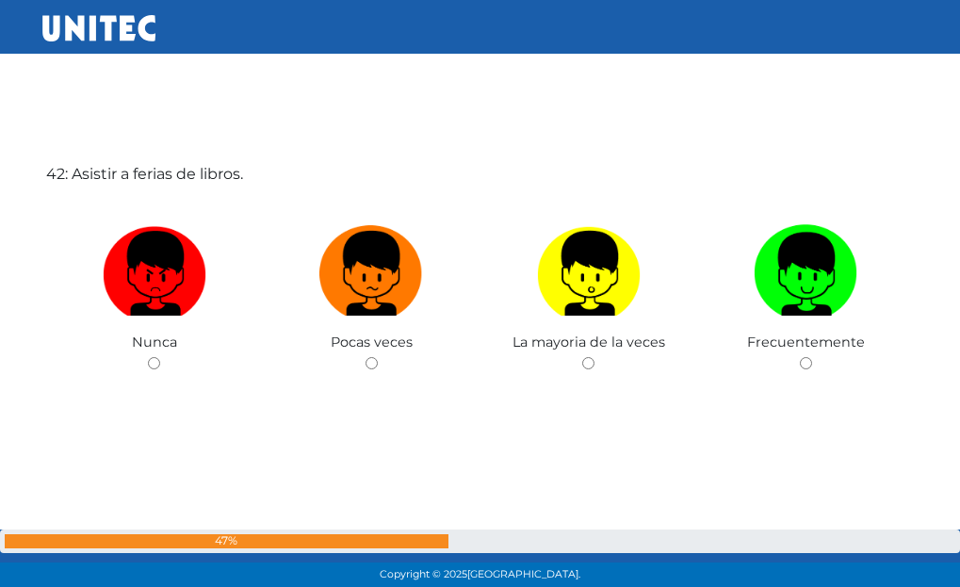
scroll to position [24177, 0]
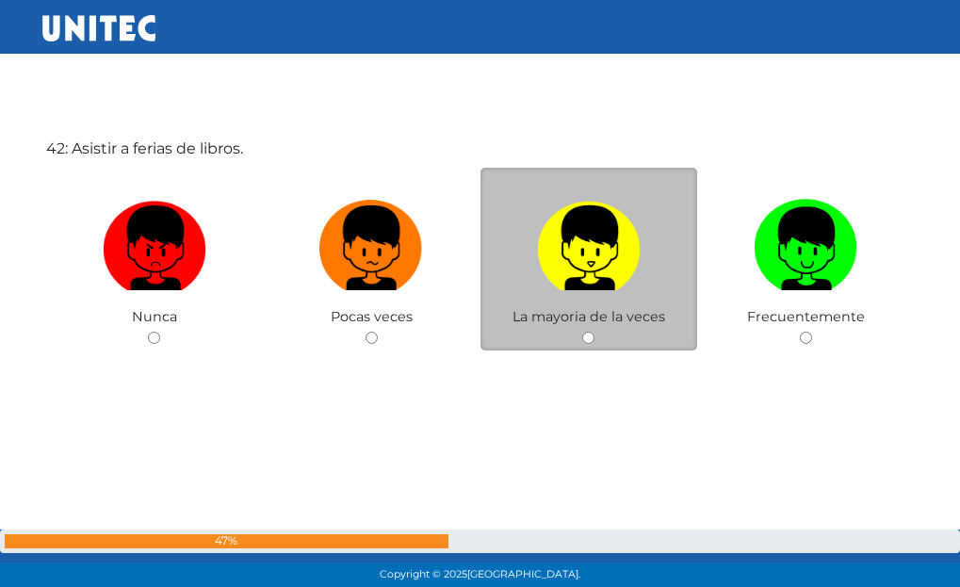
click at [617, 282] on img at bounding box center [589, 241] width 104 height 99
click at [595, 332] on input "radio" at bounding box center [588, 338] width 12 height 12
radio input "true"
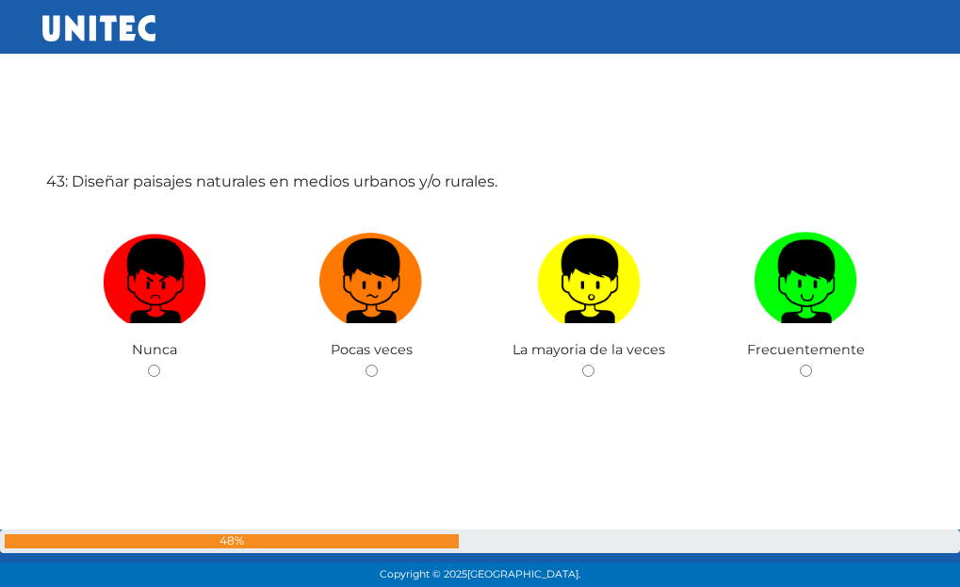
scroll to position [24754, 0]
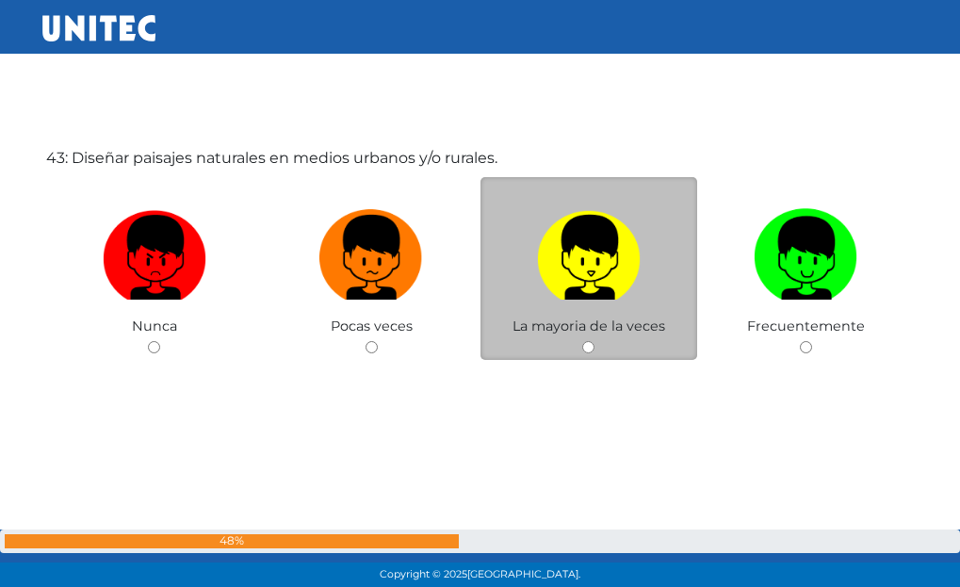
click at [607, 240] on img at bounding box center [589, 251] width 104 height 99
click at [595, 341] on input "radio" at bounding box center [588, 347] width 12 height 12
radio input "true"
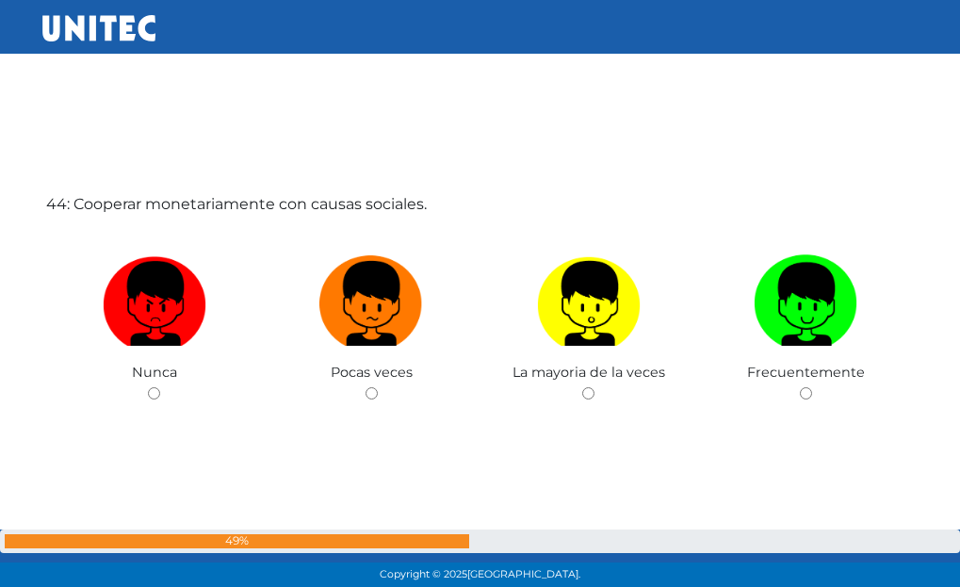
scroll to position [25320, 0]
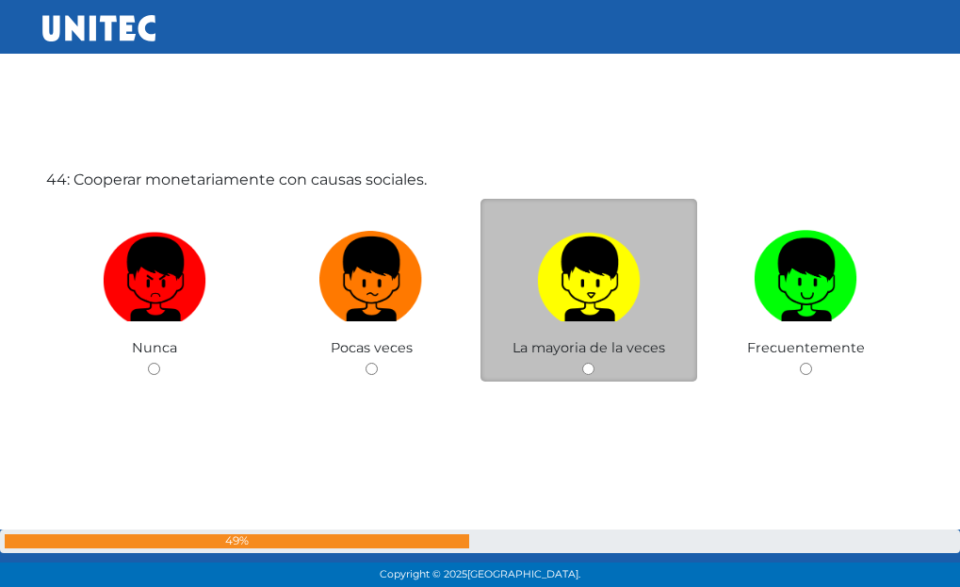
click at [569, 292] on img at bounding box center [589, 272] width 104 height 99
click at [582, 363] on input "radio" at bounding box center [588, 369] width 12 height 12
radio input "true"
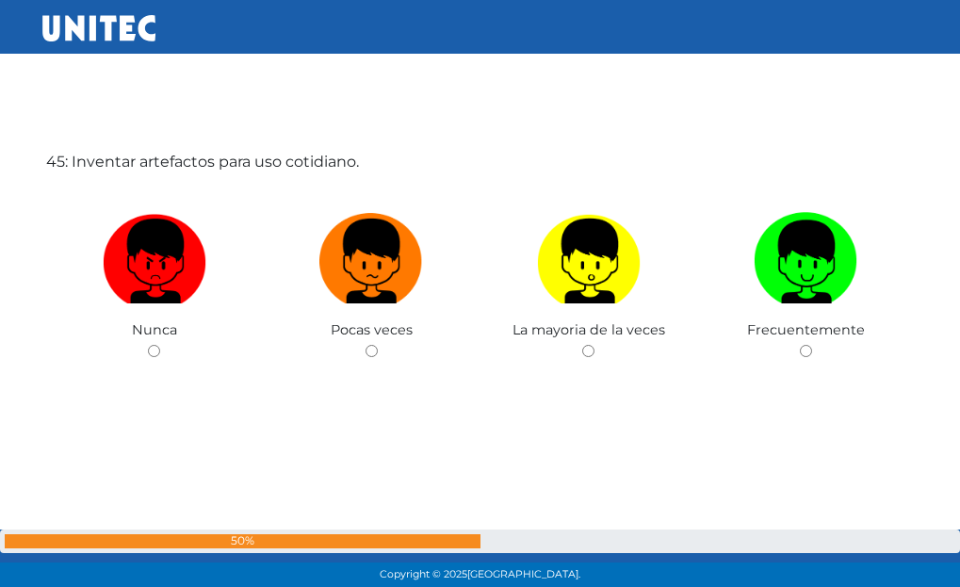
scroll to position [25929, 0]
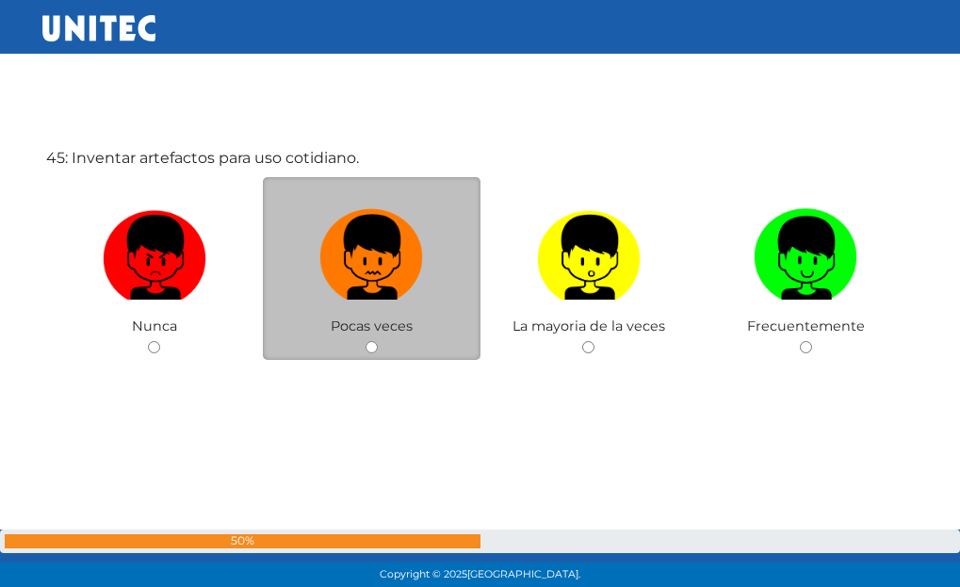
click at [403, 242] on img at bounding box center [371, 251] width 104 height 99
click at [378, 341] on input "radio" at bounding box center [372, 347] width 12 height 12
radio input "true"
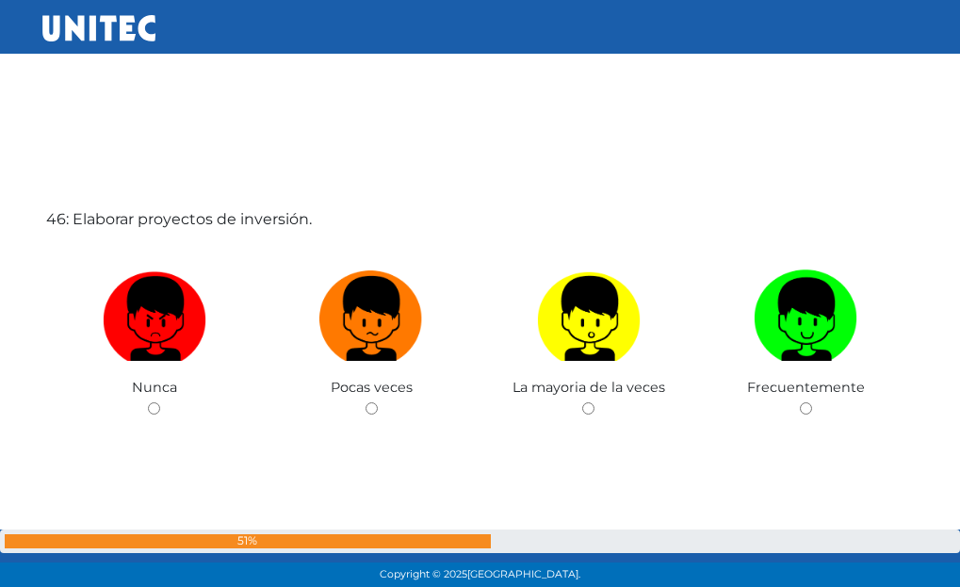
scroll to position [26516, 0]
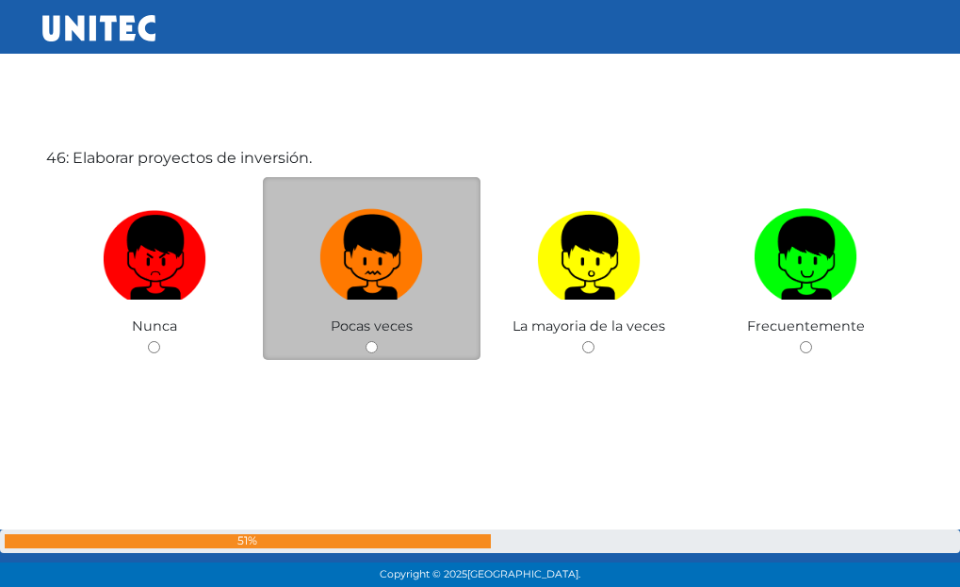
click at [400, 267] on img at bounding box center [371, 251] width 104 height 99
click at [378, 341] on input "radio" at bounding box center [372, 347] width 12 height 12
radio input "true"
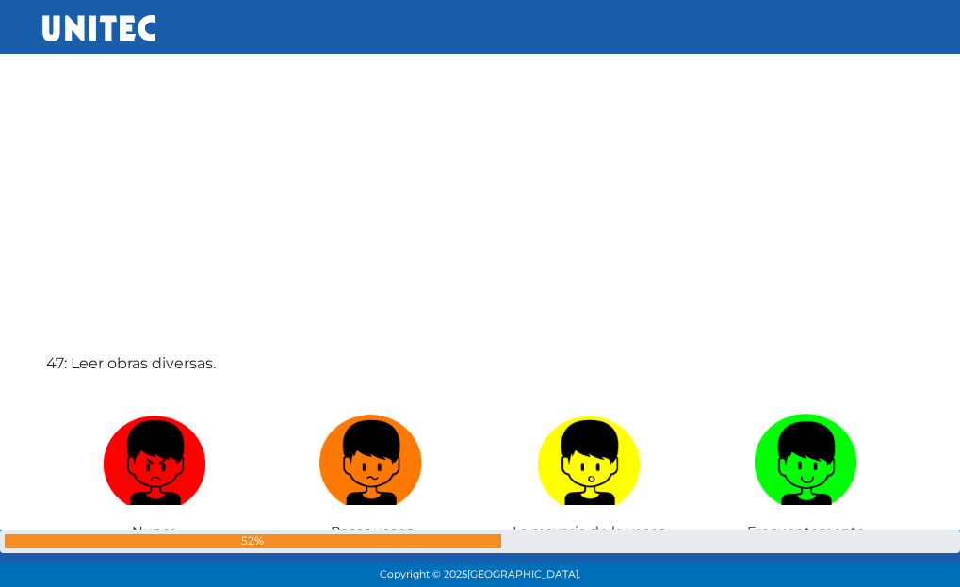
scroll to position [27086, 0]
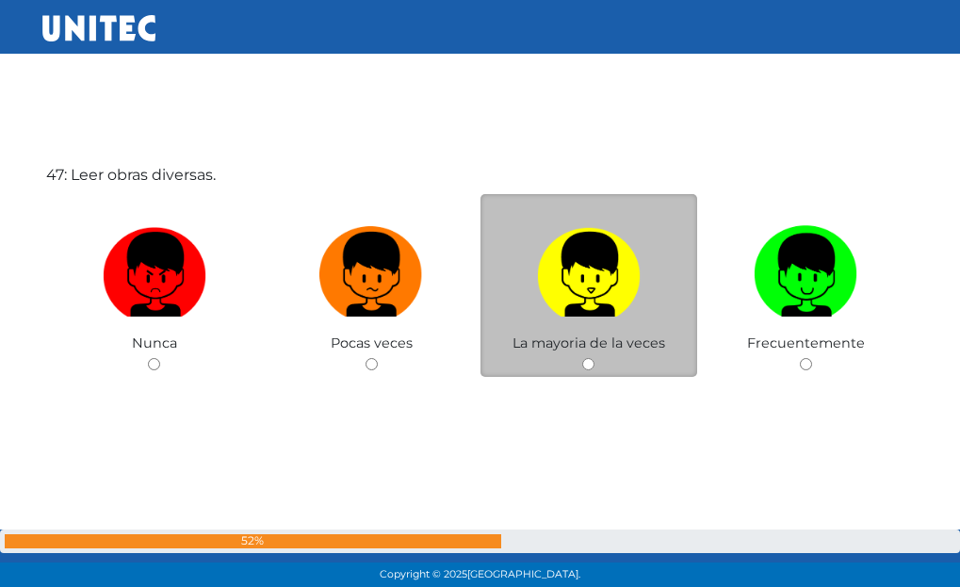
click at [565, 312] on img at bounding box center [589, 268] width 104 height 99
click at [582, 358] on input "radio" at bounding box center [588, 364] width 12 height 12
radio input "true"
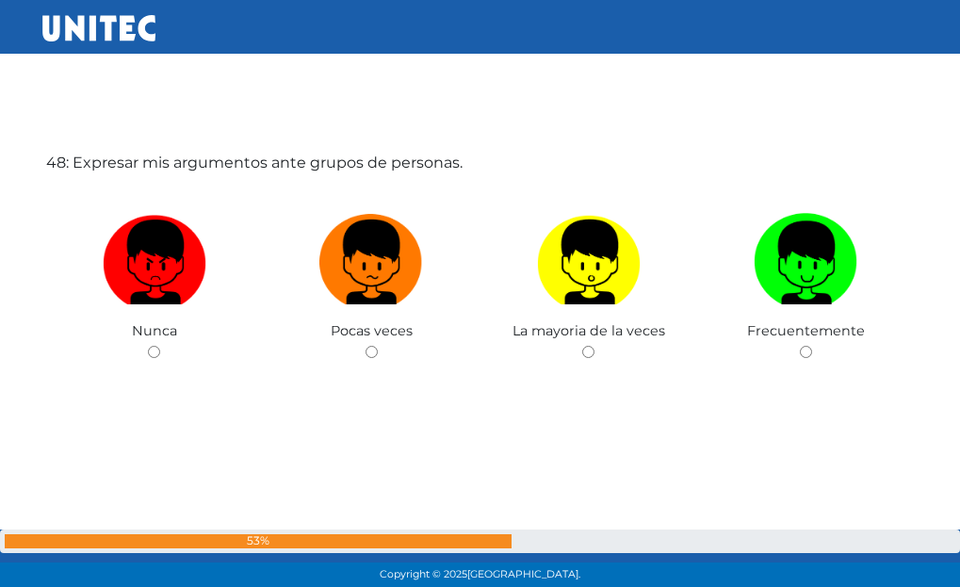
scroll to position [27741, 0]
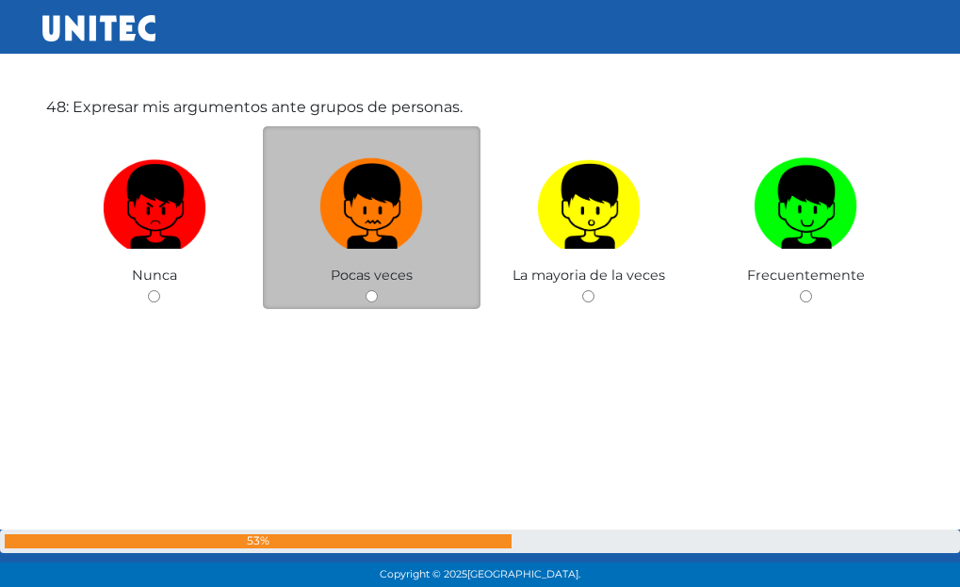
click at [401, 238] on img at bounding box center [371, 200] width 104 height 99
click at [378, 290] on input "radio" at bounding box center [372, 296] width 12 height 12
radio input "true"
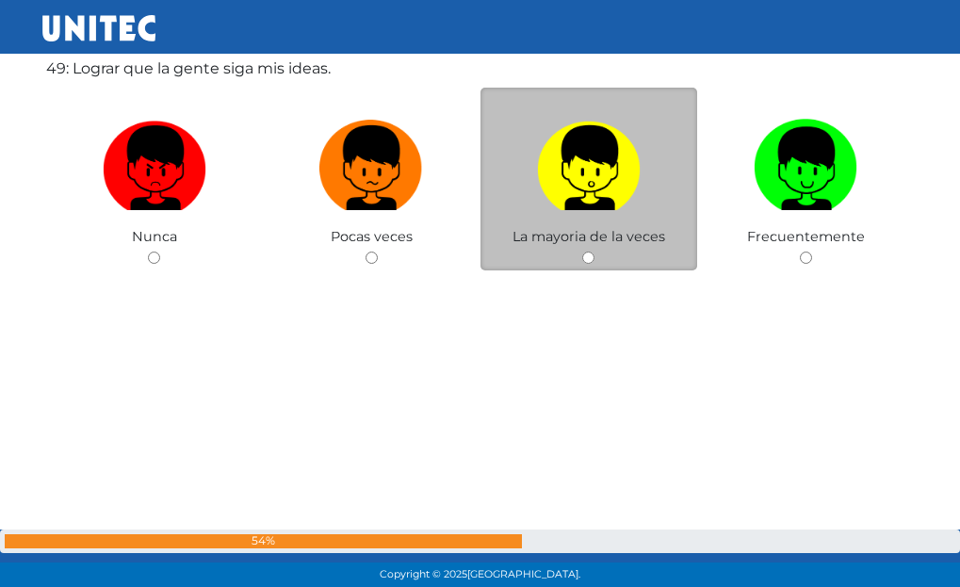
click at [534, 201] on label at bounding box center [590, 168] width 218 height 115
click at [582, 252] on input "radio" at bounding box center [588, 258] width 12 height 12
radio input "true"
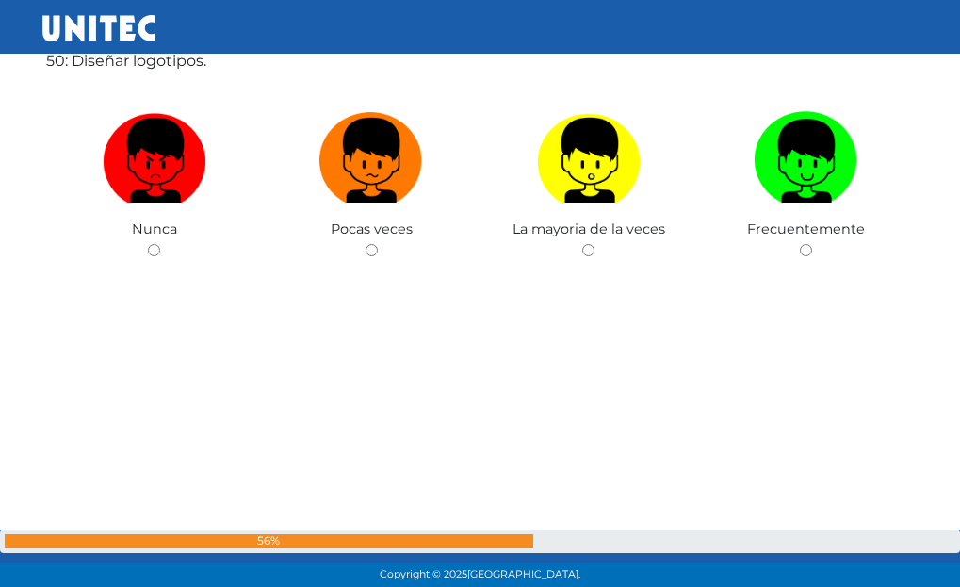
scroll to position [29006, 0]
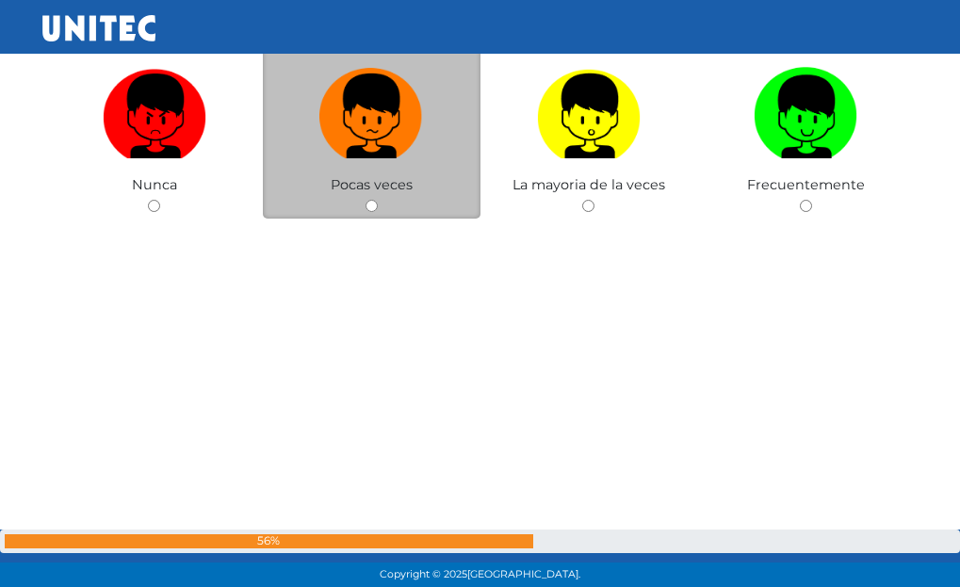
click at [376, 196] on div "Pocas veces" at bounding box center [372, 128] width 218 height 184
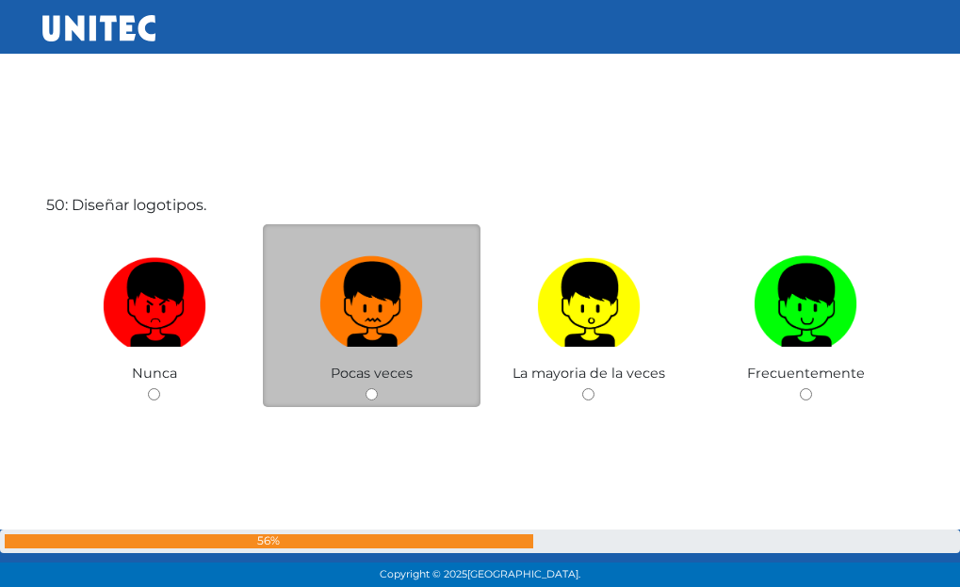
click at [412, 294] on img at bounding box center [371, 298] width 104 height 99
click at [378, 388] on input "radio" at bounding box center [372, 394] width 12 height 12
radio input "true"
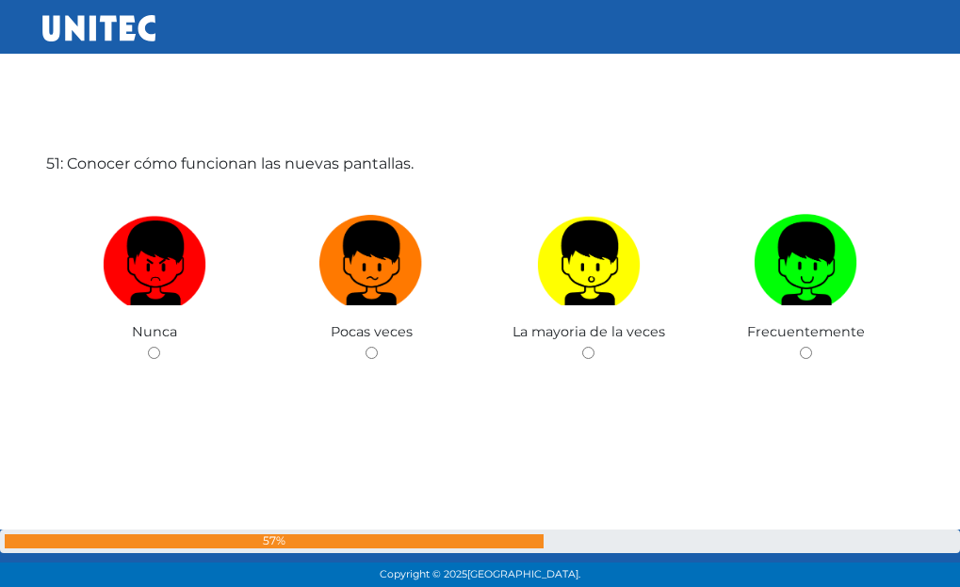
scroll to position [29452, 0]
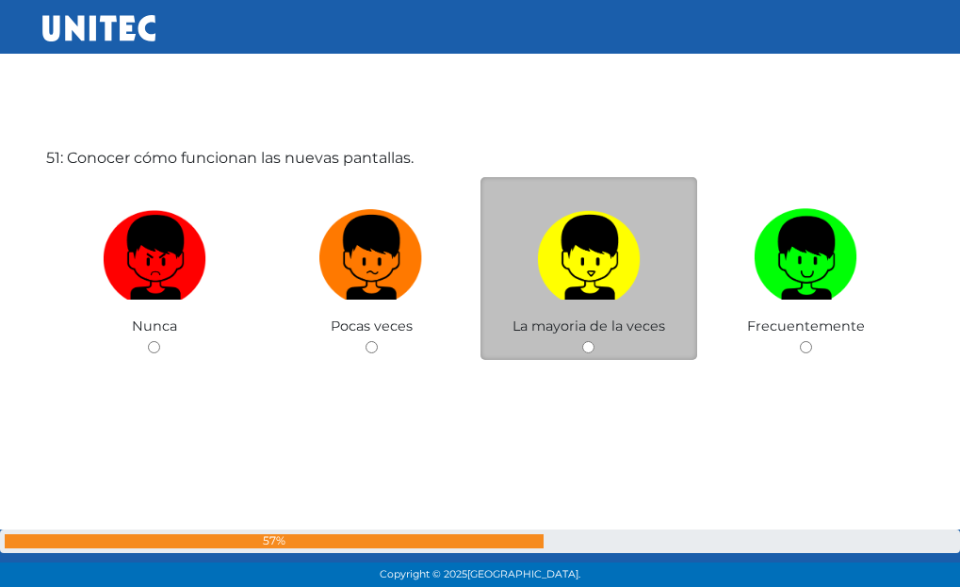
click at [559, 252] on img at bounding box center [589, 251] width 104 height 99
click at [582, 341] on input "radio" at bounding box center [588, 347] width 12 height 12
radio input "true"
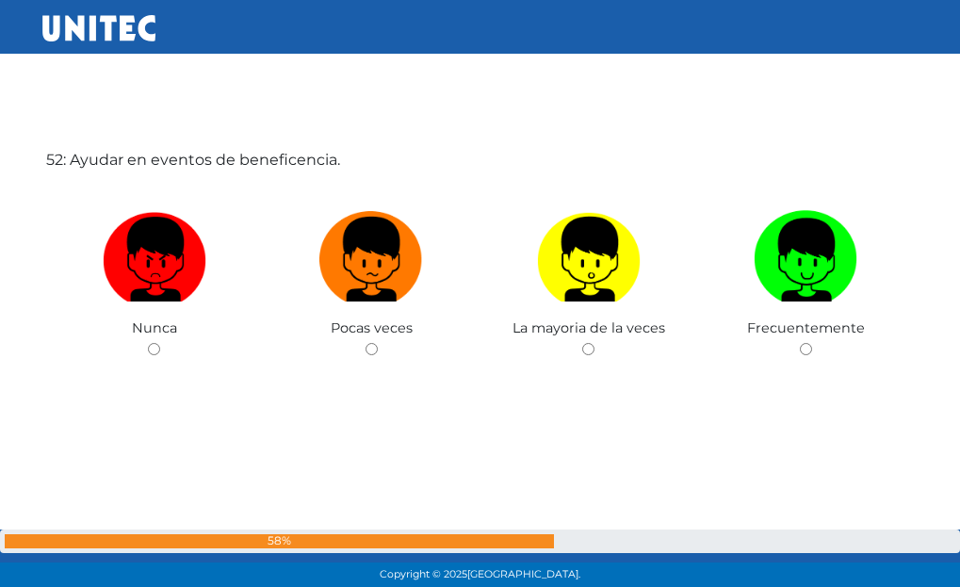
scroll to position [30039, 0]
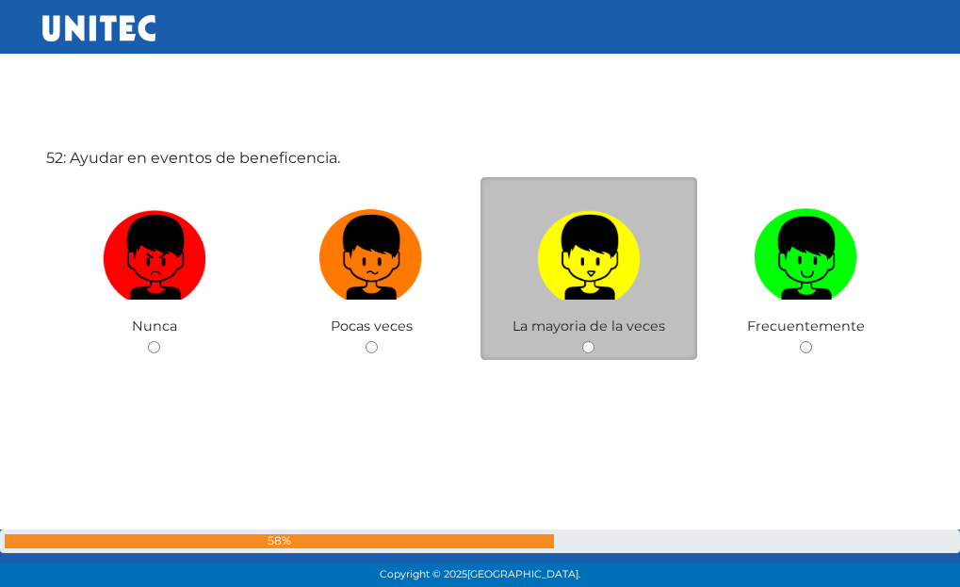
click at [540, 253] on img at bounding box center [589, 251] width 104 height 99
click at [582, 341] on input "radio" at bounding box center [588, 347] width 12 height 12
radio input "true"
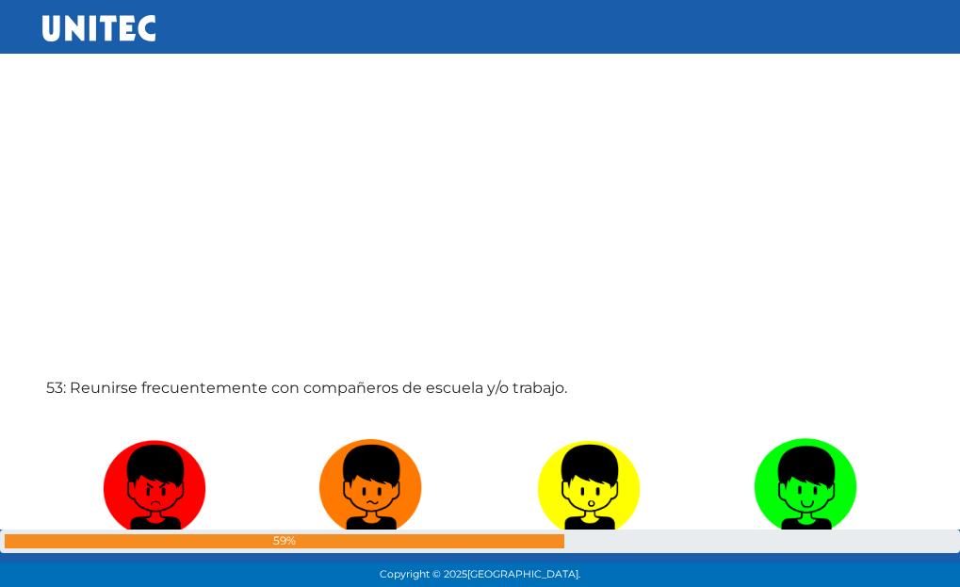
scroll to position [30507, 0]
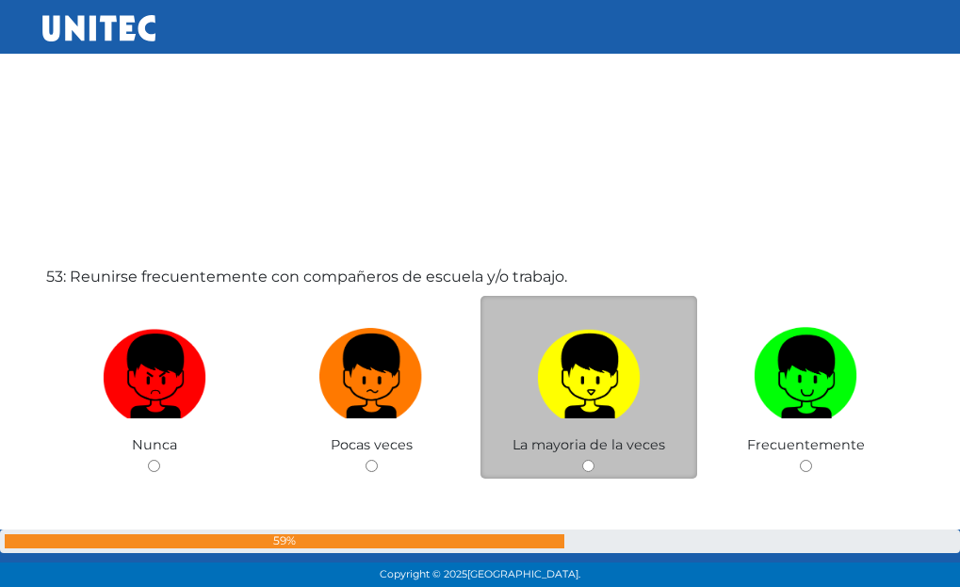
click at [553, 356] on img at bounding box center [589, 369] width 104 height 99
click at [582, 460] on input "radio" at bounding box center [588, 466] width 12 height 12
radio input "true"
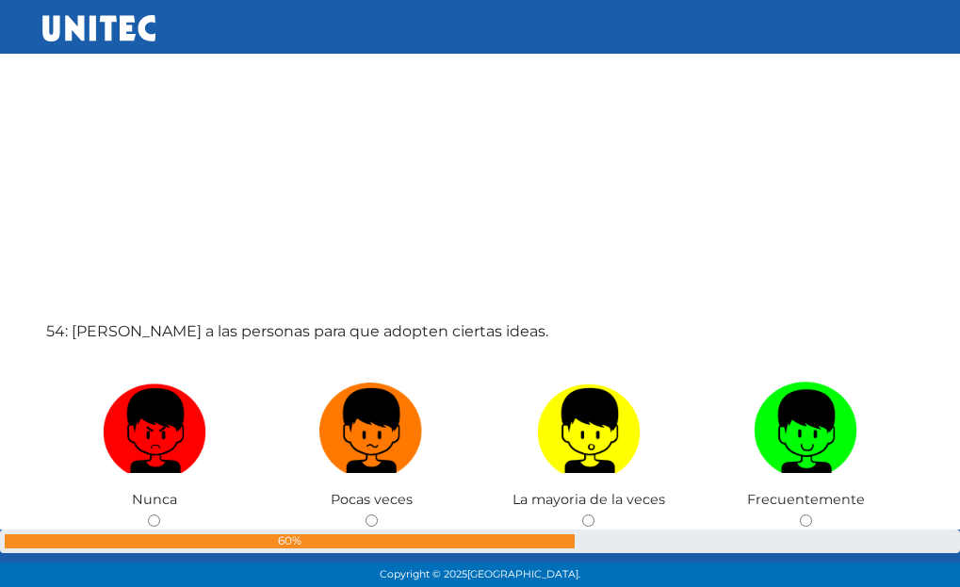
scroll to position [31073, 0]
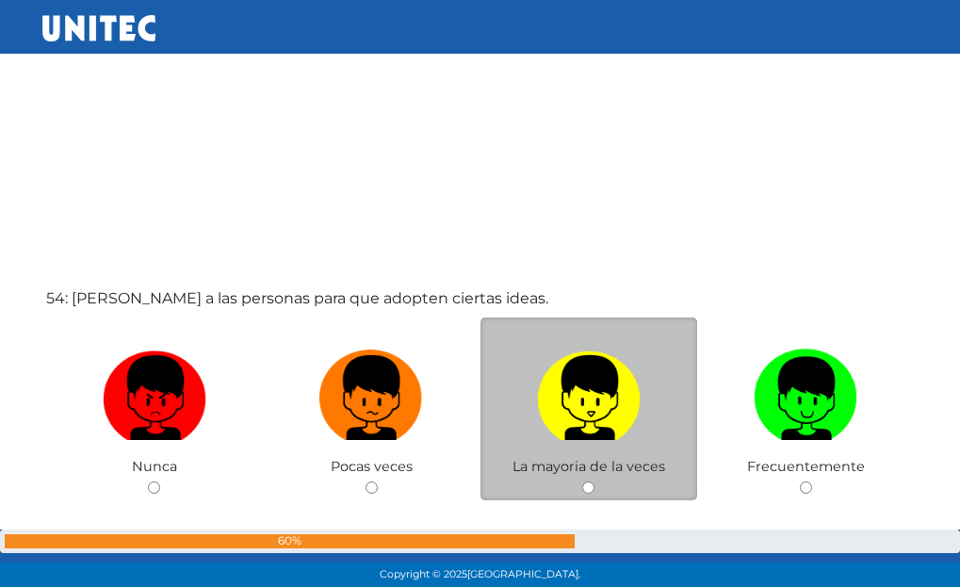
click at [571, 360] on img at bounding box center [589, 391] width 104 height 99
click at [582, 482] on input "radio" at bounding box center [588, 488] width 12 height 12
radio input "true"
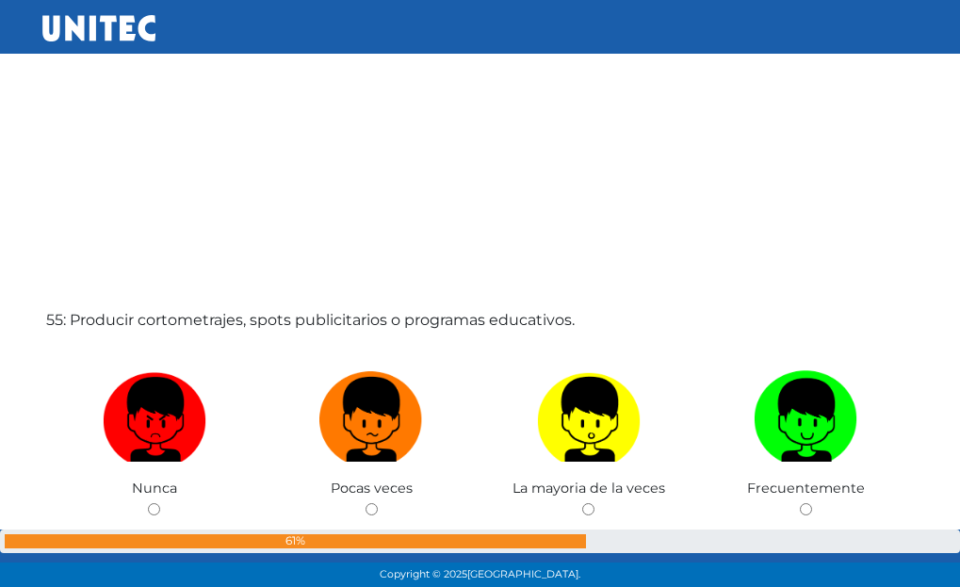
scroll to position [31732, 0]
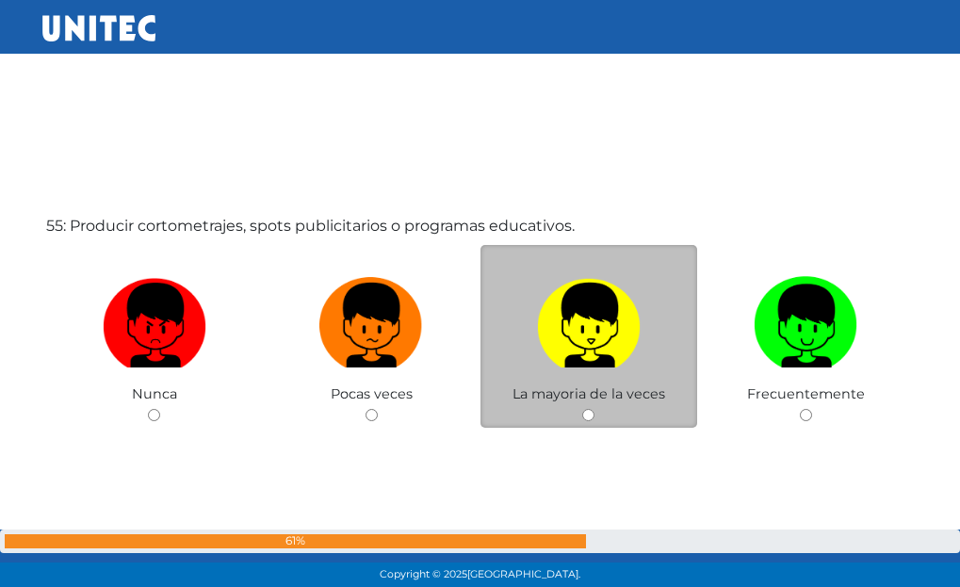
click at [589, 320] on img at bounding box center [589, 319] width 104 height 99
click at [589, 409] on input "radio" at bounding box center [588, 415] width 12 height 12
radio input "true"
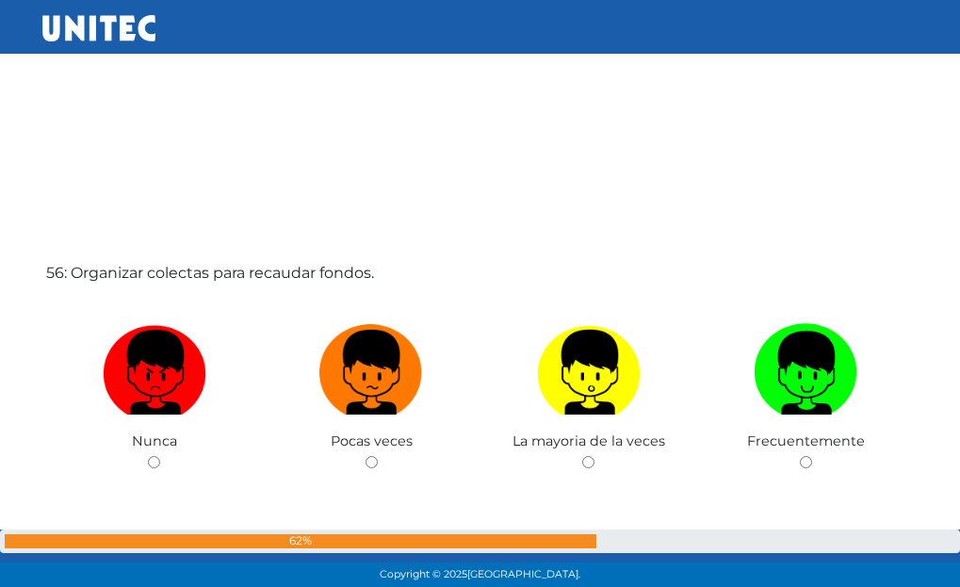
scroll to position [32387, 0]
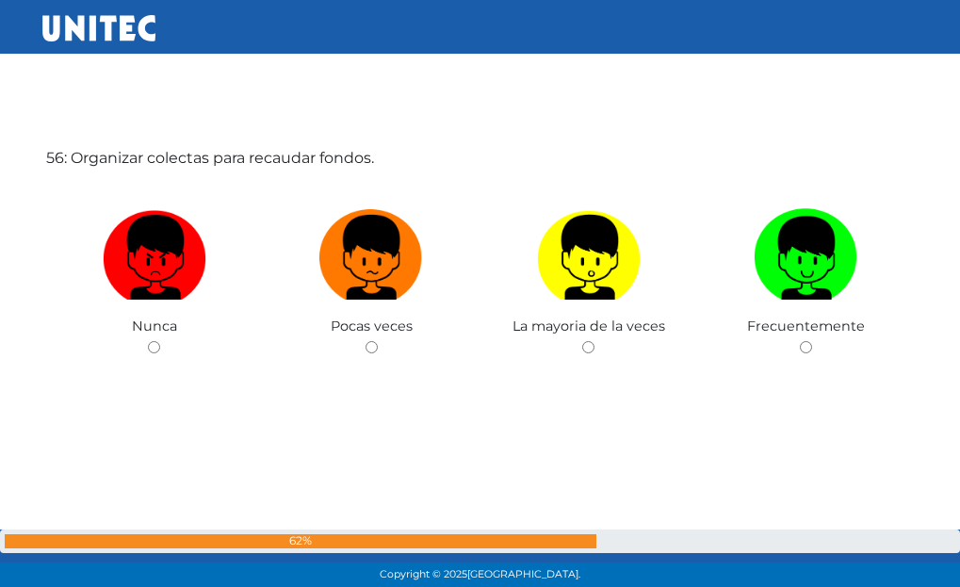
click at [589, 320] on span "La mayoria de la veces" at bounding box center [589, 326] width 153 height 17
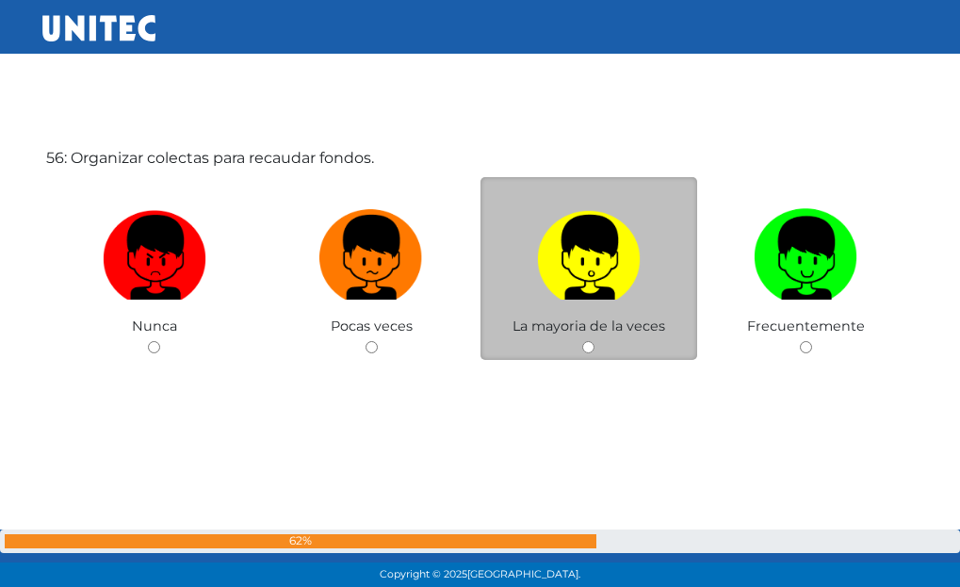
click at [597, 314] on label at bounding box center [590, 258] width 218 height 115
click at [595, 341] on input "radio" at bounding box center [588, 347] width 12 height 12
radio input "true"
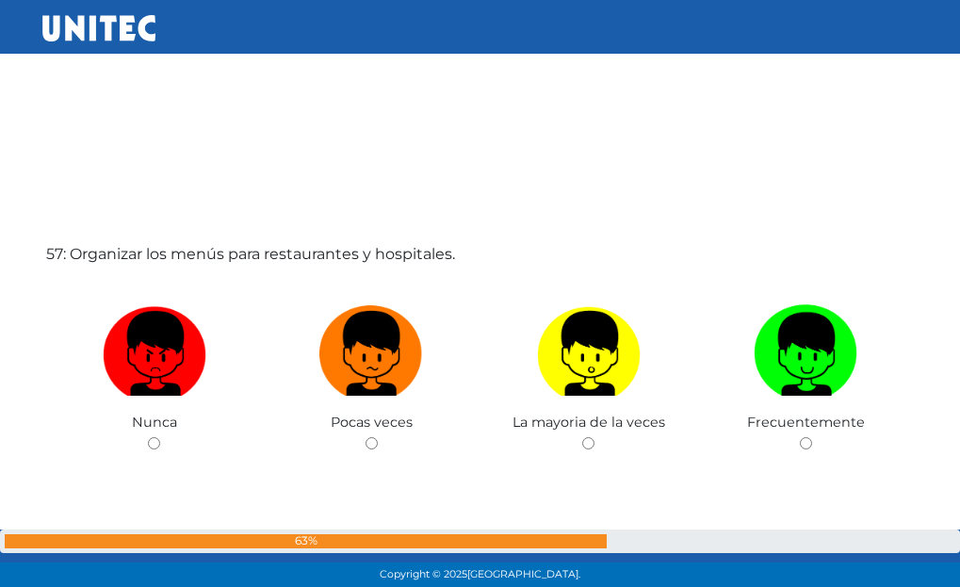
scroll to position [32974, 0]
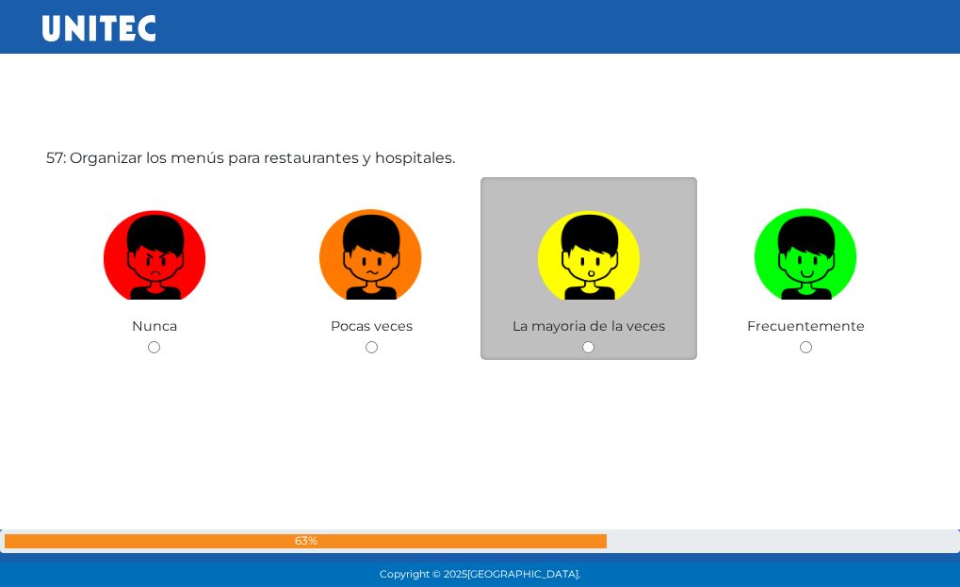
click at [592, 303] on label at bounding box center [590, 258] width 218 height 115
click at [592, 341] on input "radio" at bounding box center [588, 347] width 12 height 12
radio input "true"
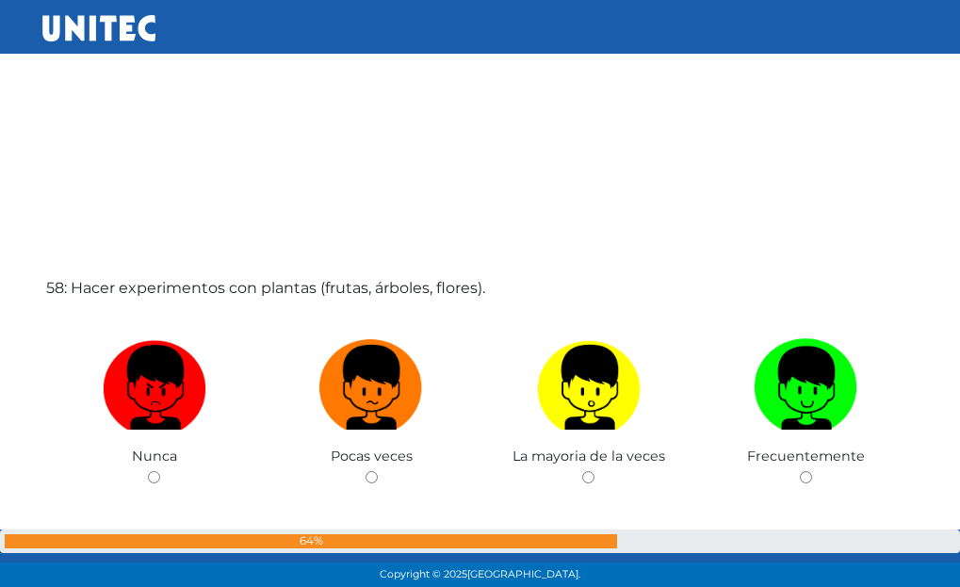
scroll to position [33446, 0]
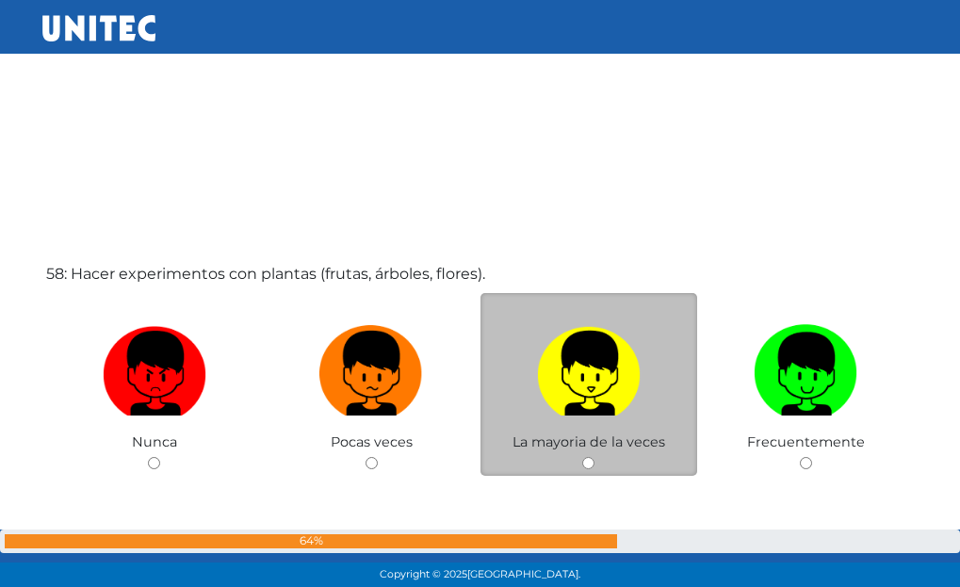
click at [581, 382] on img at bounding box center [589, 367] width 104 height 99
click at [582, 457] on input "radio" at bounding box center [588, 463] width 12 height 12
radio input "true"
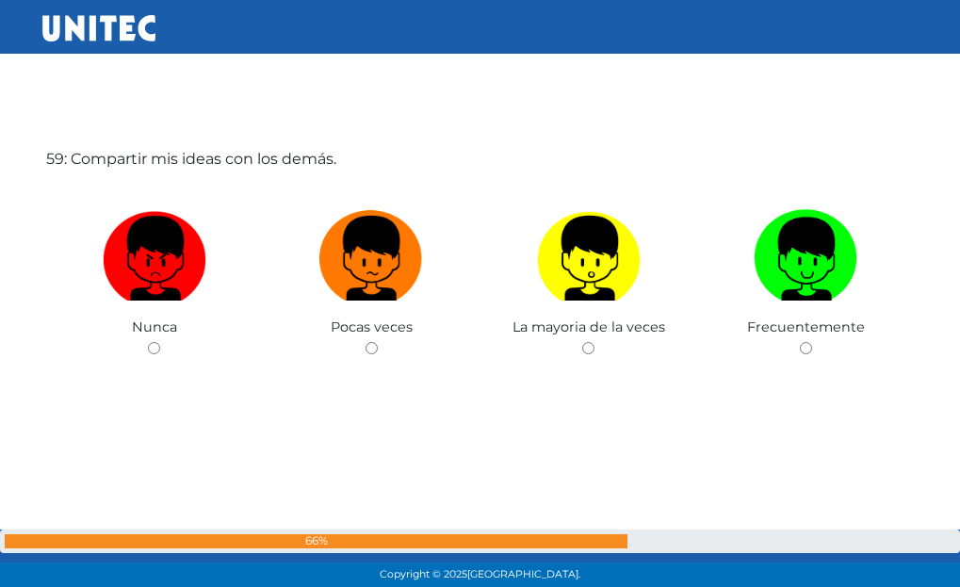
scroll to position [34149, 0]
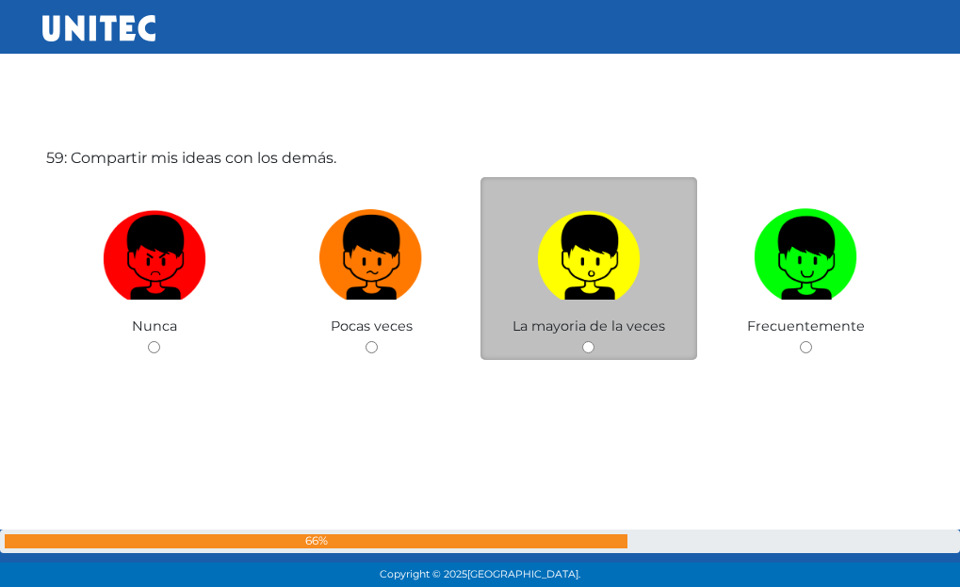
click at [606, 318] on span "La mayoria de la veces" at bounding box center [589, 326] width 153 height 17
click at [608, 344] on div "La mayoria de la veces" at bounding box center [590, 269] width 218 height 184
click at [615, 307] on label at bounding box center [590, 258] width 218 height 115
click at [595, 341] on input "radio" at bounding box center [588, 347] width 12 height 12
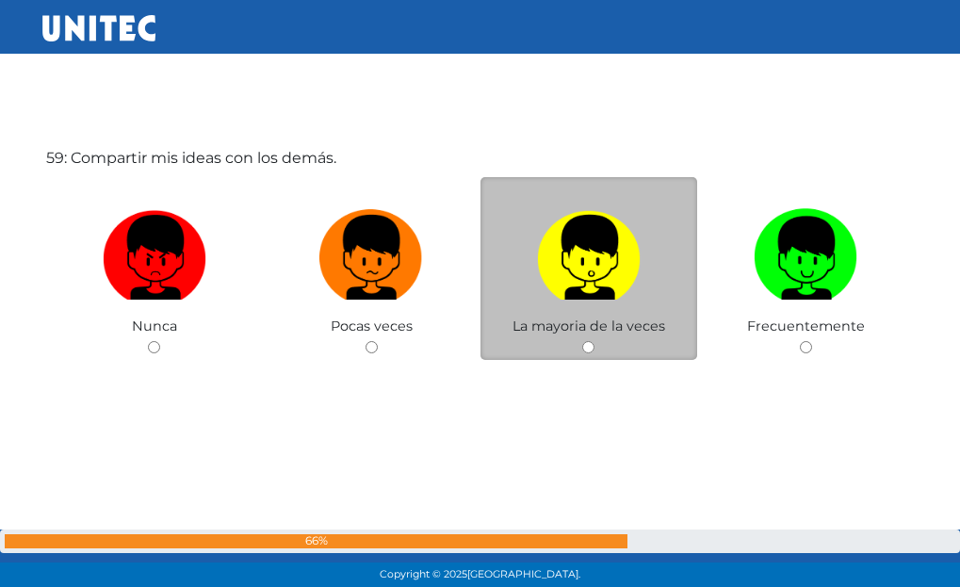
radio input "true"
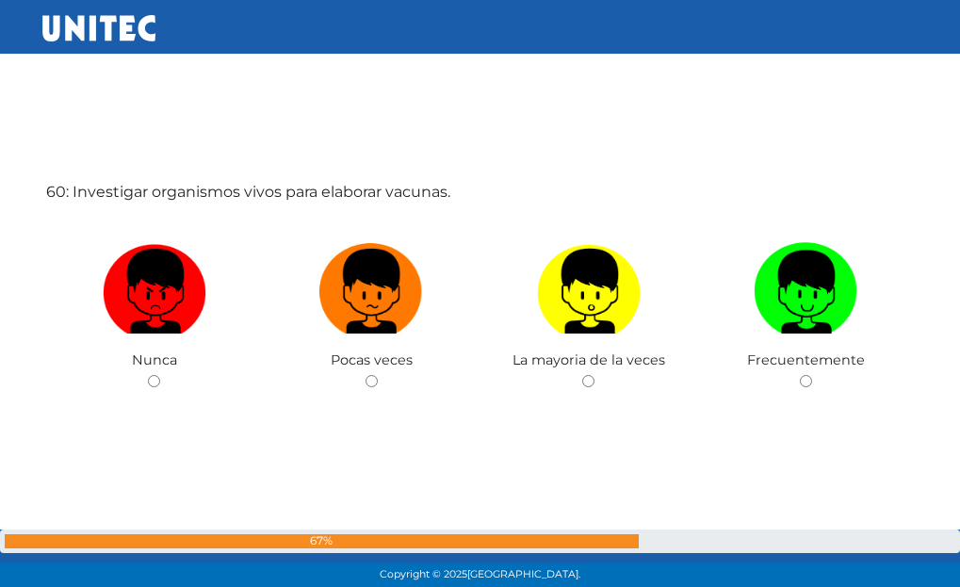
scroll to position [34718, 0]
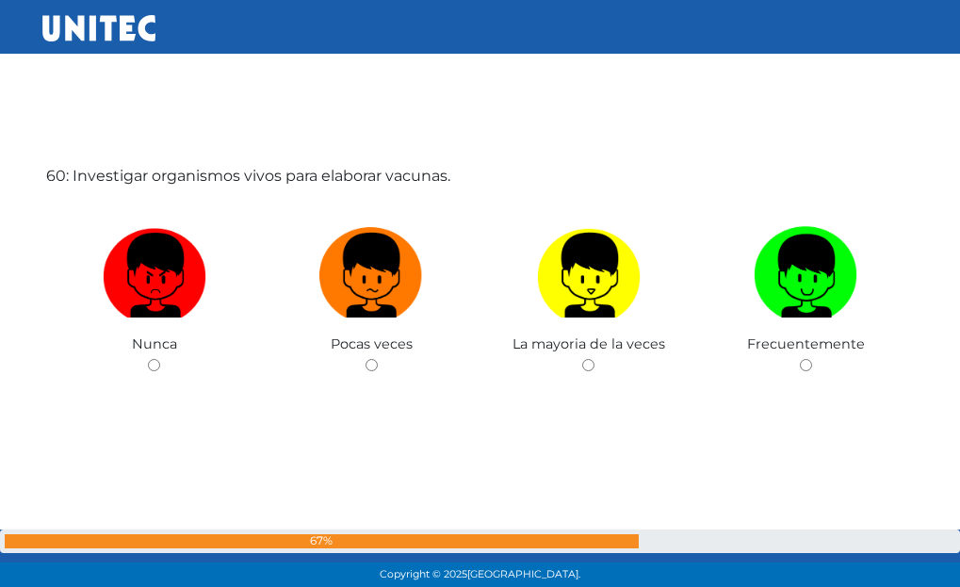
click at [615, 307] on img at bounding box center [589, 269] width 104 height 99
click at [595, 359] on input "radio" at bounding box center [588, 365] width 12 height 12
radio input "true"
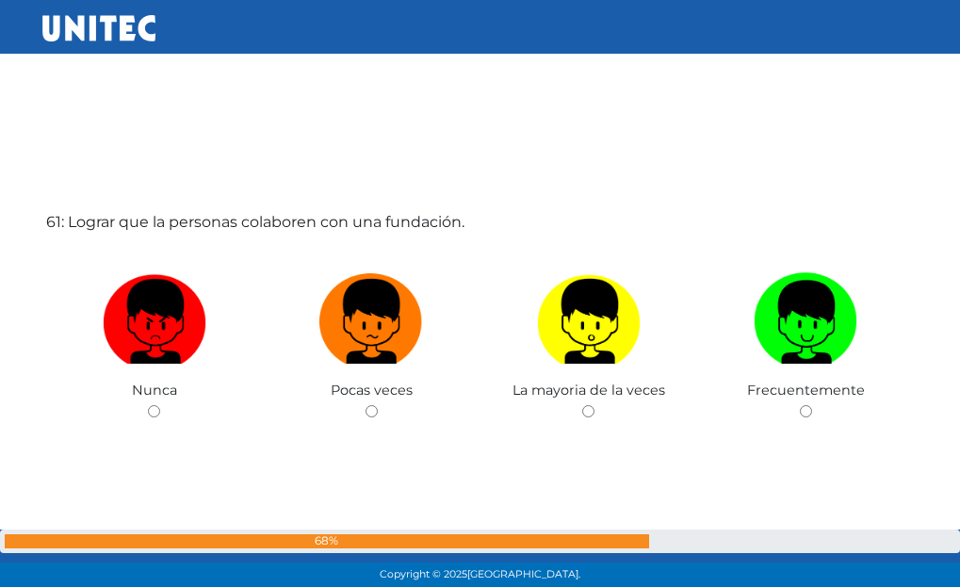
scroll to position [35283, 0]
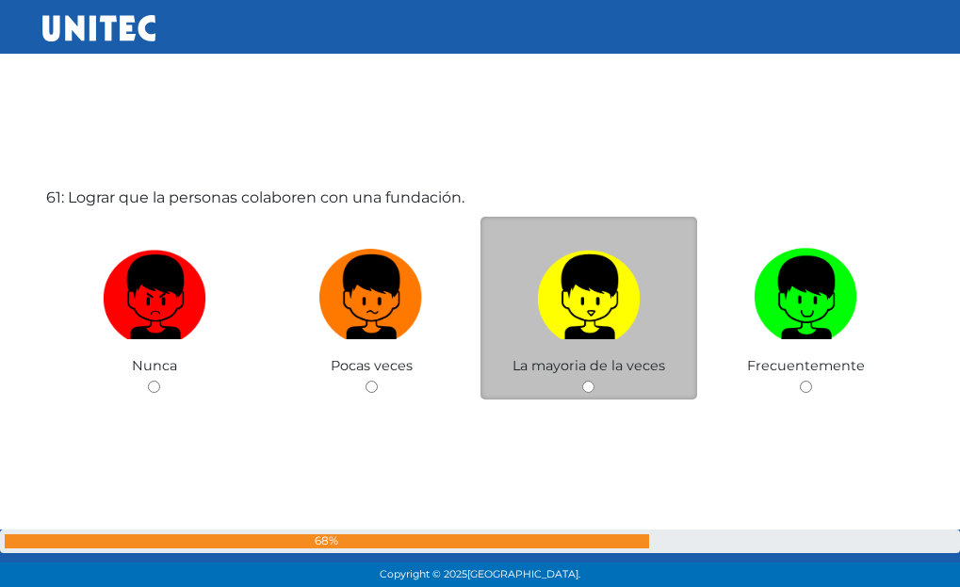
click at [628, 309] on img at bounding box center [589, 290] width 104 height 99
click at [595, 381] on input "radio" at bounding box center [588, 387] width 12 height 12
radio input "true"
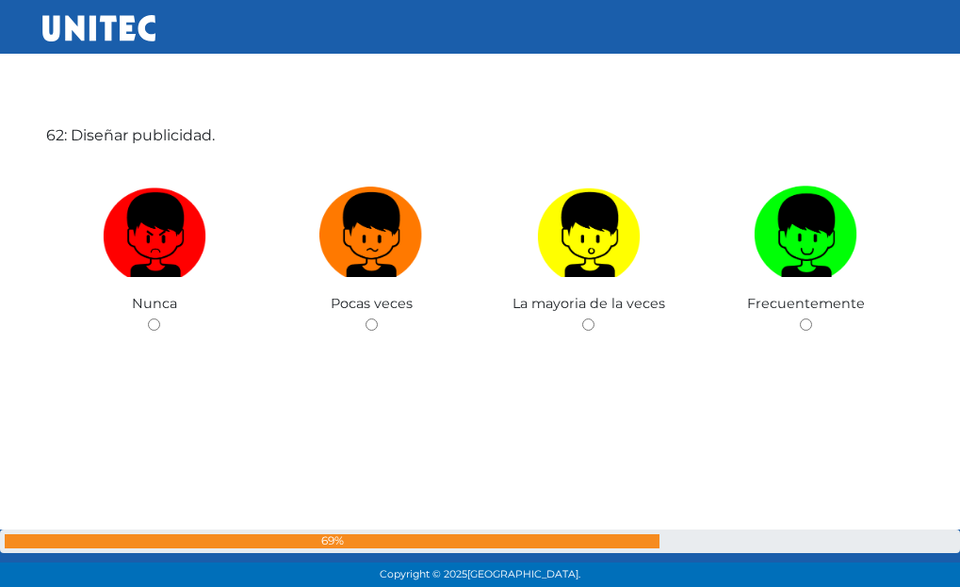
scroll to position [35943, 0]
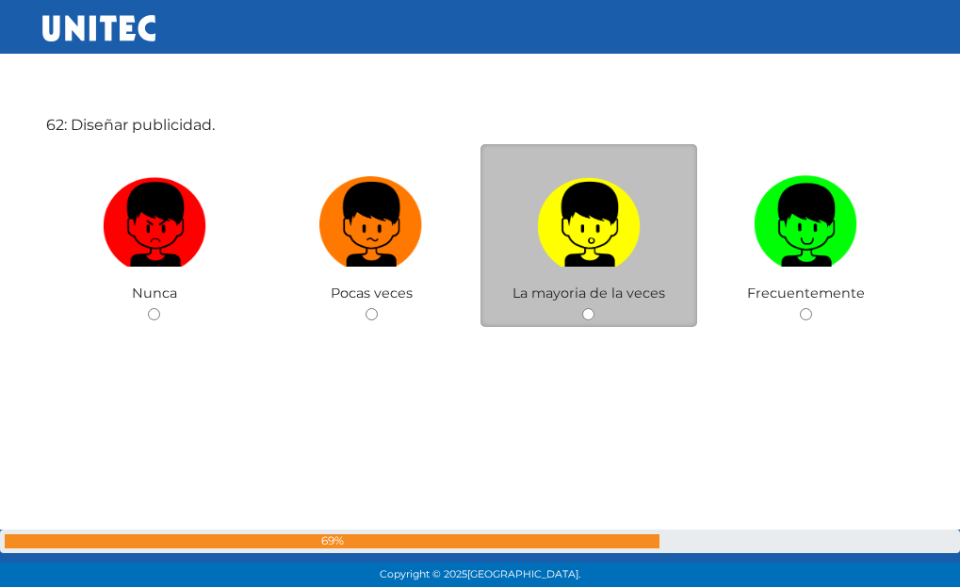
click at [630, 268] on label at bounding box center [590, 225] width 218 height 115
click at [595, 308] on input "radio" at bounding box center [588, 314] width 12 height 12
radio input "true"
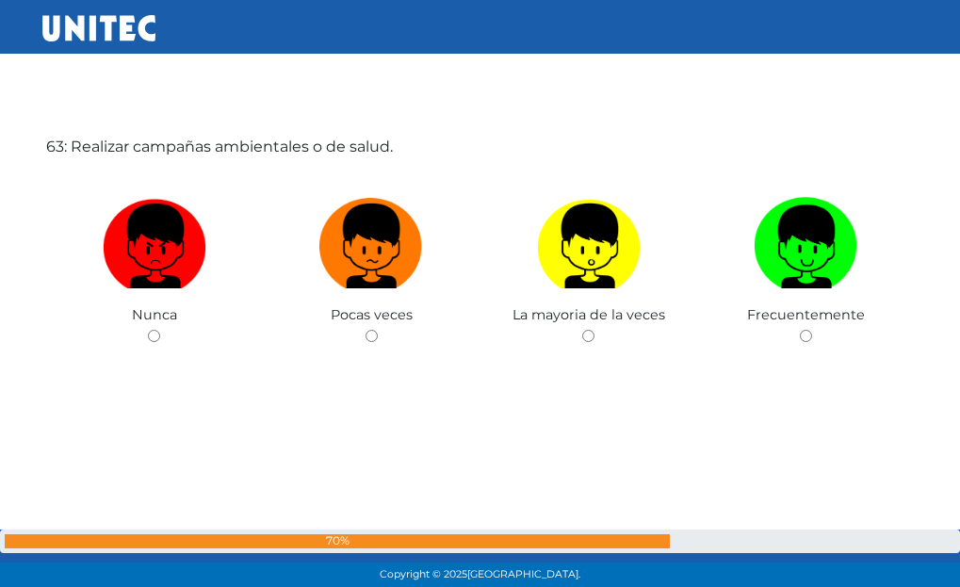
click at [630, 290] on label at bounding box center [590, 246] width 218 height 115
click at [595, 330] on input "radio" at bounding box center [588, 336] width 12 height 12
radio input "true"
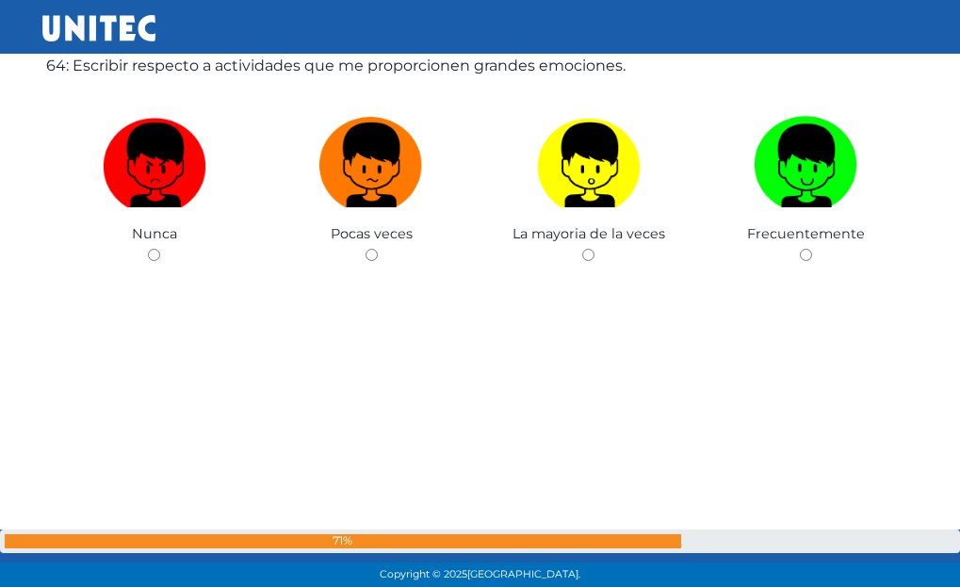
scroll to position [37179, 0]
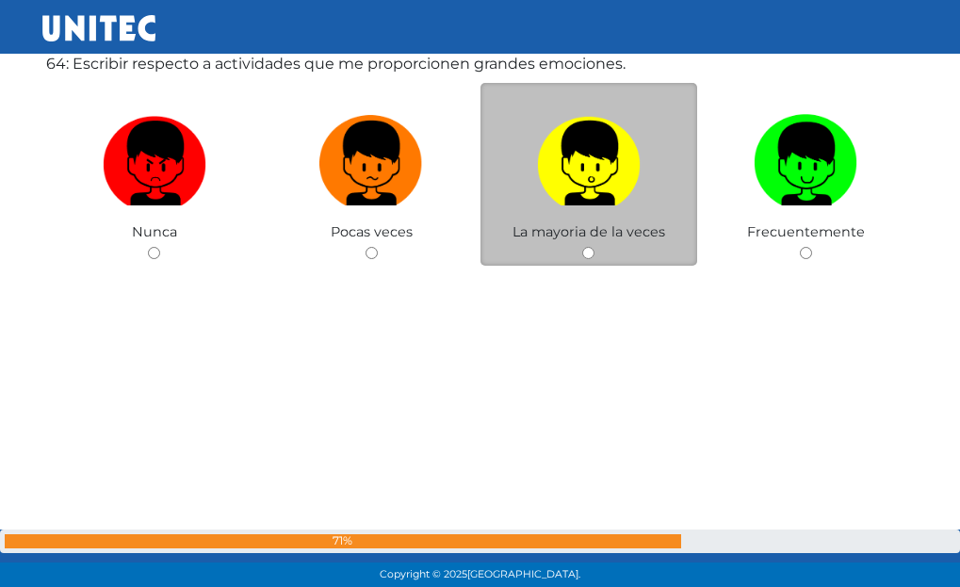
click at [612, 208] on label at bounding box center [590, 163] width 218 height 115
click at [595, 247] on input "radio" at bounding box center [588, 253] width 12 height 12
radio input "true"
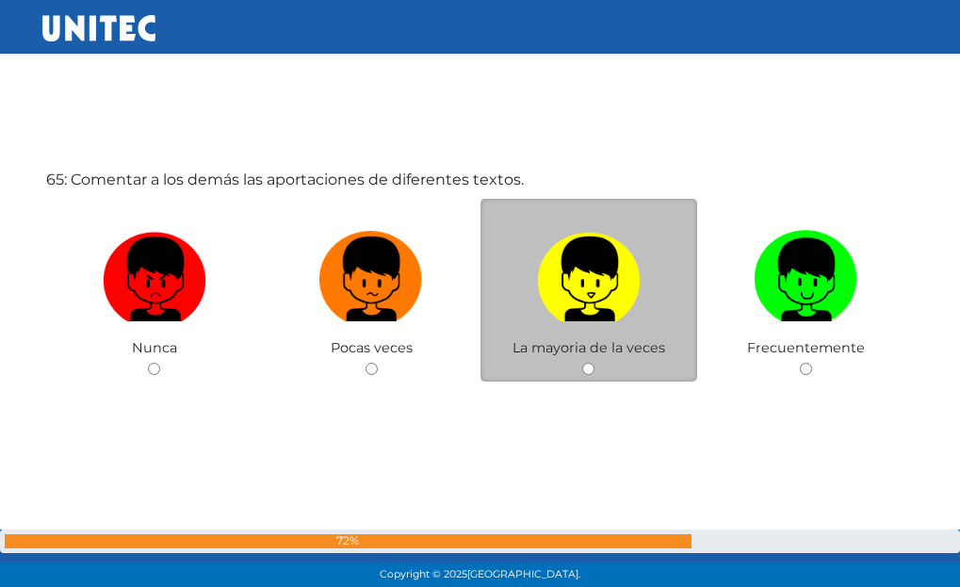
click at [629, 280] on img at bounding box center [589, 272] width 104 height 99
click at [595, 363] on input "radio" at bounding box center [588, 369] width 12 height 12
radio input "true"
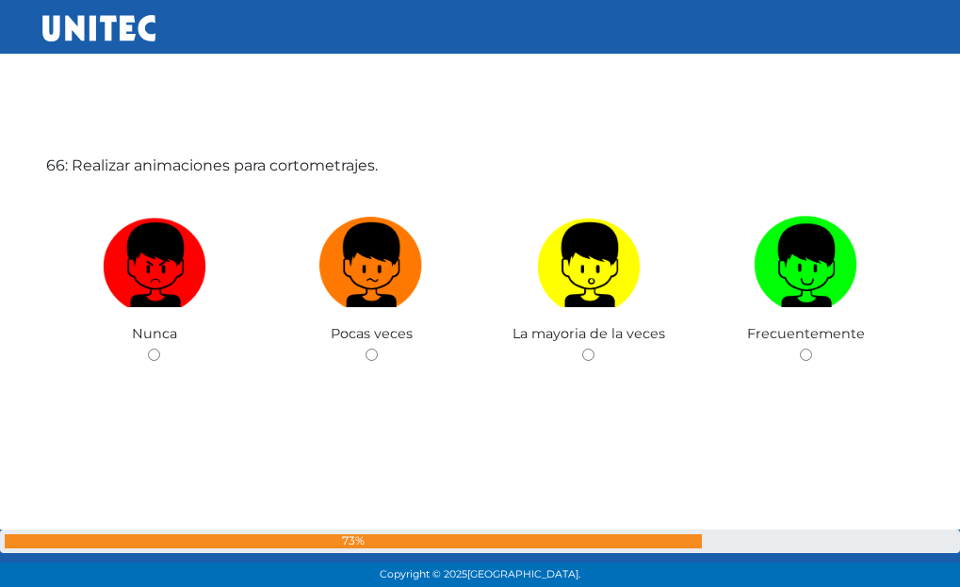
scroll to position [38284, 0]
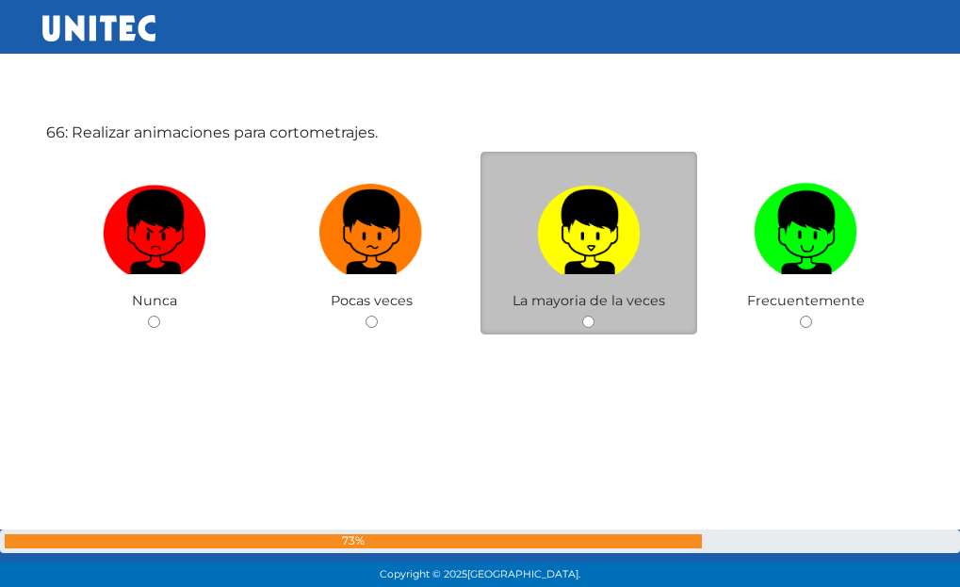
click at [622, 260] on img at bounding box center [589, 225] width 104 height 99
click at [595, 316] on input "radio" at bounding box center [588, 322] width 12 height 12
radio input "true"
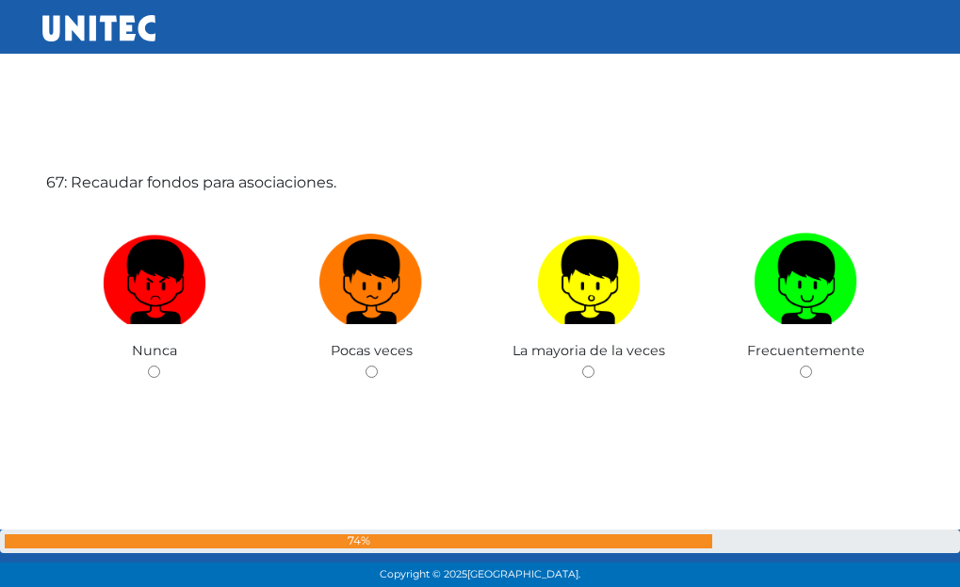
scroll to position [38850, 0]
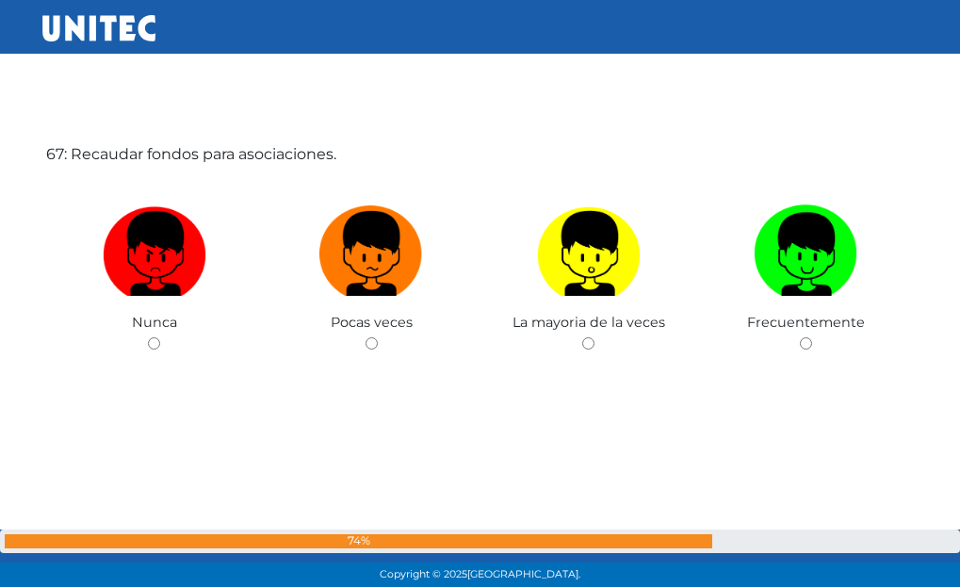
click at [622, 260] on img at bounding box center [589, 247] width 104 height 99
click at [595, 337] on input "radio" at bounding box center [588, 343] width 12 height 12
radio input "true"
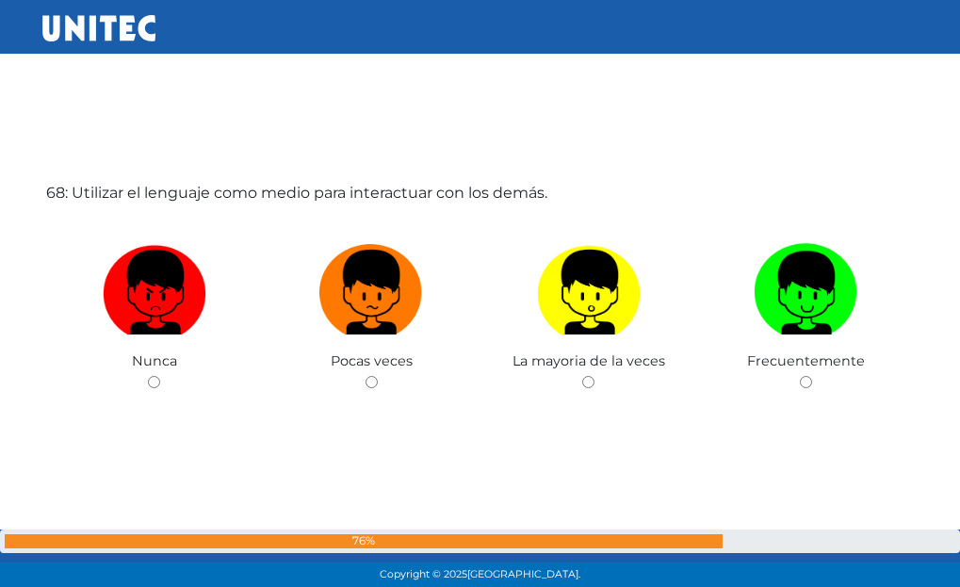
scroll to position [39415, 0]
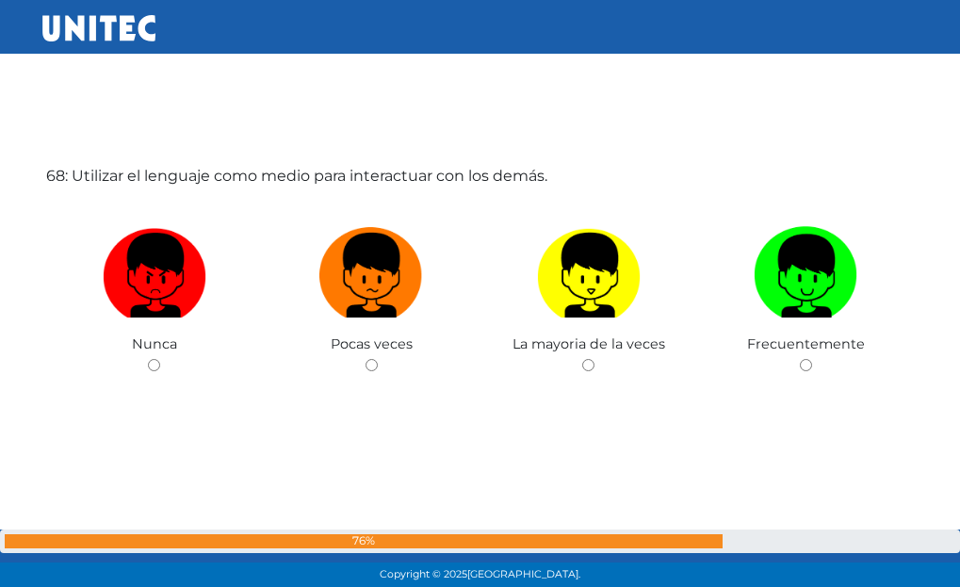
click at [622, 260] on img at bounding box center [589, 269] width 104 height 99
click at [595, 359] on input "radio" at bounding box center [588, 365] width 12 height 12
radio input "true"
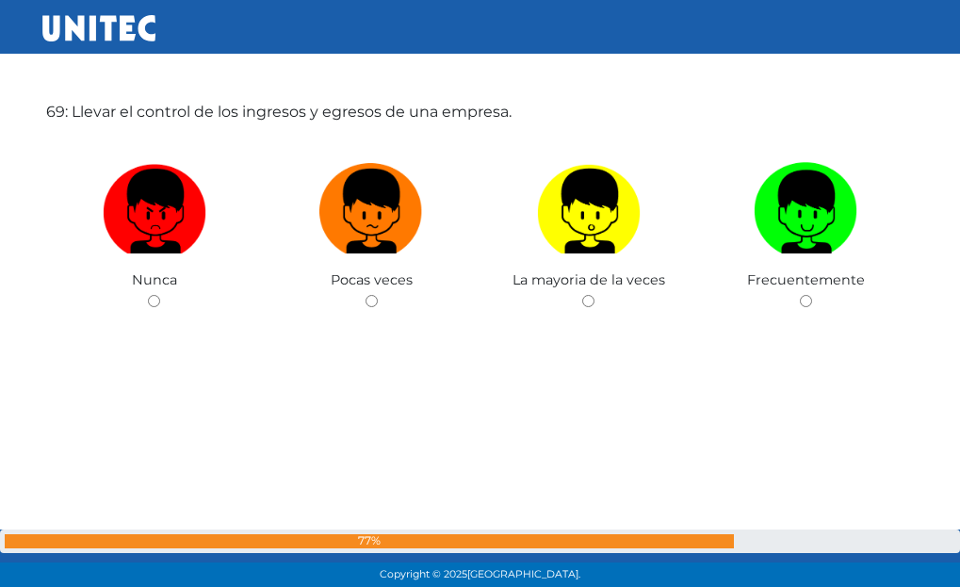
click at [622, 260] on label at bounding box center [590, 212] width 218 height 115
click at [595, 295] on input "radio" at bounding box center [588, 301] width 12 height 12
radio input "true"
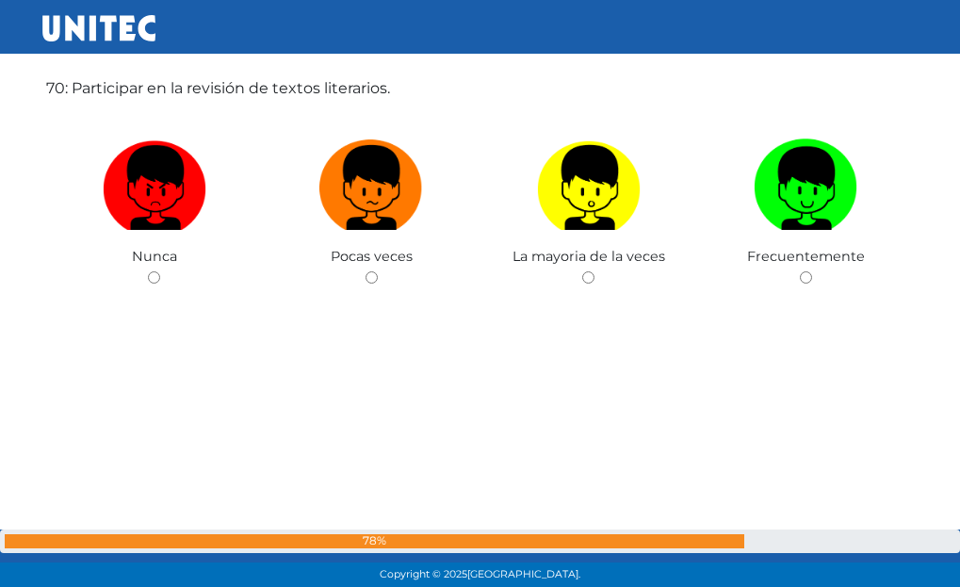
scroll to position [40686, 0]
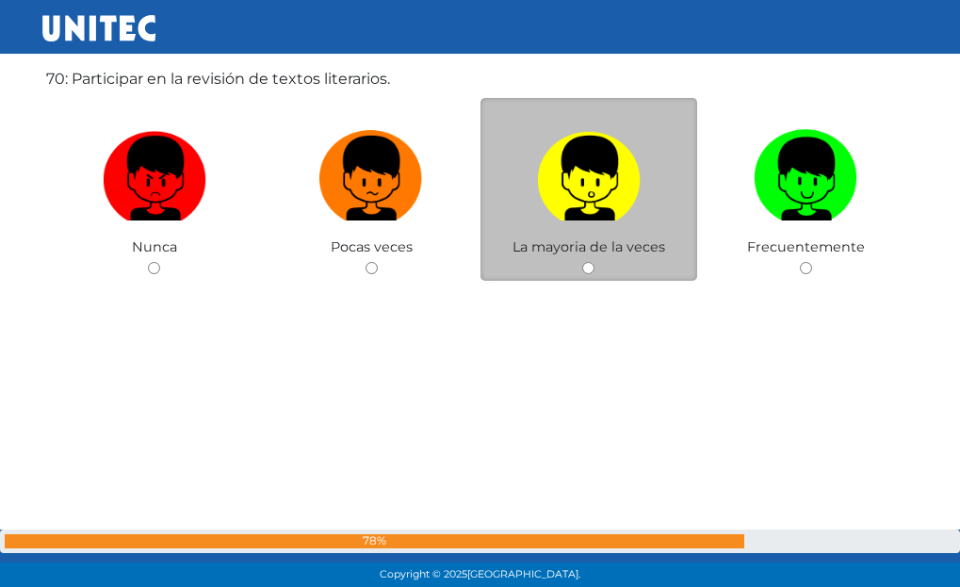
click at [622, 223] on label at bounding box center [590, 179] width 218 height 115
click at [595, 262] on input "radio" at bounding box center [588, 268] width 12 height 12
radio input "true"
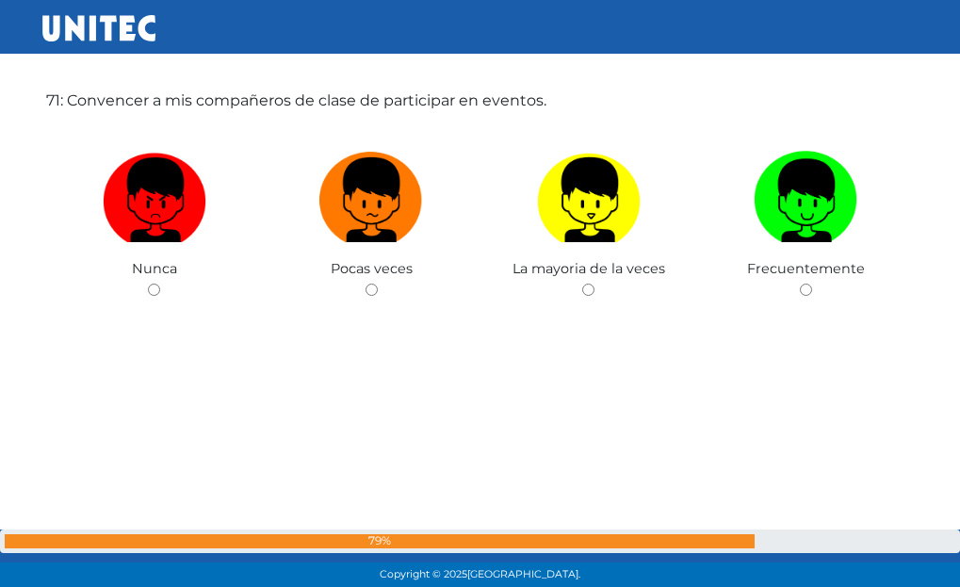
click at [622, 223] on img at bounding box center [589, 193] width 104 height 99
click at [595, 284] on input "radio" at bounding box center [588, 290] width 12 height 12
radio input "true"
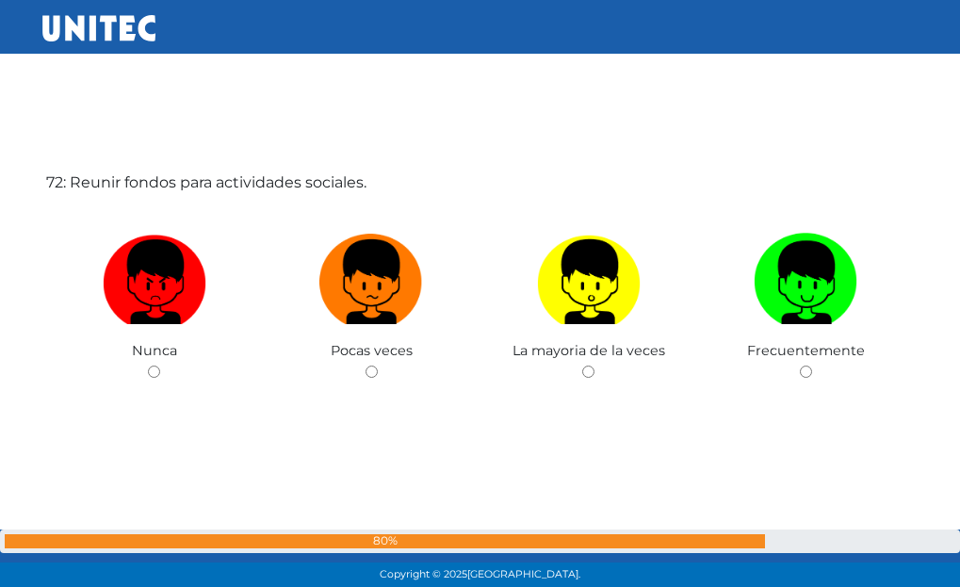
scroll to position [41782, 0]
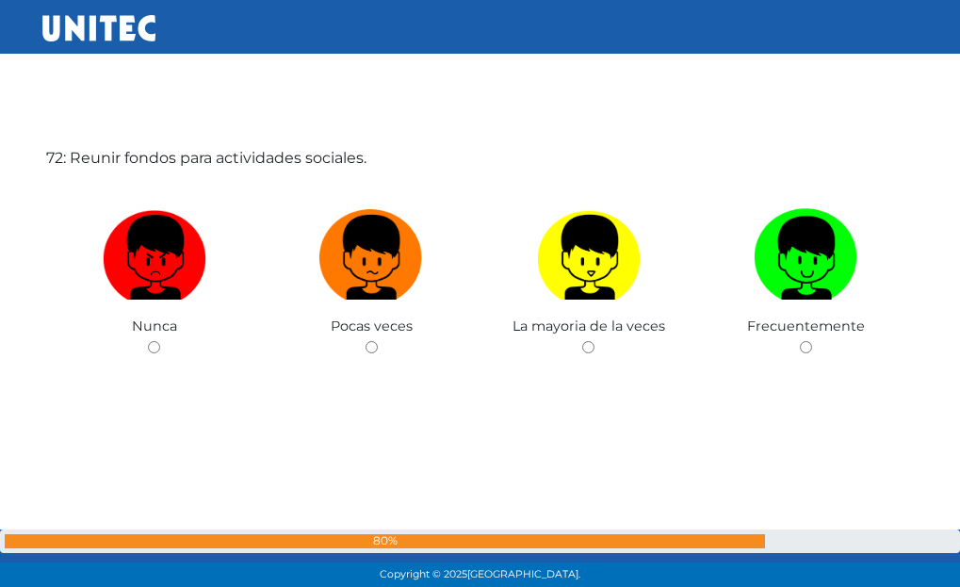
click at [622, 223] on img at bounding box center [589, 251] width 104 height 99
click at [595, 341] on input "radio" at bounding box center [588, 347] width 12 height 12
radio input "true"
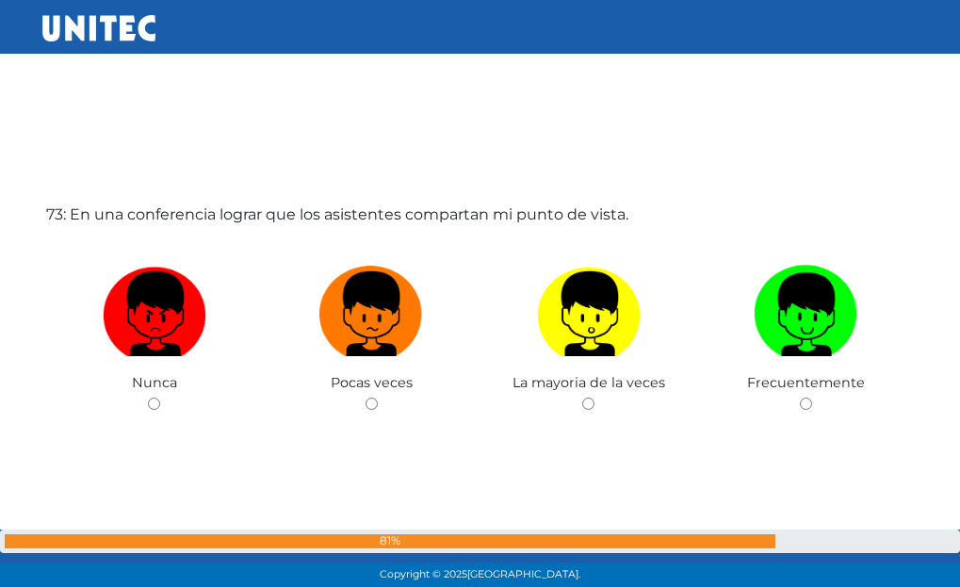
scroll to position [42369, 0]
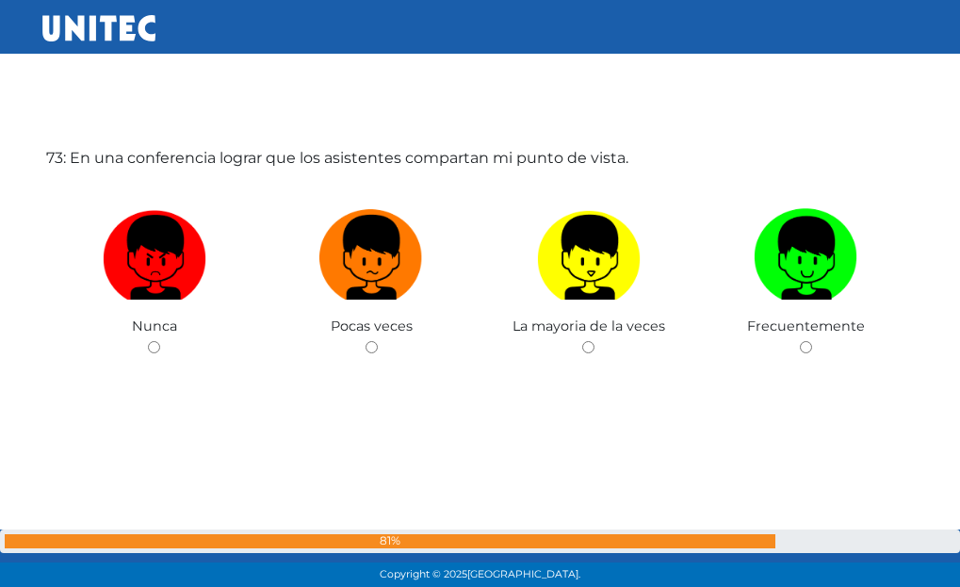
click at [622, 223] on img at bounding box center [589, 251] width 104 height 99
click at [595, 341] on input "radio" at bounding box center [588, 347] width 12 height 12
radio input "true"
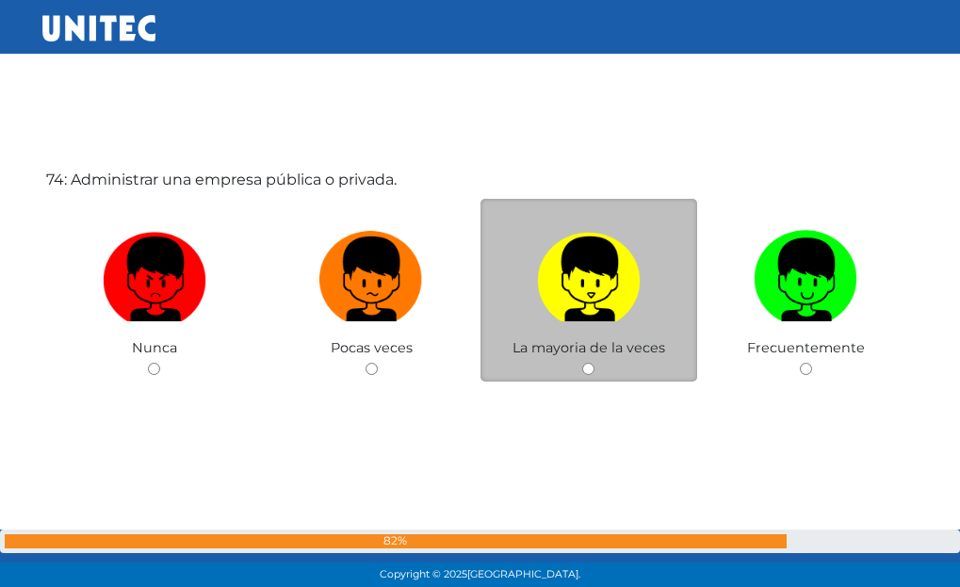
click at [624, 253] on img at bounding box center [589, 272] width 104 height 99
click at [595, 363] on input "radio" at bounding box center [588, 369] width 12 height 12
radio input "true"
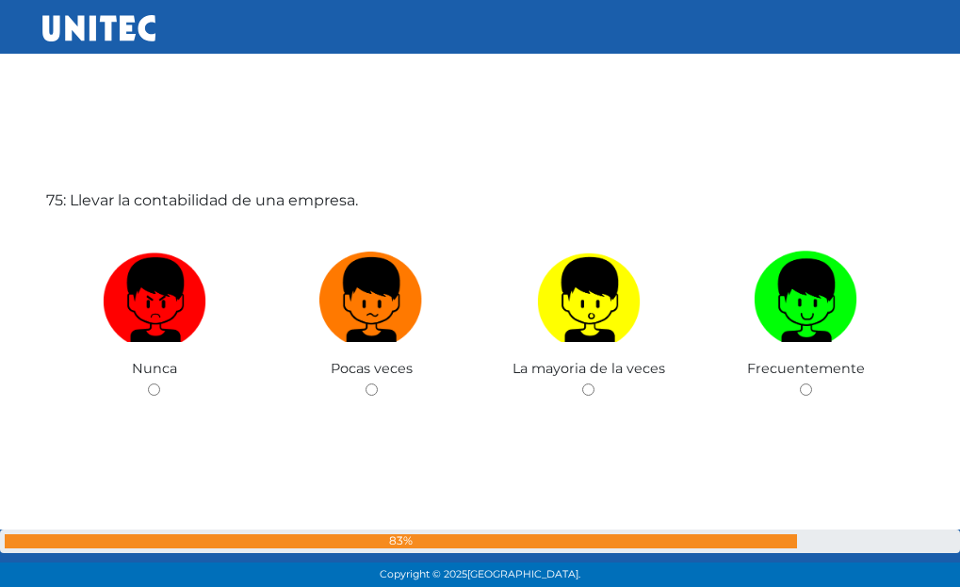
scroll to position [43583, 0]
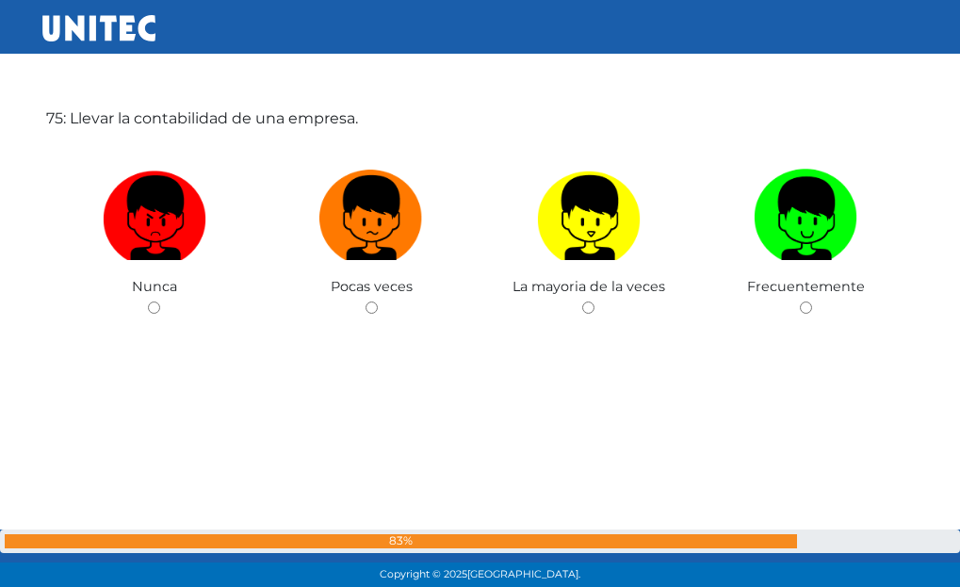
click at [624, 253] on img at bounding box center [589, 211] width 104 height 99
click at [595, 302] on input "radio" at bounding box center [588, 308] width 12 height 12
radio input "true"
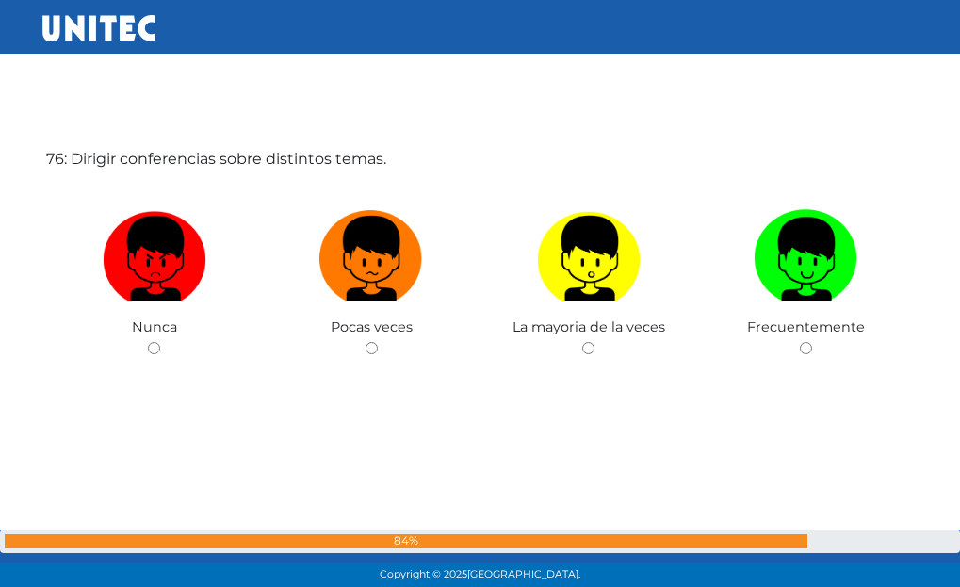
scroll to position [44148, 0]
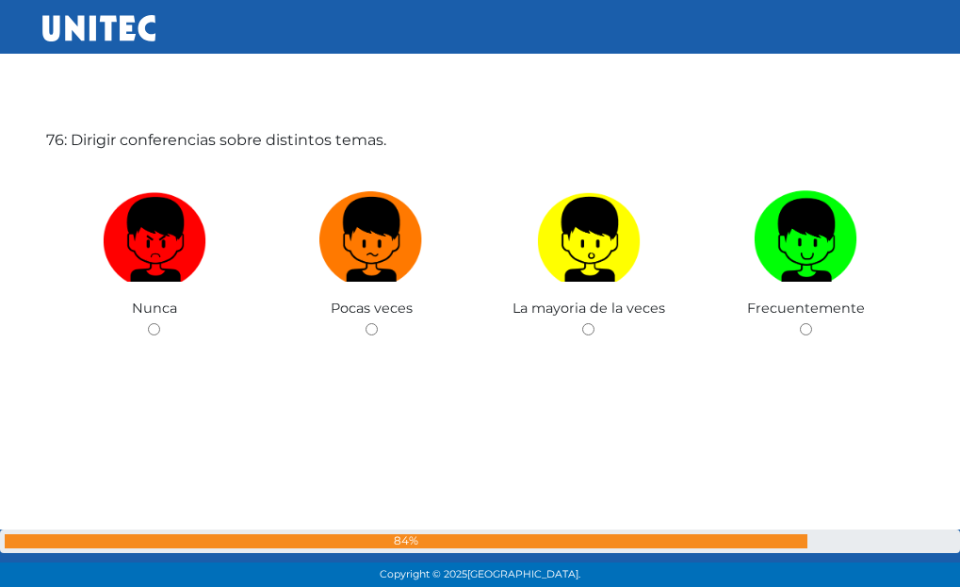
click at [625, 252] on img at bounding box center [589, 233] width 104 height 99
click at [595, 323] on input "radio" at bounding box center [588, 329] width 12 height 12
radio input "true"
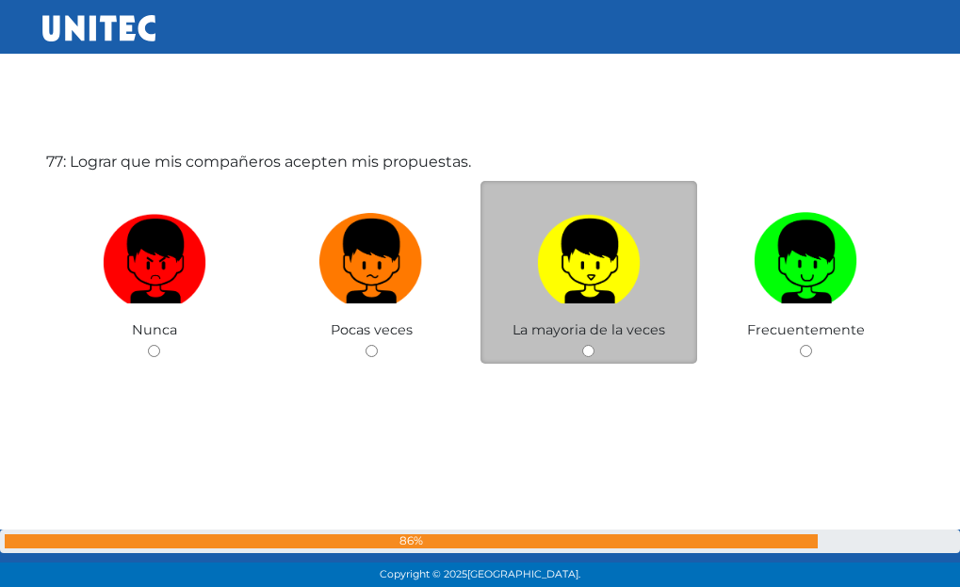
click at [614, 287] on img at bounding box center [589, 254] width 104 height 99
click at [595, 345] on input "radio" at bounding box center [588, 351] width 12 height 12
radio input "true"
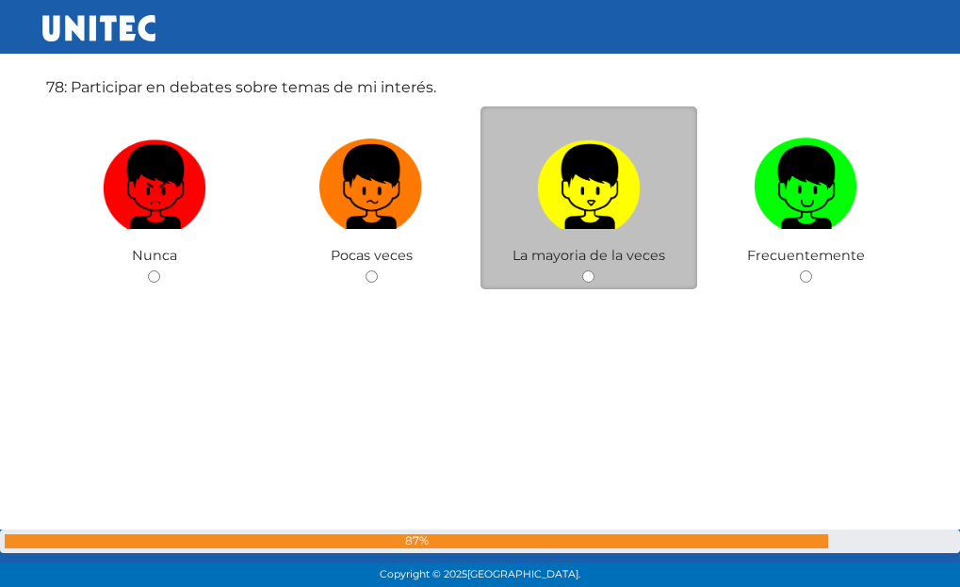
click at [614, 213] on img at bounding box center [589, 180] width 104 height 99
click at [595, 270] on input "radio" at bounding box center [588, 276] width 12 height 12
radio input "true"
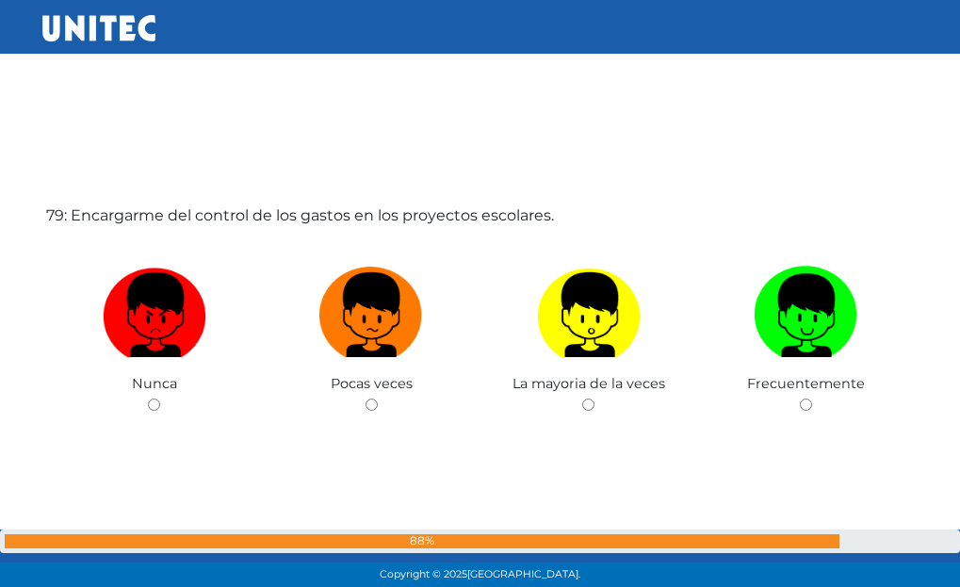
scroll to position [45925, 0]
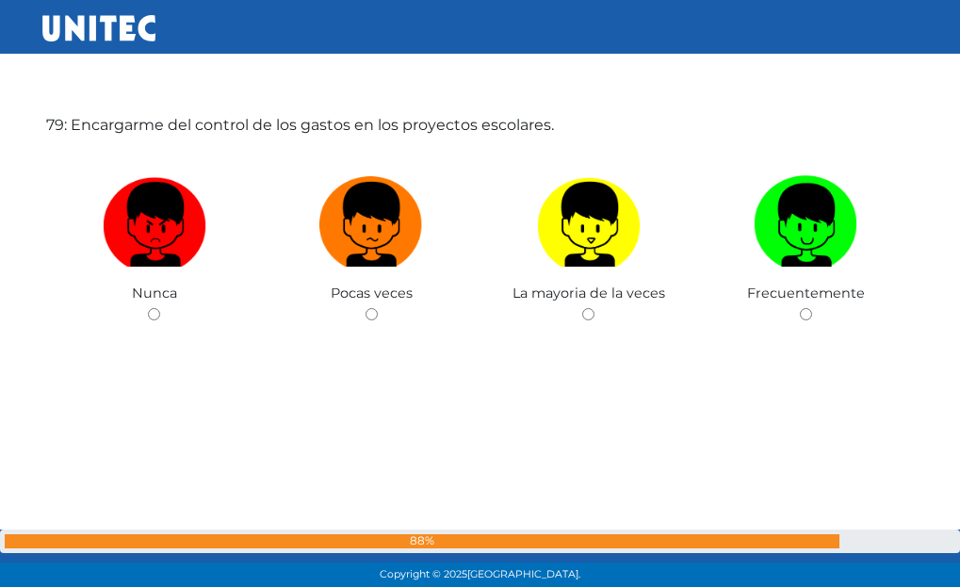
click at [614, 213] on img at bounding box center [589, 218] width 104 height 99
click at [595, 308] on input "radio" at bounding box center [588, 314] width 12 height 12
radio input "true"
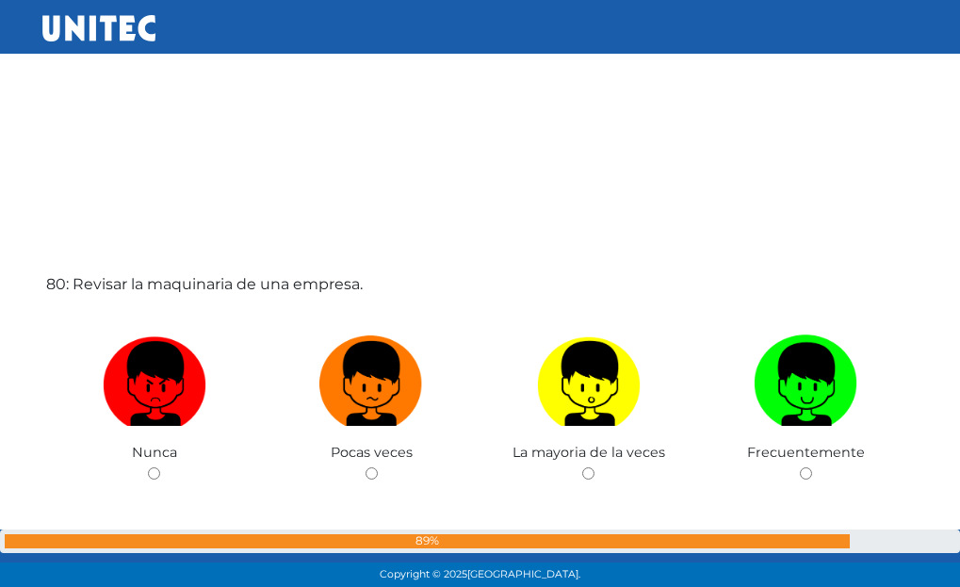
scroll to position [46396, 0]
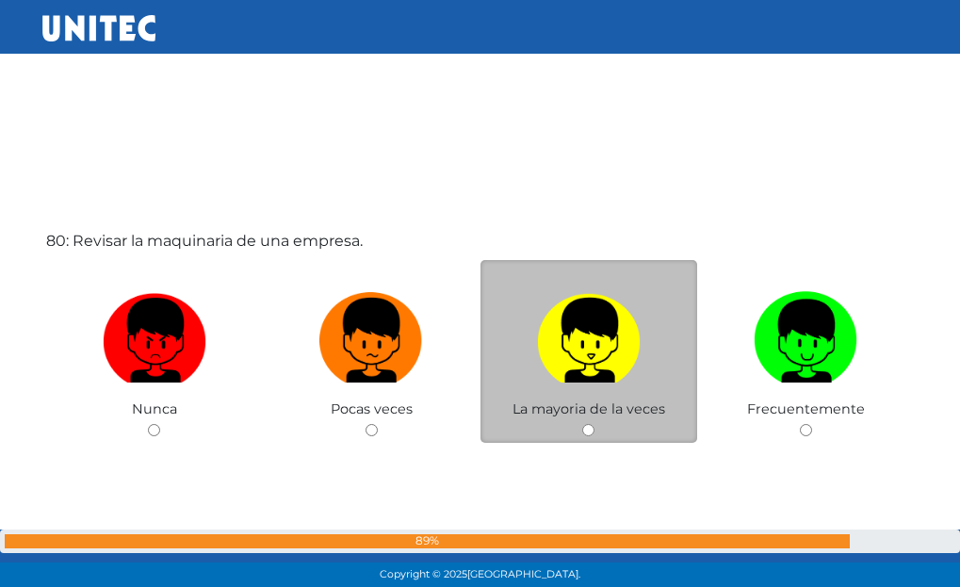
click at [599, 342] on img at bounding box center [589, 334] width 104 height 99
click at [595, 424] on input "radio" at bounding box center [588, 430] width 12 height 12
radio input "true"
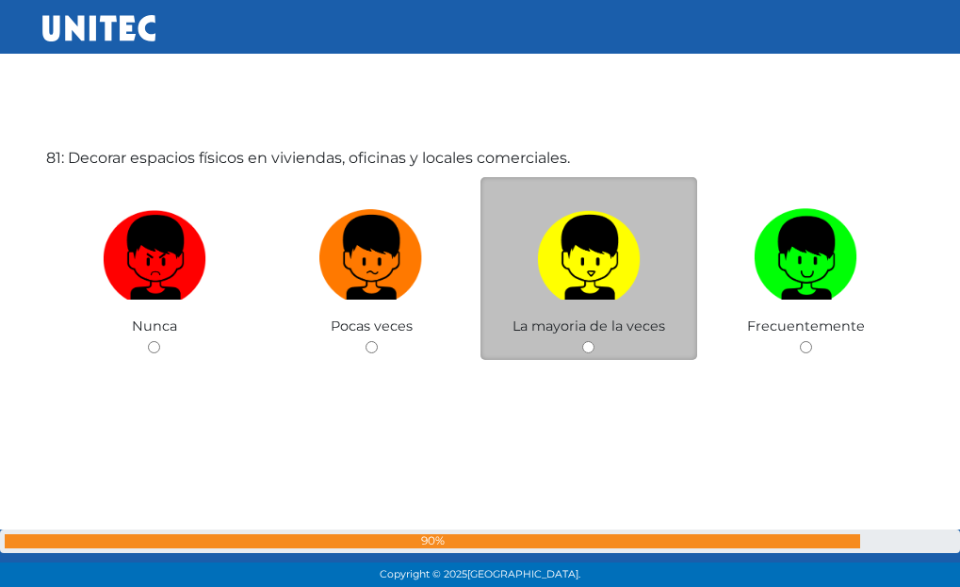
click at [625, 279] on img at bounding box center [589, 251] width 104 height 99
click at [595, 341] on input "radio" at bounding box center [588, 347] width 12 height 12
radio input "true"
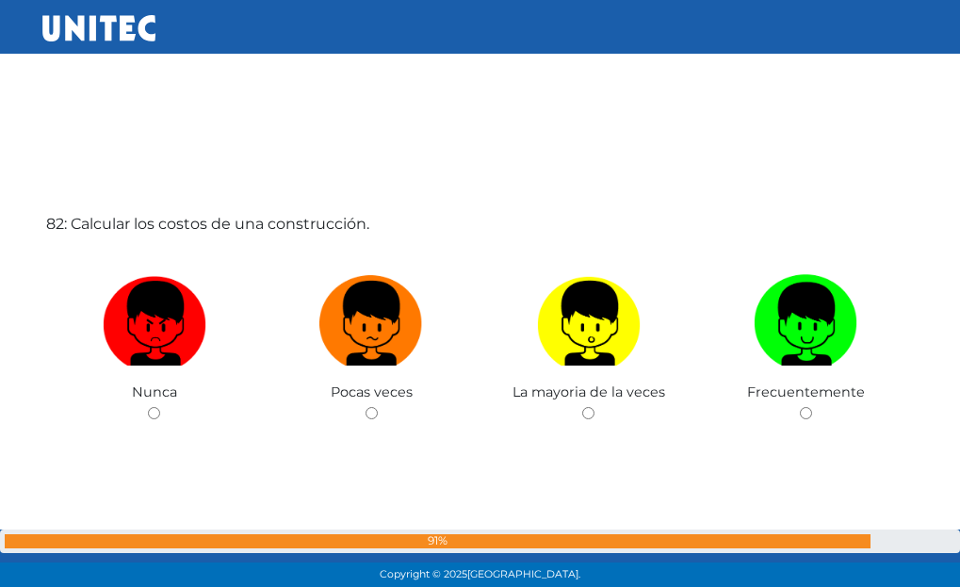
scroll to position [47602, 0]
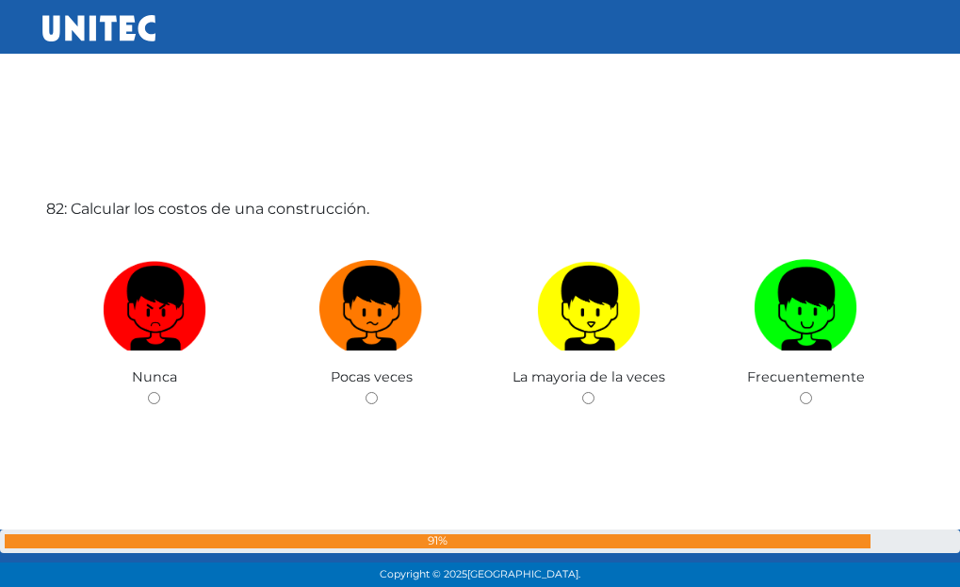
click at [625, 279] on img at bounding box center [589, 302] width 104 height 99
click at [595, 392] on input "radio" at bounding box center [588, 398] width 12 height 12
radio input "true"
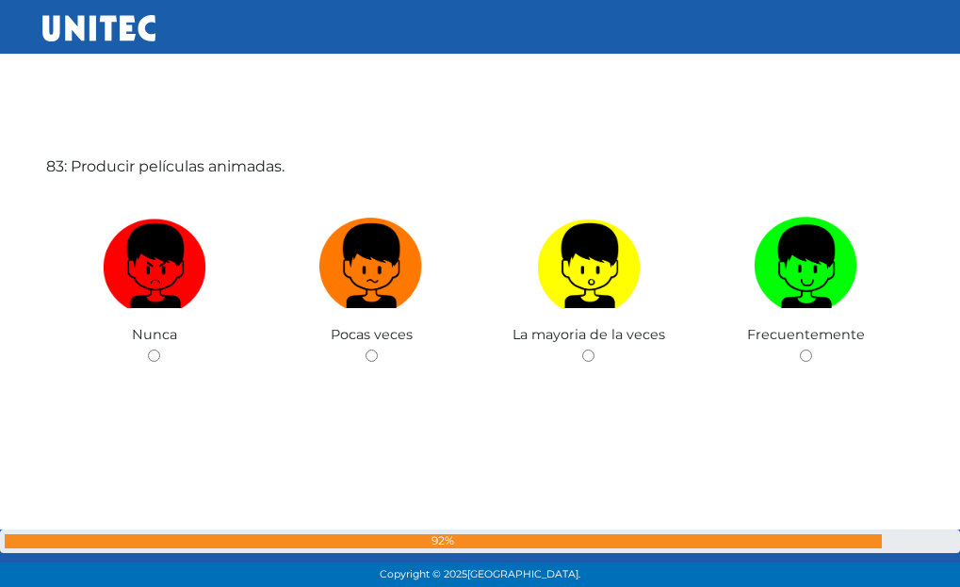
scroll to position [48240, 0]
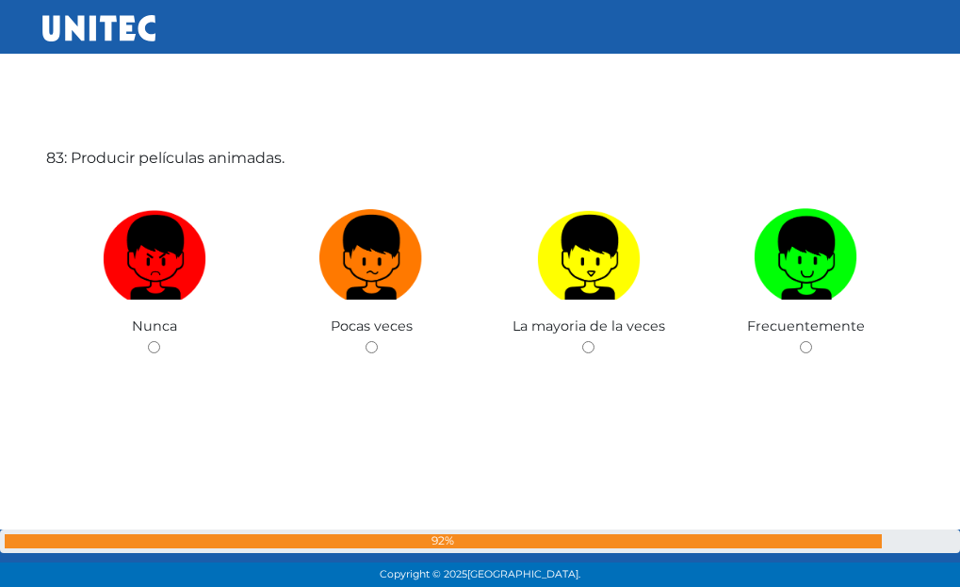
click at [625, 279] on img at bounding box center [589, 251] width 104 height 99
click at [595, 341] on input "radio" at bounding box center [588, 347] width 12 height 12
radio input "true"
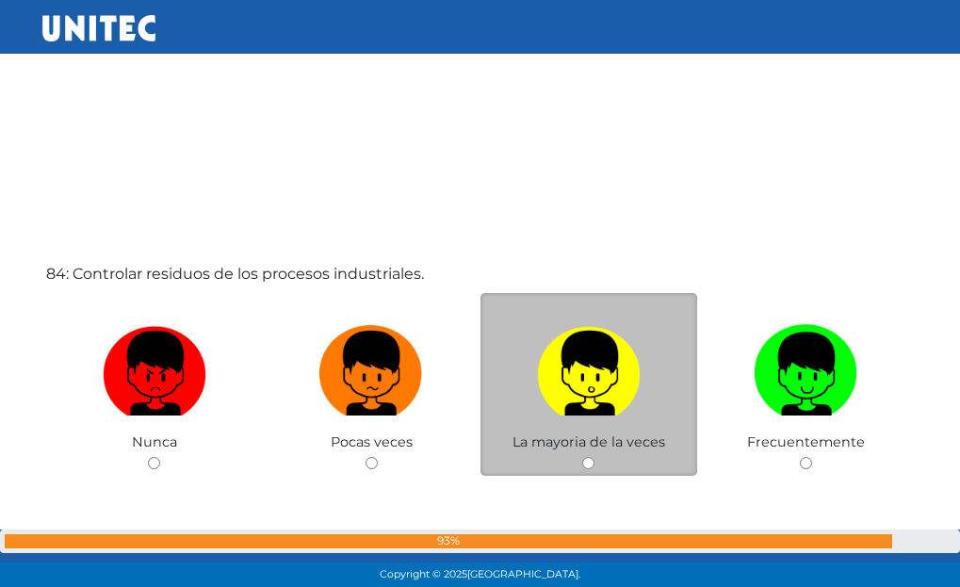
click at [643, 339] on label at bounding box center [590, 374] width 218 height 115
click at [595, 457] on input "radio" at bounding box center [588, 463] width 12 height 12
radio input "true"
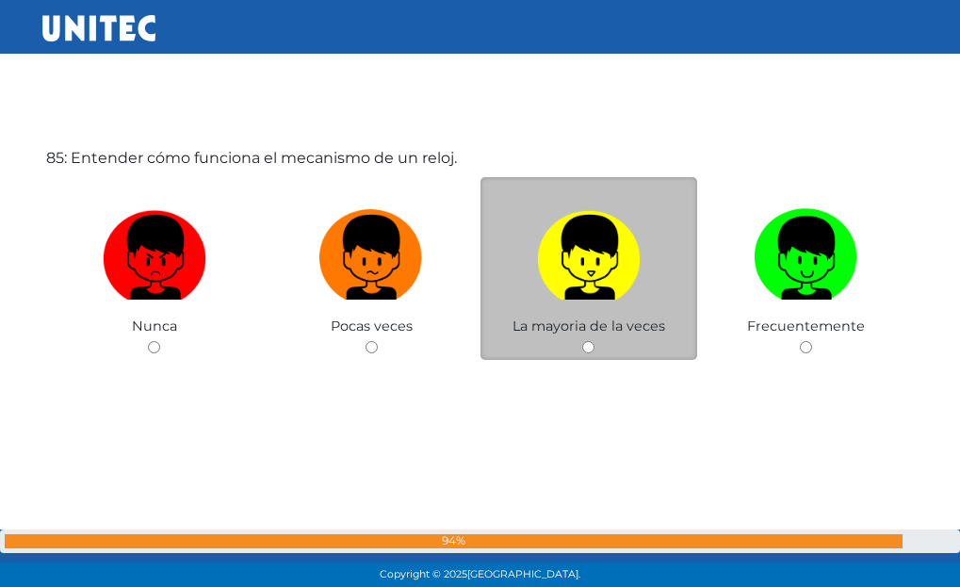
click at [638, 287] on img at bounding box center [589, 251] width 104 height 99
click at [595, 341] on input "radio" at bounding box center [588, 347] width 12 height 12
radio input "true"
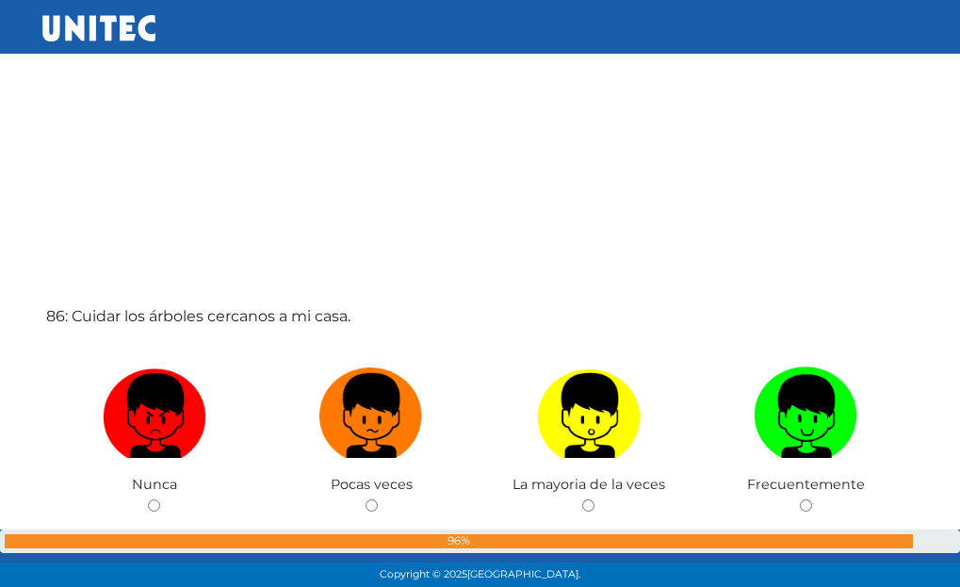
scroll to position [49889, 0]
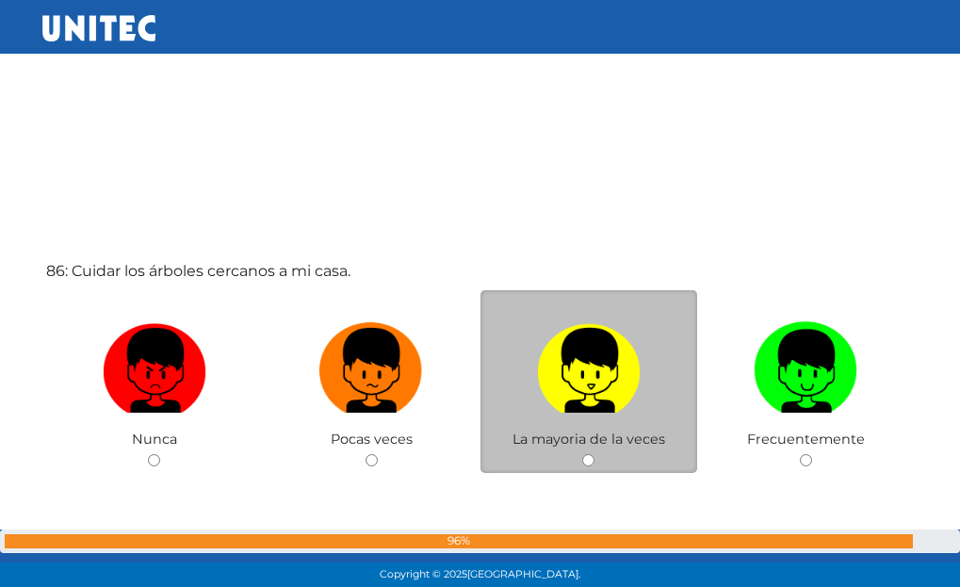
click at [606, 333] on img at bounding box center [589, 364] width 104 height 99
click at [595, 454] on input "radio" at bounding box center [588, 460] width 12 height 12
radio input "true"
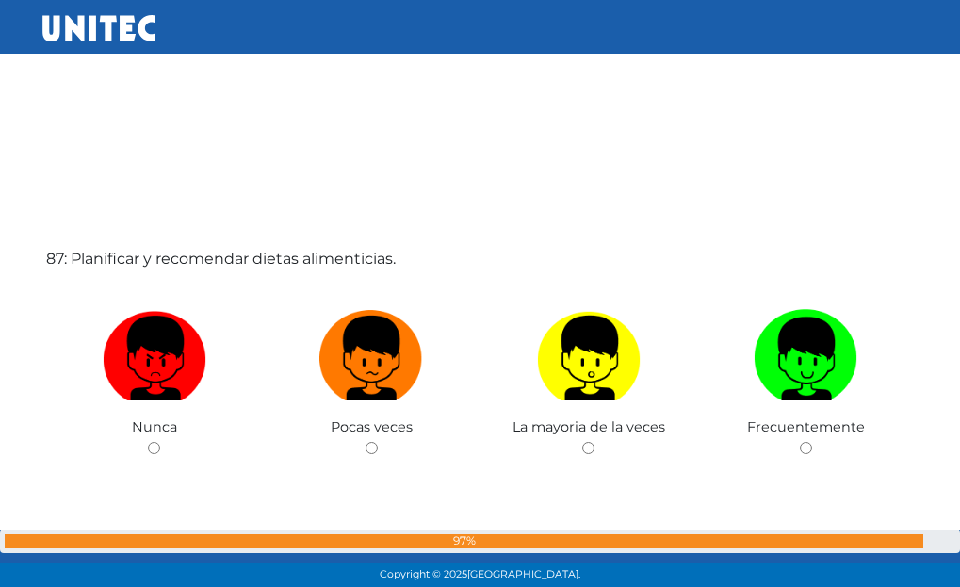
scroll to position [50548, 0]
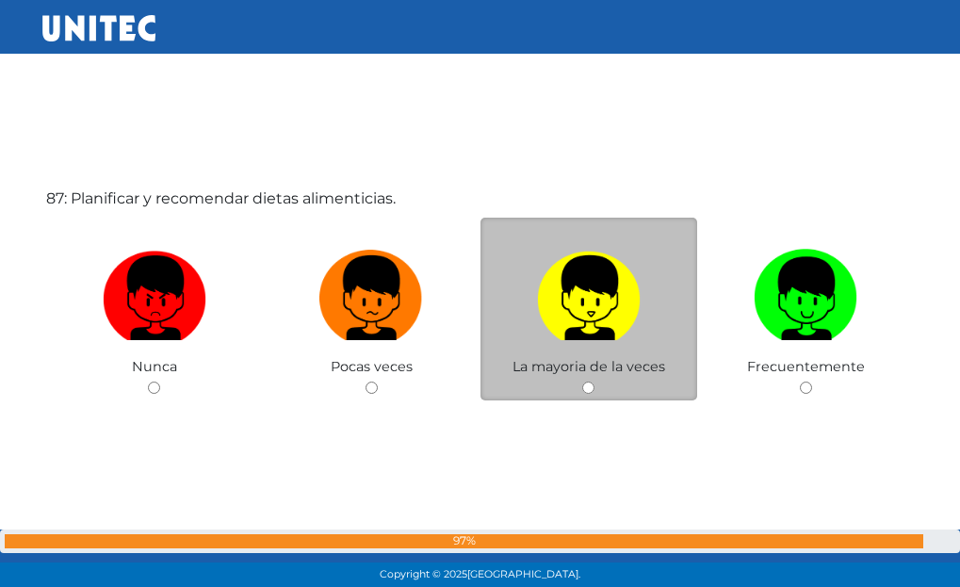
click at [619, 315] on img at bounding box center [589, 291] width 104 height 99
click at [595, 382] on input "radio" at bounding box center [588, 388] width 12 height 12
radio input "true"
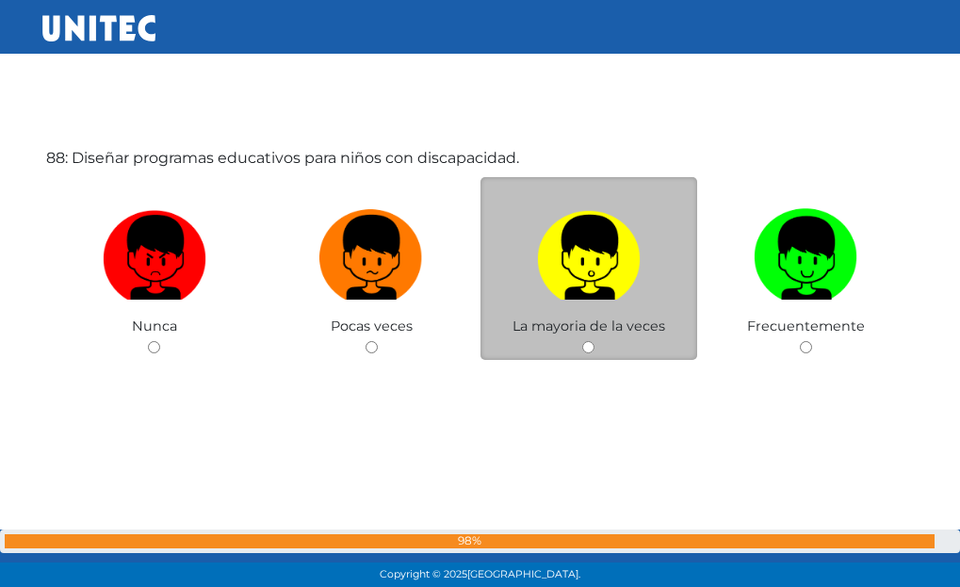
click at [620, 314] on label at bounding box center [590, 258] width 218 height 115
click at [595, 341] on input "radio" at bounding box center [588, 347] width 12 height 12
radio input "true"
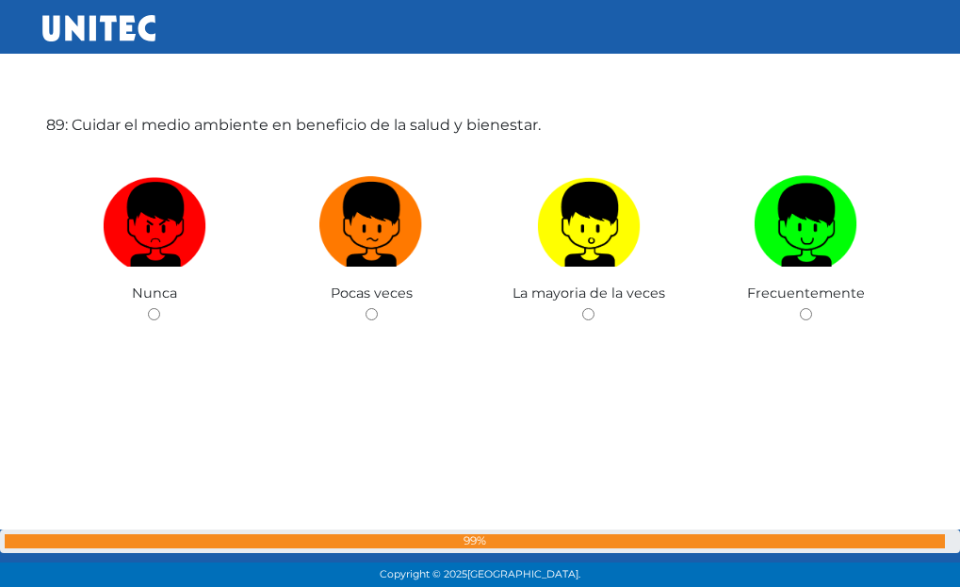
scroll to position [51839, 0]
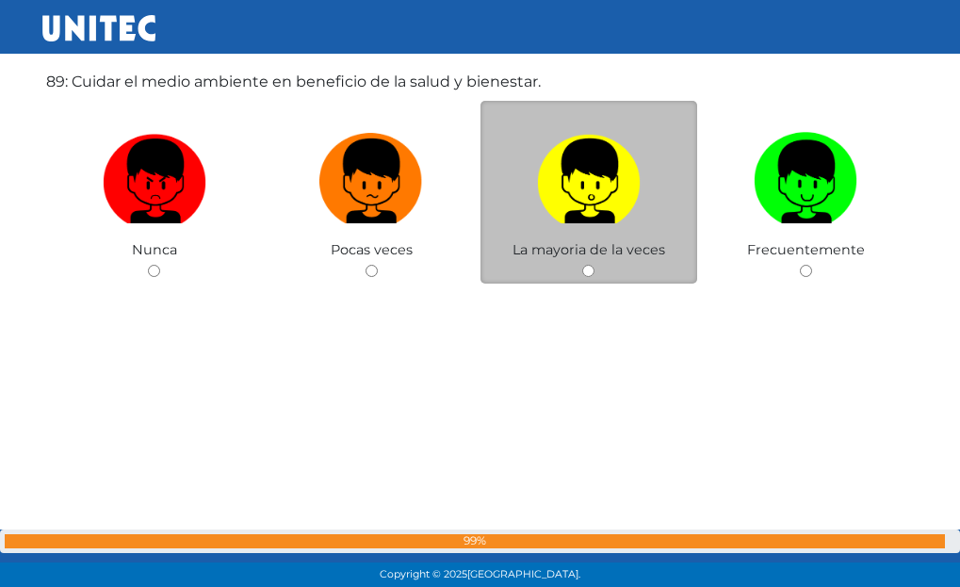
click at [614, 232] on label at bounding box center [590, 181] width 218 height 115
click at [595, 265] on input "radio" at bounding box center [588, 271] width 12 height 12
radio input "true"
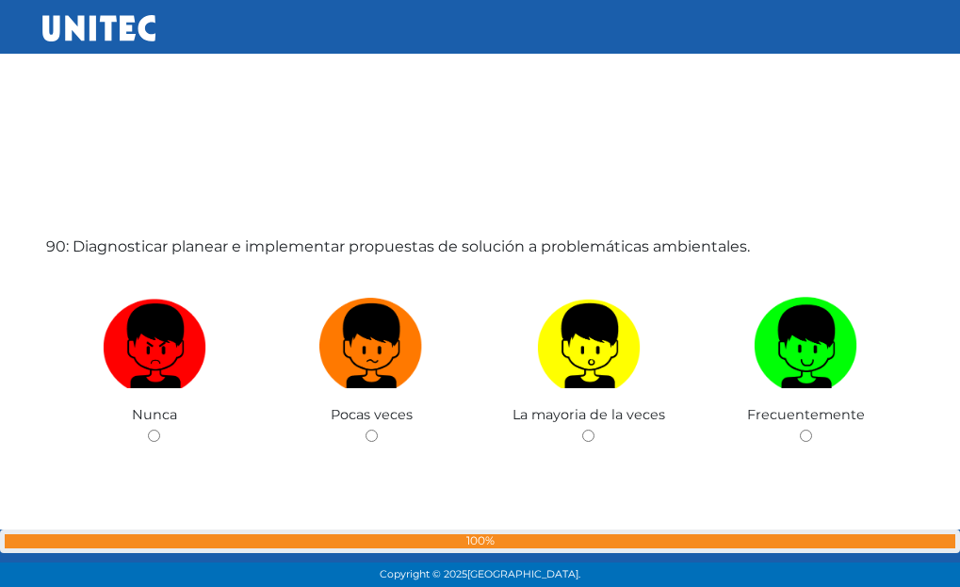
scroll to position [52311, 0]
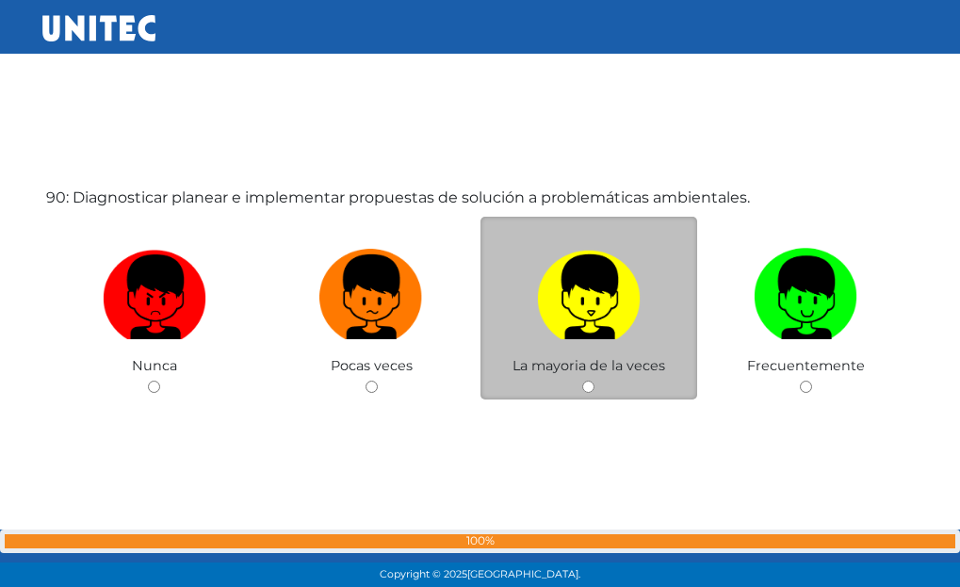
click at [602, 291] on img at bounding box center [589, 290] width 104 height 99
click at [595, 381] on input "radio" at bounding box center [588, 387] width 12 height 12
radio input "true"
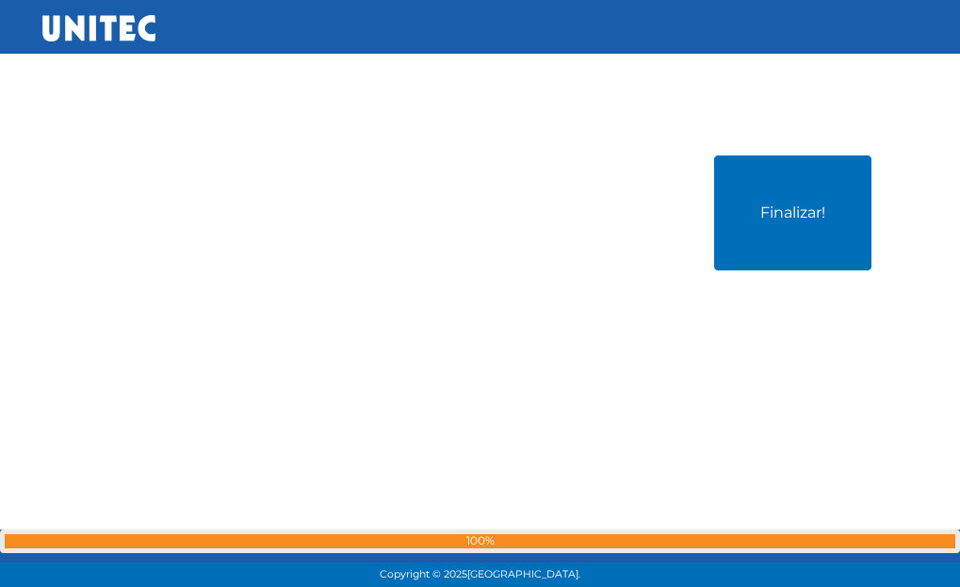
scroll to position [52937, 0]
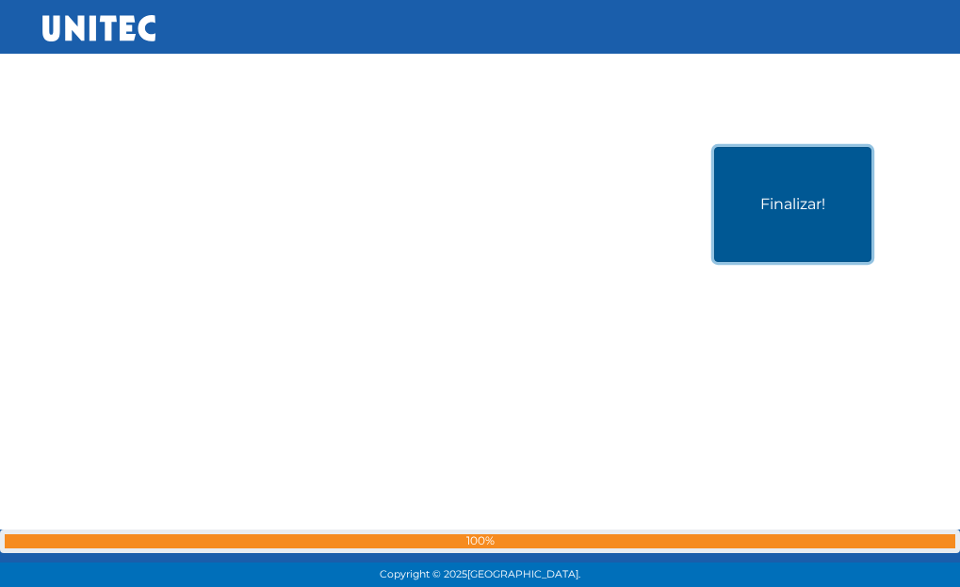
click at [736, 224] on button "Finalizar!" at bounding box center [792, 204] width 157 height 115
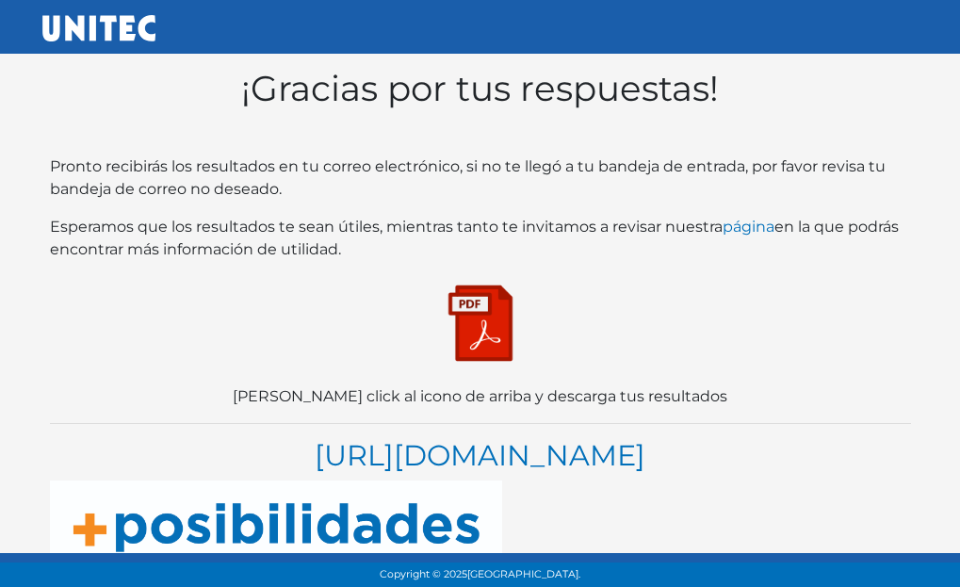
scroll to position [57, 0]
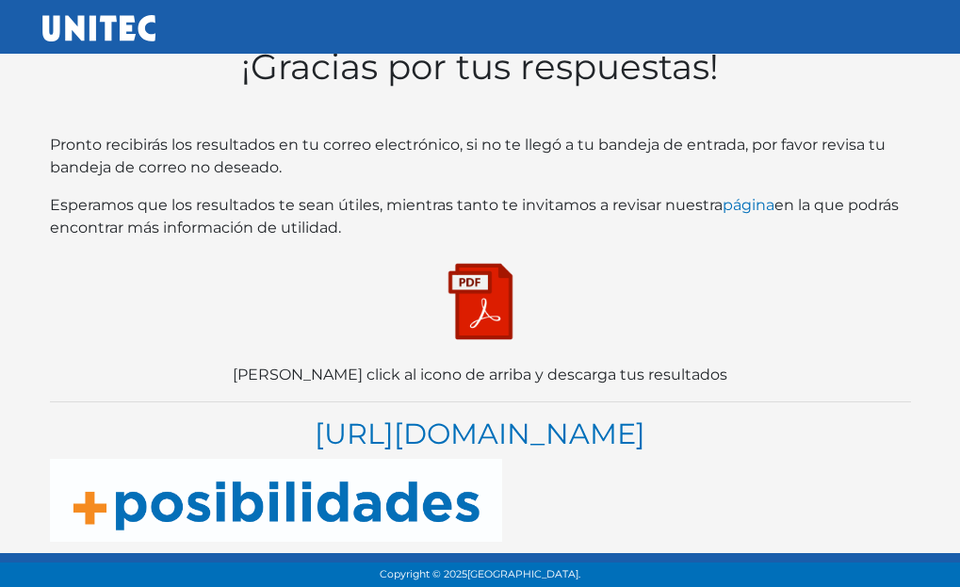
click at [482, 282] on img at bounding box center [481, 301] width 94 height 94
